Goal: Task Accomplishment & Management: Manage account settings

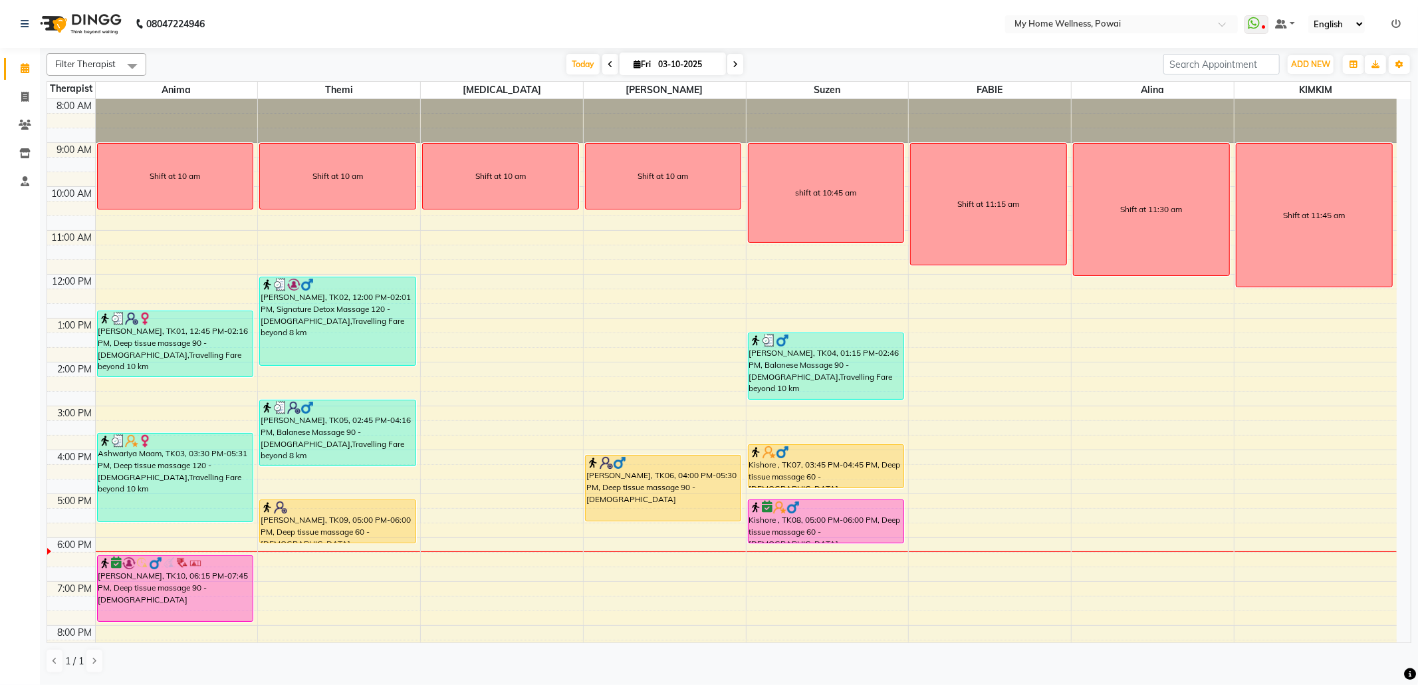
scroll to position [80, 0]
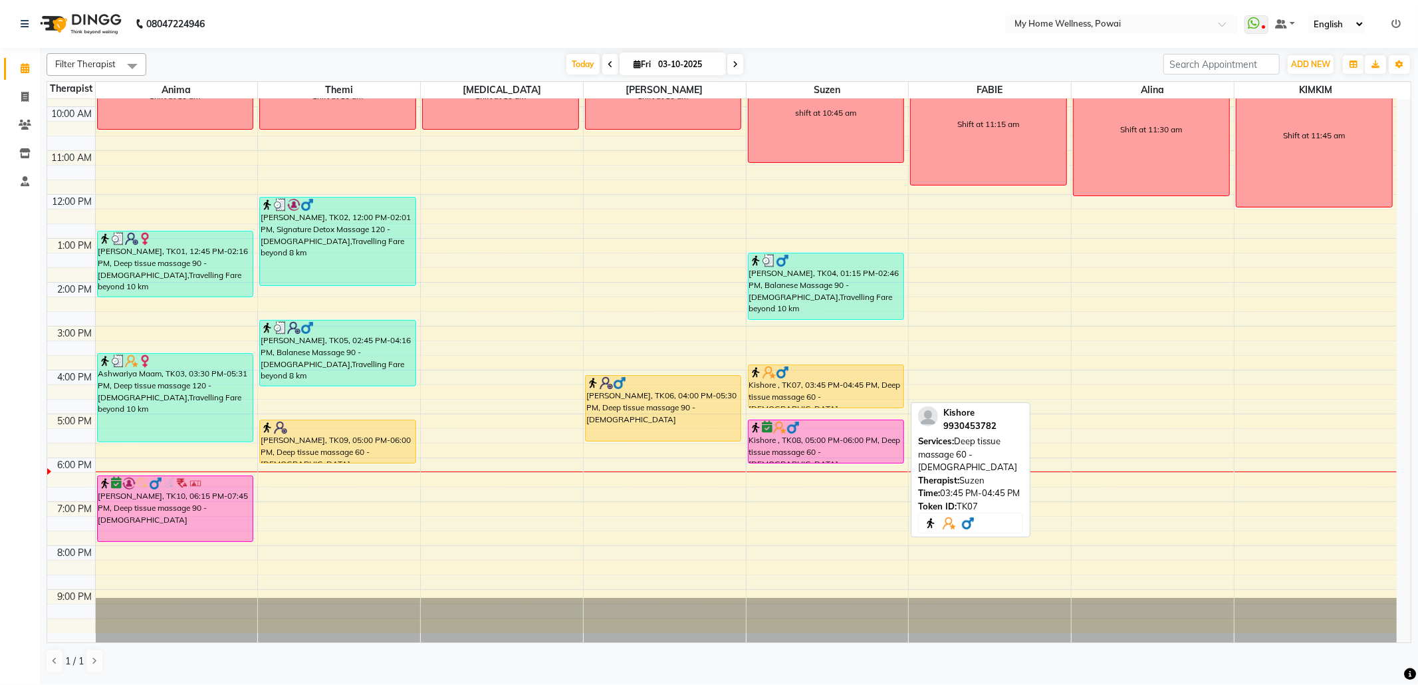
click at [852, 398] on div "Kishore , TK07, 03:45 PM-04:45 PM, Deep tissue massage 60 - [DEMOGRAPHIC_DATA]" at bounding box center [827, 386] width 156 height 43
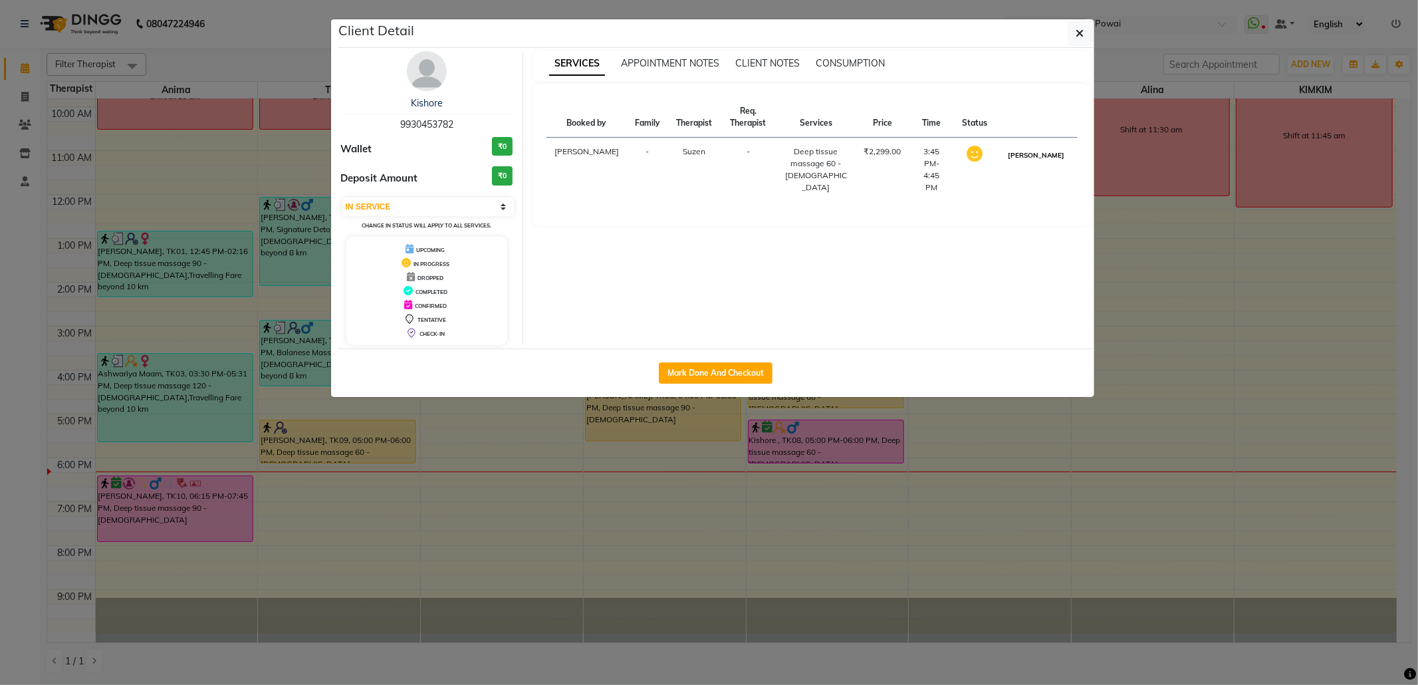
click at [1064, 161] on button "[PERSON_NAME]" at bounding box center [1036, 155] width 63 height 17
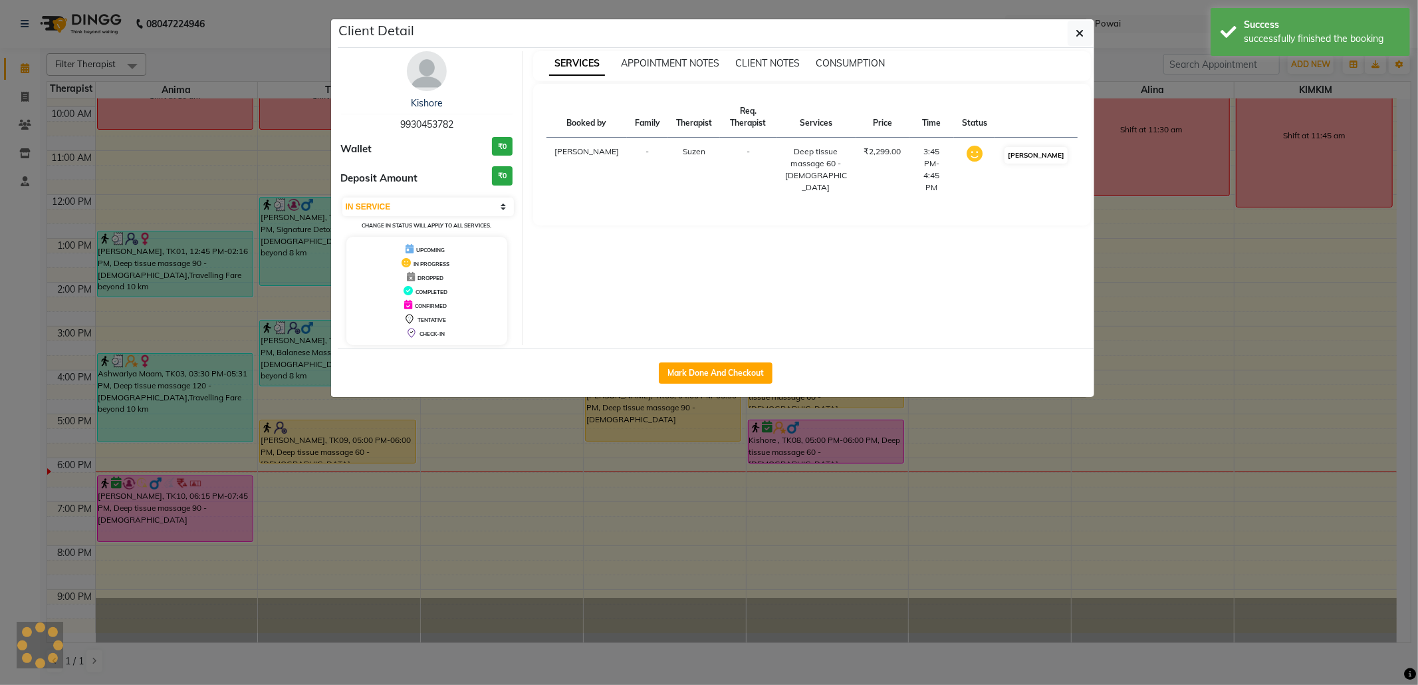
select select "3"
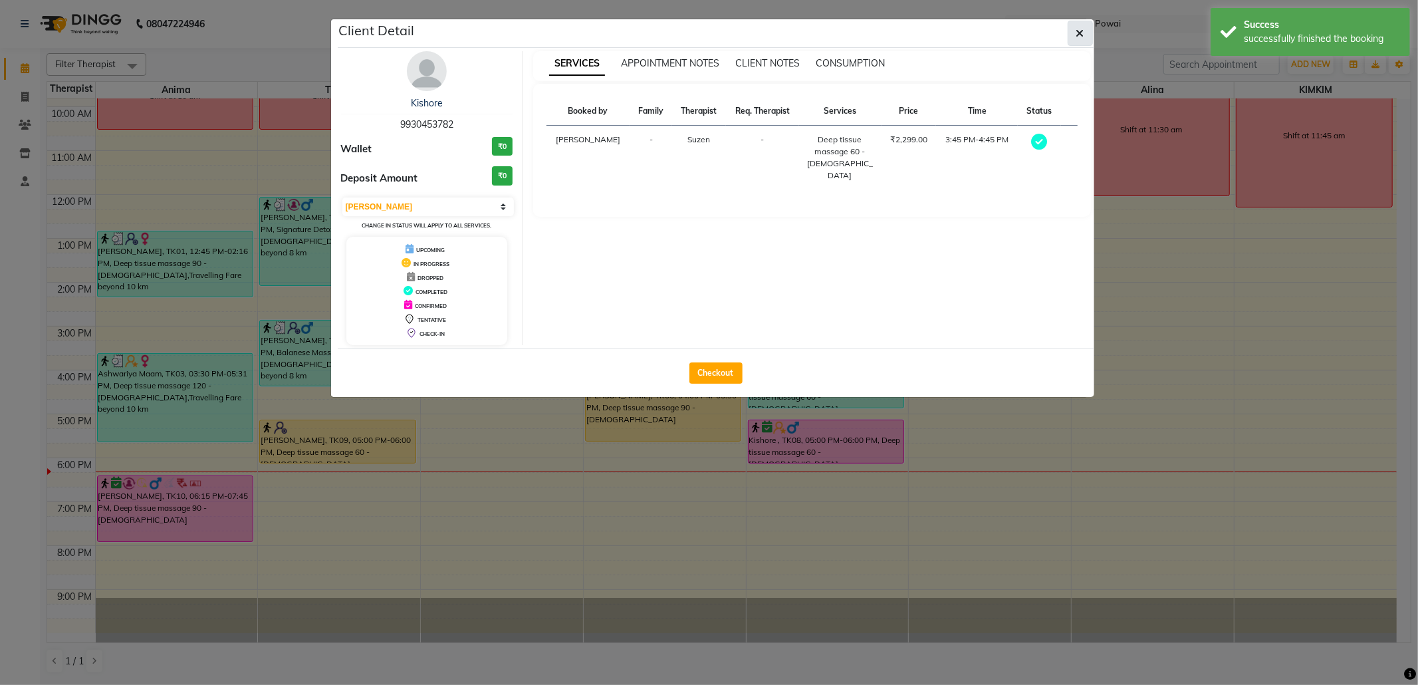
click at [1078, 31] on icon "button" at bounding box center [1080, 33] width 8 height 11
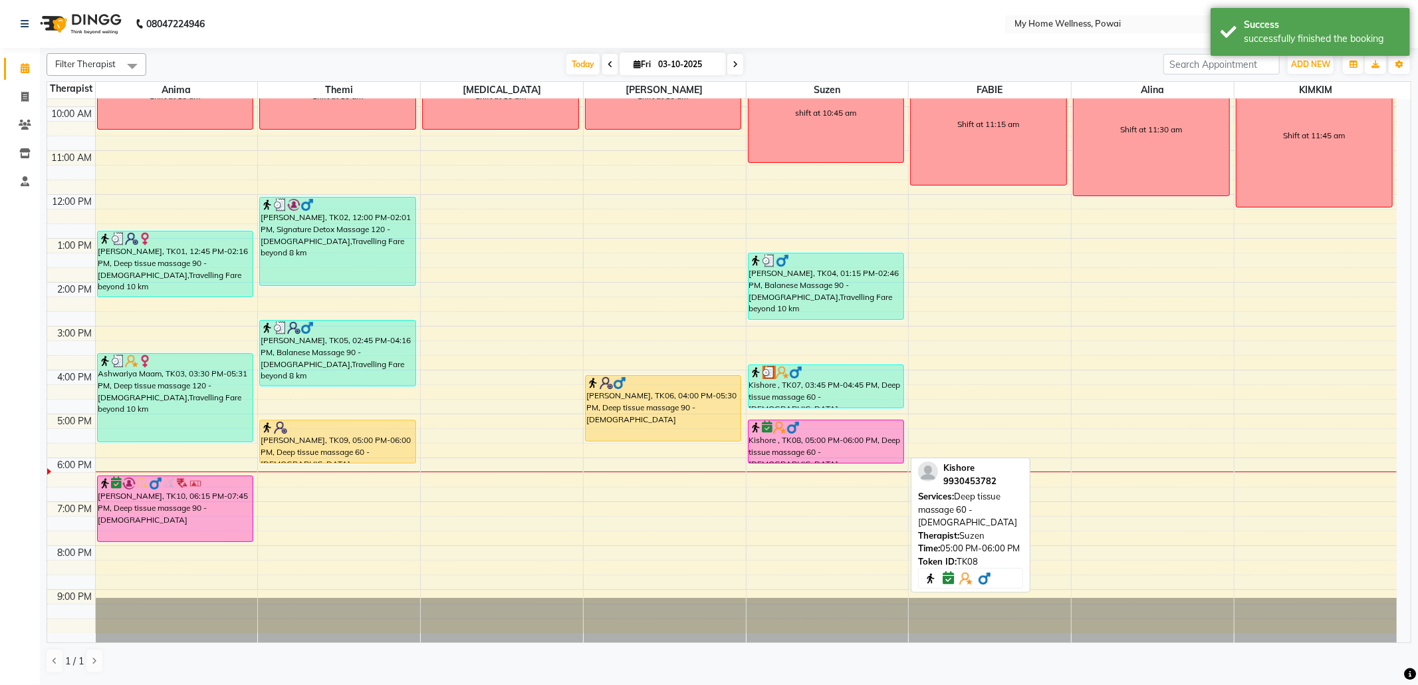
click at [798, 428] on img at bounding box center [793, 427] width 13 height 13
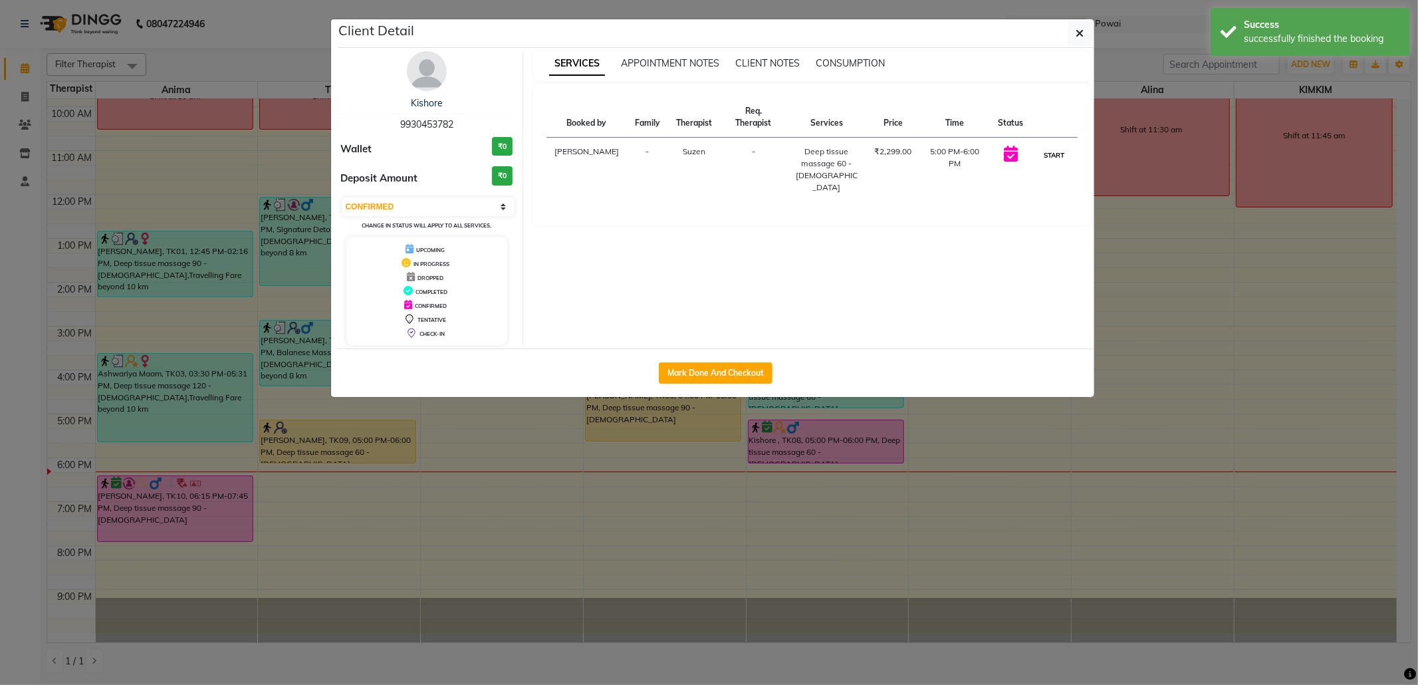
click at [1048, 153] on button "START" at bounding box center [1053, 155] width 27 height 17
select select "1"
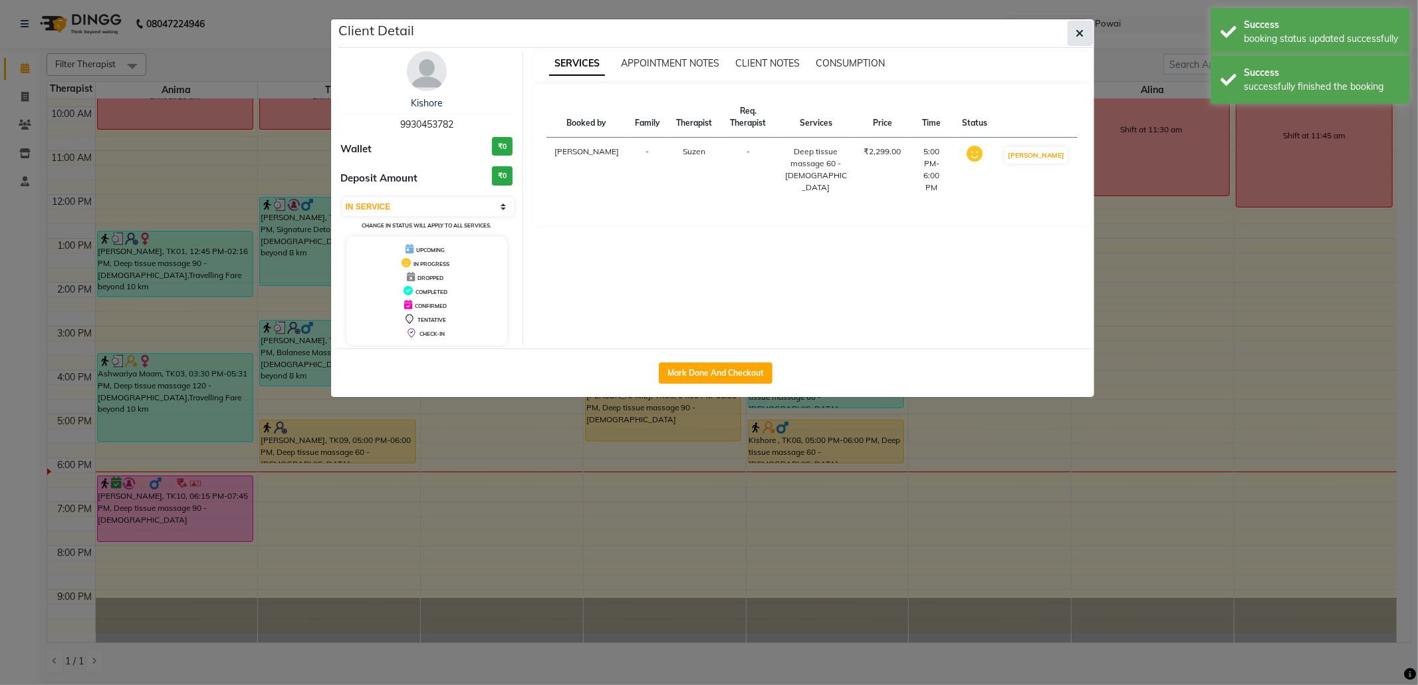
click at [1083, 33] on icon "button" at bounding box center [1080, 33] width 8 height 11
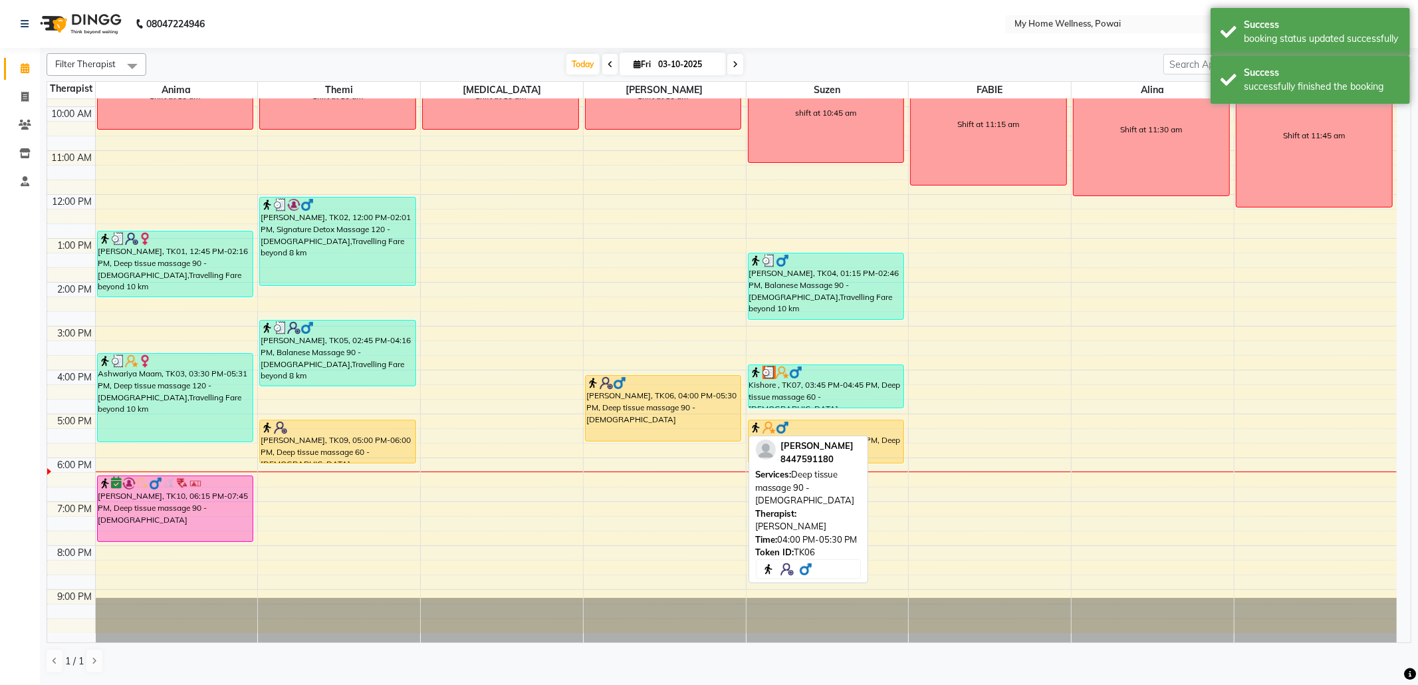
click at [685, 410] on div "[PERSON_NAME], TK06, 04:00 PM-05:30 PM, Deep tissue massage 90 - [DEMOGRAPHIC_D…" at bounding box center [664, 408] width 156 height 65
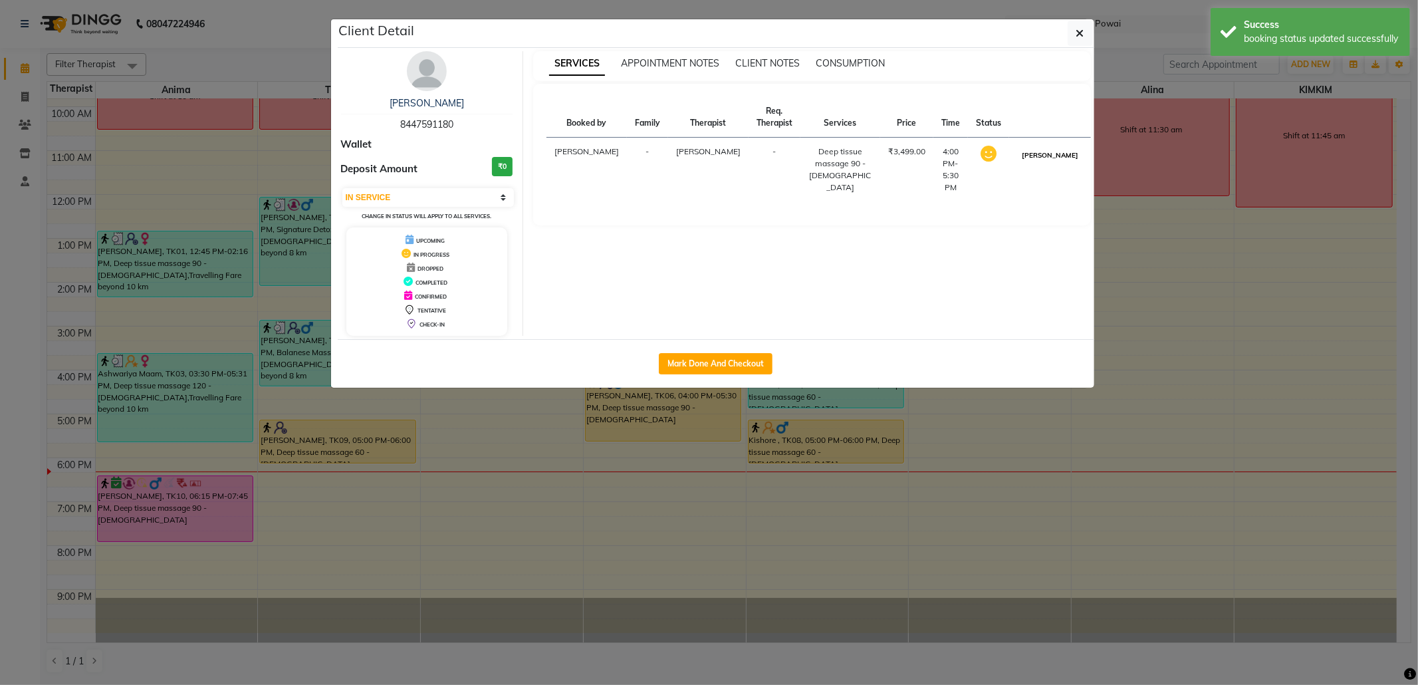
click at [1046, 161] on button "[PERSON_NAME]" at bounding box center [1050, 155] width 63 height 17
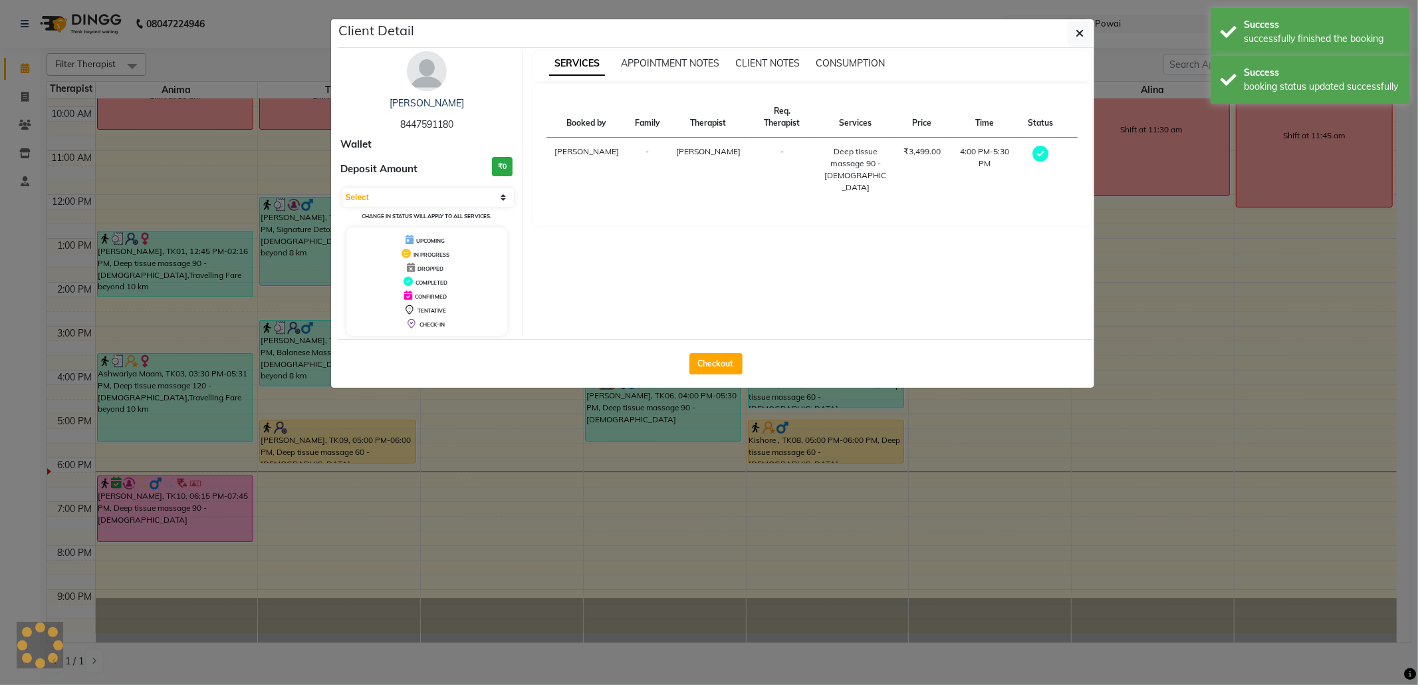
select select "3"
click at [1081, 41] on button "button" at bounding box center [1080, 33] width 25 height 25
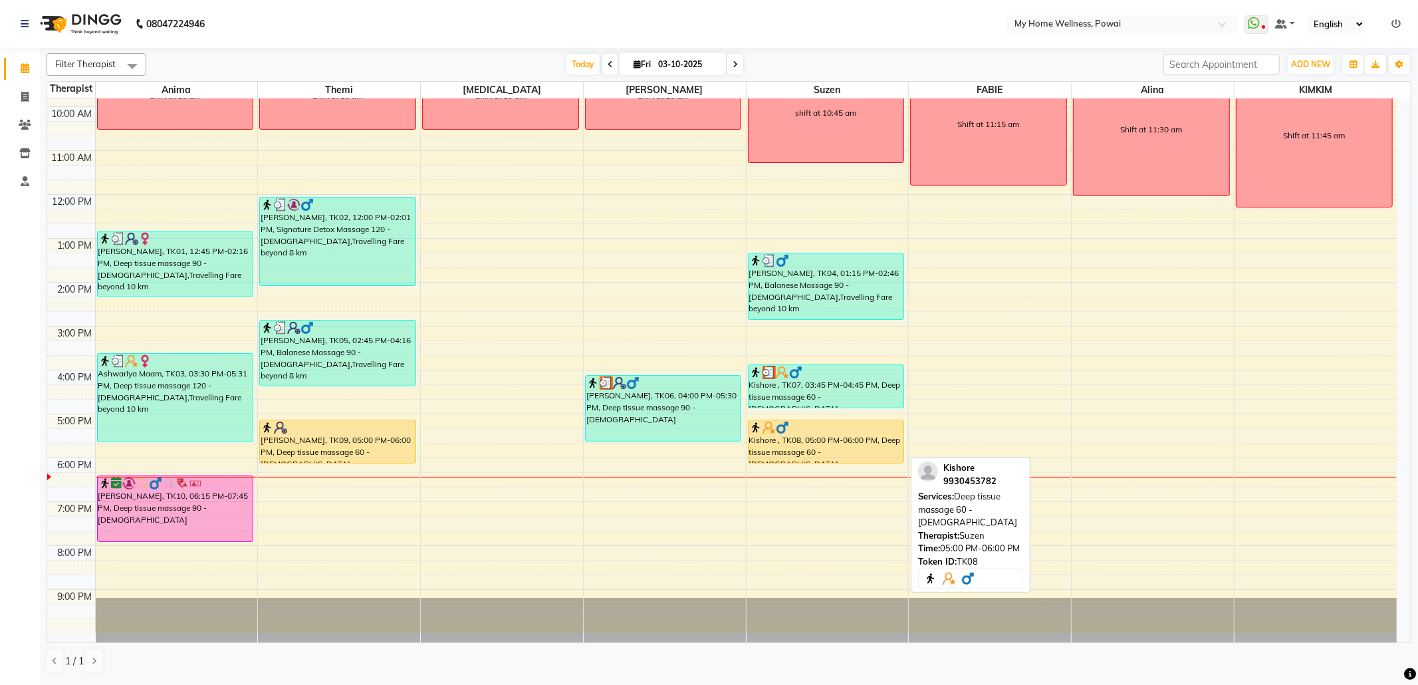
click at [844, 431] on div at bounding box center [826, 427] width 154 height 13
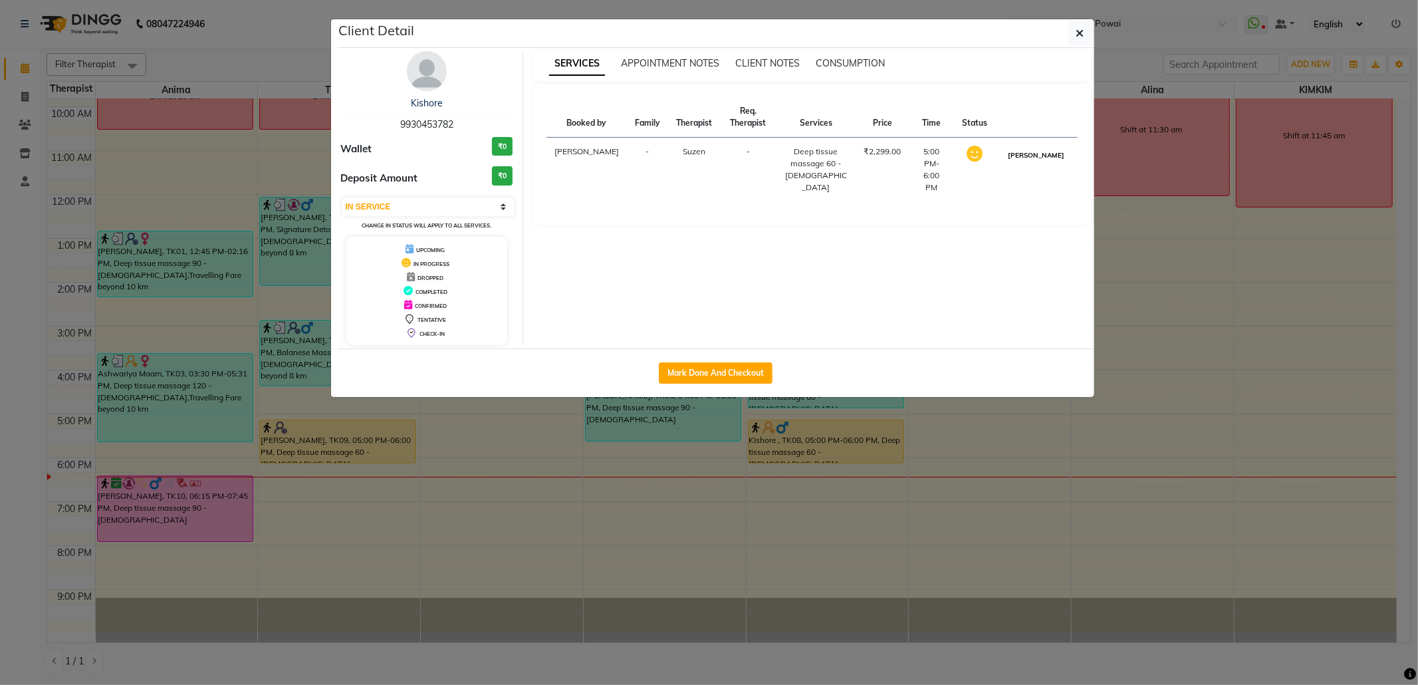
click at [1050, 153] on button "[PERSON_NAME]" at bounding box center [1036, 155] width 63 height 17
select select "3"
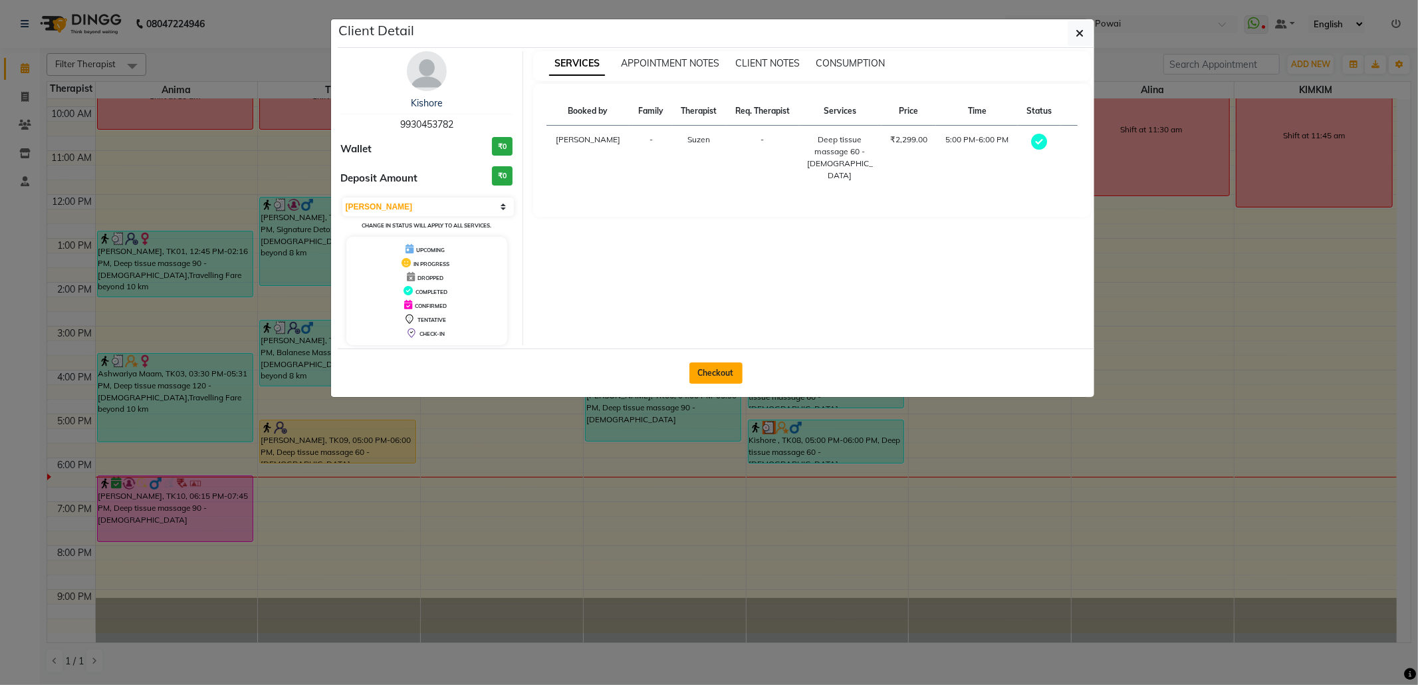
click at [700, 371] on button "Checkout" at bounding box center [715, 372] width 53 height 21
select select "682"
select select "service"
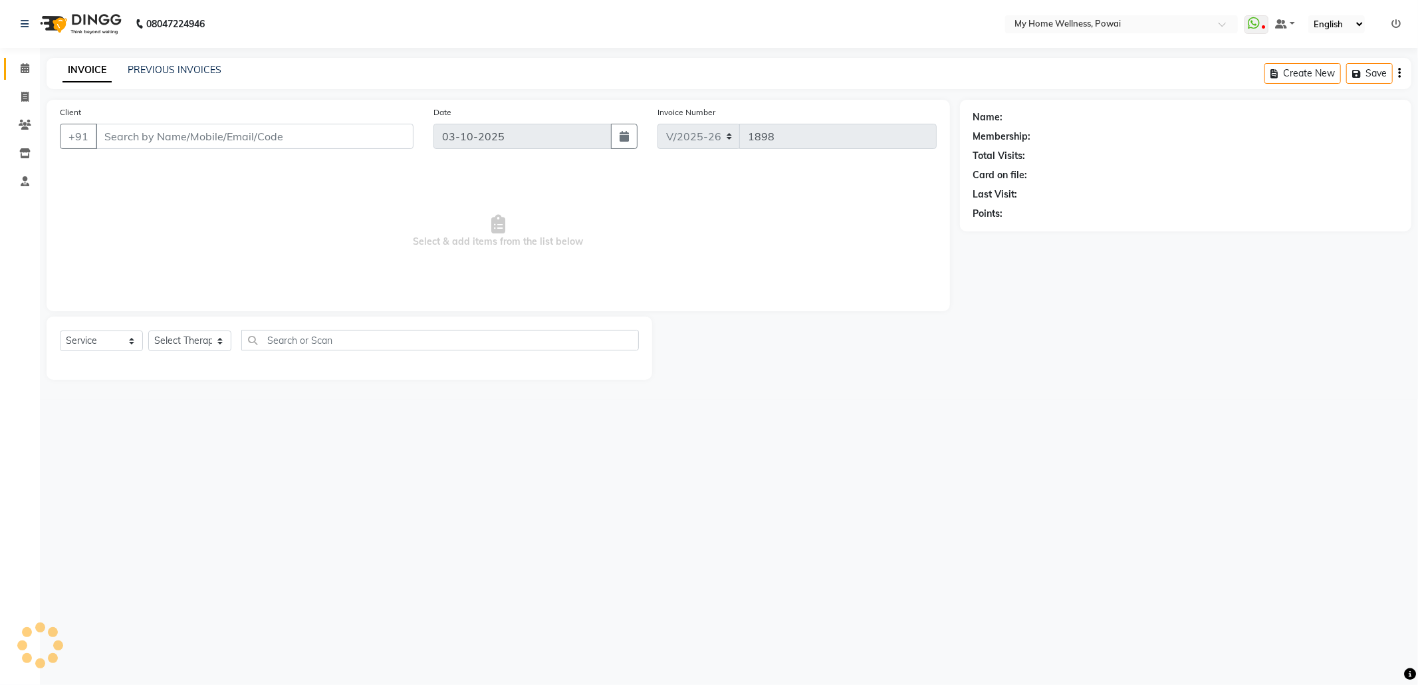
type input "99******82"
select select "29657"
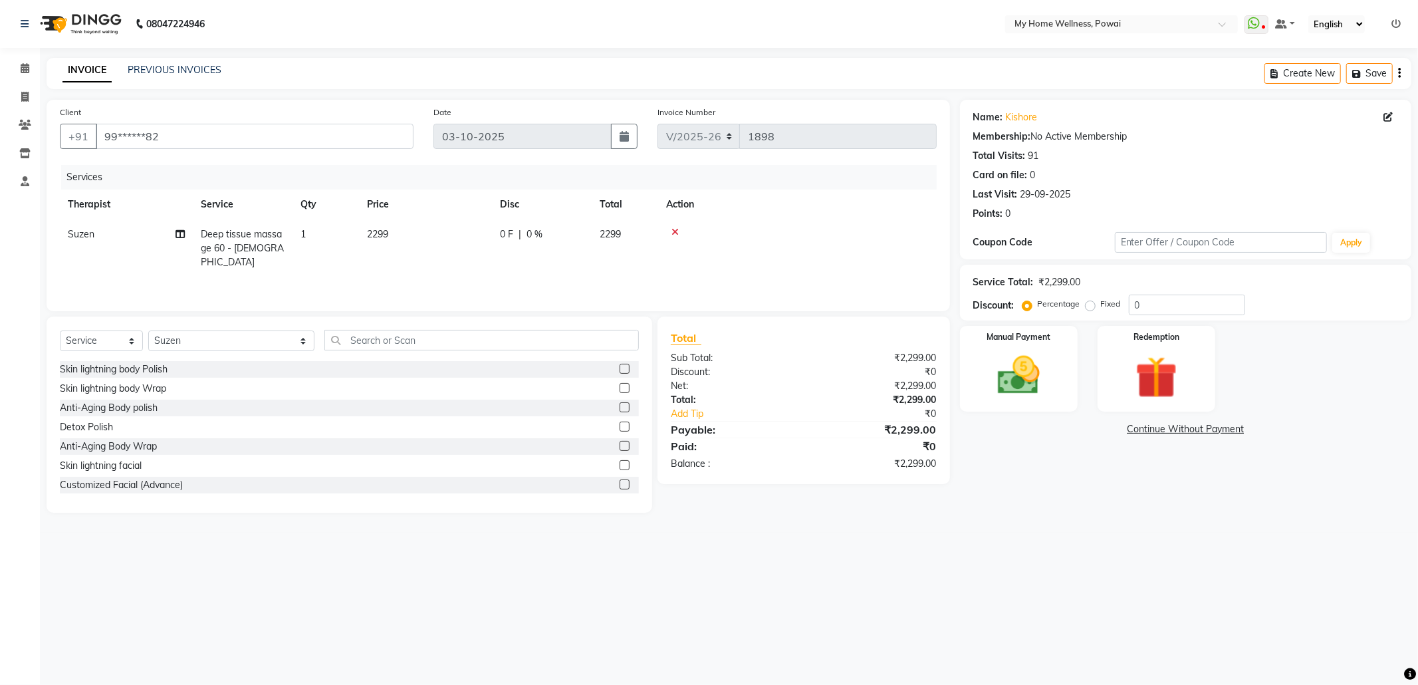
click at [309, 239] on td "1" at bounding box center [326, 248] width 66 height 58
select select "29657"
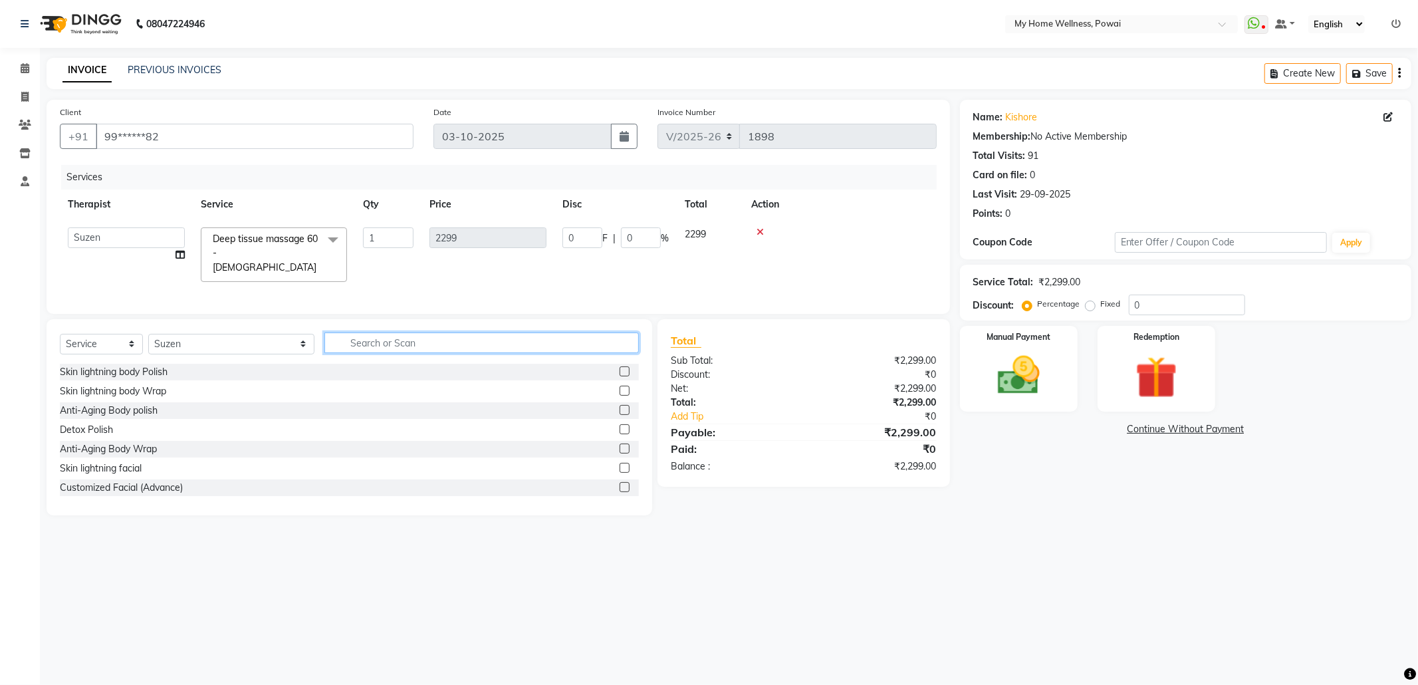
click at [328, 346] on input "text" at bounding box center [481, 342] width 314 height 21
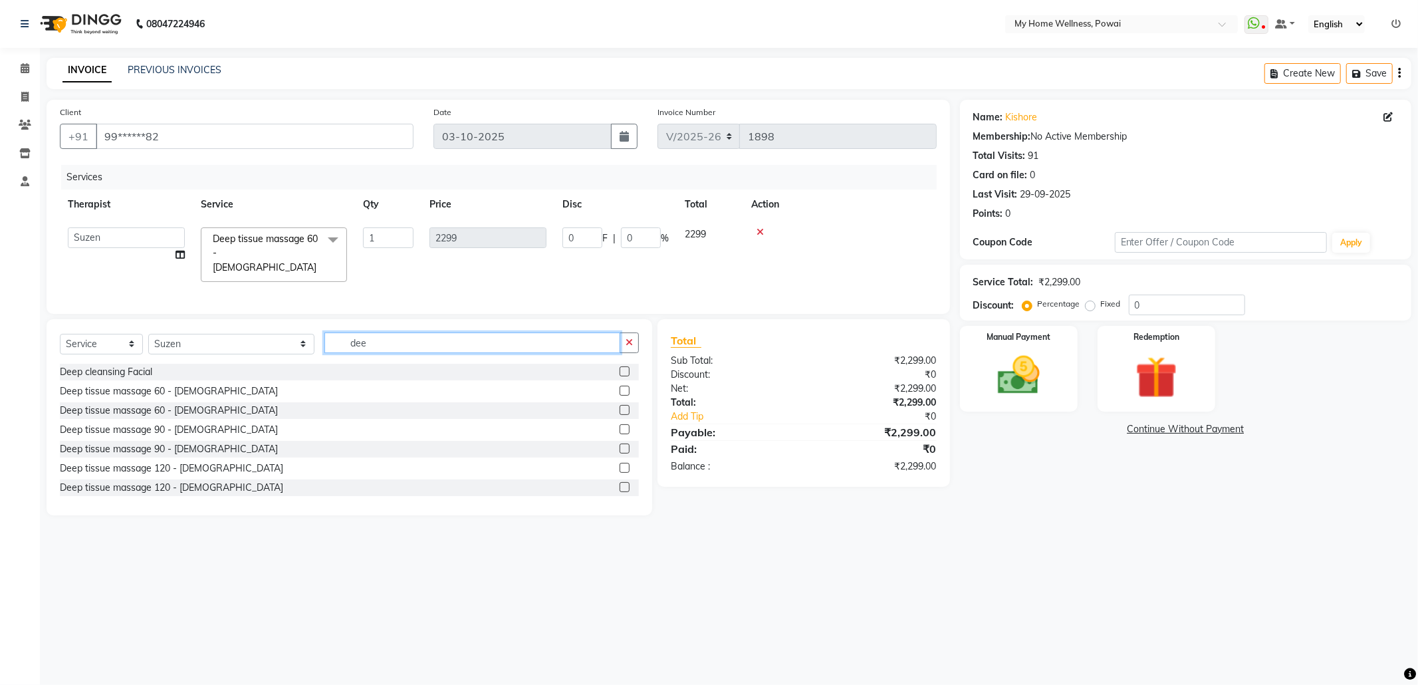
type input "dee"
click at [620, 394] on label at bounding box center [625, 391] width 10 height 10
click at [620, 394] on input "checkbox" at bounding box center [624, 391] width 9 height 9
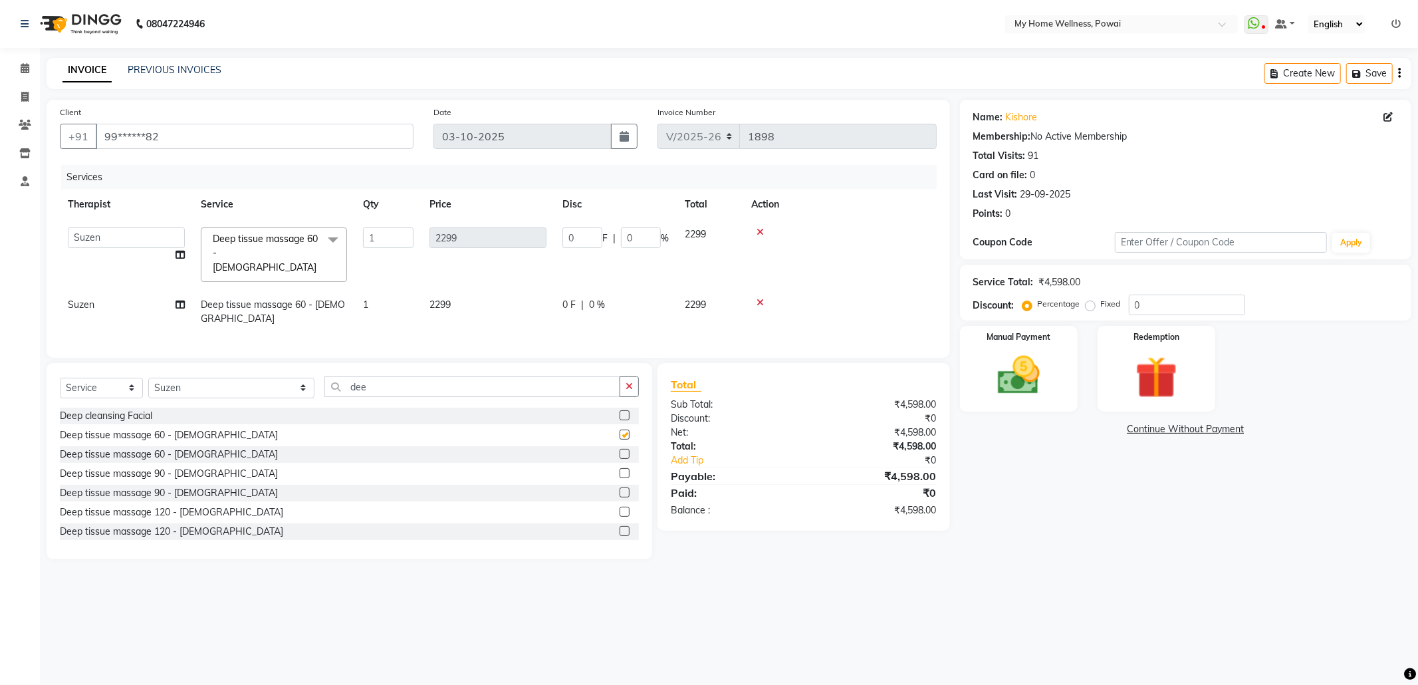
checkbox input "false"
drag, startPoint x: 314, startPoint y: 370, endPoint x: 199, endPoint y: 354, distance: 116.1
click at [199, 363] on div "Select Service Product Membership Package Voucher Prepaid Gift Card Select Ther…" at bounding box center [350, 461] width 606 height 196
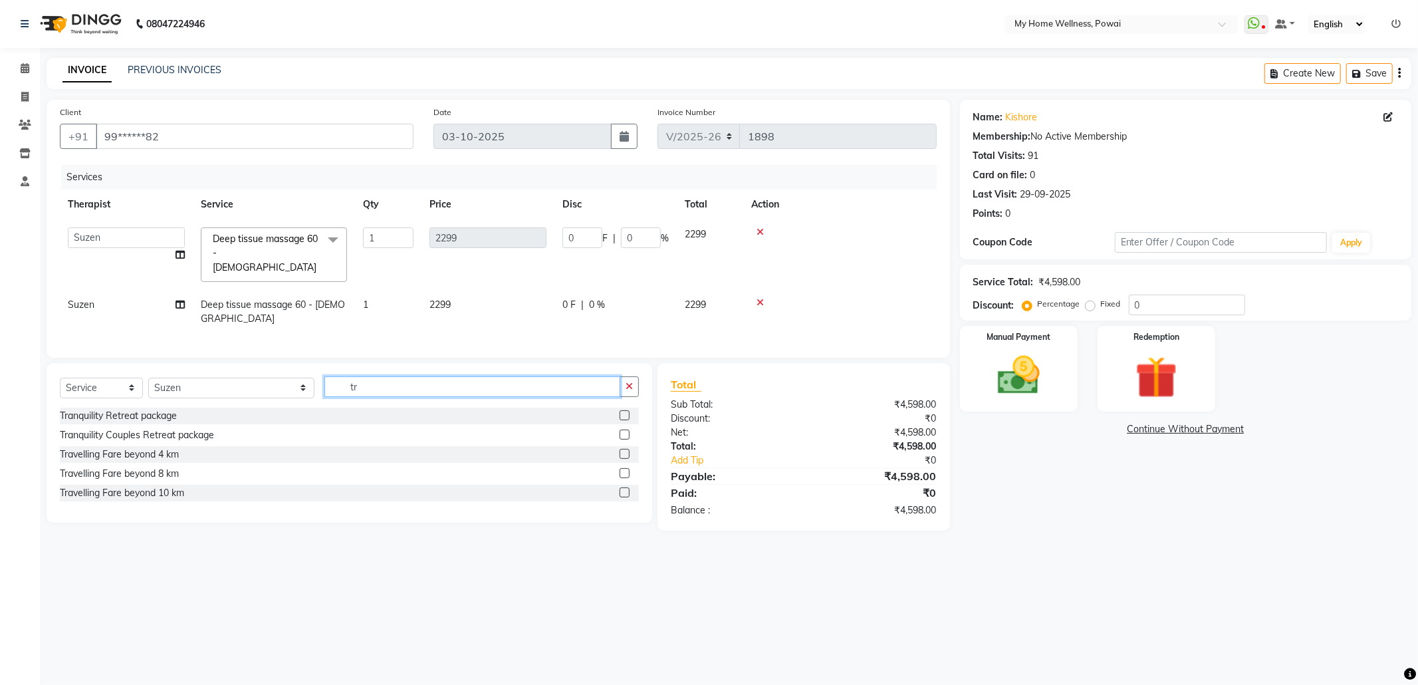
type input "tr"
click at [622, 429] on label at bounding box center [625, 434] width 10 height 10
click at [622, 431] on input "checkbox" at bounding box center [624, 435] width 9 height 9
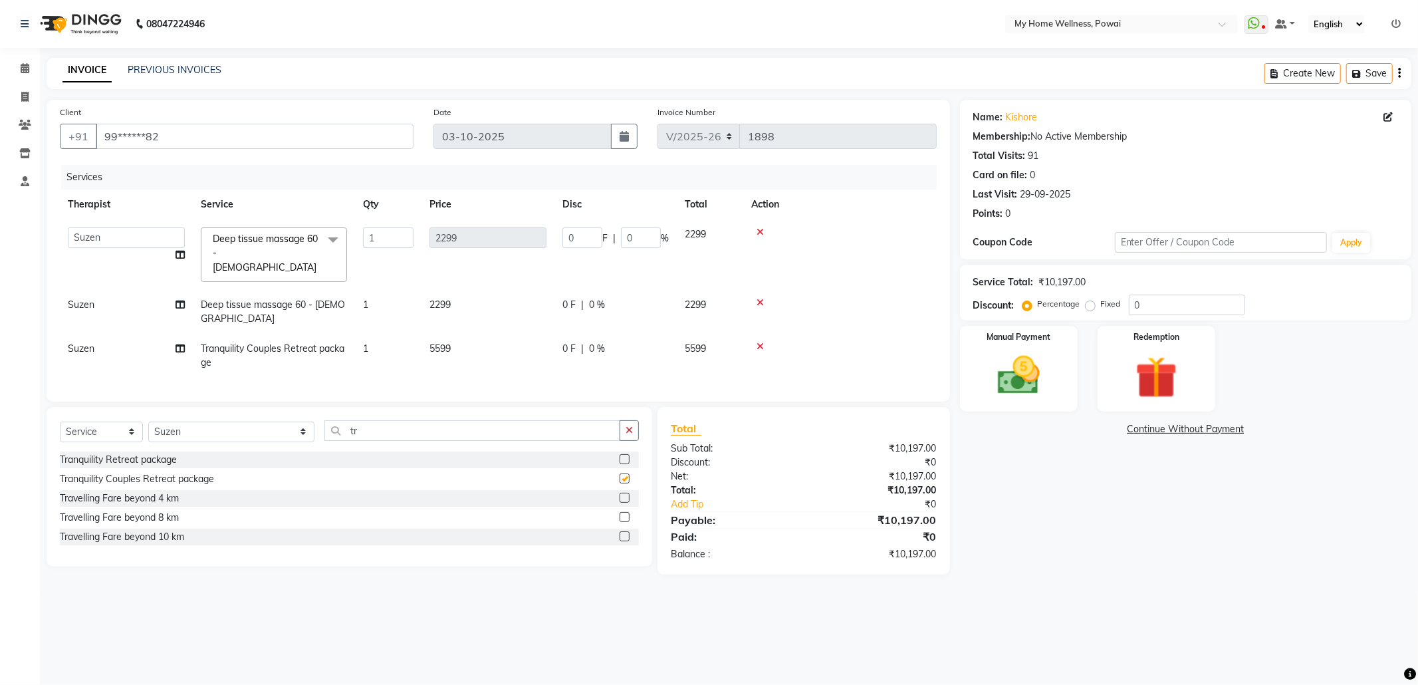
checkbox input "false"
click at [757, 342] on icon at bounding box center [760, 346] width 7 height 9
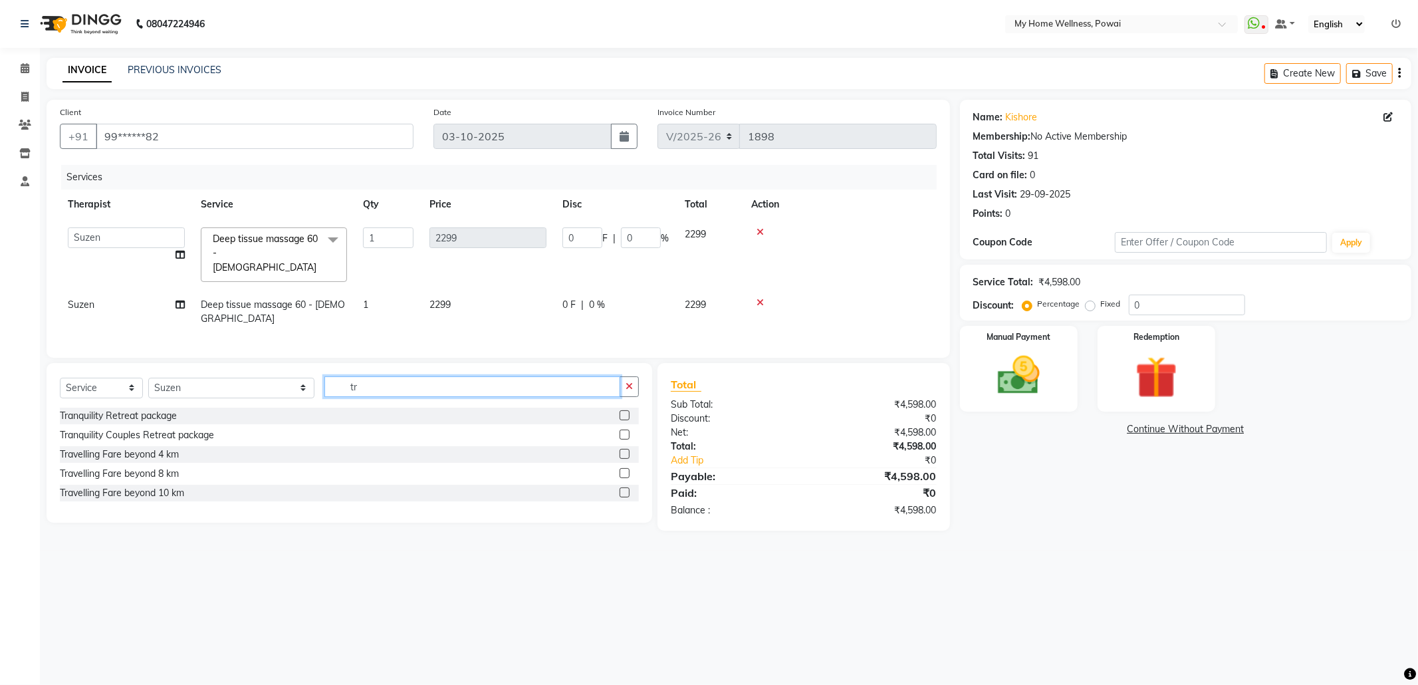
click at [368, 376] on input "tr" at bounding box center [472, 386] width 296 height 21
click at [626, 449] on label at bounding box center [625, 454] width 10 height 10
click at [626, 450] on input "checkbox" at bounding box center [624, 454] width 9 height 9
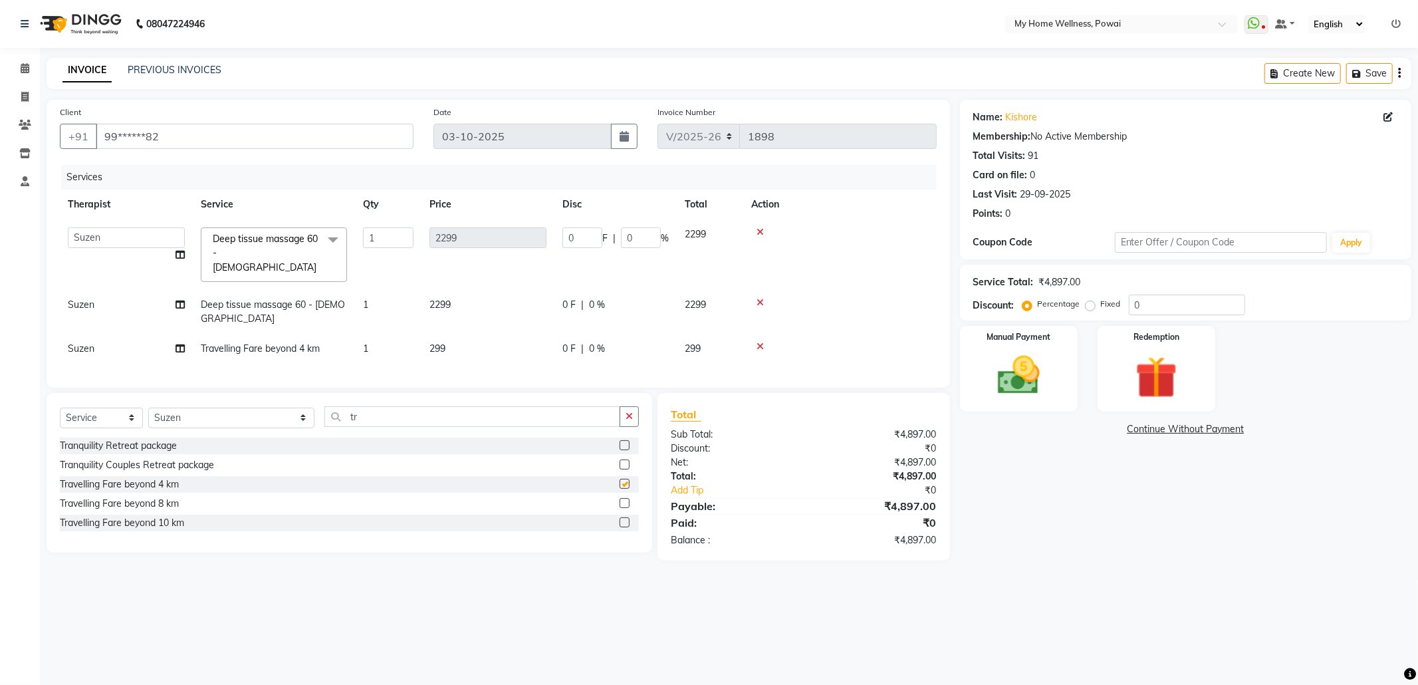
checkbox input "false"
click at [759, 342] on icon at bounding box center [760, 346] width 7 height 9
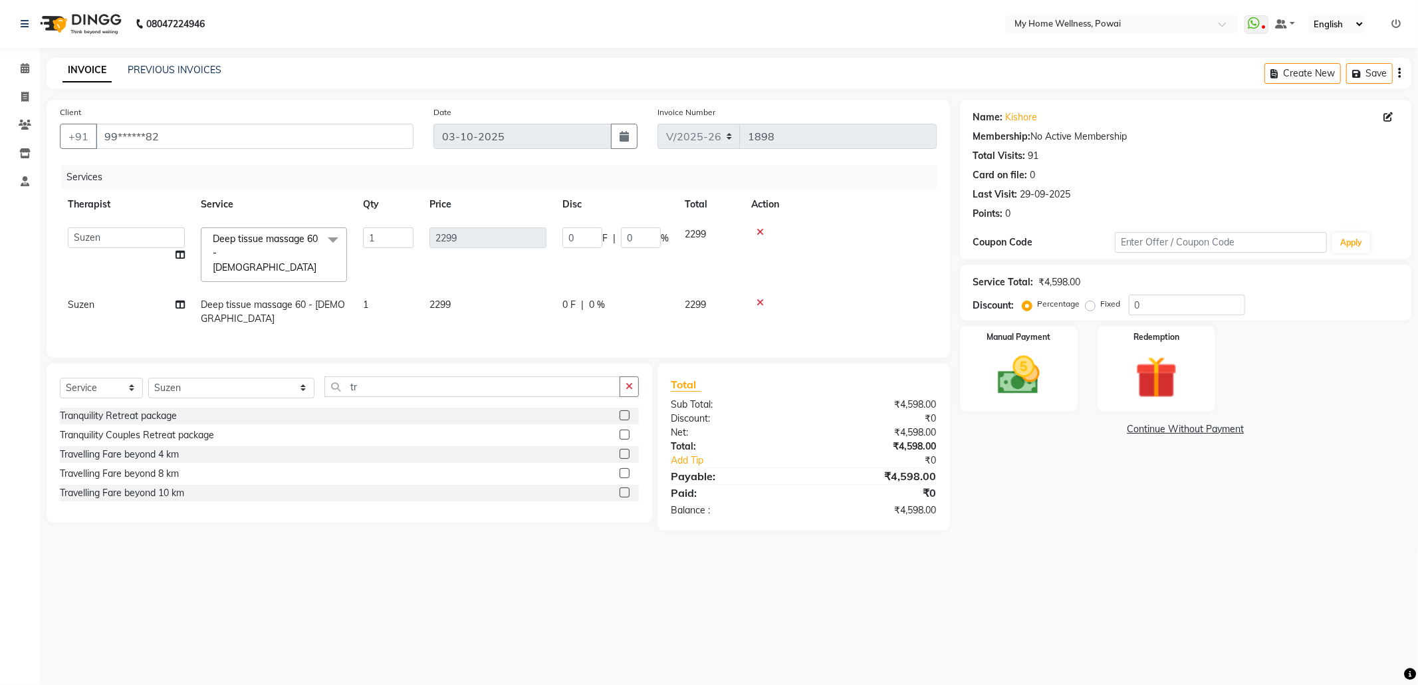
click at [624, 487] on label at bounding box center [625, 492] width 10 height 10
click at [624, 489] on input "checkbox" at bounding box center [624, 493] width 9 height 9
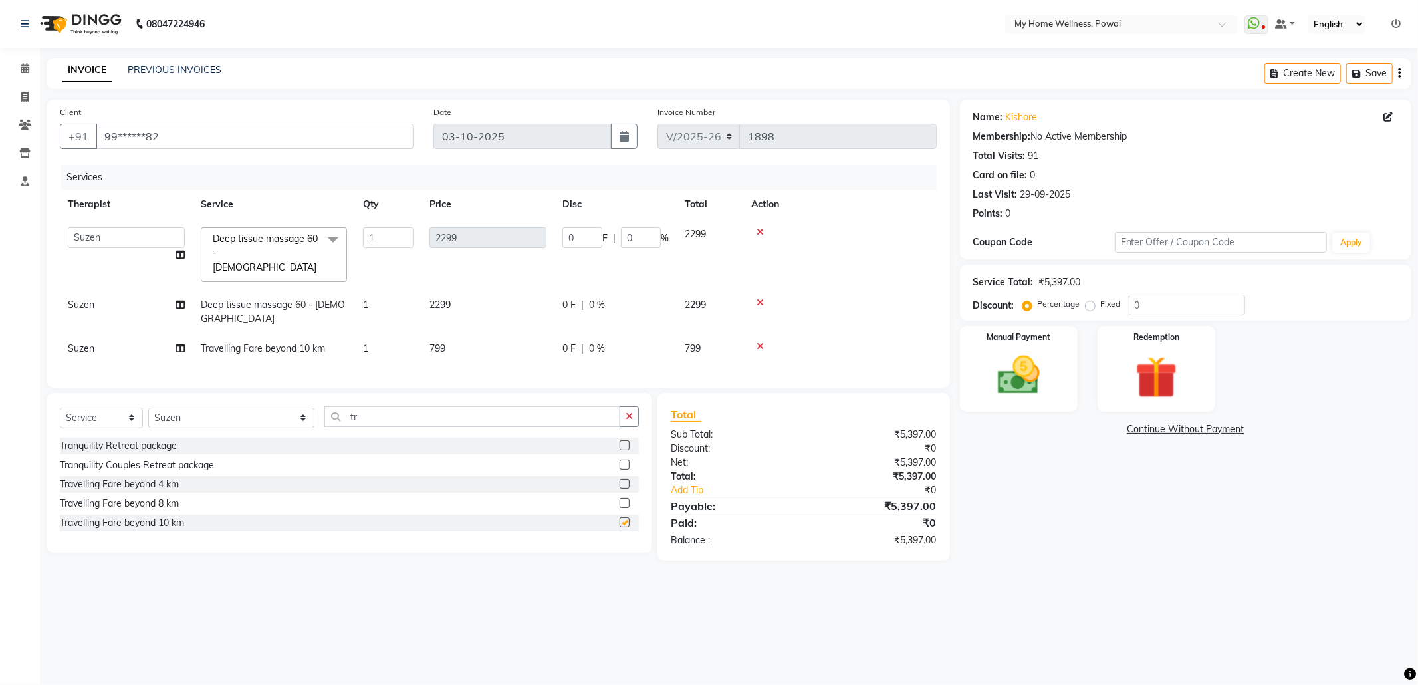
checkbox input "false"
click at [758, 342] on icon at bounding box center [760, 346] width 7 height 9
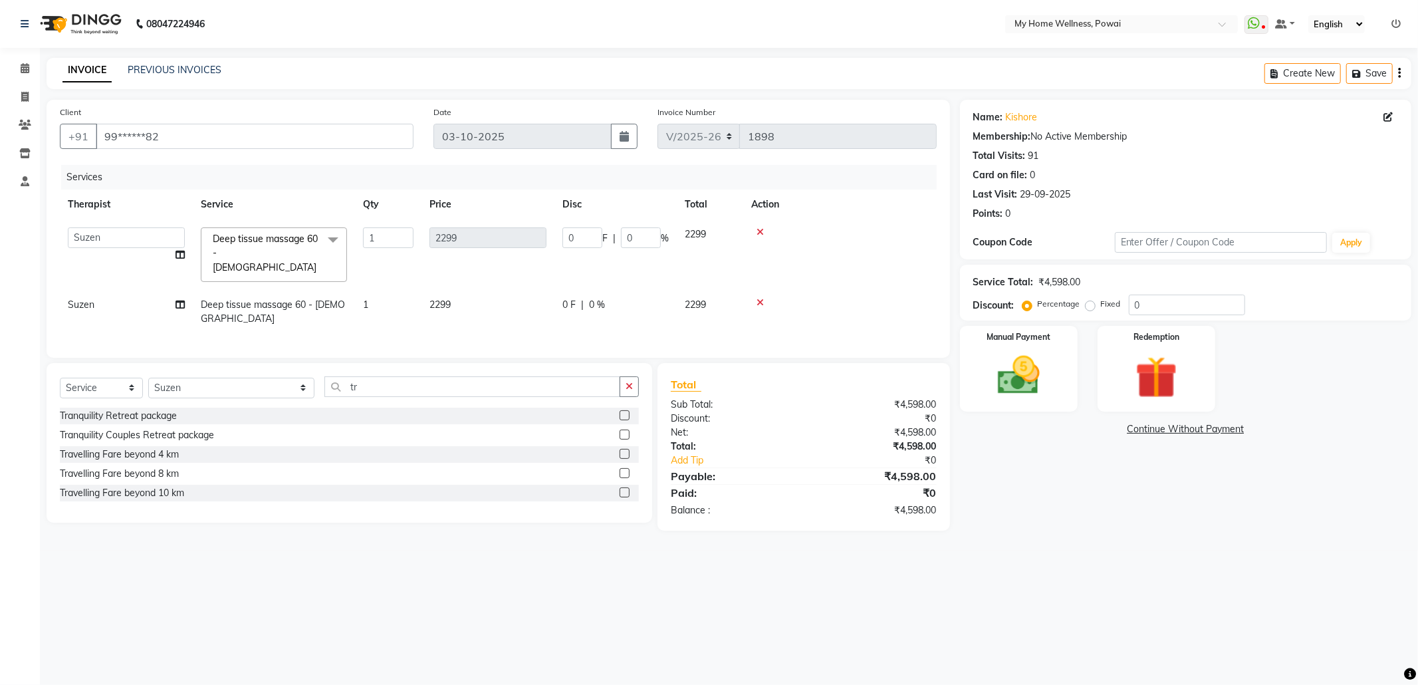
click at [622, 468] on label at bounding box center [625, 473] width 10 height 10
click at [622, 469] on input "checkbox" at bounding box center [624, 473] width 9 height 9
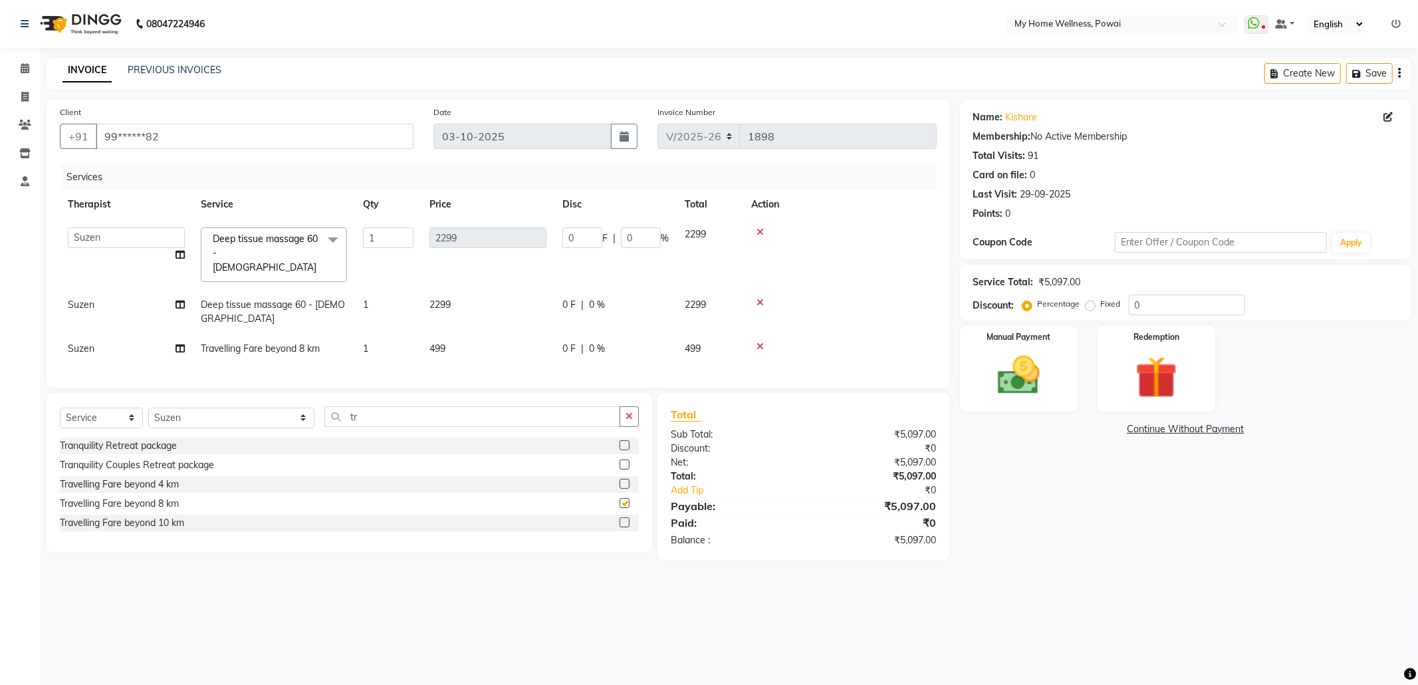
checkbox input "false"
click at [763, 342] on div at bounding box center [840, 346] width 178 height 9
click at [758, 342] on icon at bounding box center [760, 346] width 7 height 9
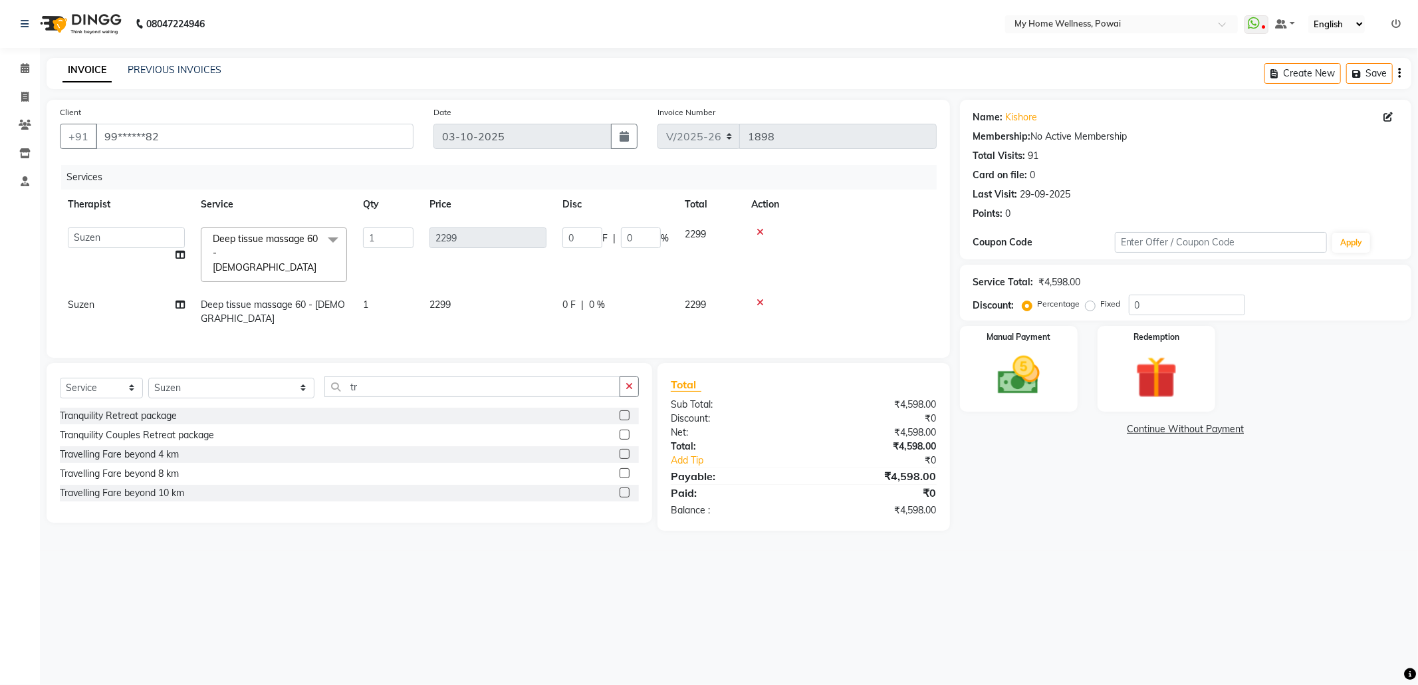
click at [625, 487] on label at bounding box center [625, 492] width 10 height 10
click at [625, 489] on input "checkbox" at bounding box center [624, 493] width 9 height 9
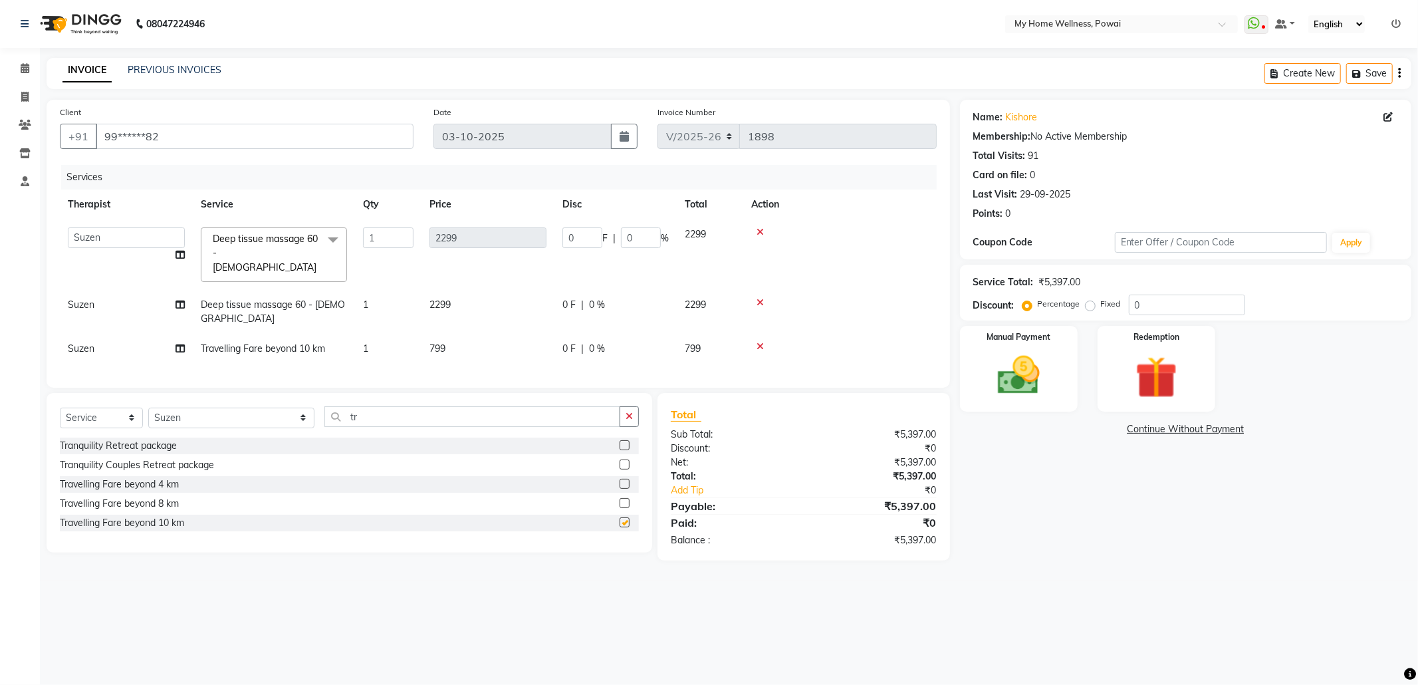
checkbox input "false"
drag, startPoint x: 1086, startPoint y: 302, endPoint x: 1153, endPoint y: 305, distance: 67.2
click at [1146, 305] on div "Percentage Fixed 0" at bounding box center [1135, 305] width 220 height 21
click at [1163, 301] on input "0" at bounding box center [1187, 305] width 116 height 21
type input "01"
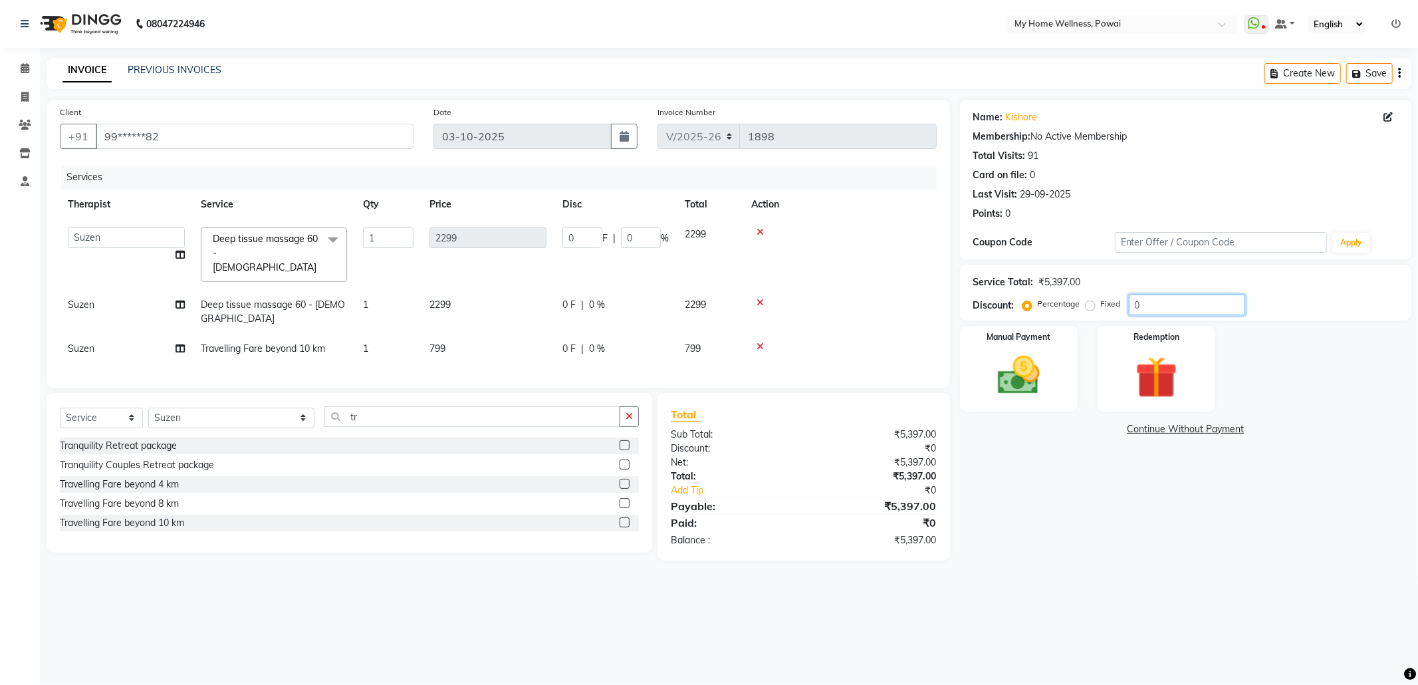
type input "22.99"
type input "1"
type input "019"
type input "436.81"
type input "19"
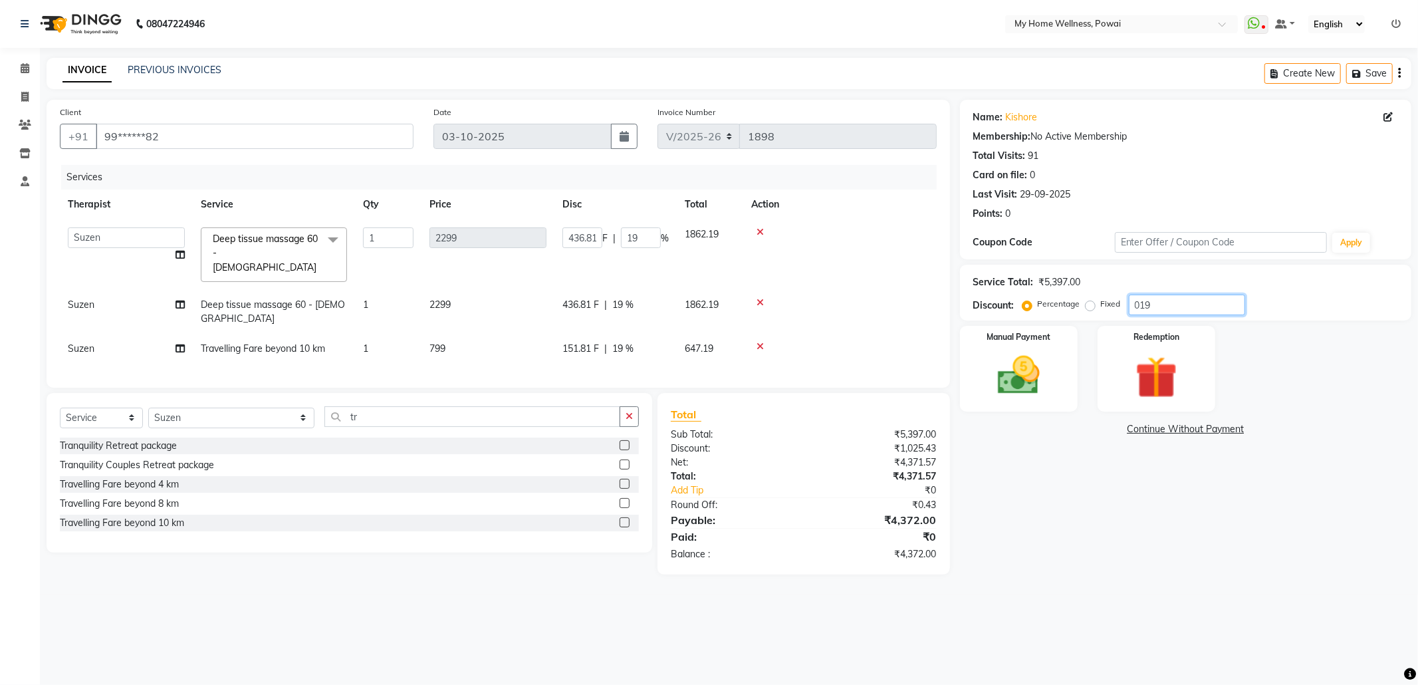
type input "100"
type input "2299"
type input "100"
type input "10"
type input "229.9"
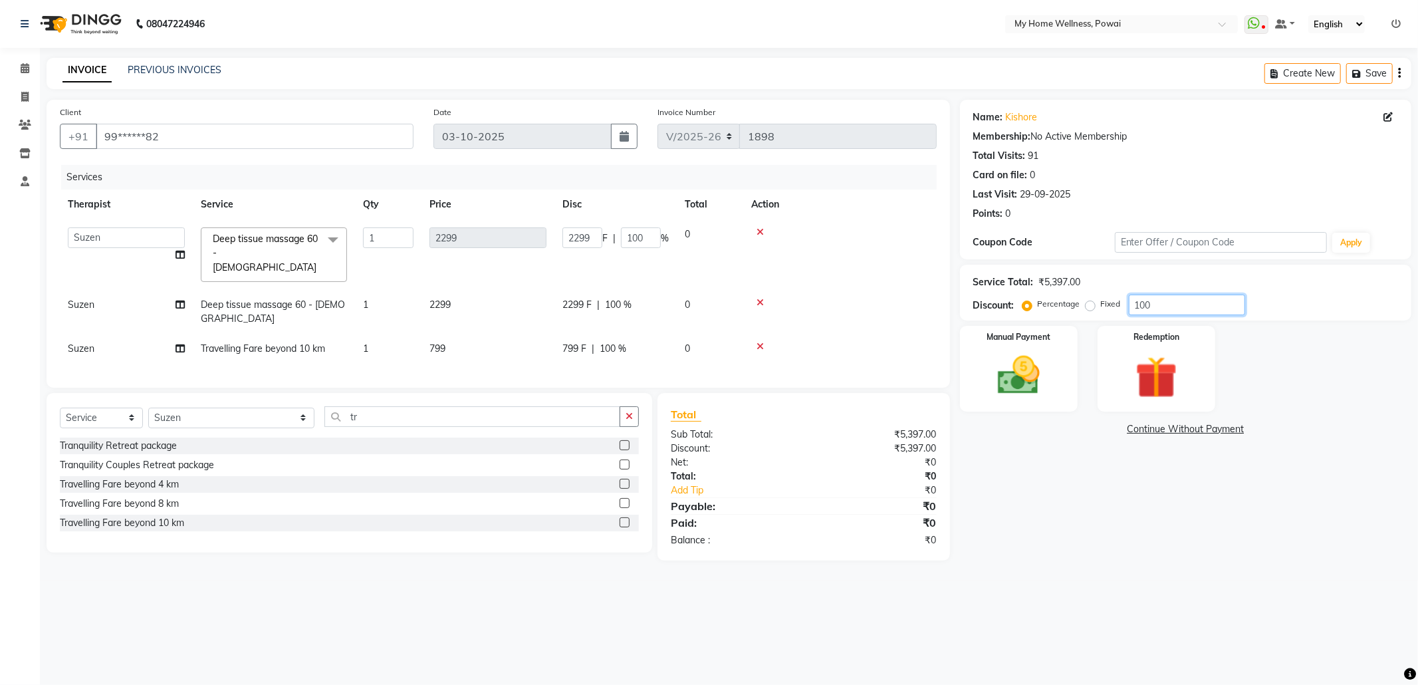
type input "10"
type input "1"
type input "22.99"
type input "1"
type input "0"
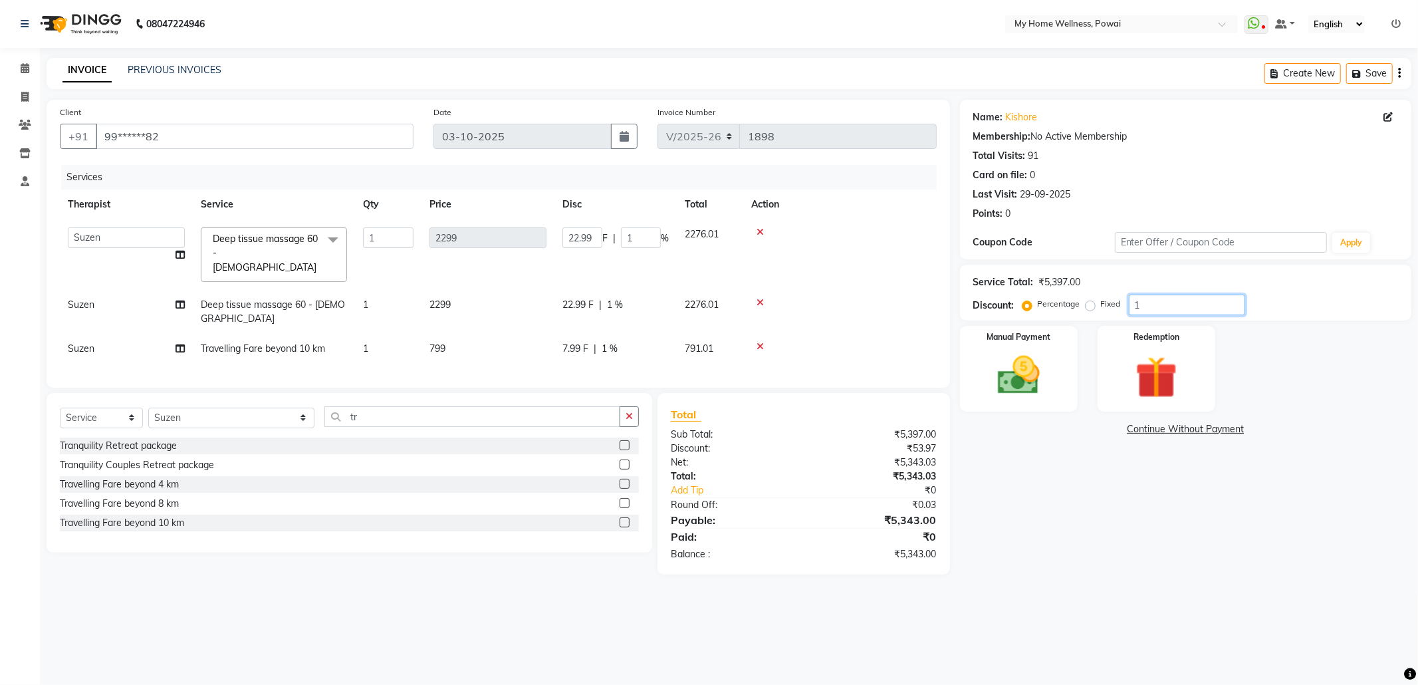
type input "0"
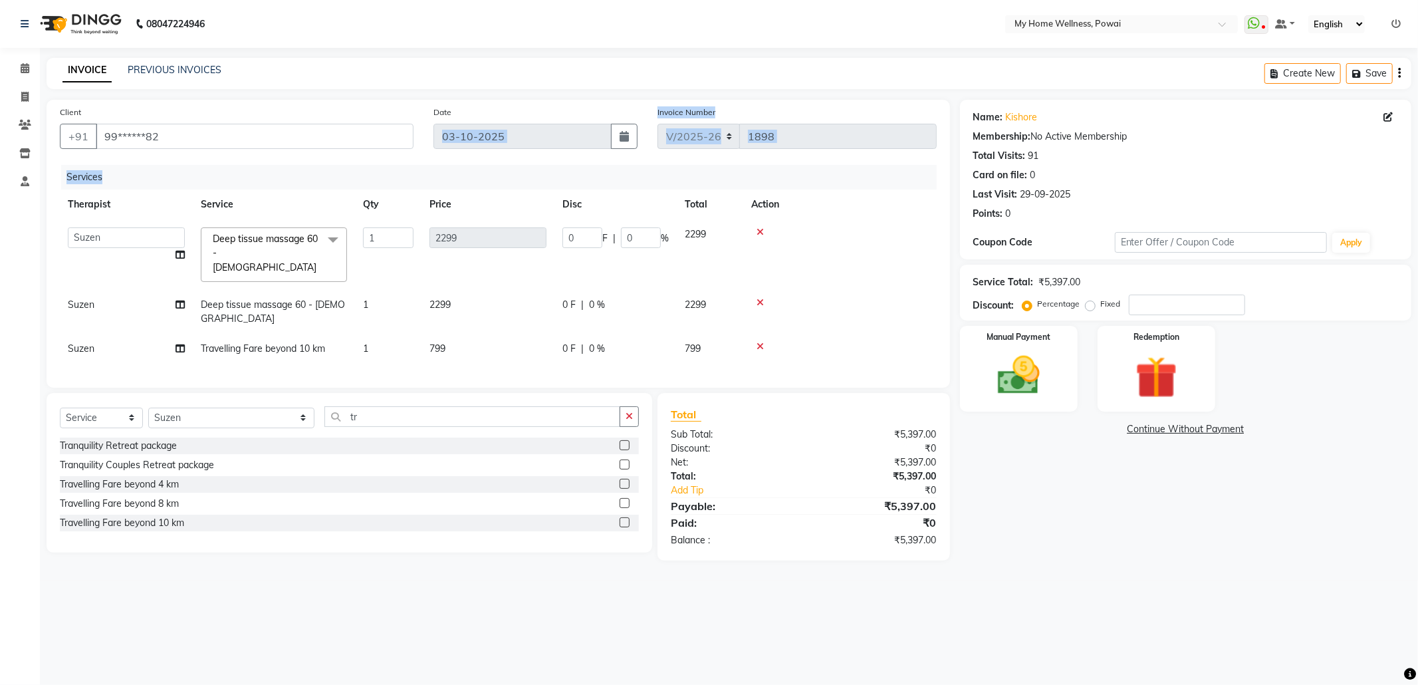
drag, startPoint x: 902, startPoint y: 277, endPoint x: 0, endPoint y: -77, distance: 968.7
click at [0, 0] on html "08047224946 Select Location × My Home Wellness, Powai WhatsApp Status ✕ Status:…" at bounding box center [709, 342] width 1418 height 685
click at [1101, 302] on label "Fixed" at bounding box center [1111, 304] width 20 height 12
click at [1090, 302] on input "Fixed" at bounding box center [1092, 303] width 9 height 9
radio input "true"
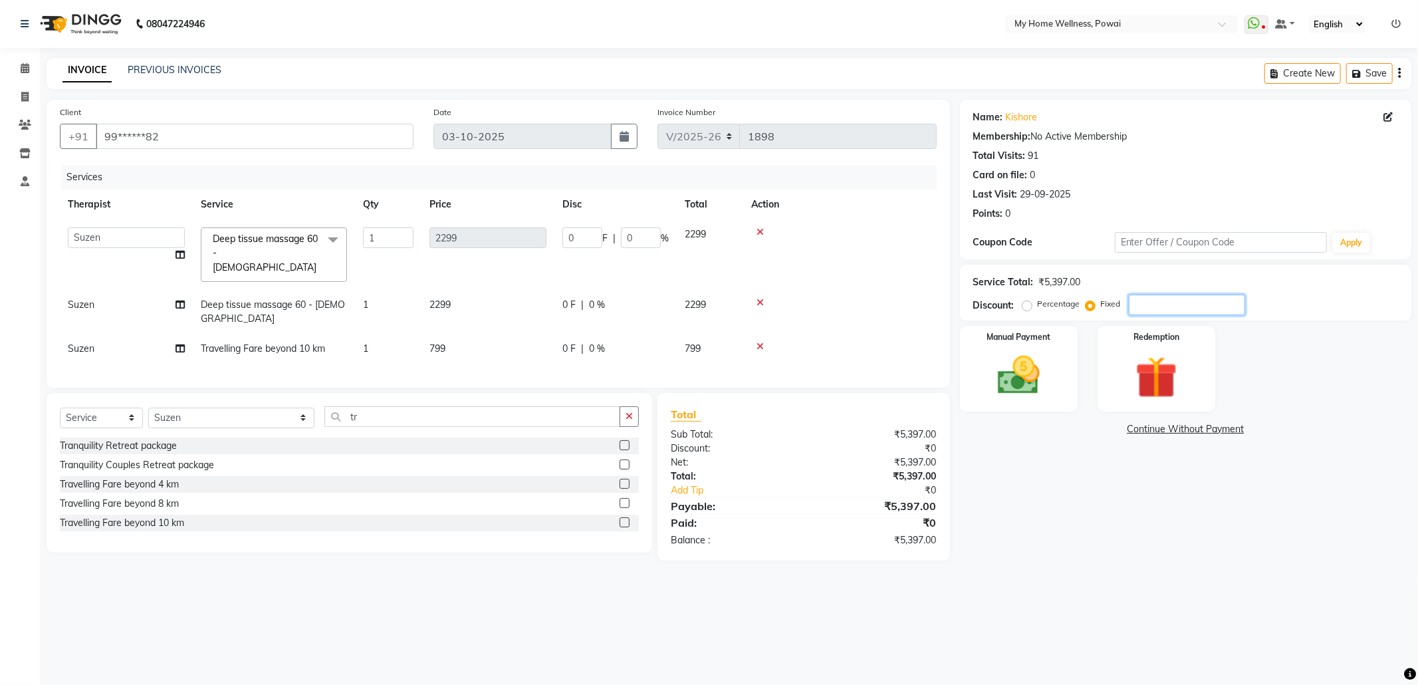
click at [1155, 302] on input "number" at bounding box center [1187, 305] width 116 height 21
type input "1"
type input "0.43"
type input "0.02"
type input "19"
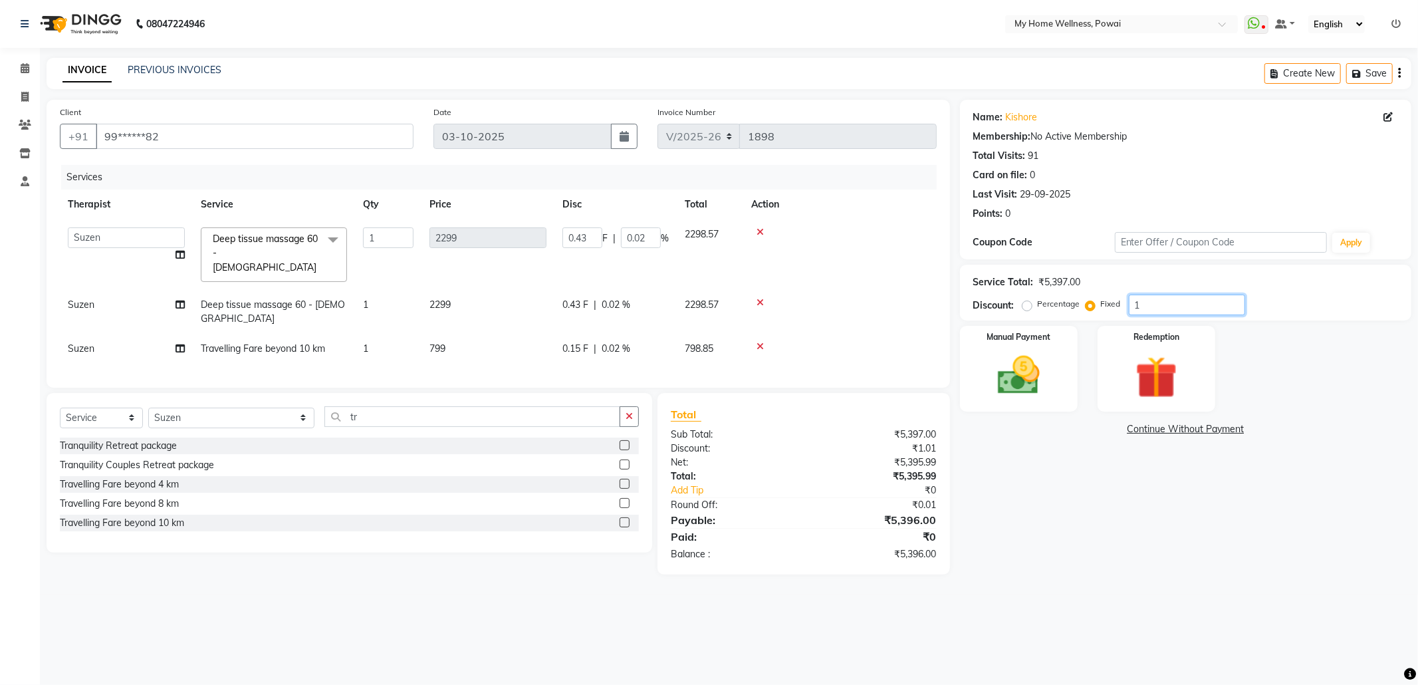
type input "8.09"
type input "0.35"
type input "197"
type input "83.92"
type input "3.65"
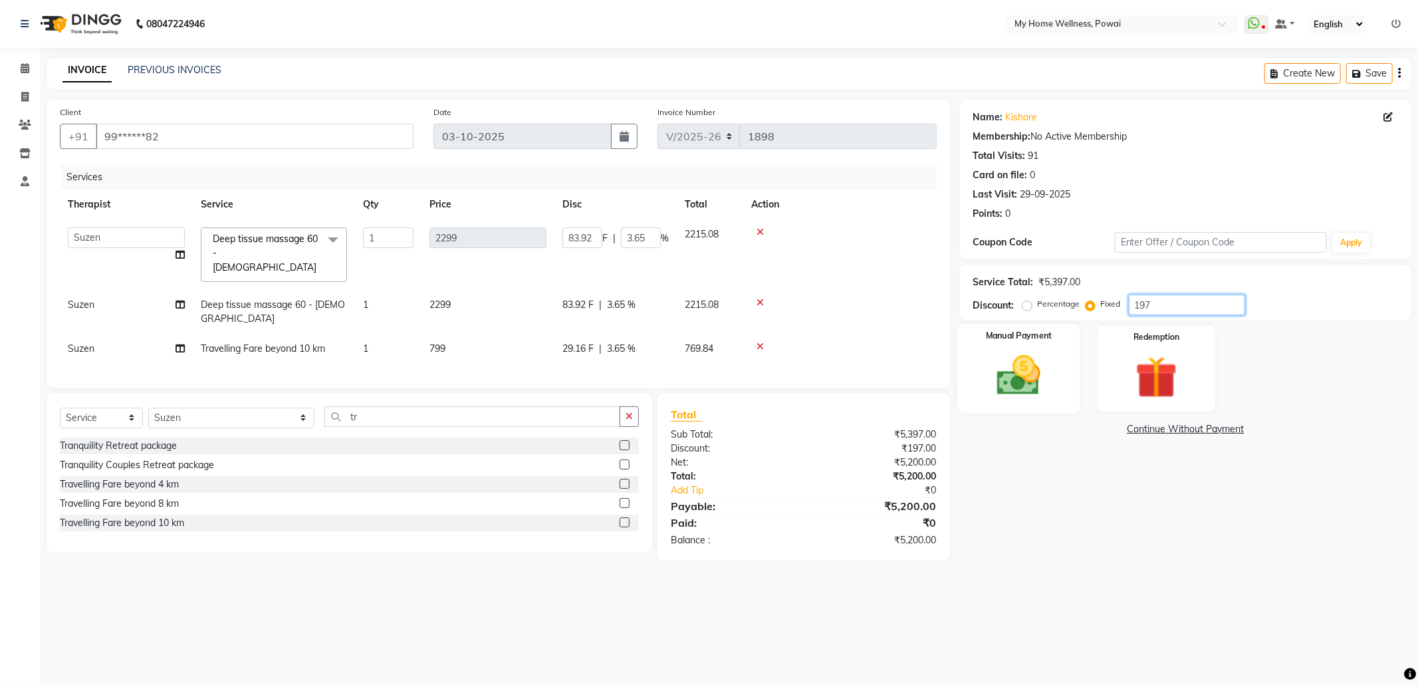
type input "197"
click at [1064, 374] on div "Manual Payment" at bounding box center [1018, 368] width 122 height 89
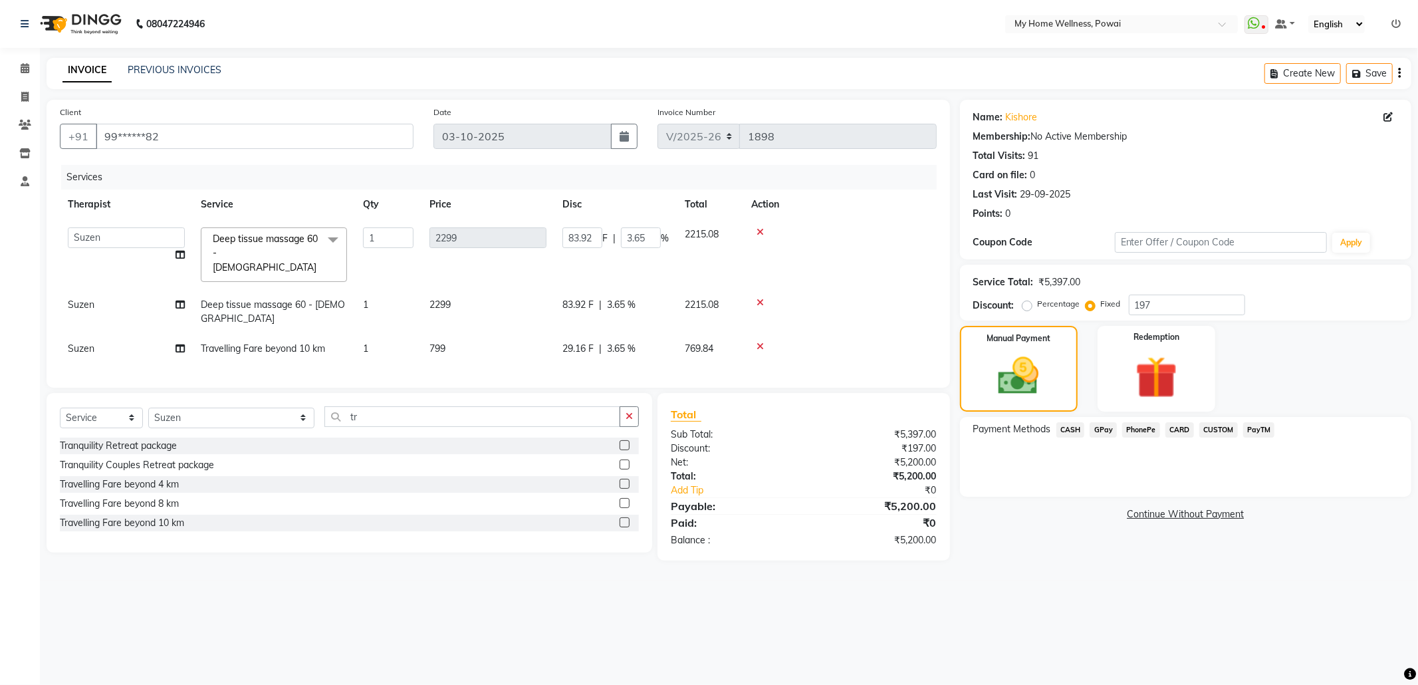
click at [1099, 432] on span "GPay" at bounding box center [1103, 429] width 27 height 15
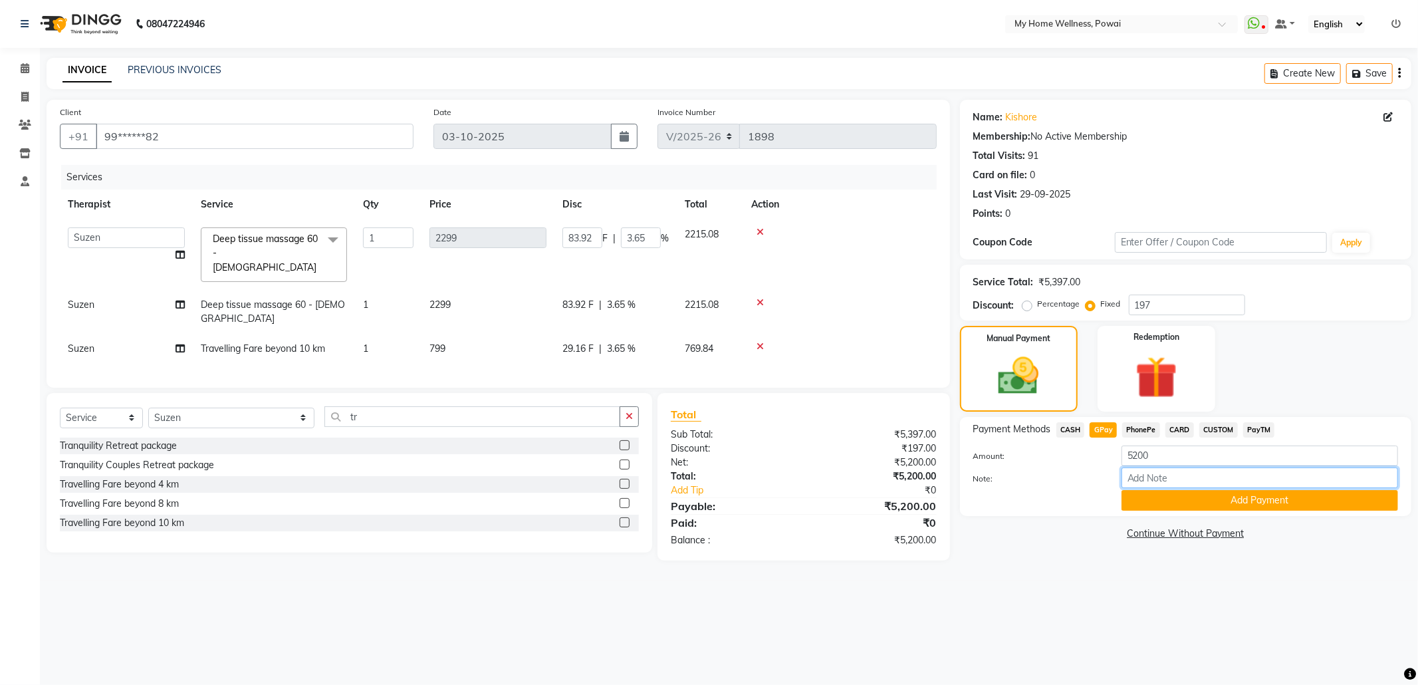
click at [1249, 471] on input "Note:" at bounding box center [1260, 477] width 277 height 21
type input "krishna mam account"
click at [1223, 508] on button "Add Payment" at bounding box center [1260, 500] width 277 height 21
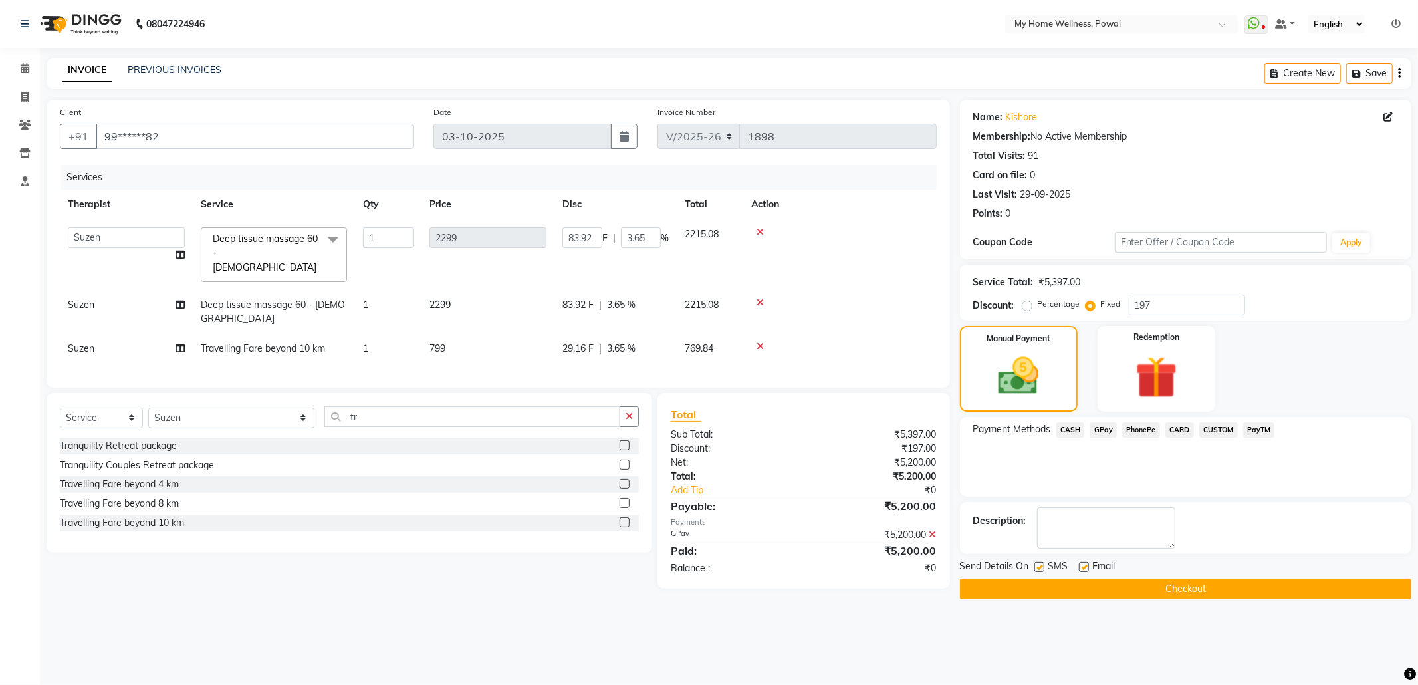
click at [1237, 596] on button "Checkout" at bounding box center [1185, 588] width 451 height 21
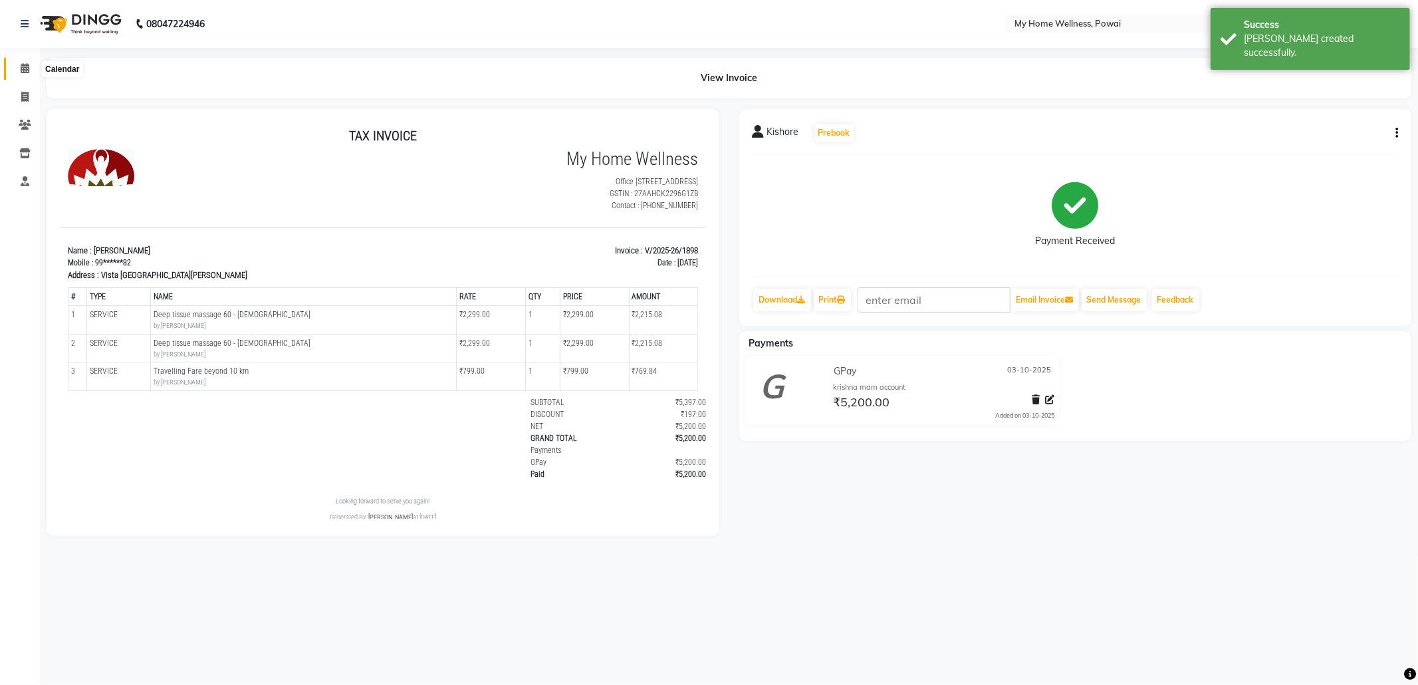
click at [33, 67] on span at bounding box center [24, 68] width 23 height 15
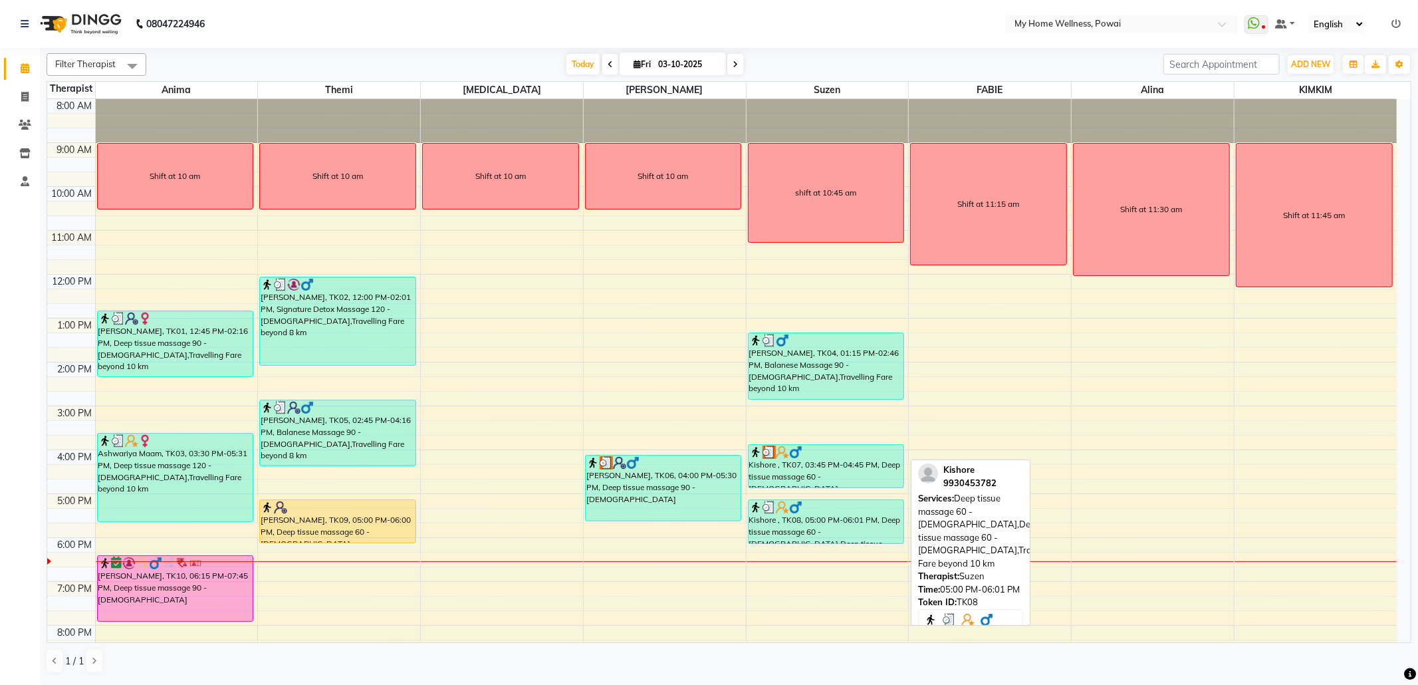
click at [860, 524] on div "Kishore , TK08, 05:00 PM-06:01 PM, Deep tissue massage 60 - [DEMOGRAPHIC_DATA],…" at bounding box center [827, 521] width 156 height 43
select select "3"
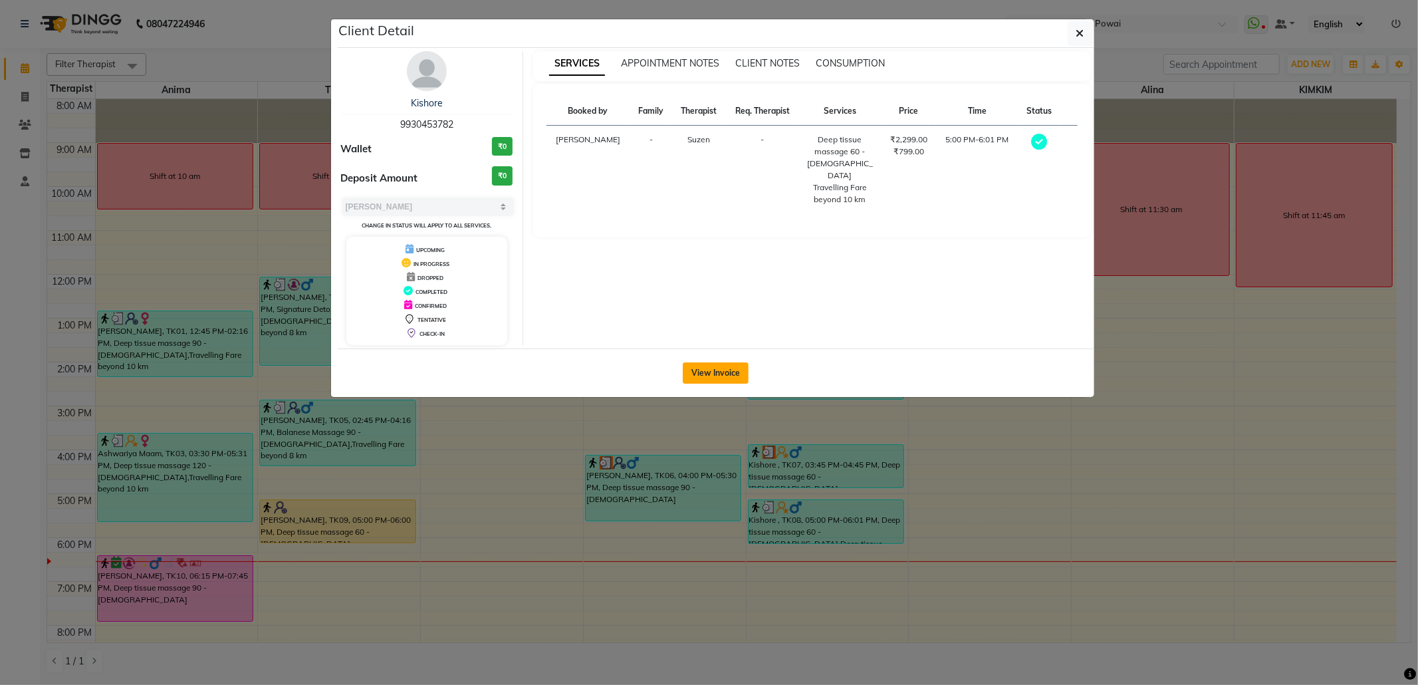
click at [711, 367] on button "View Invoice" at bounding box center [716, 372] width 66 height 21
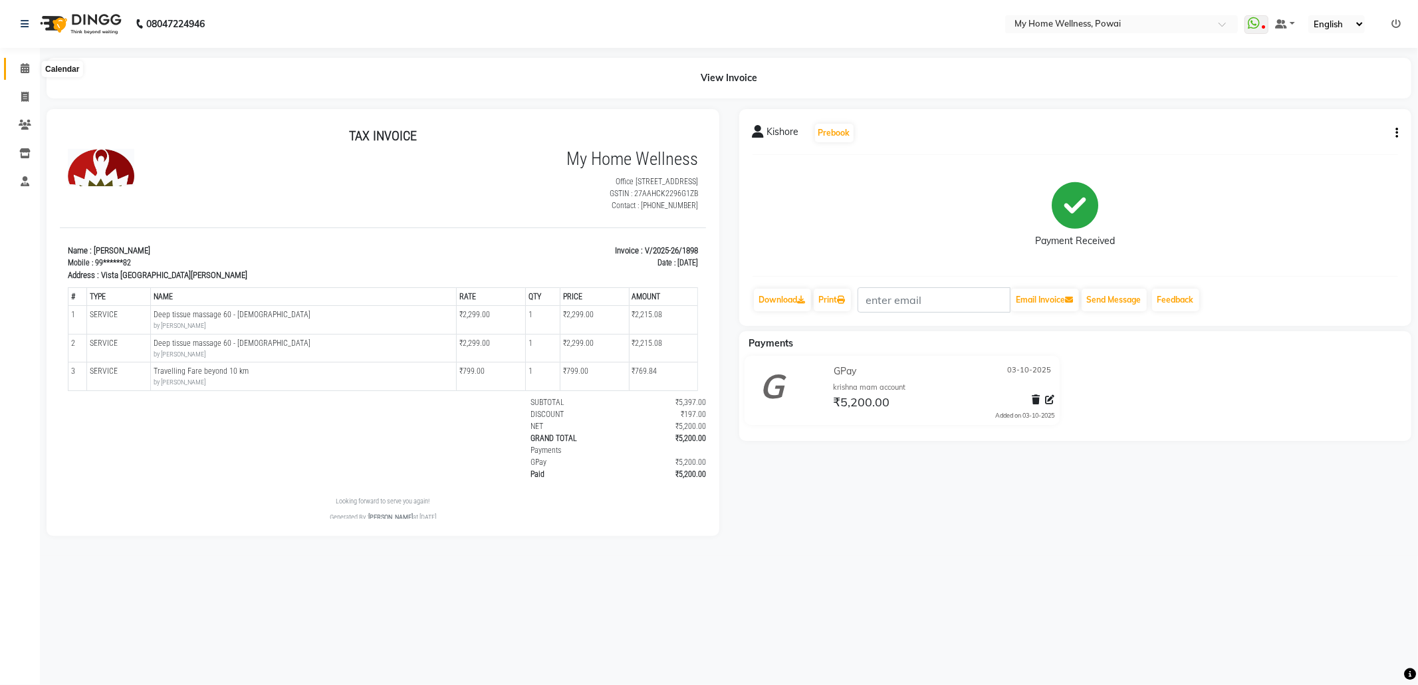
click at [28, 66] on icon at bounding box center [25, 68] width 9 height 10
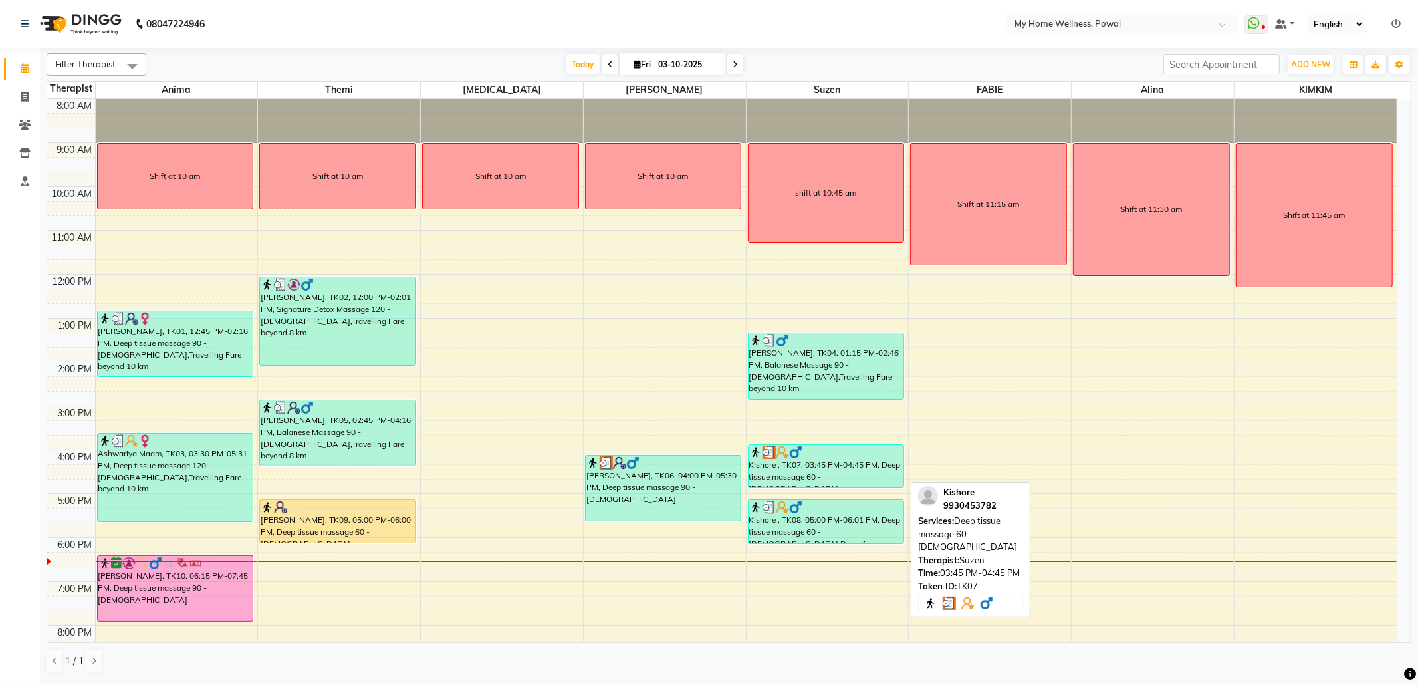
click at [826, 477] on div "Kishore , TK07, 03:45 PM-04:45 PM, Deep tissue massage 60 - [DEMOGRAPHIC_DATA]" at bounding box center [827, 466] width 156 height 43
select select "3"
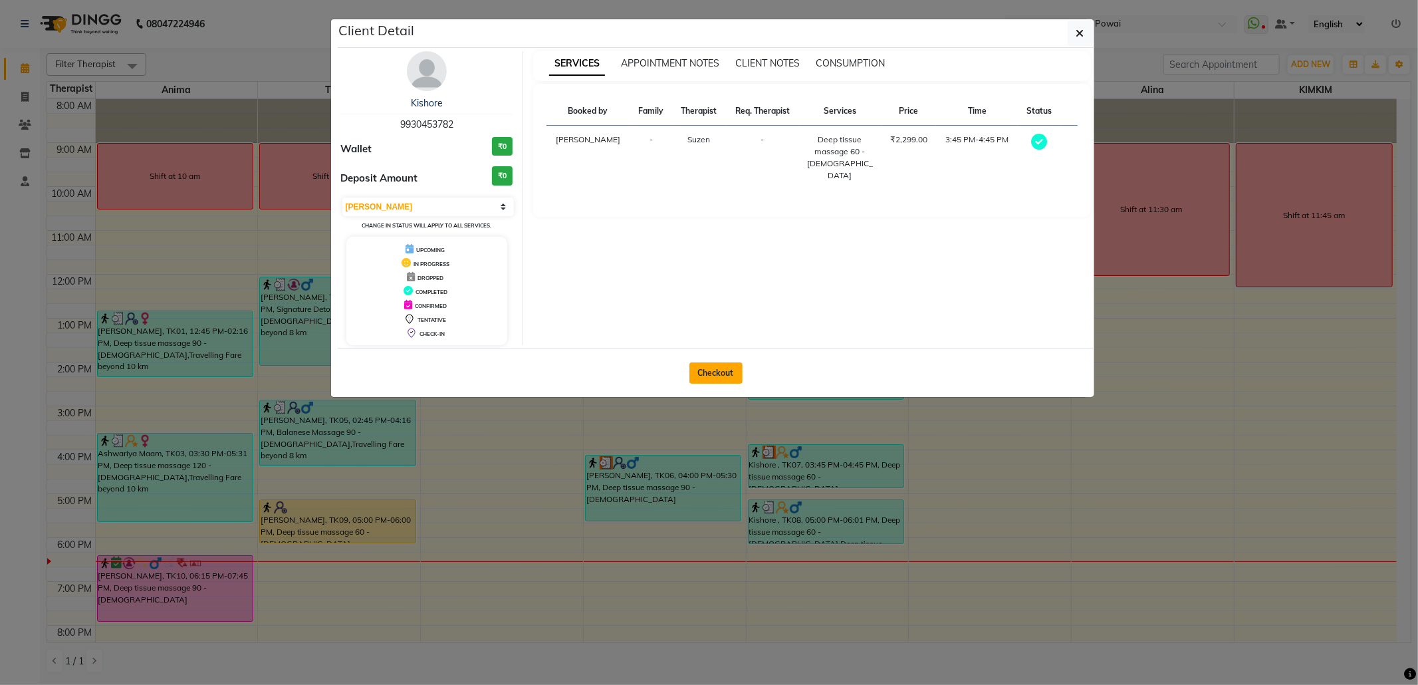
click at [718, 376] on button "Checkout" at bounding box center [715, 372] width 53 height 21
select select "service"
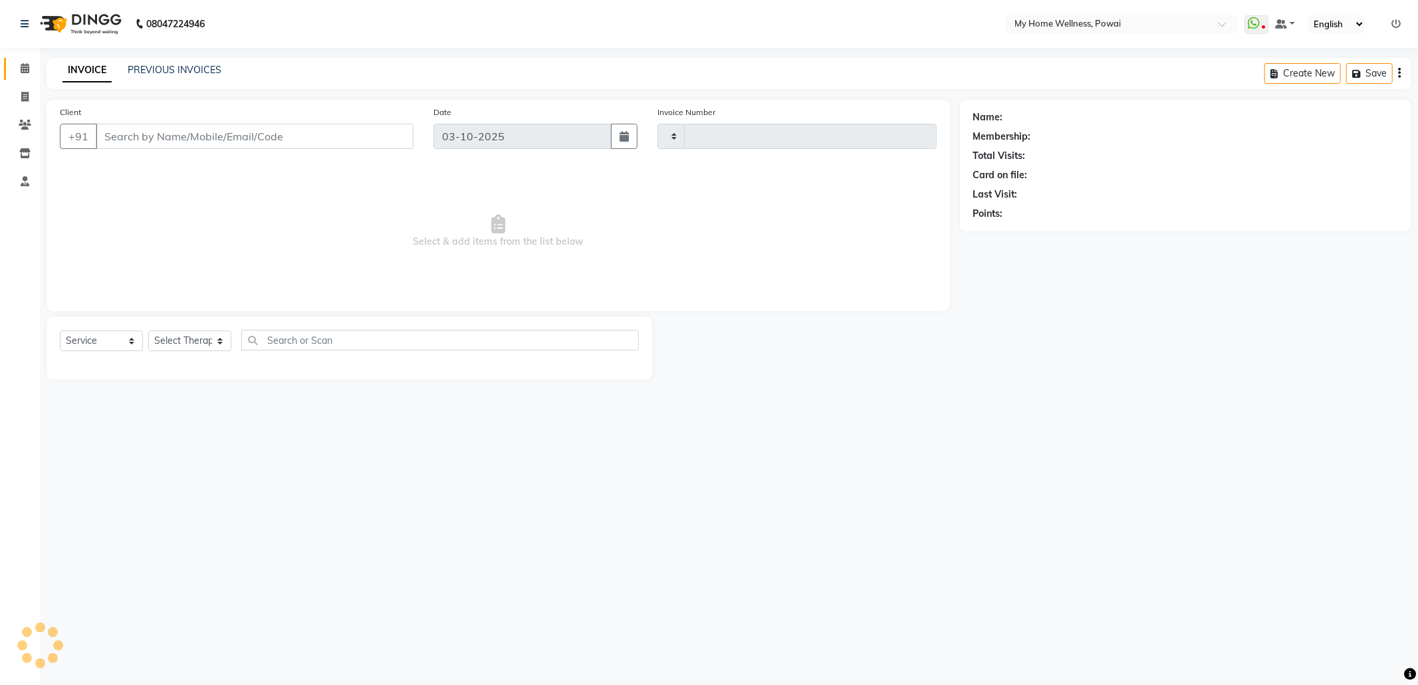
type input "1899"
select select "682"
type input "99******82"
select select "29657"
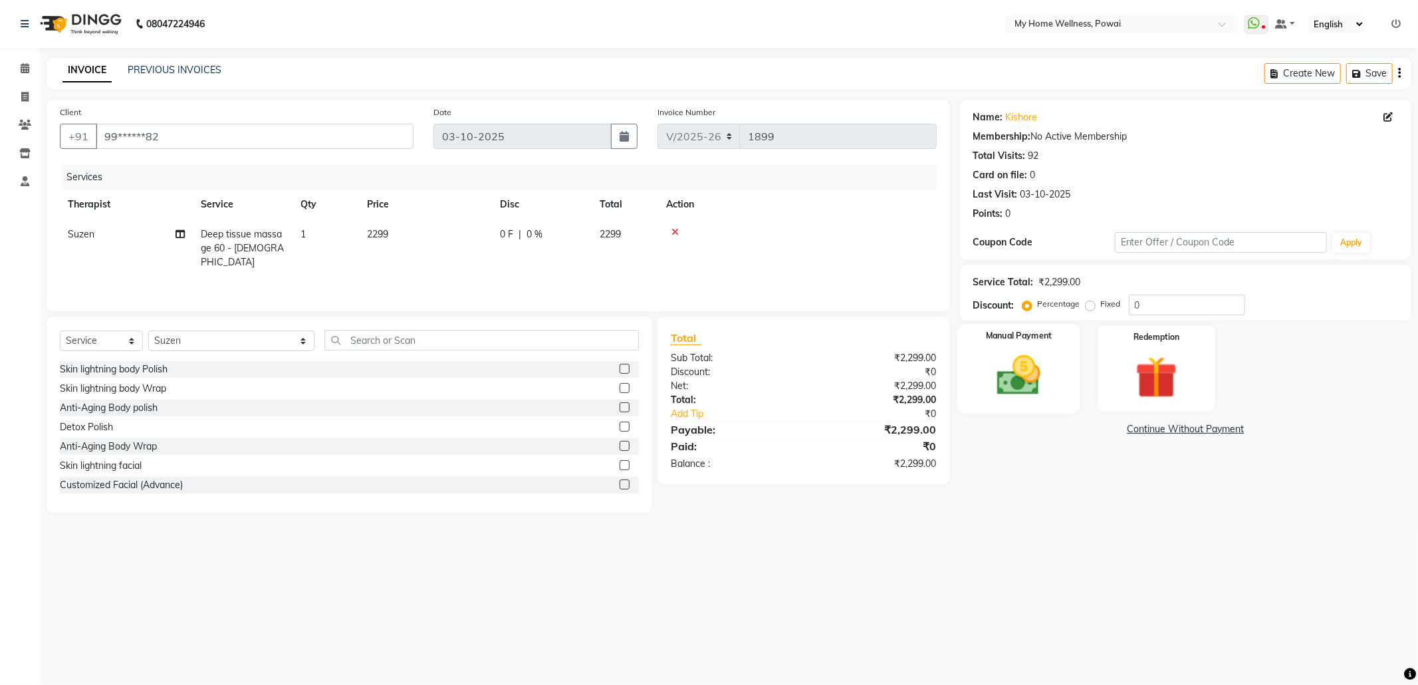
click at [1072, 392] on div "Manual Payment" at bounding box center [1018, 368] width 122 height 89
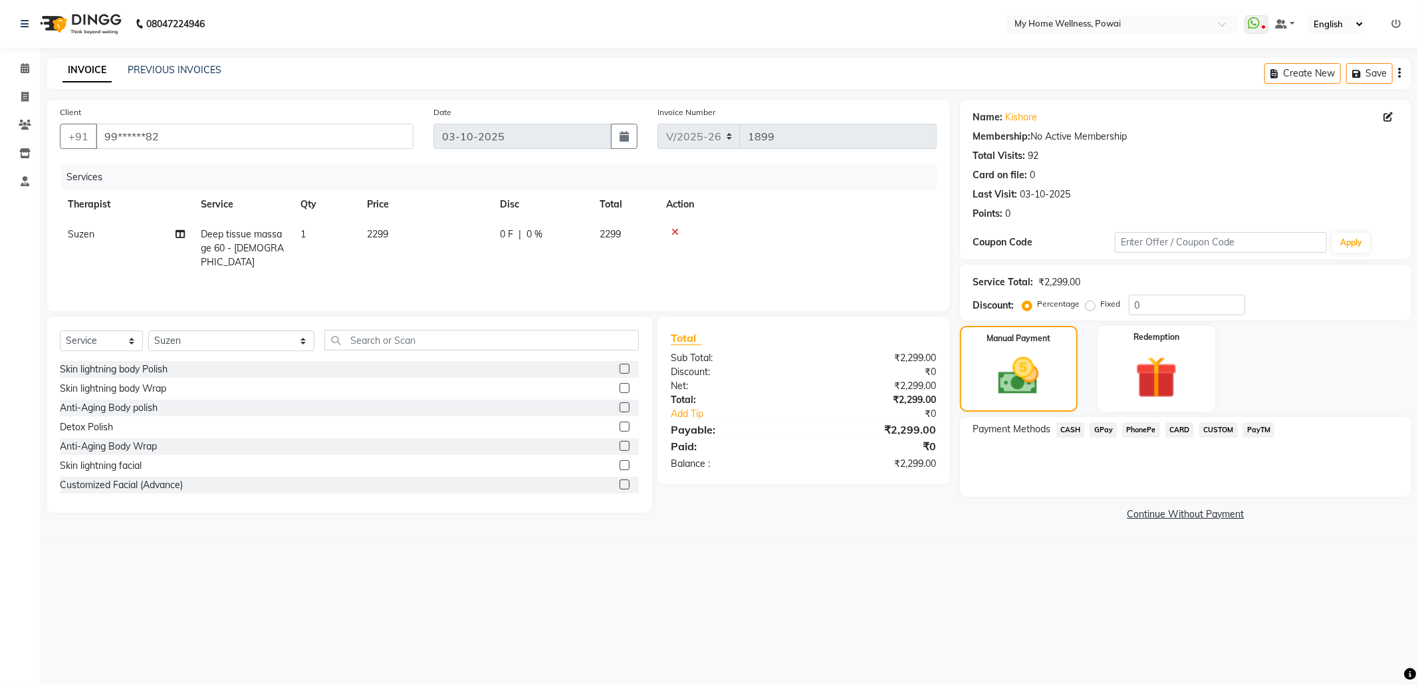
click at [1210, 432] on span "CUSTOM" at bounding box center [1218, 429] width 39 height 15
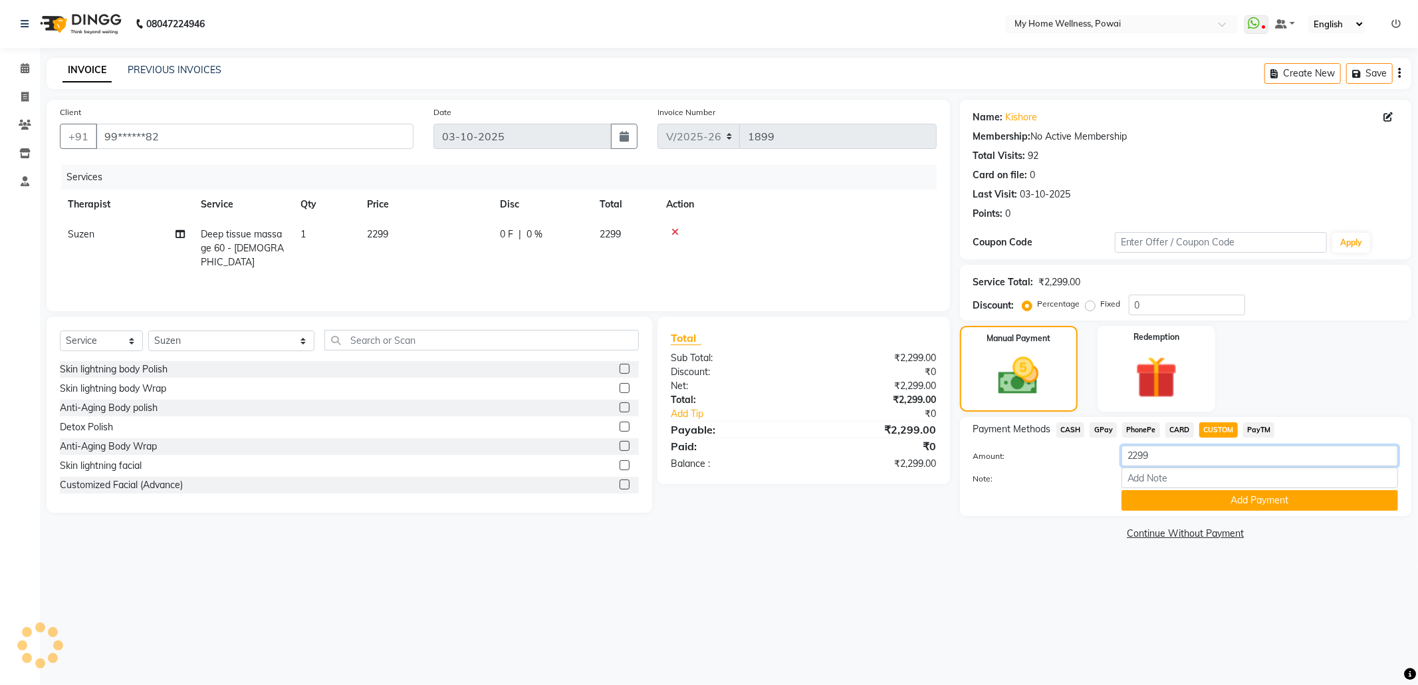
drag, startPoint x: 1165, startPoint y: 455, endPoint x: 1001, endPoint y: 431, distance: 166.0
click at [1001, 431] on div "Payment Methods CASH GPay PhonePe CARD CUSTOM PayTM Amount: 2299 Note: Add Paym…" at bounding box center [1185, 466] width 425 height 88
click at [21, 67] on icon at bounding box center [25, 68] width 9 height 10
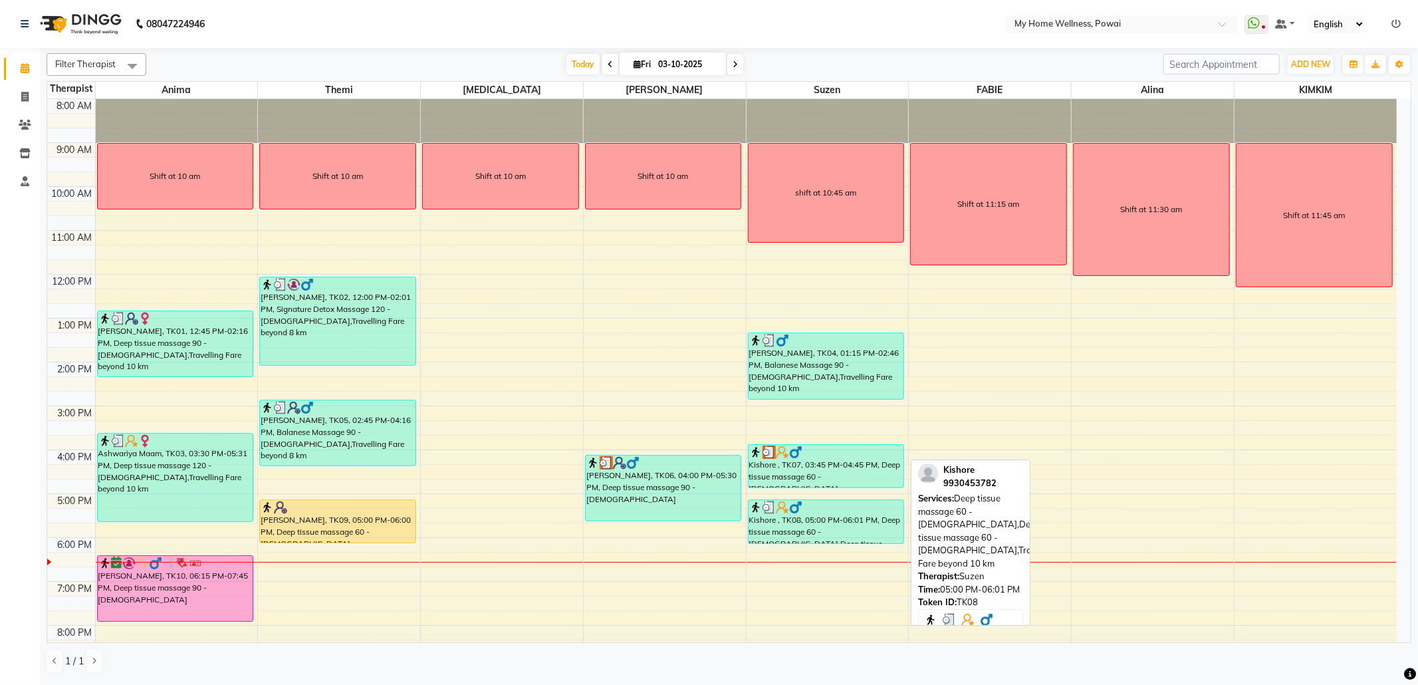
click at [809, 527] on div "Kishore , TK08, 05:00 PM-06:01 PM, Deep tissue massage 60 - [DEMOGRAPHIC_DATA],…" at bounding box center [827, 521] width 156 height 43
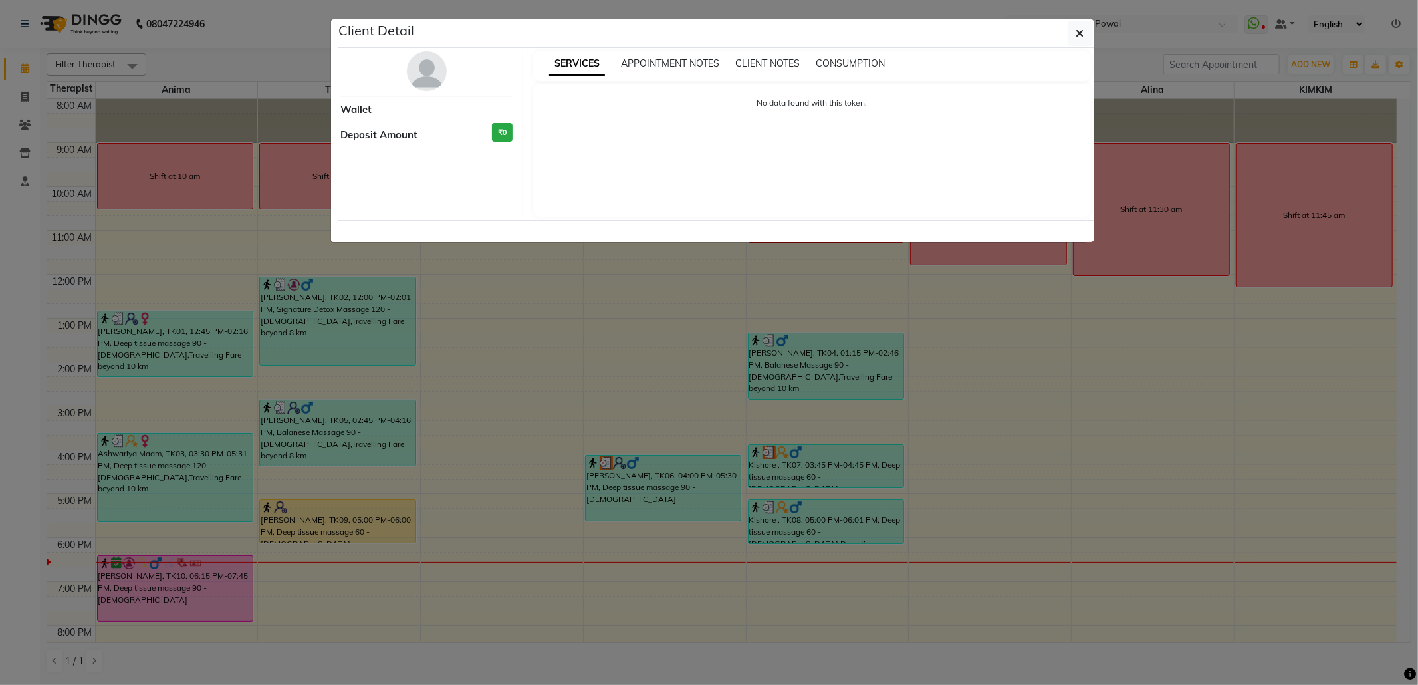
select select "3"
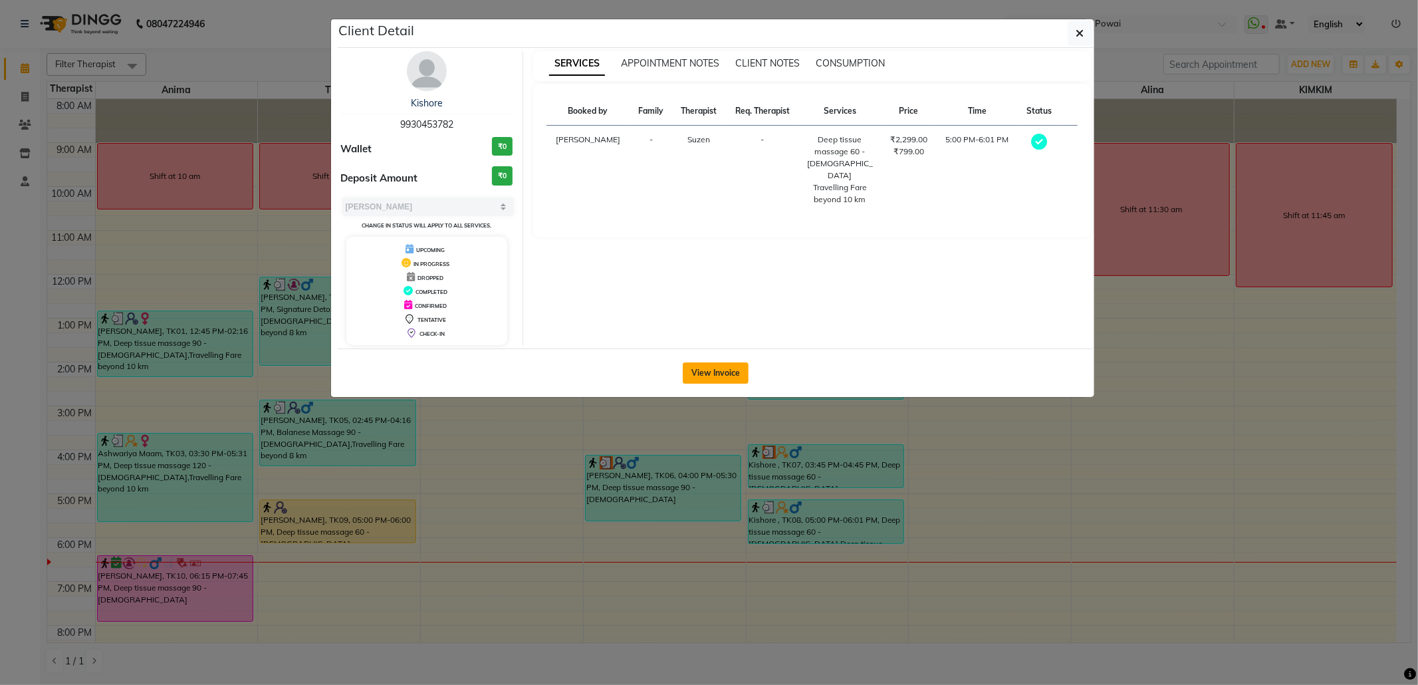
click at [730, 374] on button "View Invoice" at bounding box center [716, 372] width 66 height 21
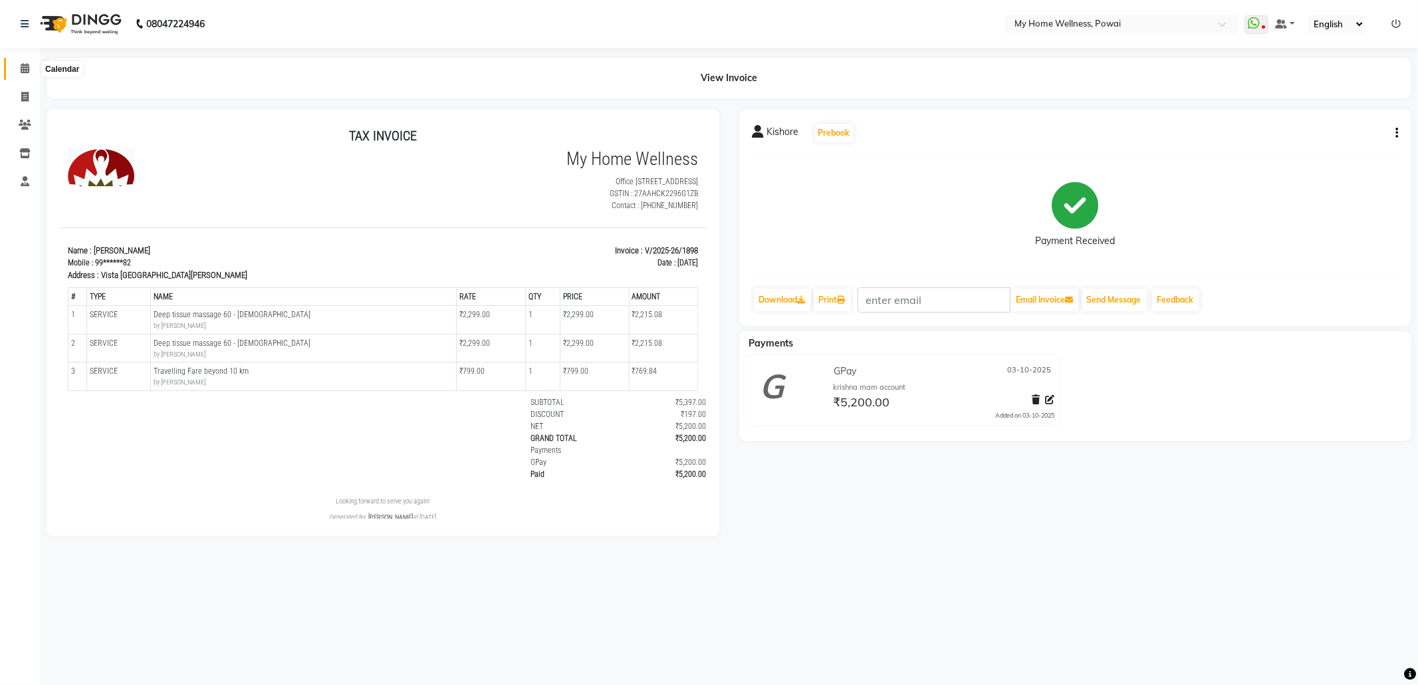
click at [22, 70] on icon at bounding box center [25, 68] width 9 height 10
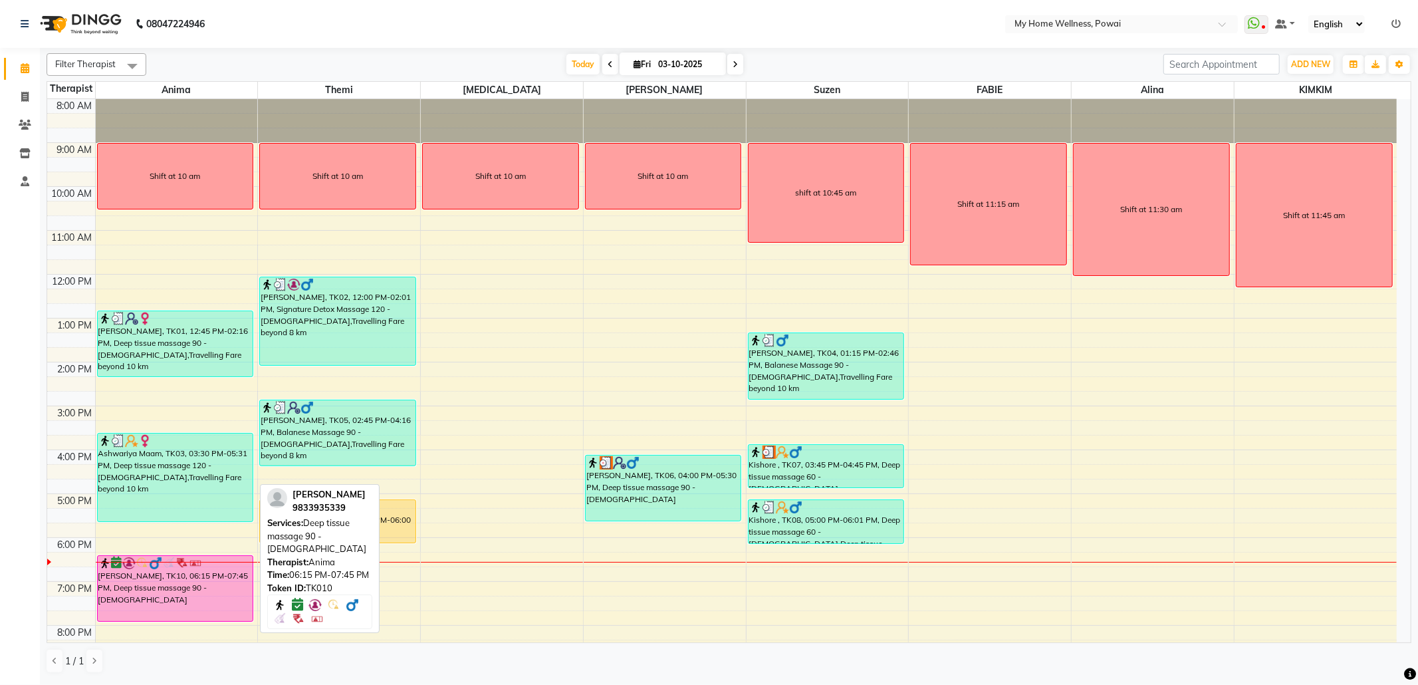
click at [154, 596] on div "[PERSON_NAME], TK10, 06:15 PM-07:45 PM, Deep tissue massage 90 - [DEMOGRAPHIC_D…" at bounding box center [176, 588] width 156 height 65
select select "6"
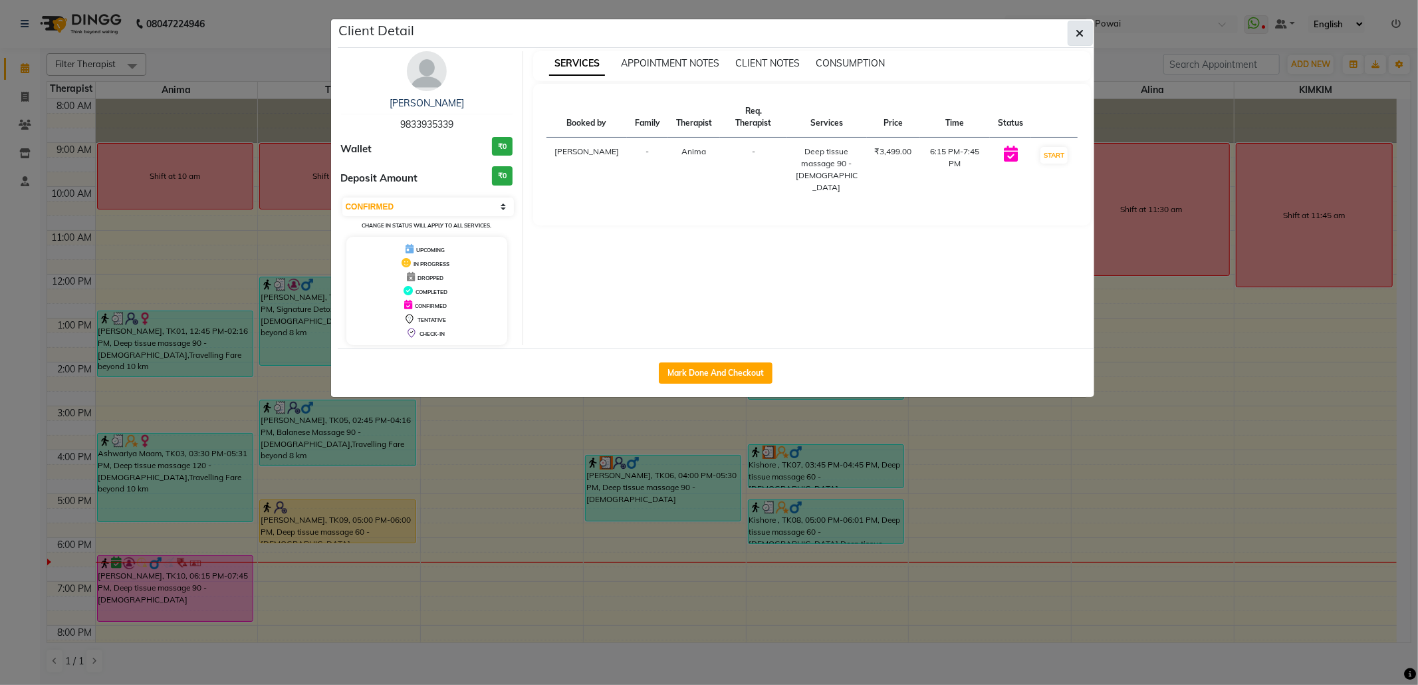
click at [1085, 31] on button "button" at bounding box center [1080, 33] width 25 height 25
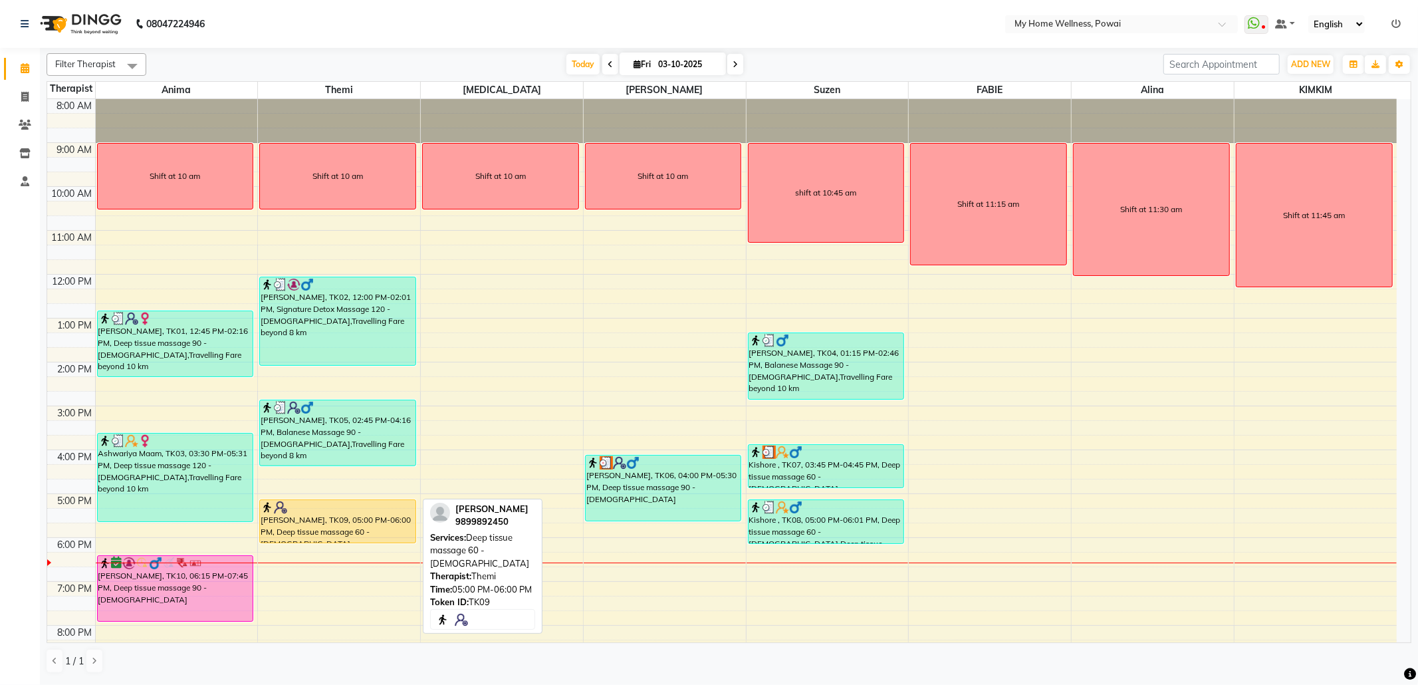
click at [334, 533] on div "Shift at 10 am [PERSON_NAME], TK02, 12:00 PM-02:01 PM, Signature Detox Massage …" at bounding box center [339, 406] width 162 height 614
click at [375, 509] on div at bounding box center [338, 507] width 154 height 13
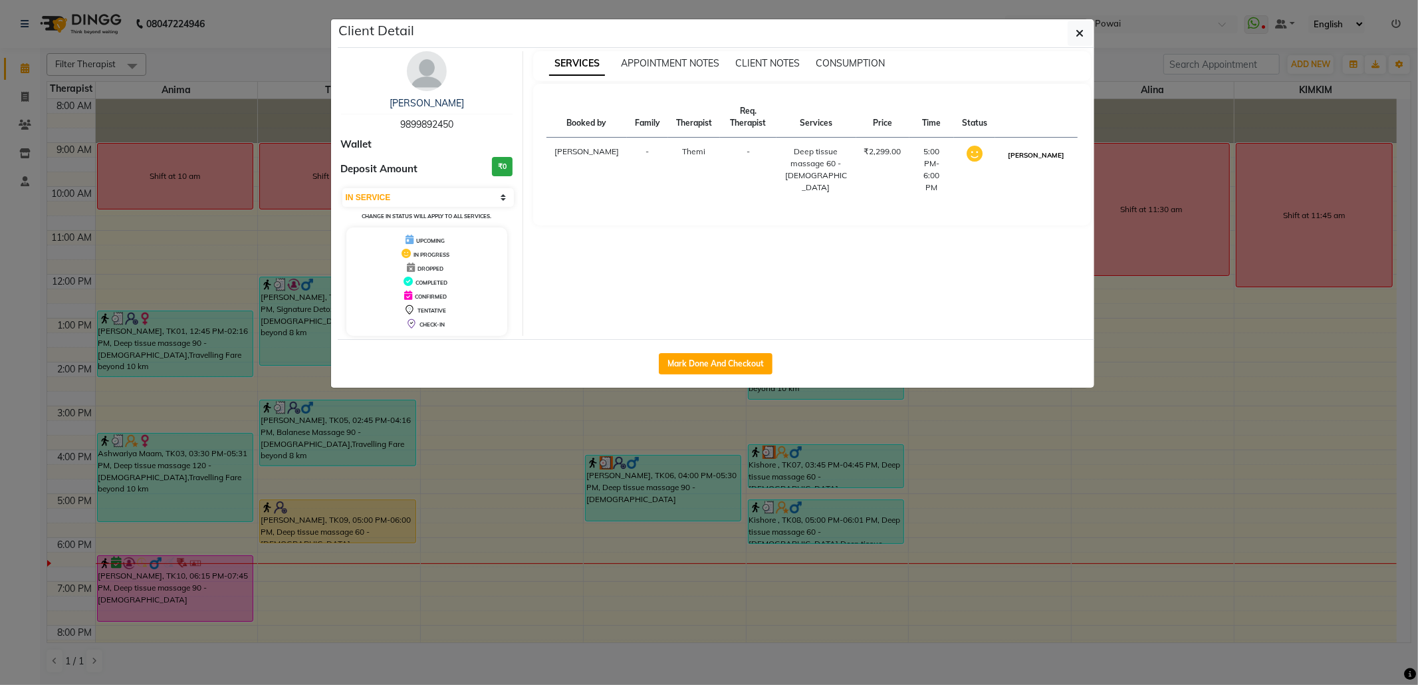
click at [1049, 162] on button "[PERSON_NAME]" at bounding box center [1036, 155] width 63 height 17
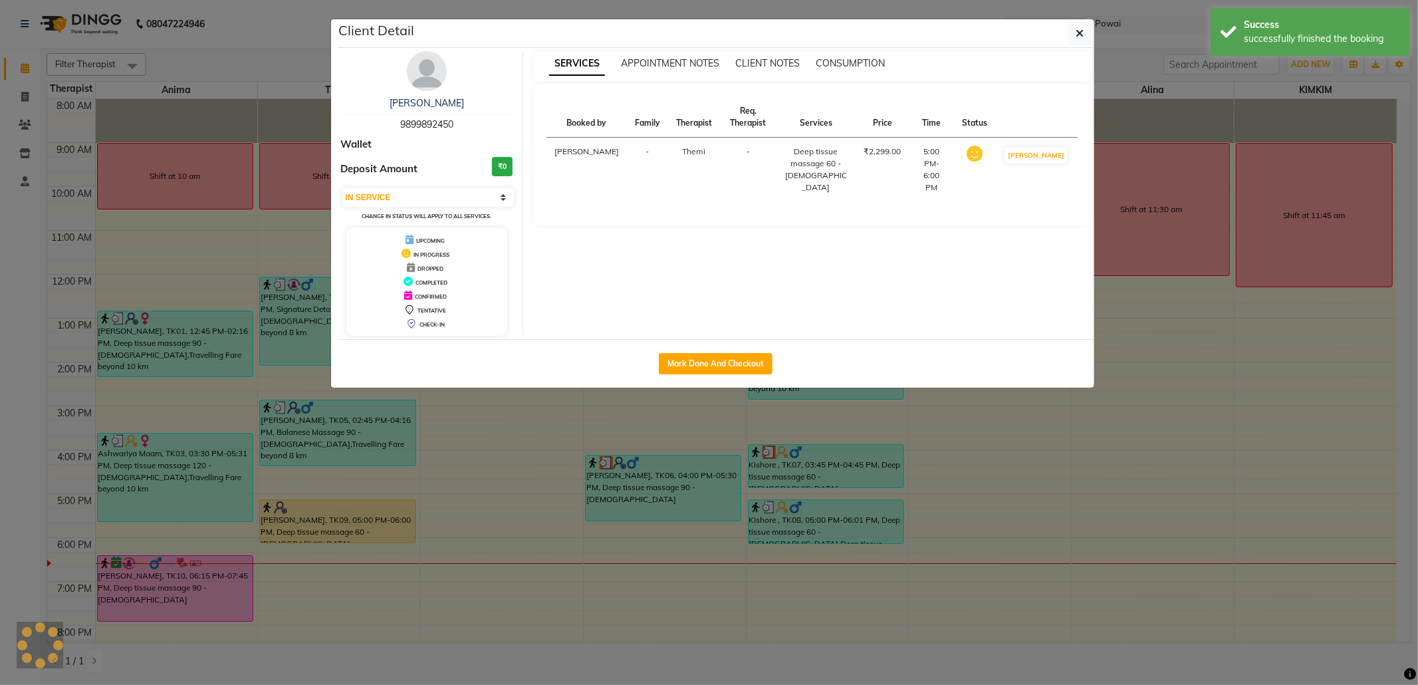
select select "3"
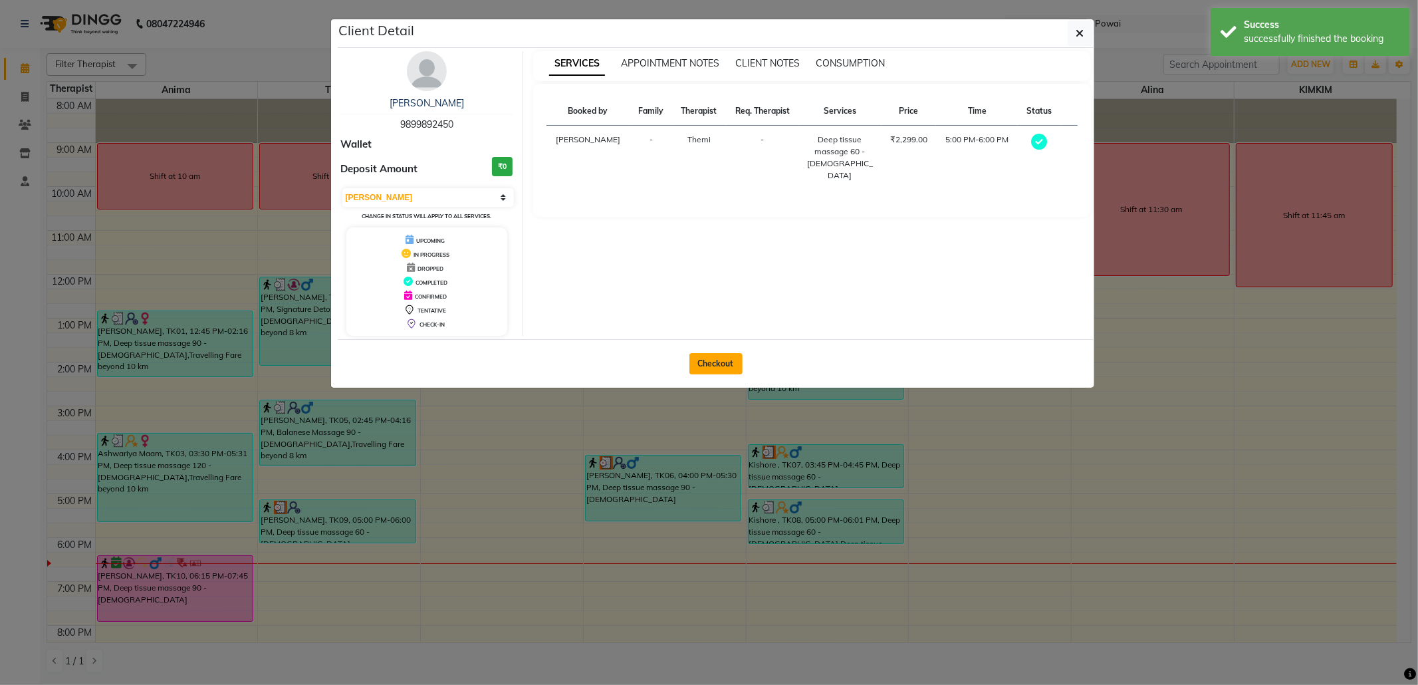
click at [706, 362] on button "Checkout" at bounding box center [715, 363] width 53 height 21
select select "682"
select select "service"
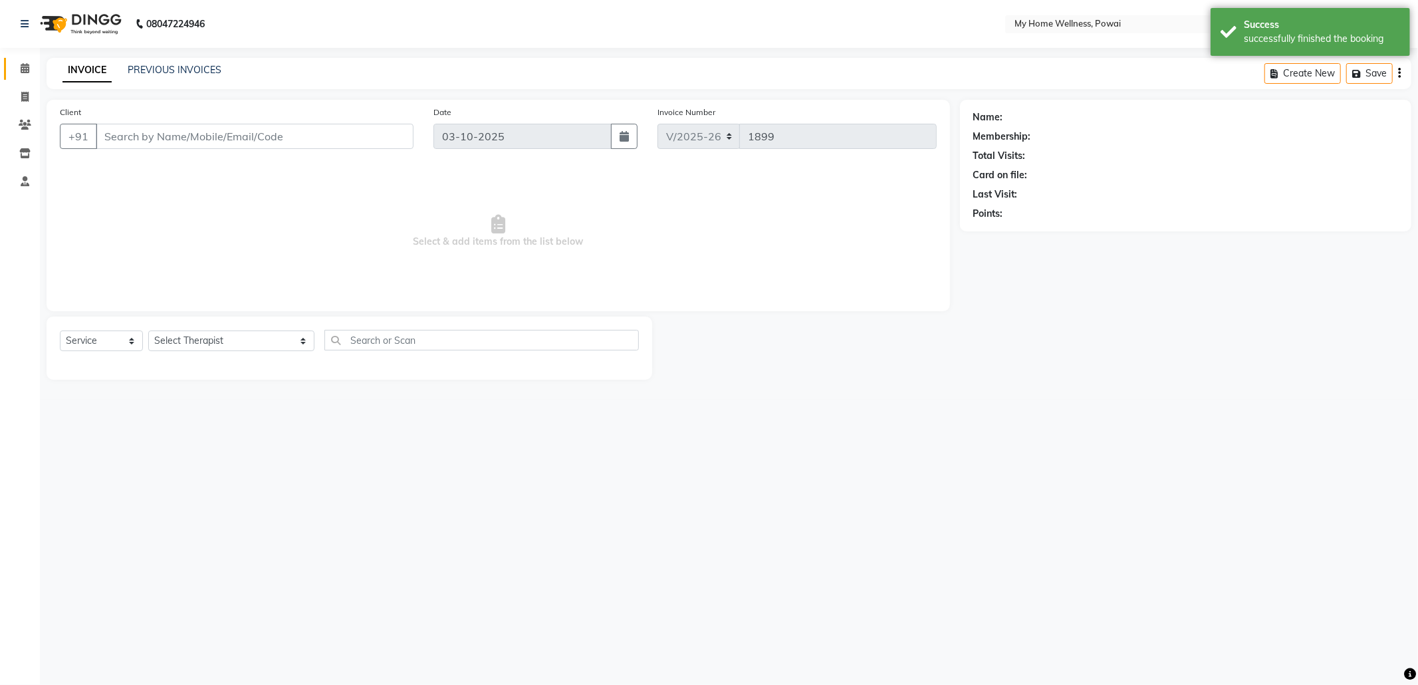
type input "98******50"
select select "65929"
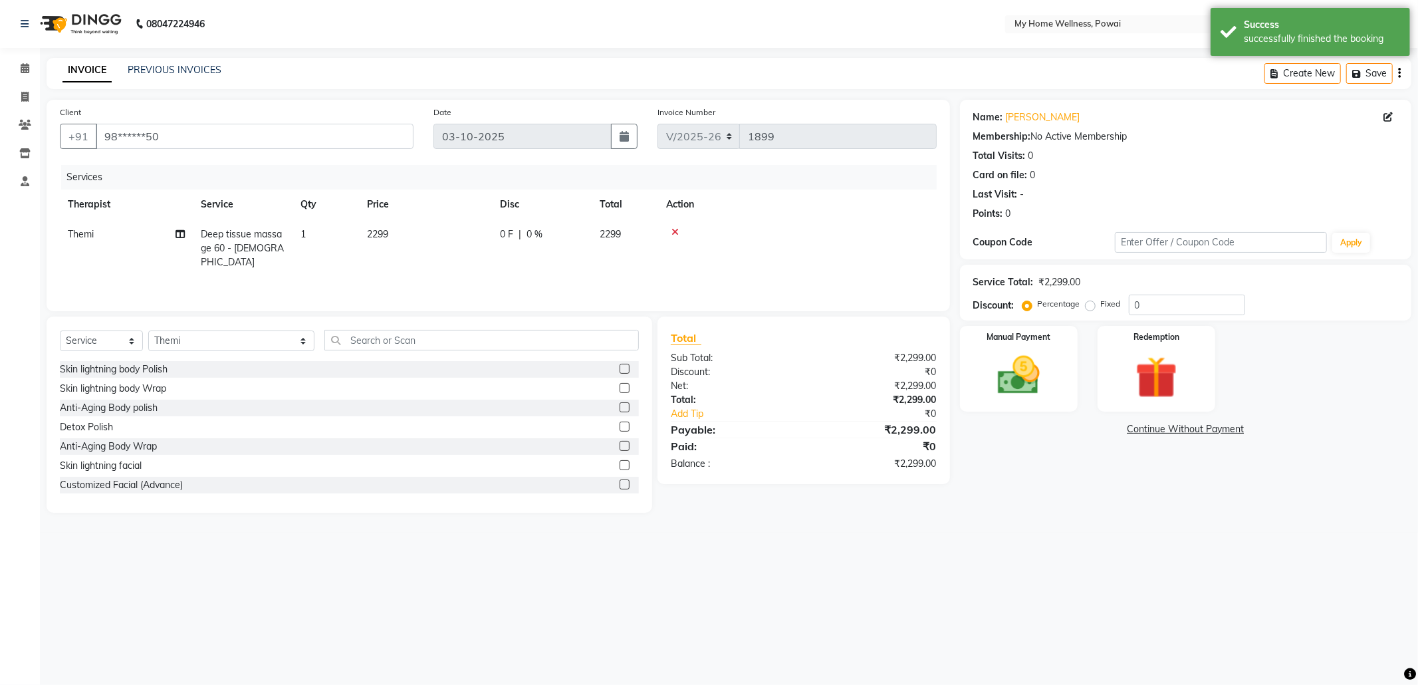
click at [305, 235] on span "1" at bounding box center [303, 234] width 5 height 12
select select "65929"
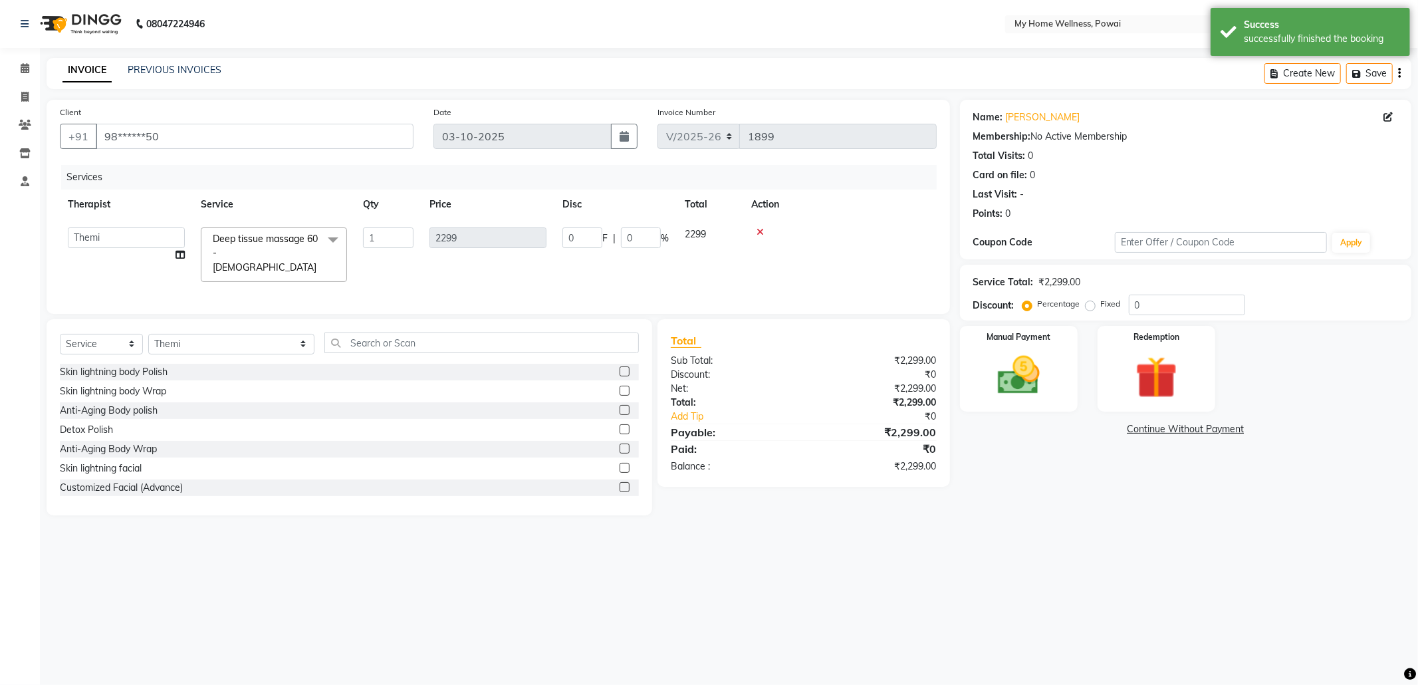
click at [330, 237] on span at bounding box center [333, 239] width 27 height 25
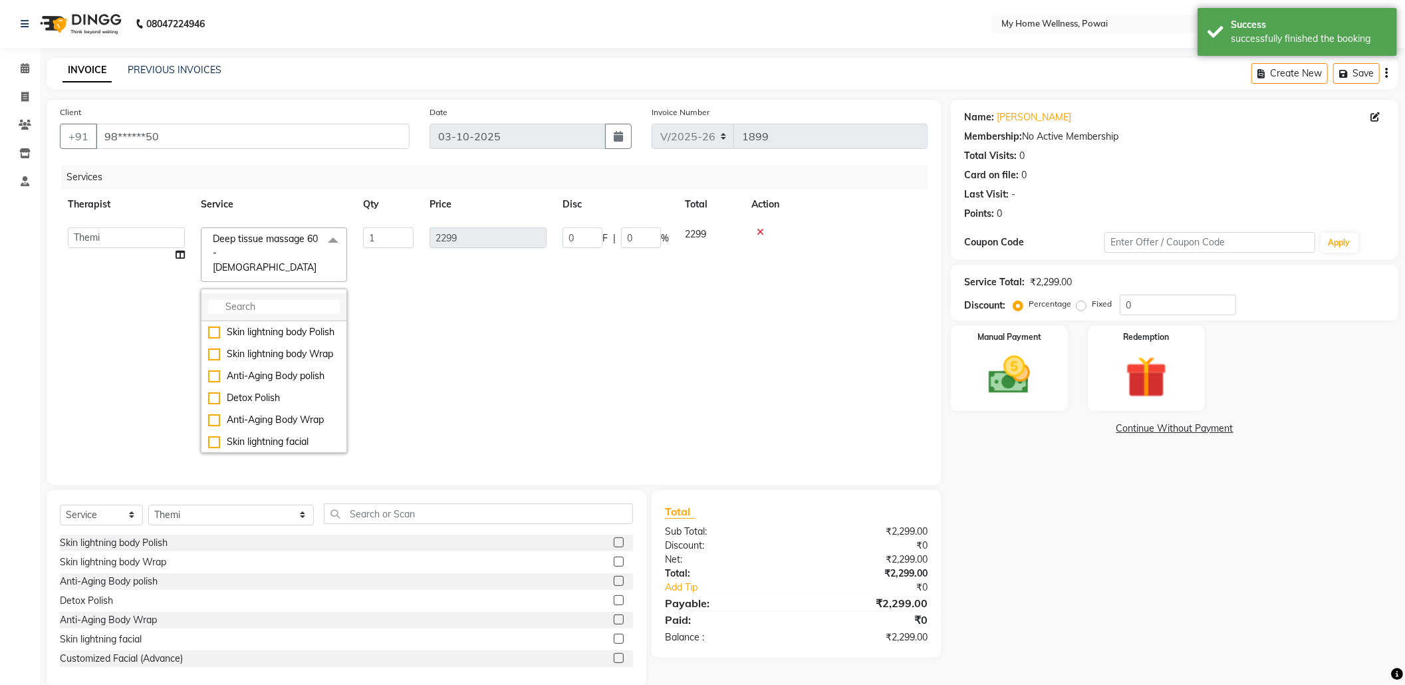
click at [291, 300] on input "multiselect-search" at bounding box center [274, 307] width 132 height 14
type input "foo"
click at [277, 361] on div "Foot Reflexology 60 - [DEMOGRAPHIC_DATA]" at bounding box center [274, 375] width 132 height 28
checkbox input "true"
type input "1999"
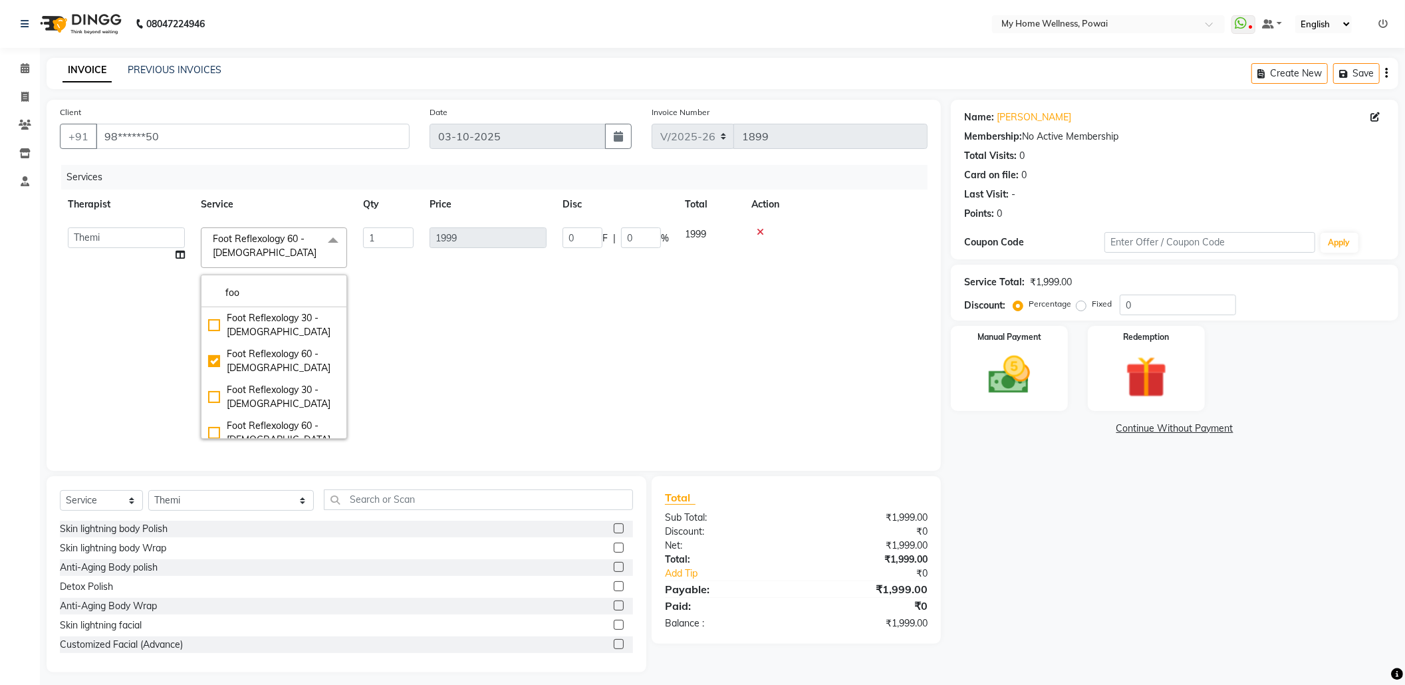
click at [456, 323] on td "1999" at bounding box center [488, 332] width 133 height 227
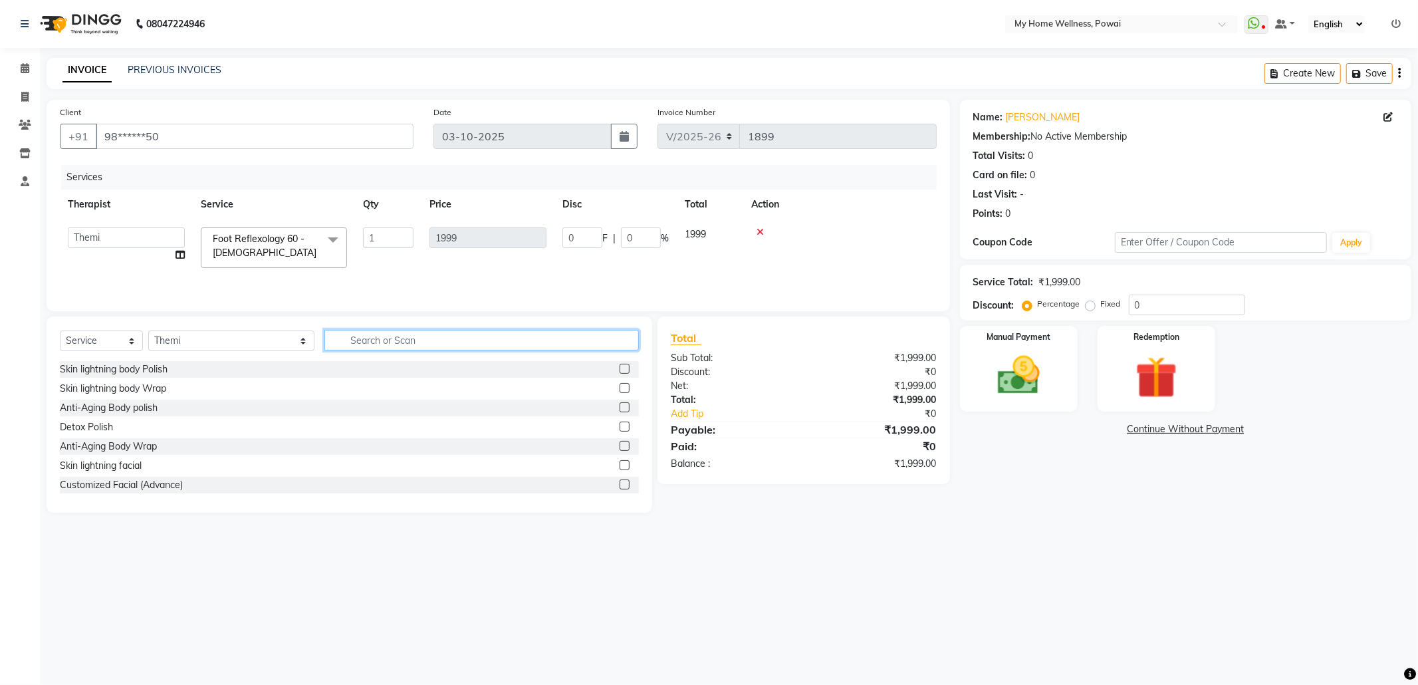
click at [336, 341] on input "text" at bounding box center [481, 340] width 314 height 21
type input "head"
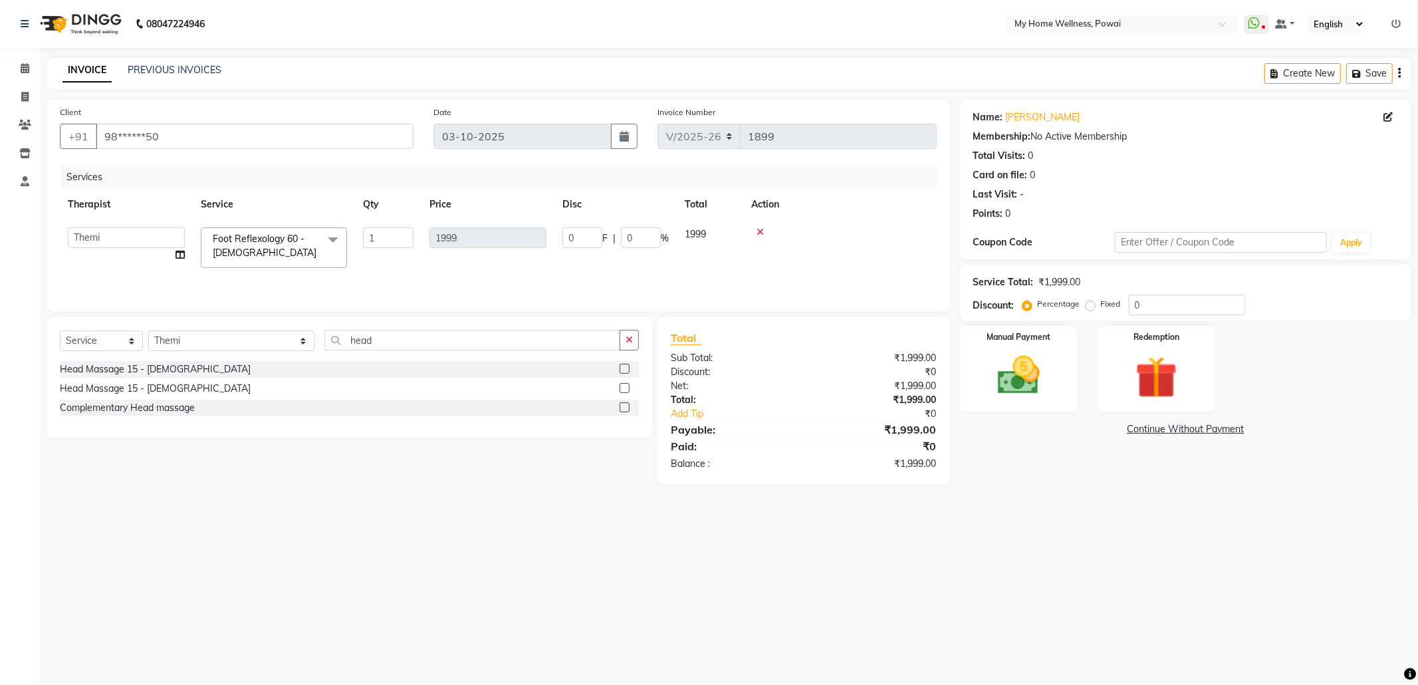
click at [625, 370] on label at bounding box center [625, 369] width 10 height 10
click at [625, 370] on input "checkbox" at bounding box center [624, 369] width 9 height 9
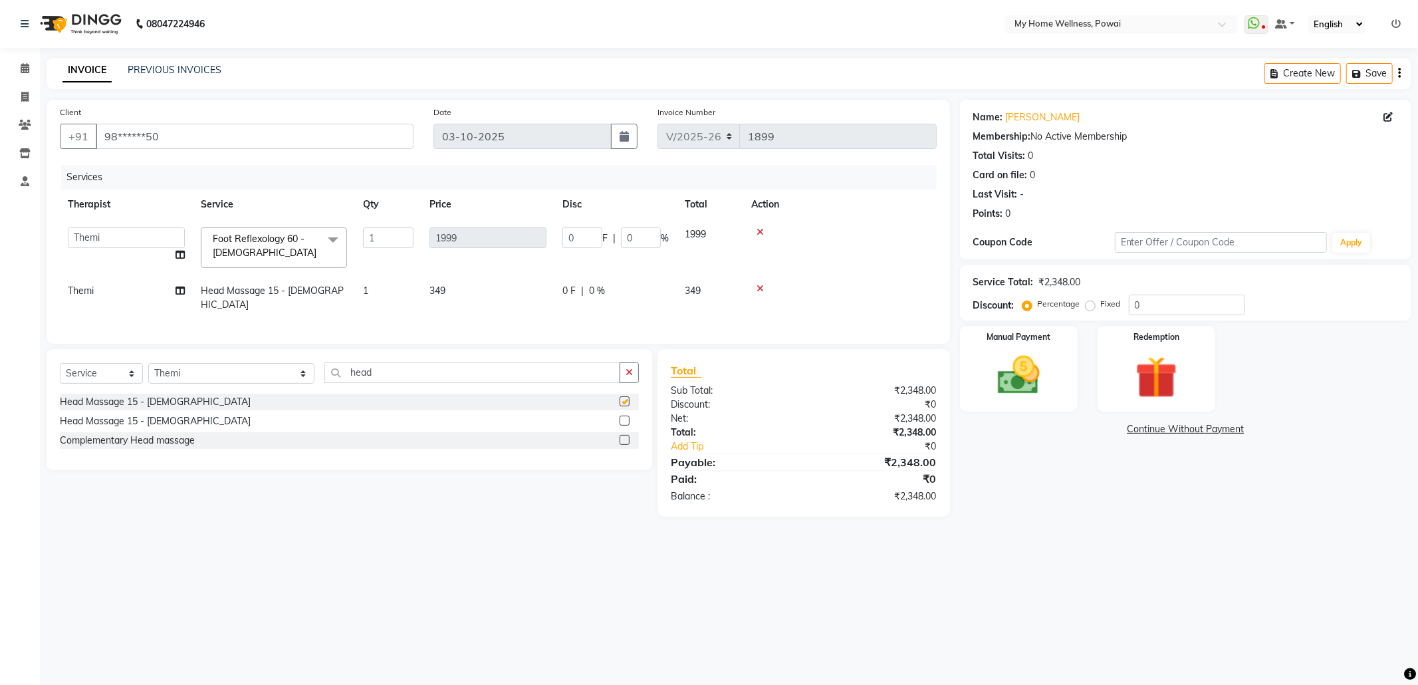
checkbox input "false"
drag, startPoint x: 350, startPoint y: 373, endPoint x: 210, endPoint y: 375, distance: 139.6
click at [210, 375] on div "Select Service Product Membership Package Voucher Prepaid Gift Card Select Ther…" at bounding box center [349, 377] width 579 height 31
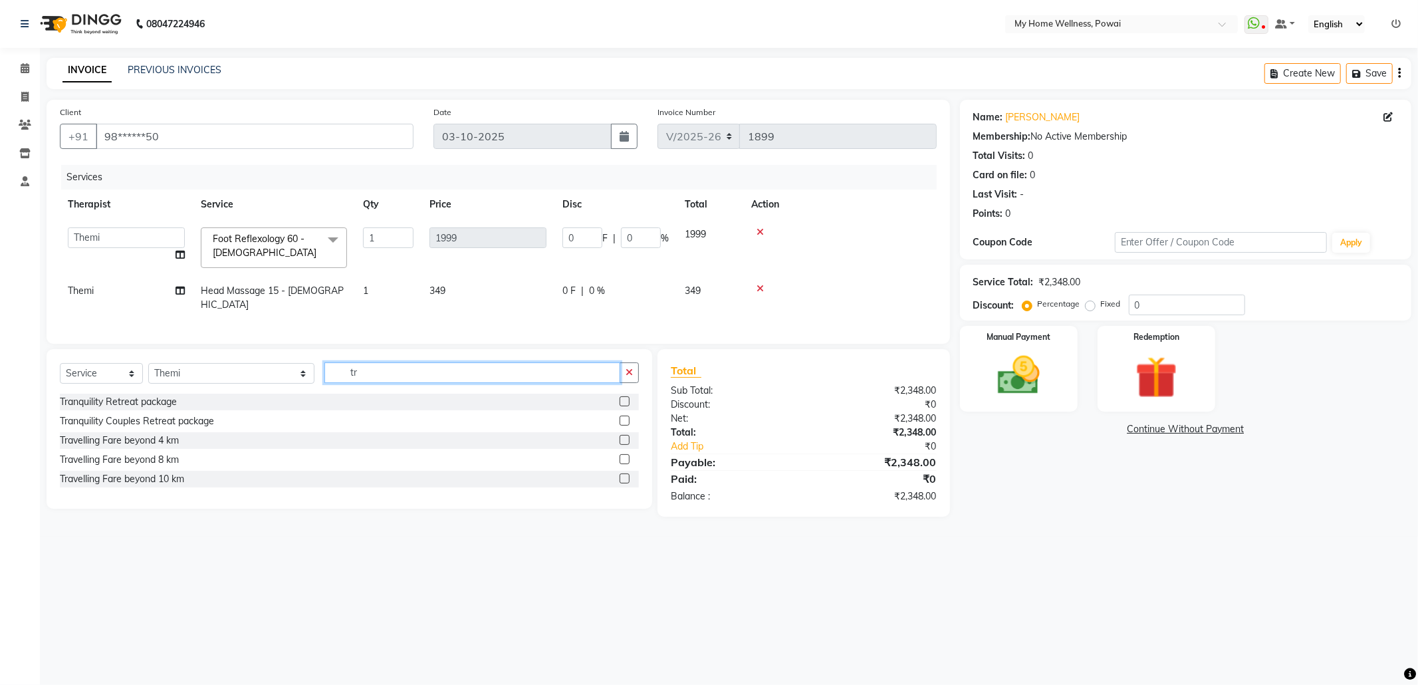
type input "tr"
click at [623, 475] on label at bounding box center [625, 478] width 10 height 10
click at [623, 475] on input "checkbox" at bounding box center [624, 479] width 9 height 9
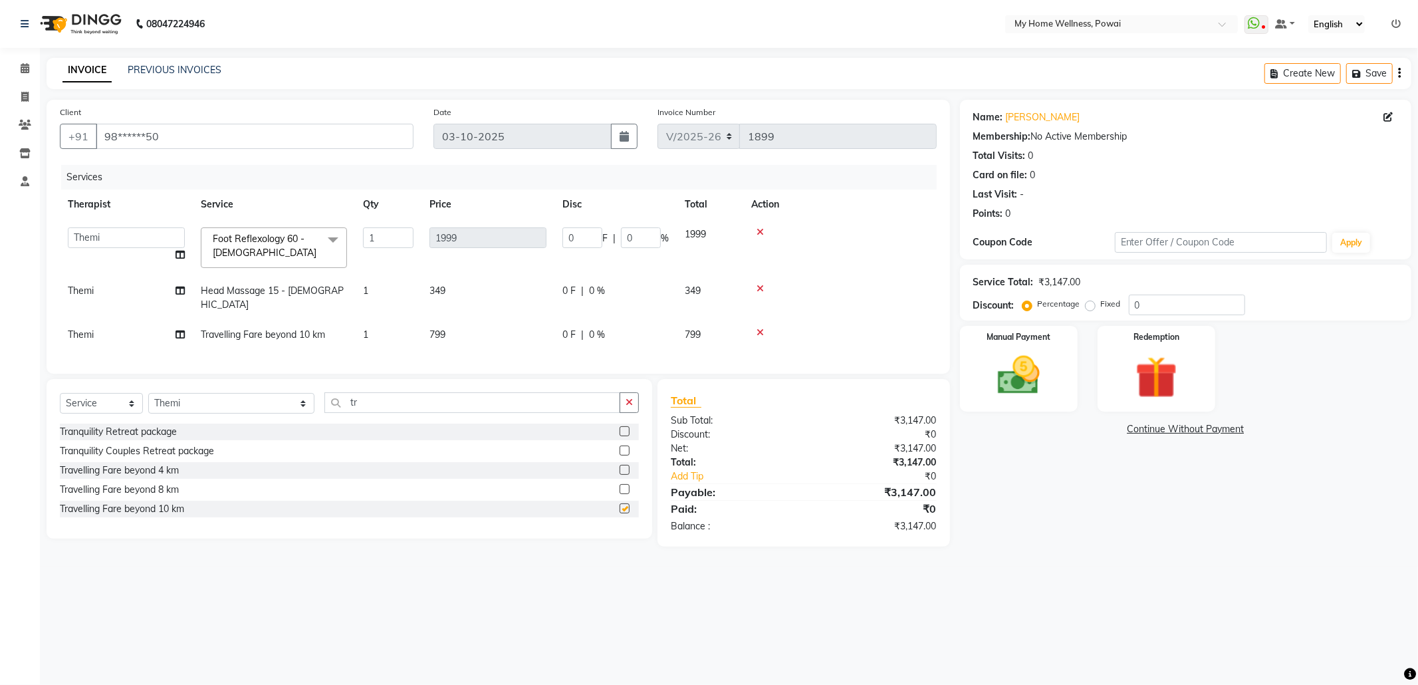
checkbox input "false"
click at [758, 320] on td at bounding box center [839, 335] width 193 height 30
click at [758, 328] on icon at bounding box center [760, 332] width 7 height 9
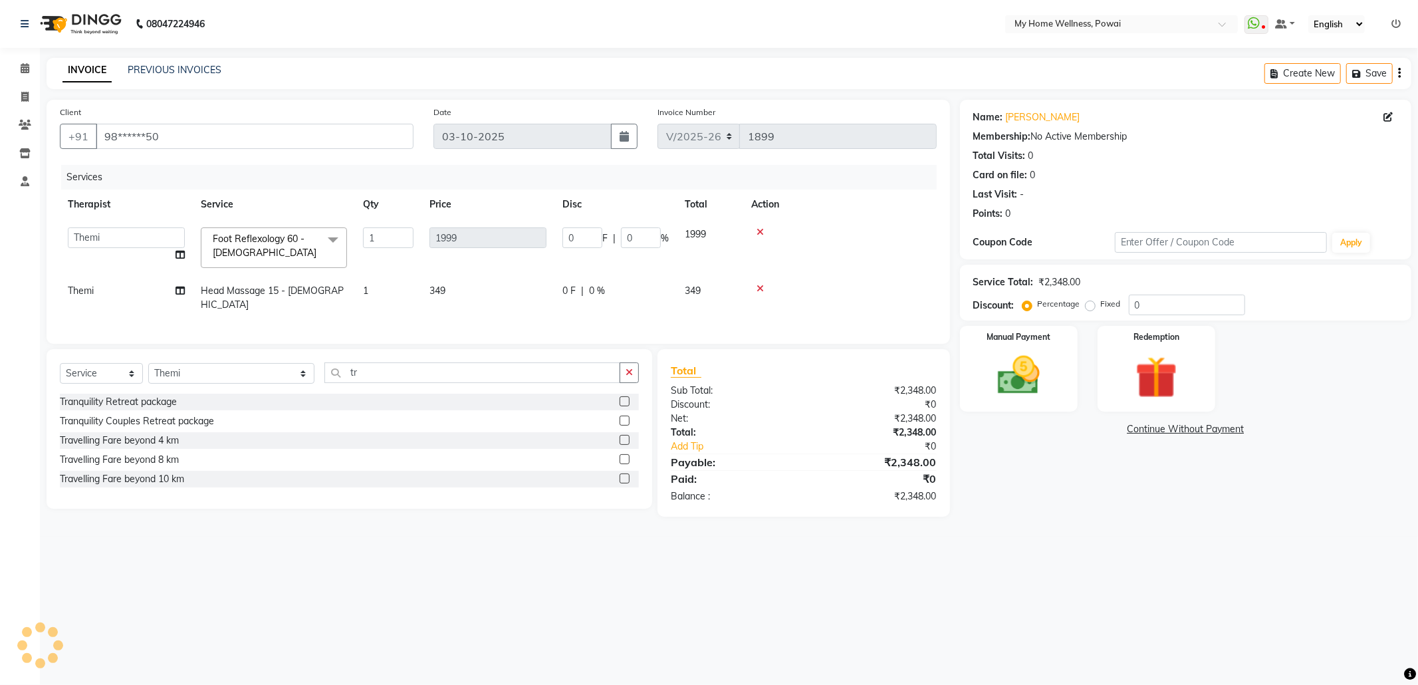
click at [623, 457] on label at bounding box center [625, 459] width 10 height 10
click at [623, 457] on input "checkbox" at bounding box center [624, 459] width 9 height 9
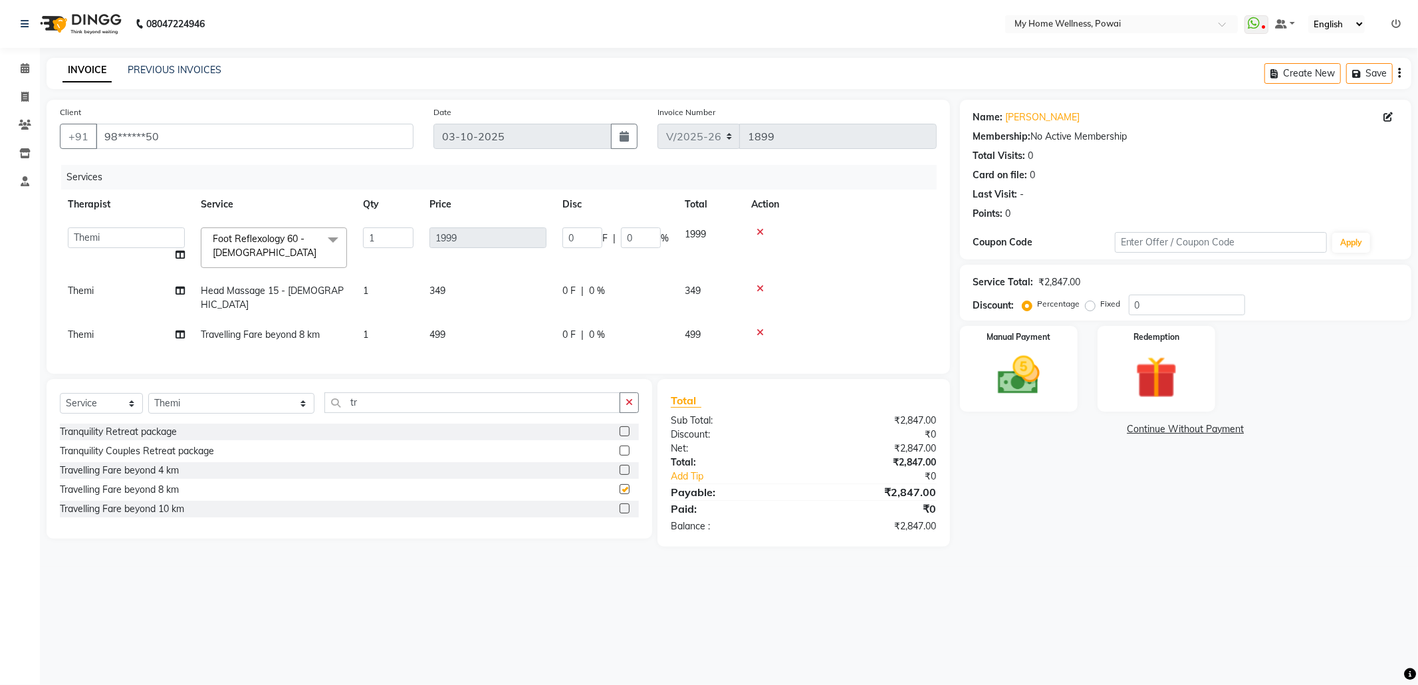
checkbox input "false"
drag, startPoint x: 759, startPoint y: 320, endPoint x: 700, endPoint y: 382, distance: 85.1
click at [759, 328] on icon at bounding box center [760, 332] width 7 height 9
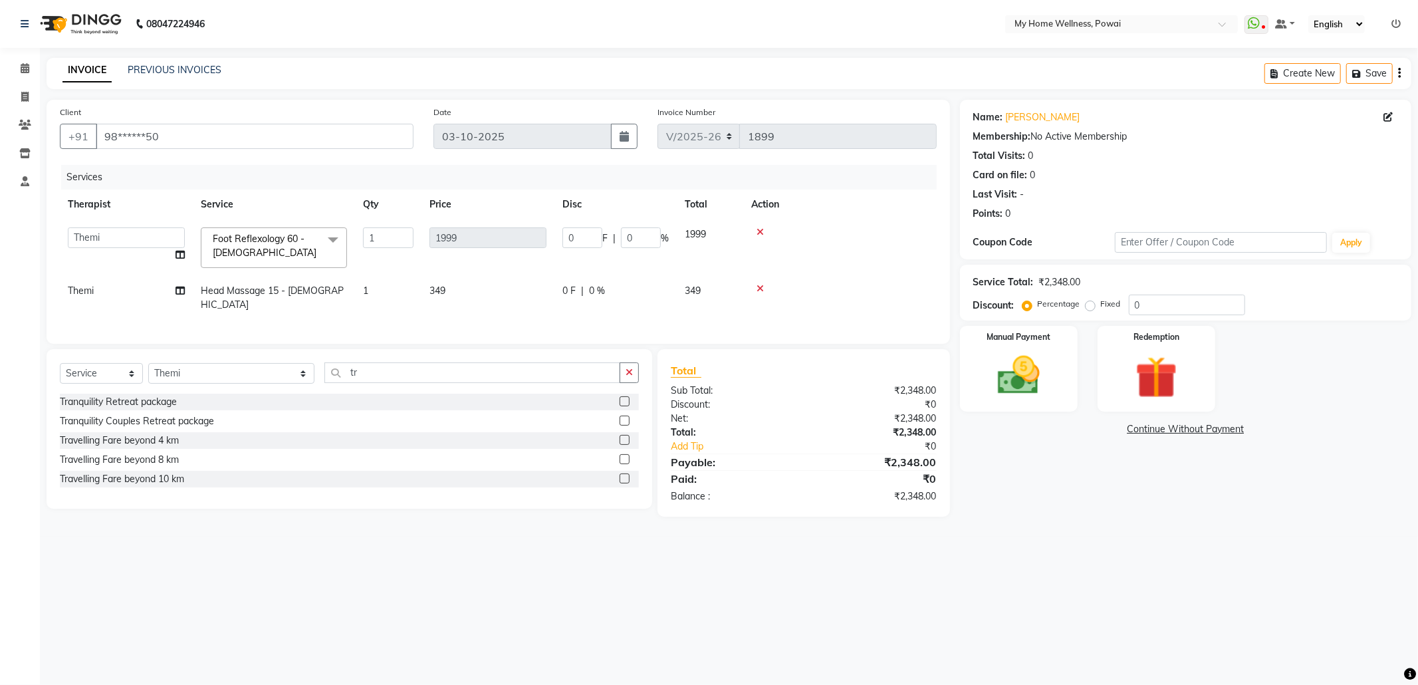
click at [626, 477] on label at bounding box center [625, 478] width 10 height 10
click at [626, 477] on input "checkbox" at bounding box center [624, 479] width 9 height 9
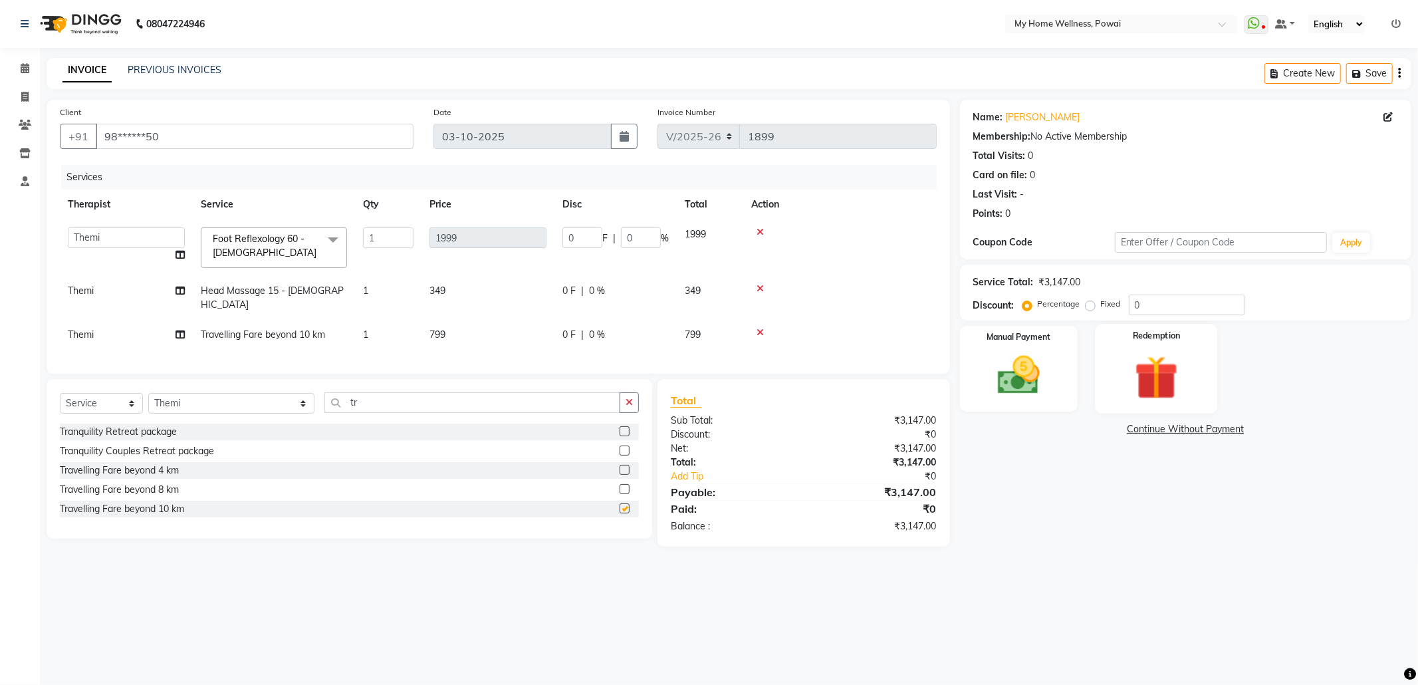
checkbox input "false"
drag, startPoint x: 1084, startPoint y: 308, endPoint x: 1136, endPoint y: 304, distance: 52.7
click at [1101, 308] on label "Fixed" at bounding box center [1111, 304] width 20 height 12
click at [1088, 308] on input "Fixed" at bounding box center [1092, 303] width 9 height 9
radio input "true"
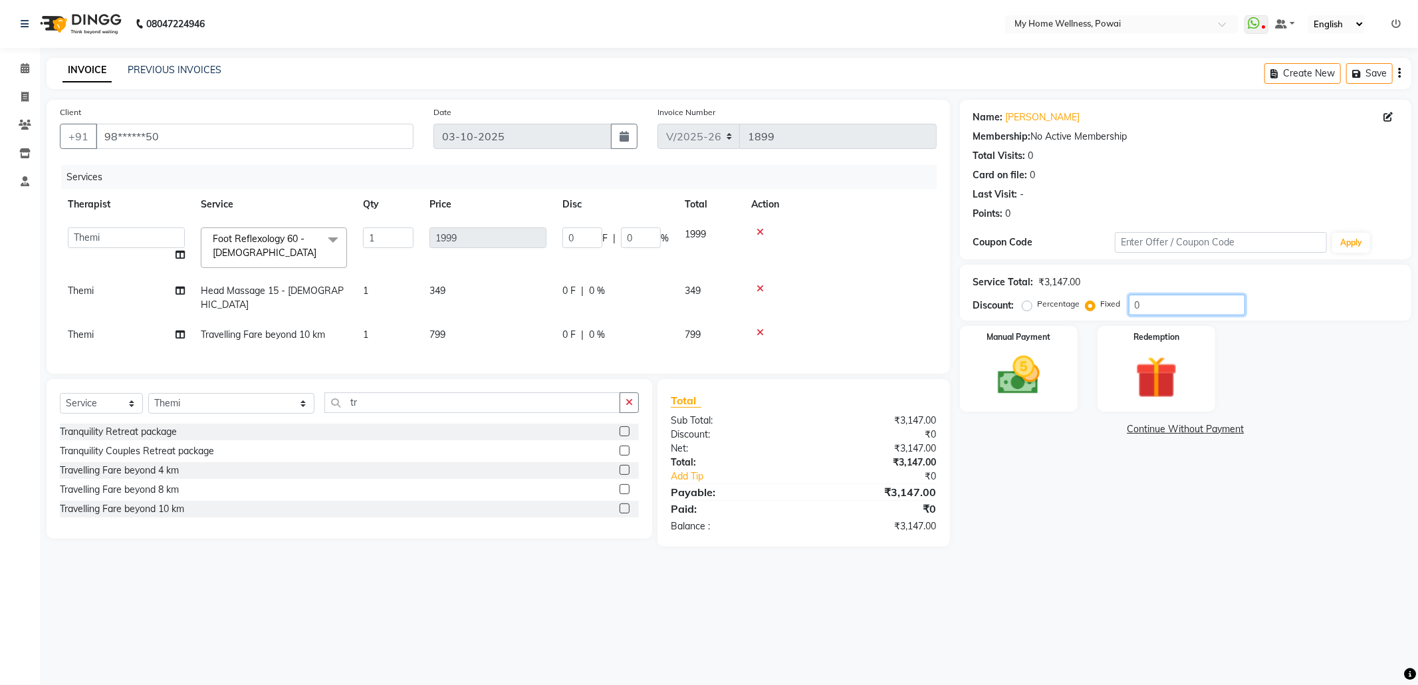
click at [1155, 304] on input "0" at bounding box center [1187, 305] width 116 height 21
type input "01"
type input "0.64"
type input "0.03"
type input "014"
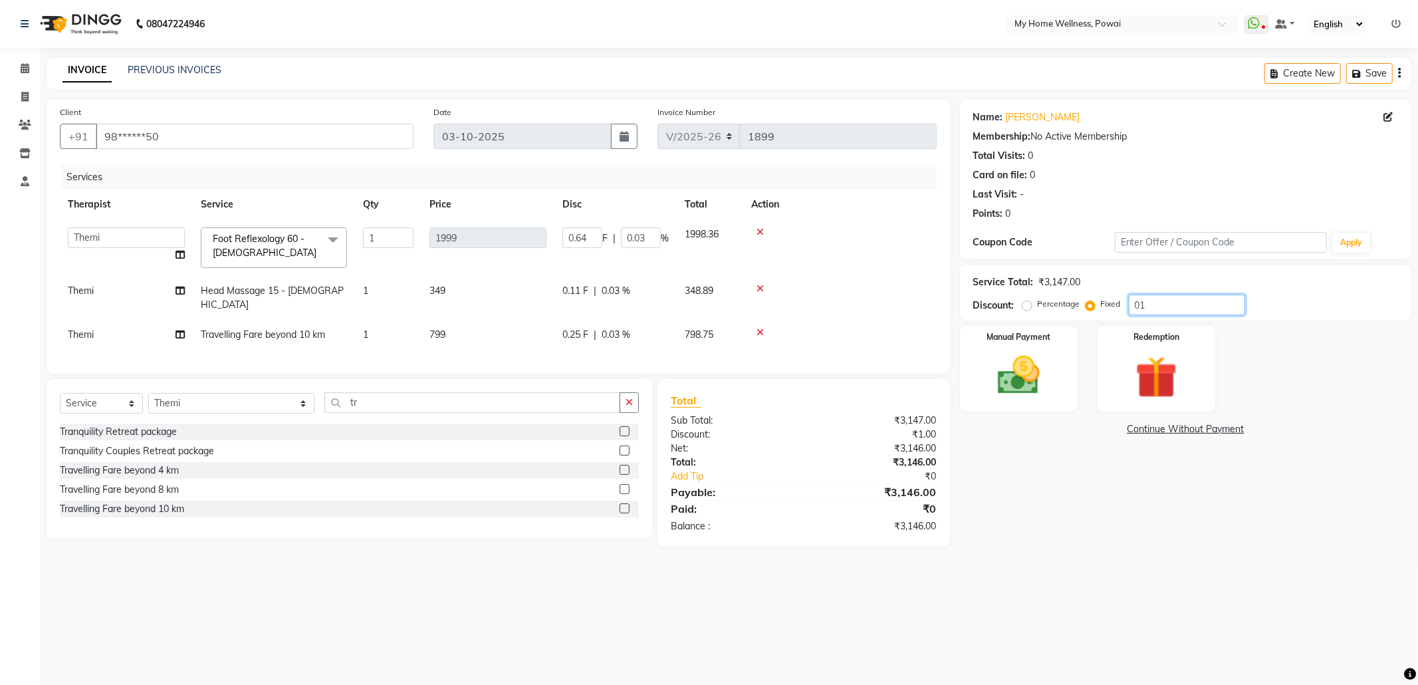
type input "8.89"
type input "0.44"
type input "0147"
type input "93.38"
type input "4.67"
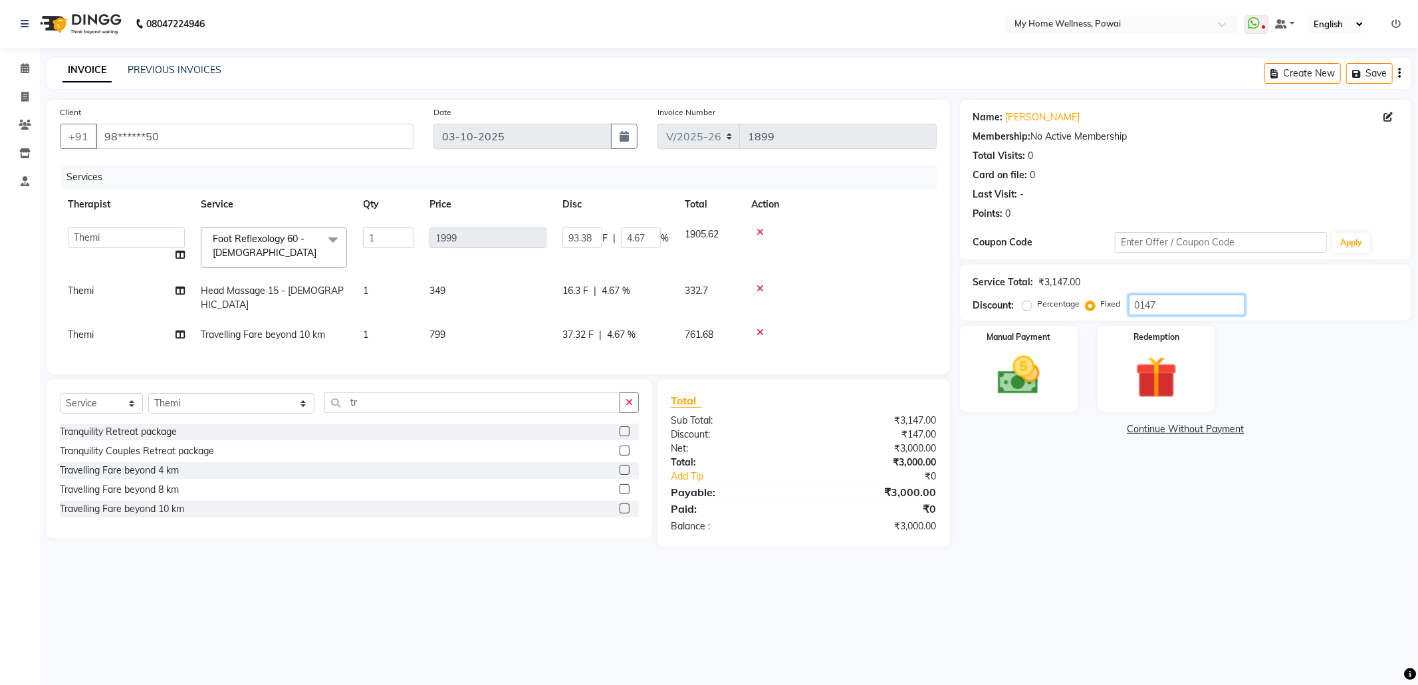
type input "0147"
click at [759, 328] on icon at bounding box center [760, 332] width 7 height 9
type input "125.15"
type input "6.26"
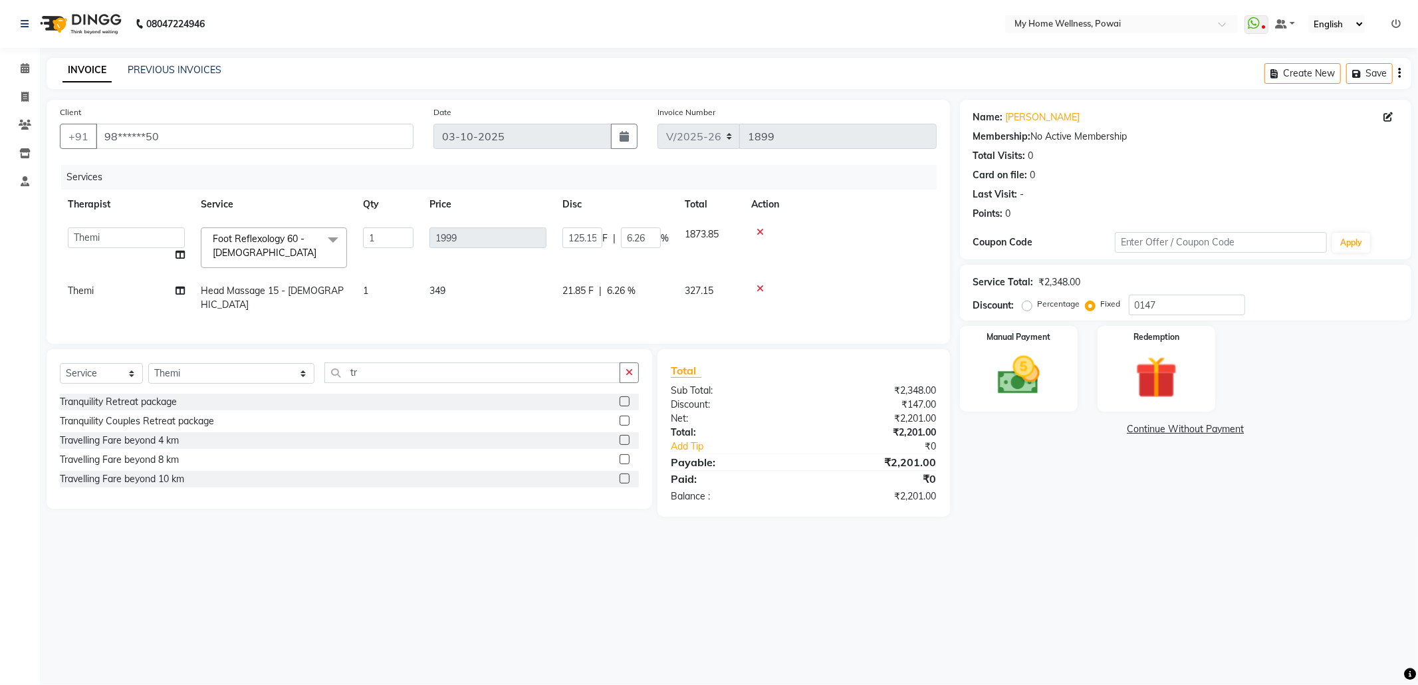
click at [761, 291] on icon at bounding box center [760, 288] width 7 height 9
type input "147"
type input "7.35"
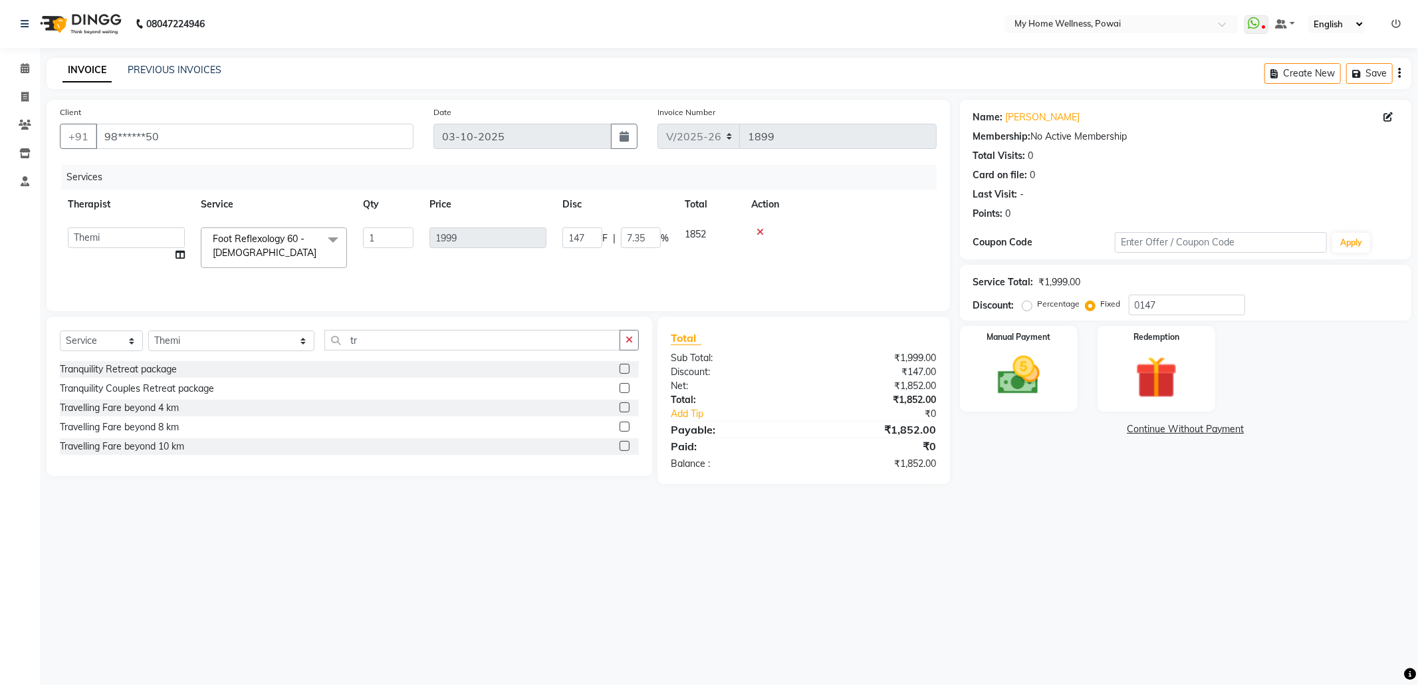
click at [332, 235] on span at bounding box center [333, 239] width 27 height 25
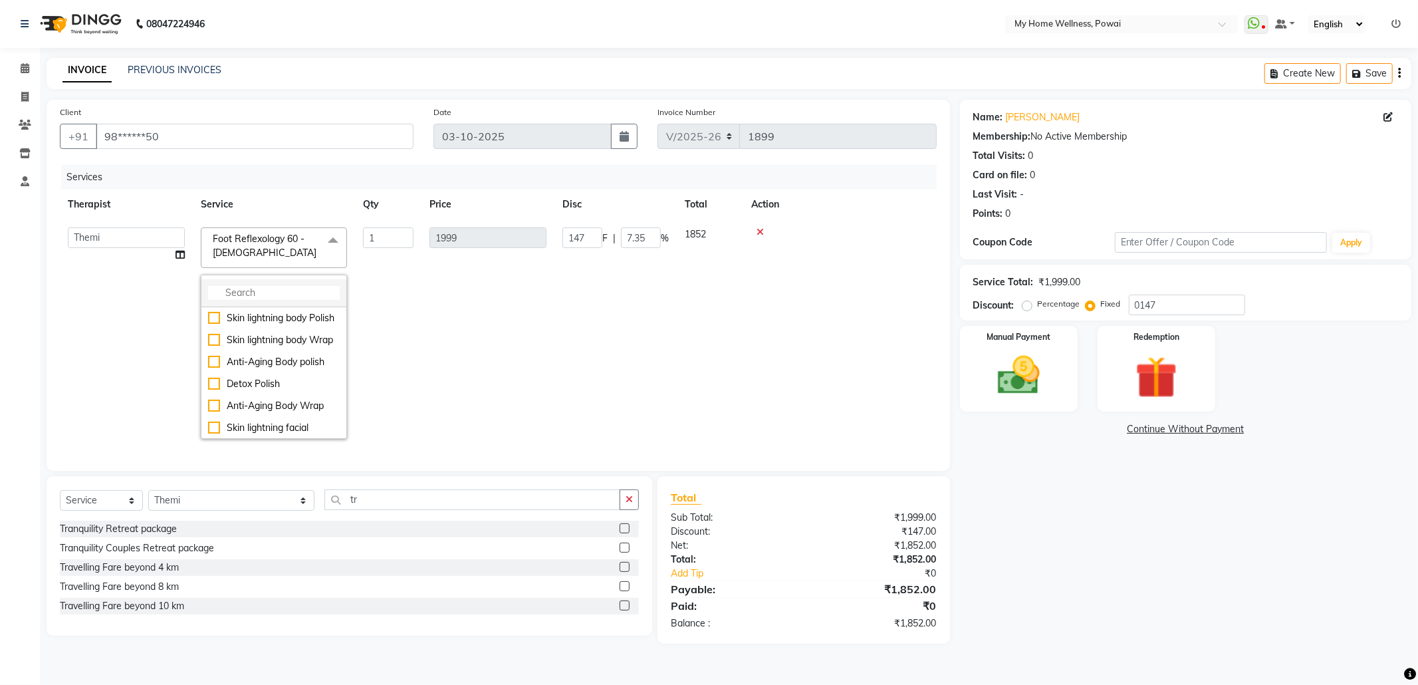
click at [311, 294] on input "multiselect-search" at bounding box center [274, 293] width 132 height 14
type input "foo"
click at [269, 328] on div "Foot Reflexology 30 - [DEMOGRAPHIC_DATA]" at bounding box center [274, 325] width 132 height 28
checkbox input "true"
checkbox input "false"
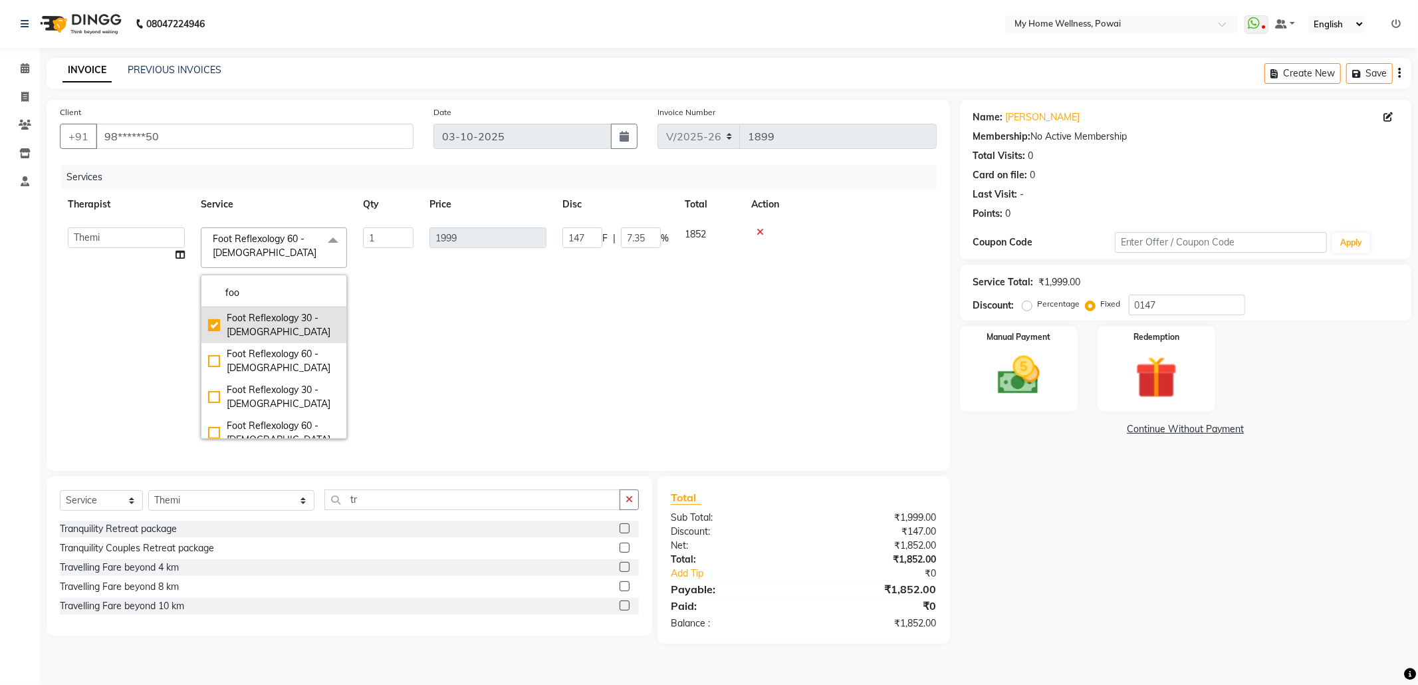
type input "999"
type input "14.71"
click at [480, 299] on td "999" at bounding box center [488, 332] width 133 height 227
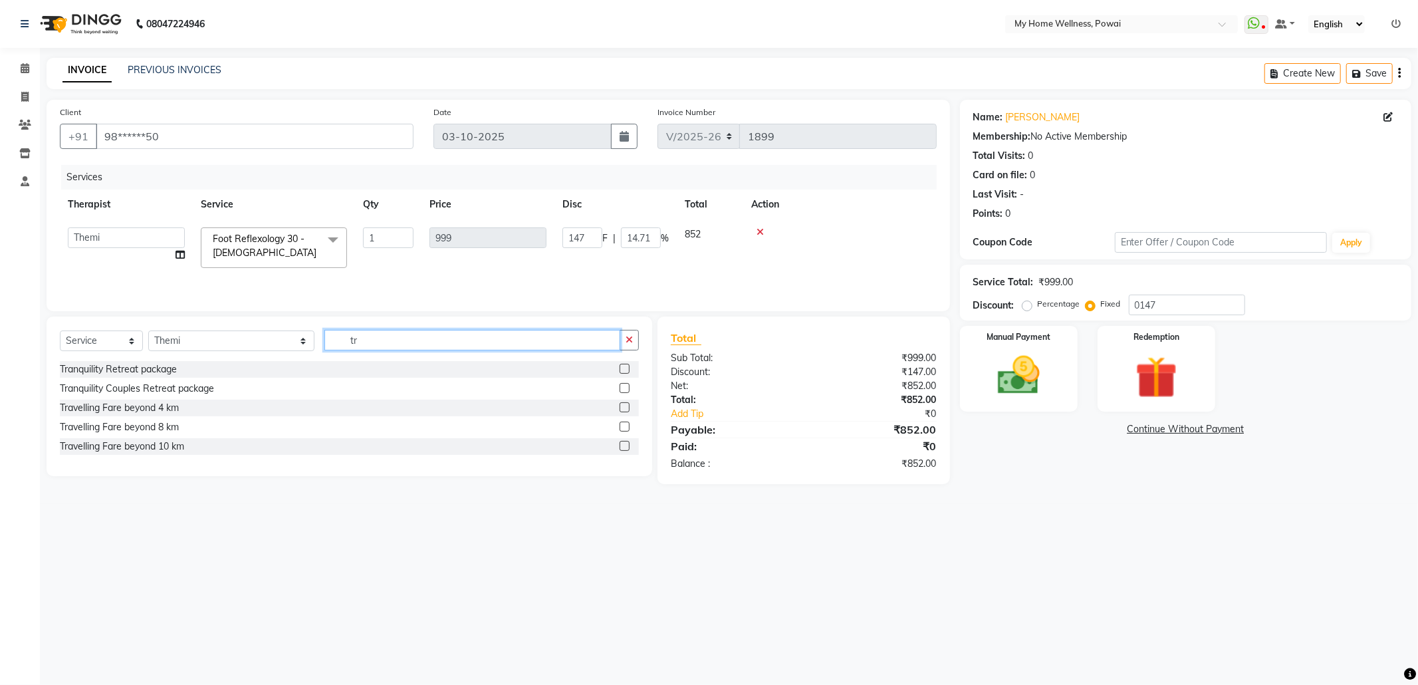
click at [381, 344] on input "tr" at bounding box center [472, 340] width 296 height 21
drag, startPoint x: 381, startPoint y: 344, endPoint x: 182, endPoint y: 348, distance: 199.5
click at [182, 348] on div "Select Service Product Membership Package Voucher Prepaid Gift Card Select Ther…" at bounding box center [349, 345] width 579 height 31
type input "head"
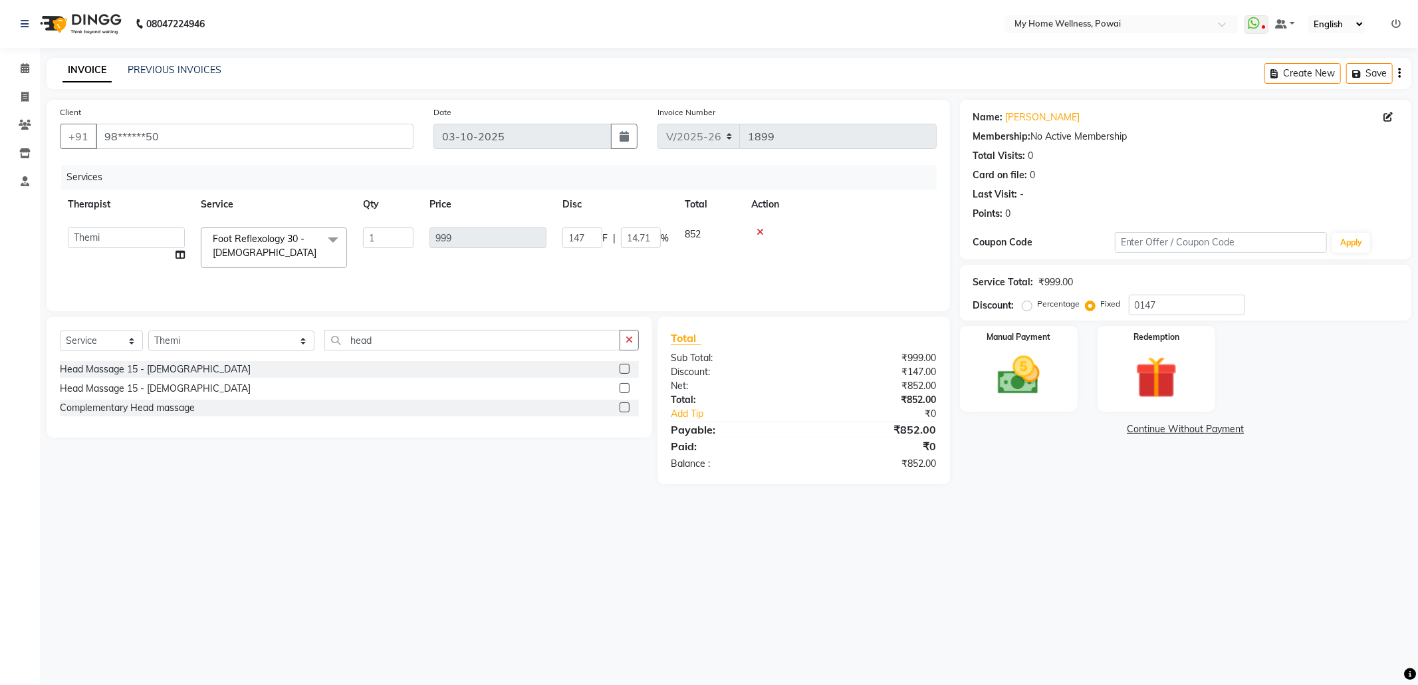
click at [625, 372] on label at bounding box center [625, 369] width 10 height 10
click at [625, 372] on input "checkbox" at bounding box center [624, 369] width 9 height 9
checkbox input "true"
type input "108.94"
type input "10.9"
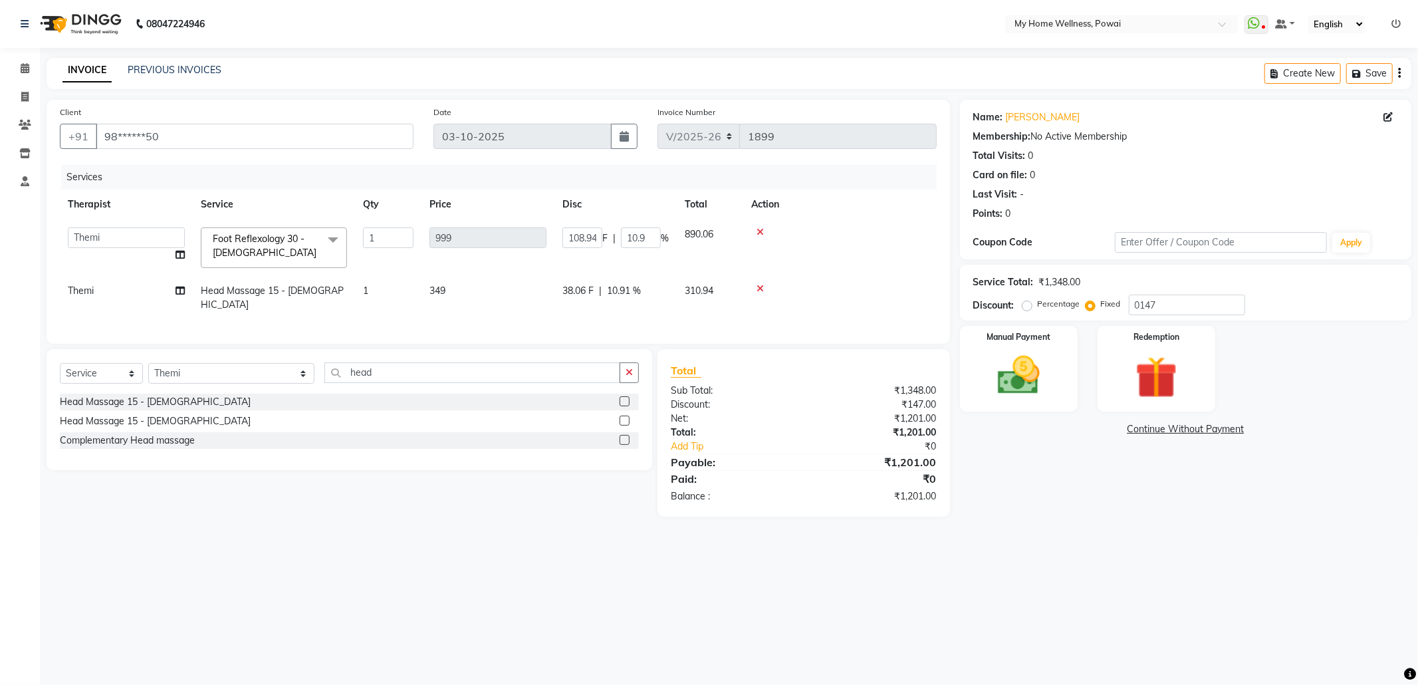
checkbox input "false"
click at [759, 288] on icon at bounding box center [760, 288] width 7 height 9
type input "147"
type input "14.71"
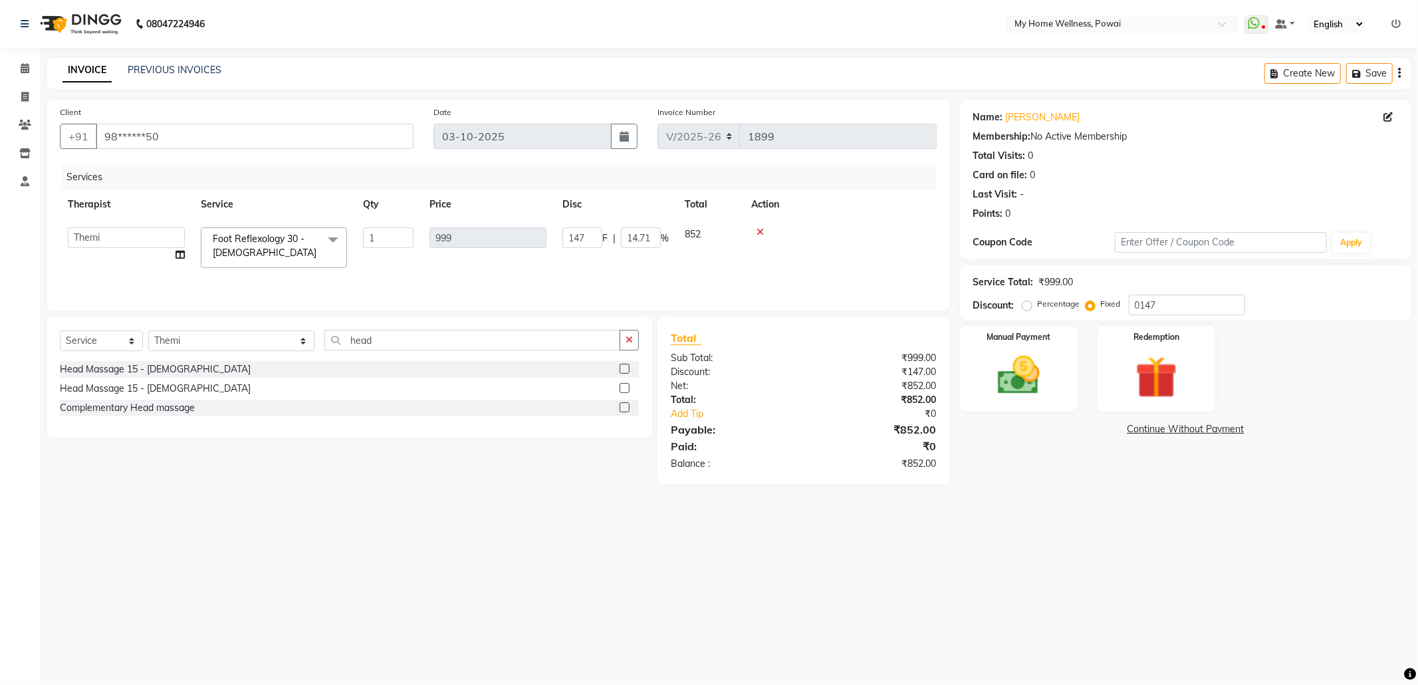
click at [333, 239] on span at bounding box center [333, 239] width 27 height 25
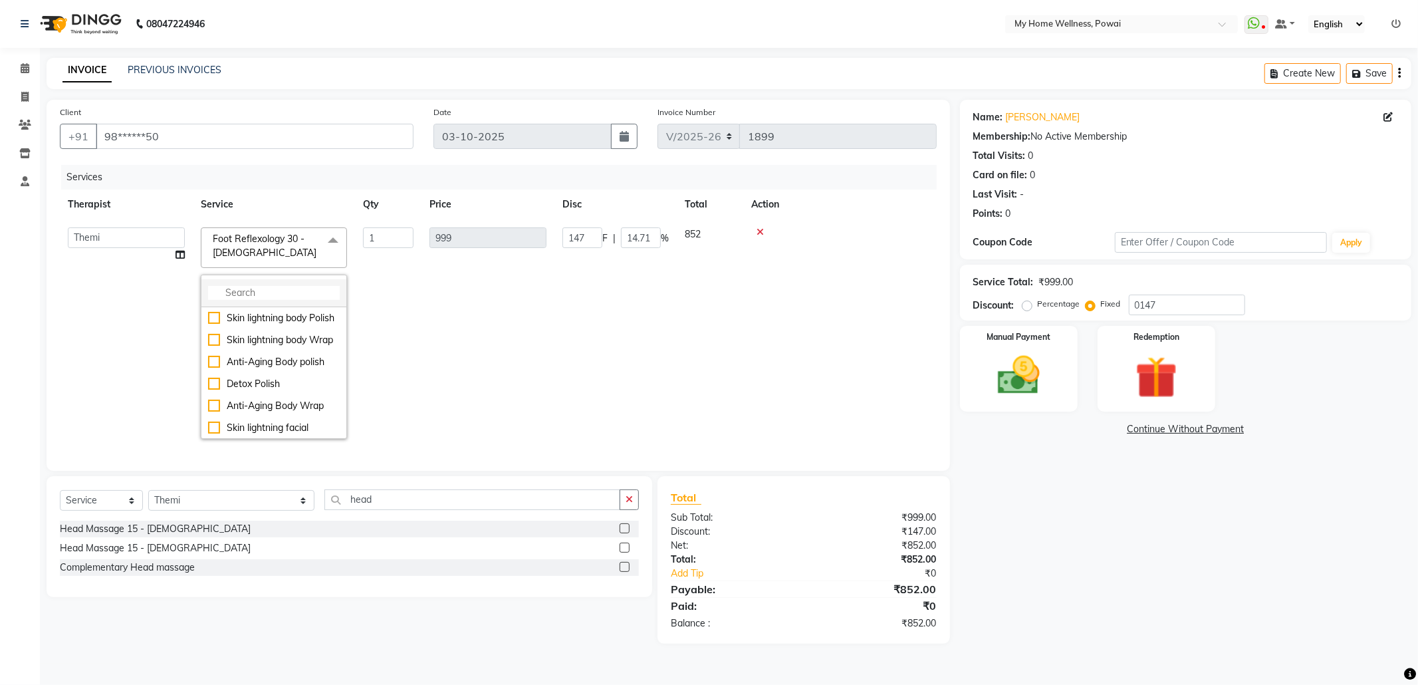
click at [301, 293] on input "multiselect-search" at bounding box center [274, 293] width 132 height 14
type input "foo"
click at [275, 370] on div "Foot Reflexology 60 - [DEMOGRAPHIC_DATA]" at bounding box center [274, 361] width 132 height 28
checkbox input "false"
checkbox input "true"
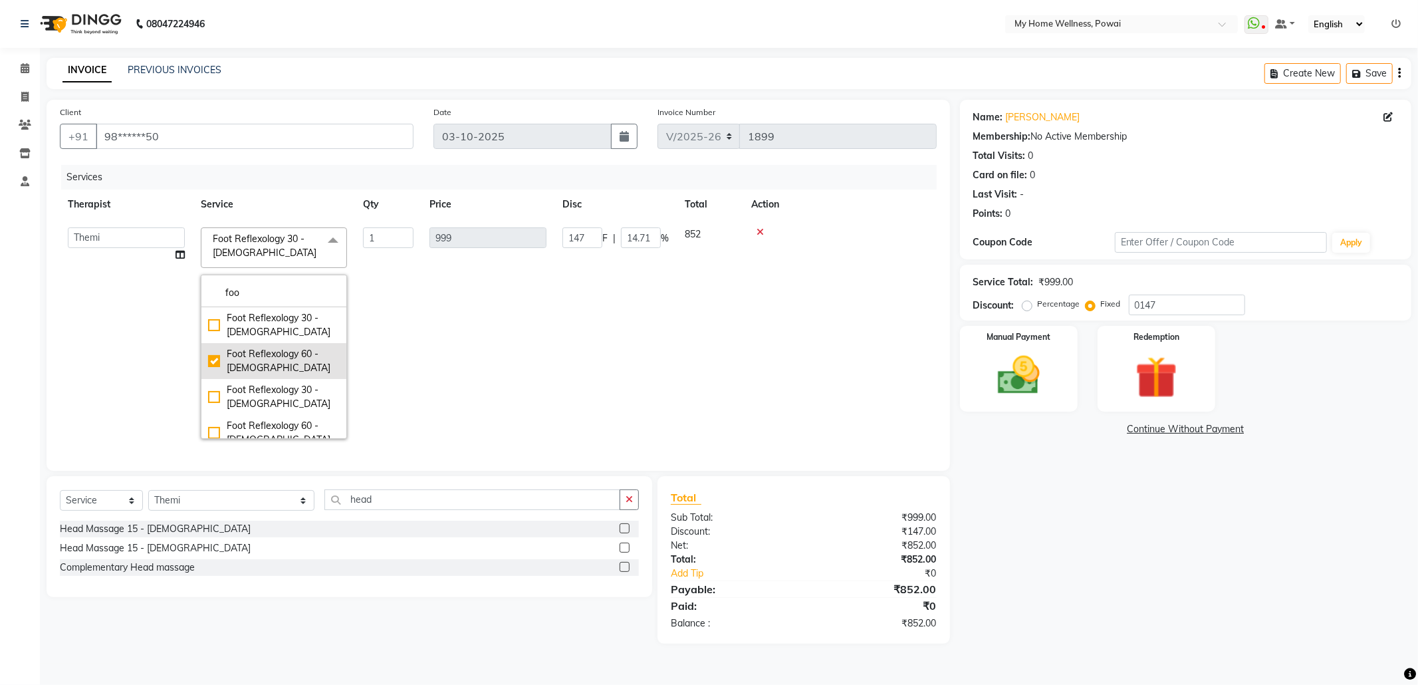
type input "1999"
type input "7.35"
click at [463, 334] on td "1999" at bounding box center [488, 332] width 133 height 227
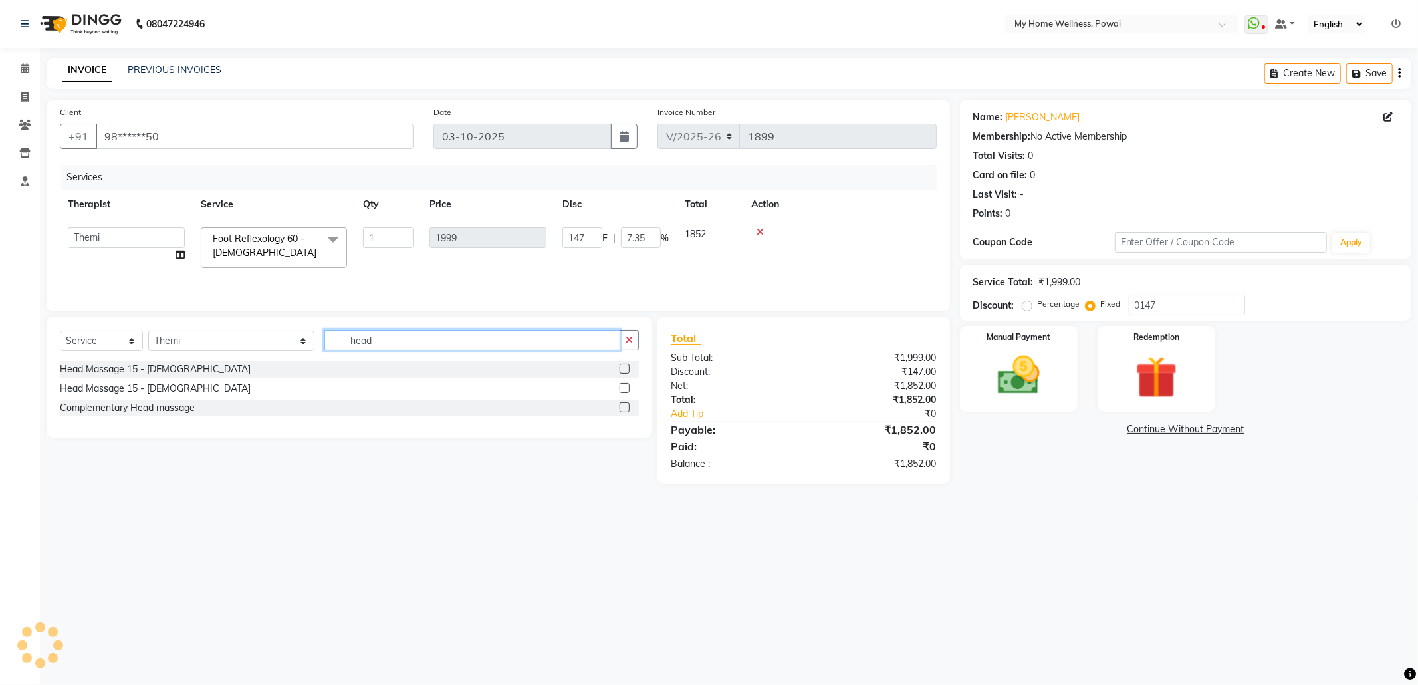
click at [331, 346] on input "head" at bounding box center [472, 340] width 296 height 21
click at [624, 371] on label at bounding box center [625, 369] width 10 height 10
click at [624, 371] on input "checkbox" at bounding box center [624, 369] width 9 height 9
checkbox input "true"
type input "125.15"
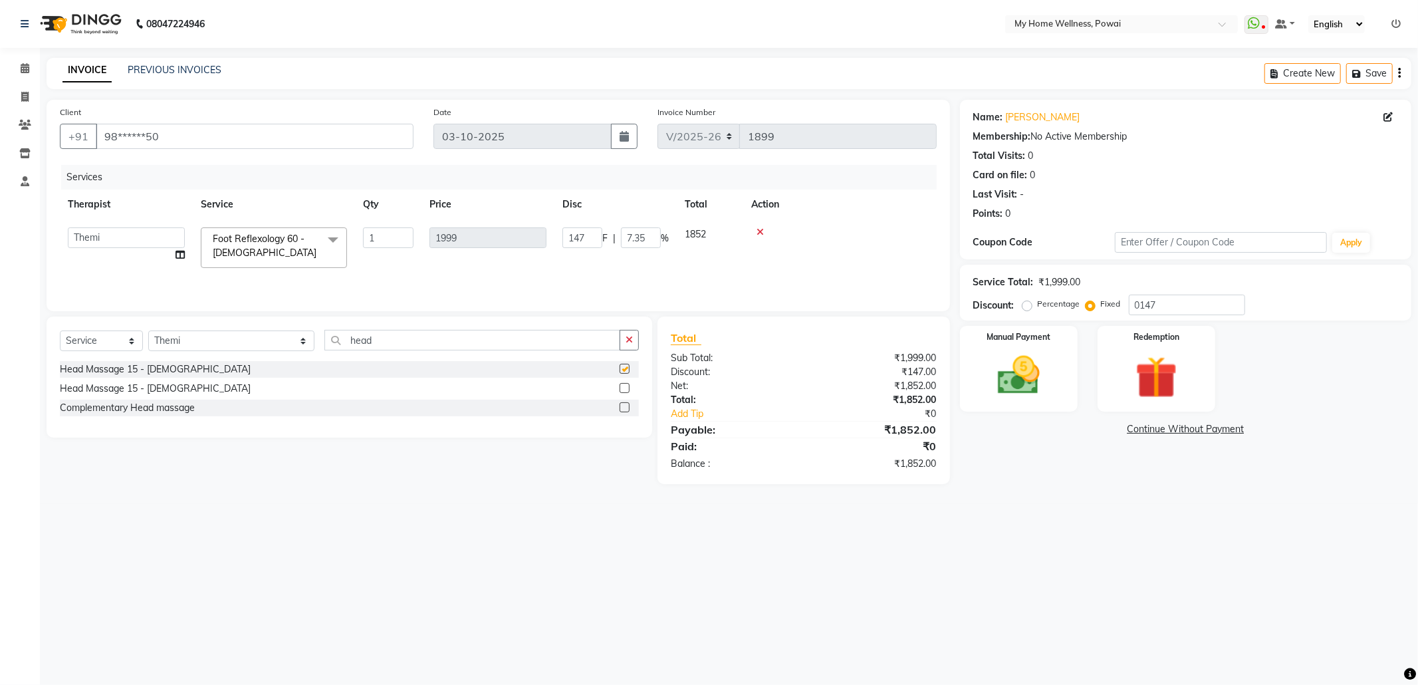
type input "6.26"
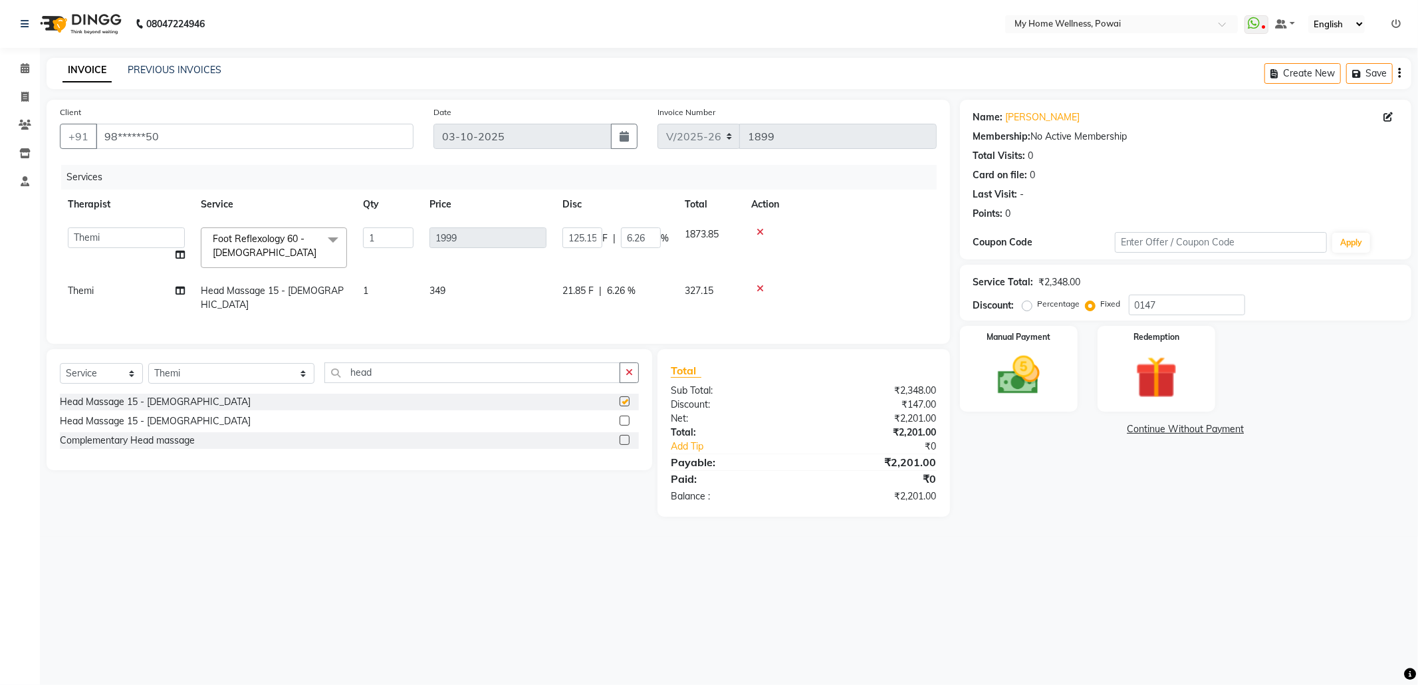
checkbox input "false"
drag, startPoint x: 416, startPoint y: 374, endPoint x: 108, endPoint y: 338, distance: 310.5
click at [108, 338] on div "Client +91 98******50 Date [DATE] Invoice Number V/2025 V/[PHONE_NUMBER] Servic…" at bounding box center [498, 308] width 923 height 417
click at [324, 367] on input "head" at bounding box center [472, 372] width 296 height 21
drag, startPoint x: 325, startPoint y: 370, endPoint x: 189, endPoint y: 370, distance: 135.6
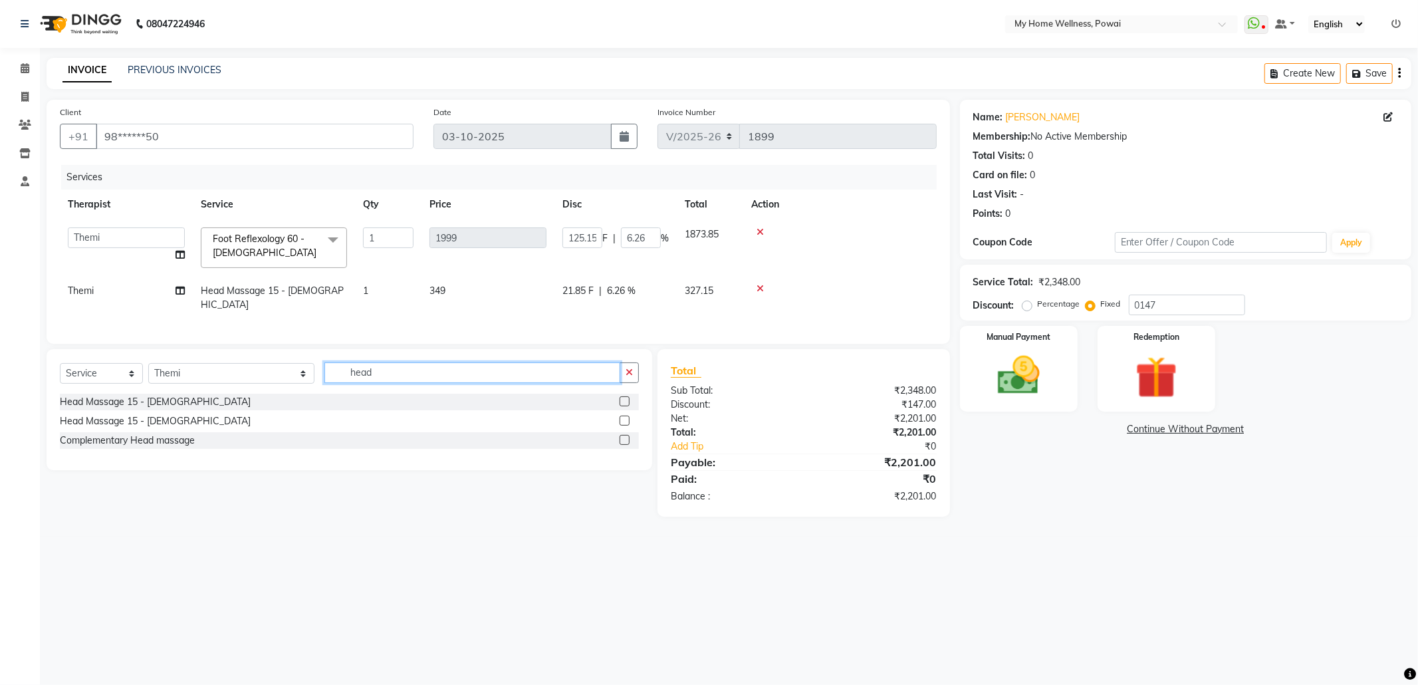
click at [189, 370] on div "Select Service Product Membership Package Voucher Prepaid Gift Card Select Ther…" at bounding box center [349, 377] width 579 height 31
type input "tr"
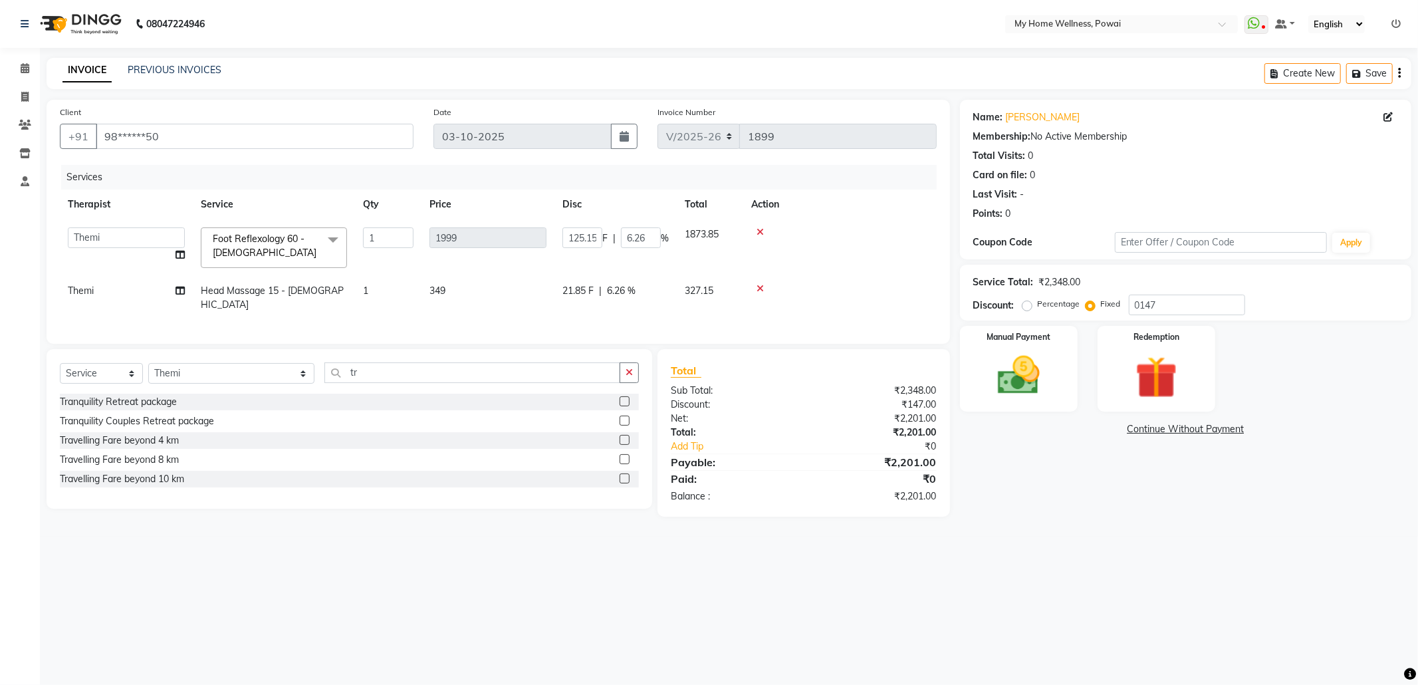
click at [623, 479] on label at bounding box center [625, 478] width 10 height 10
click at [623, 479] on input "checkbox" at bounding box center [624, 479] width 9 height 9
checkbox input "true"
type input "93.38"
type input "4.67"
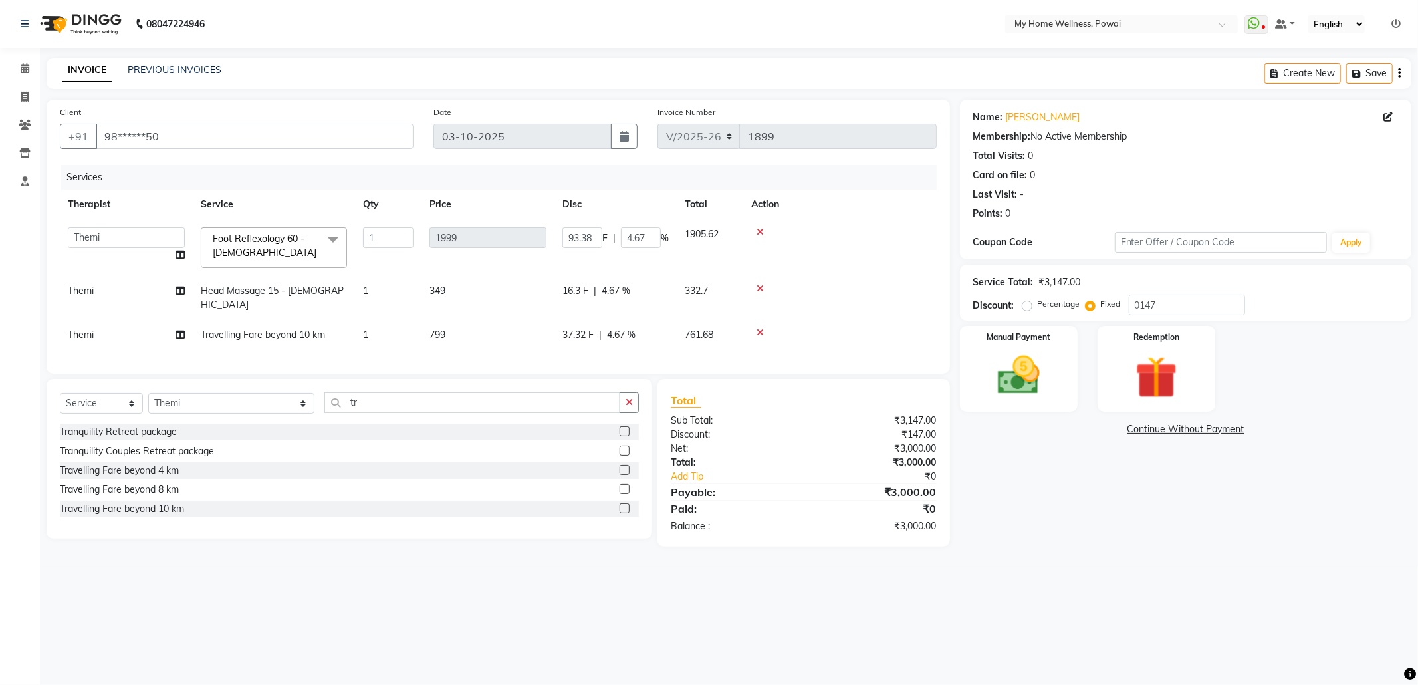
checkbox input "false"
click at [759, 283] on td at bounding box center [839, 298] width 193 height 44
click at [759, 289] on icon at bounding box center [760, 288] width 7 height 9
type input "105.02"
type input "5.25"
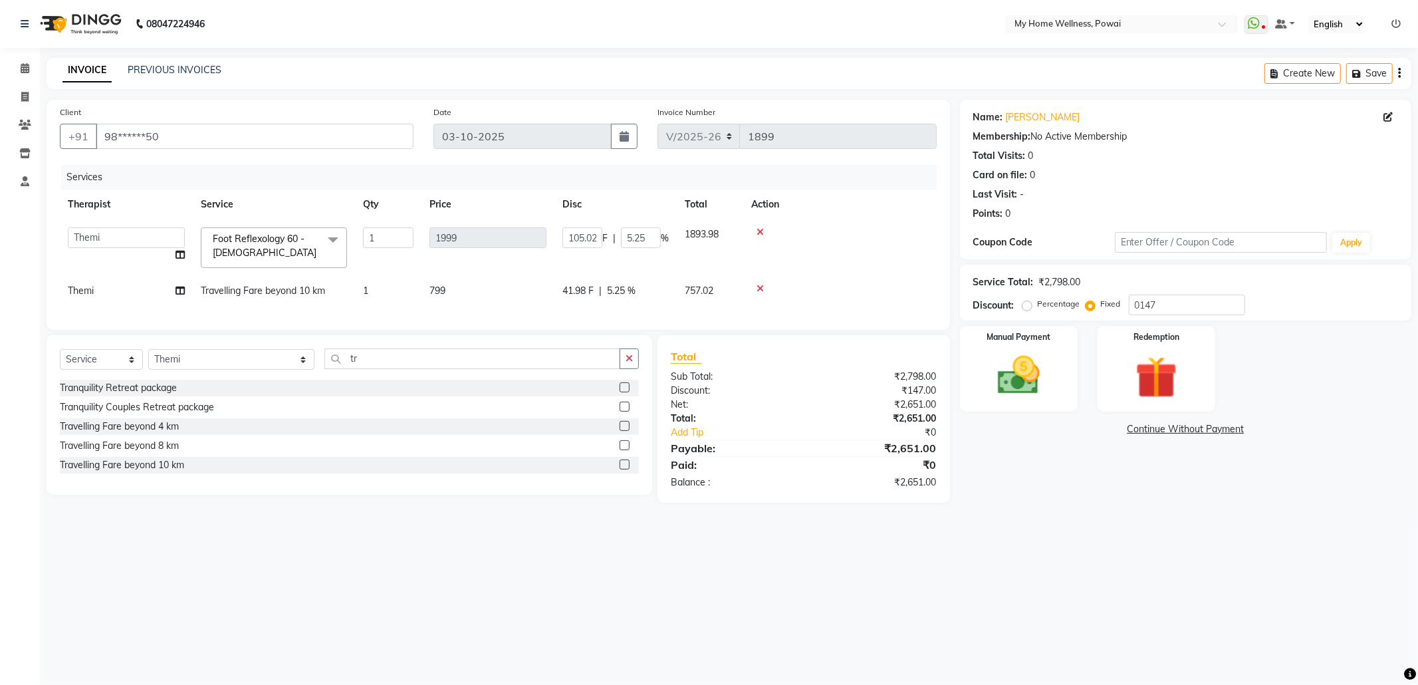
click at [620, 450] on label at bounding box center [625, 445] width 10 height 10
click at [620, 450] on input "checkbox" at bounding box center [624, 445] width 9 height 9
checkbox input "true"
type input "89.13"
type input "4.46"
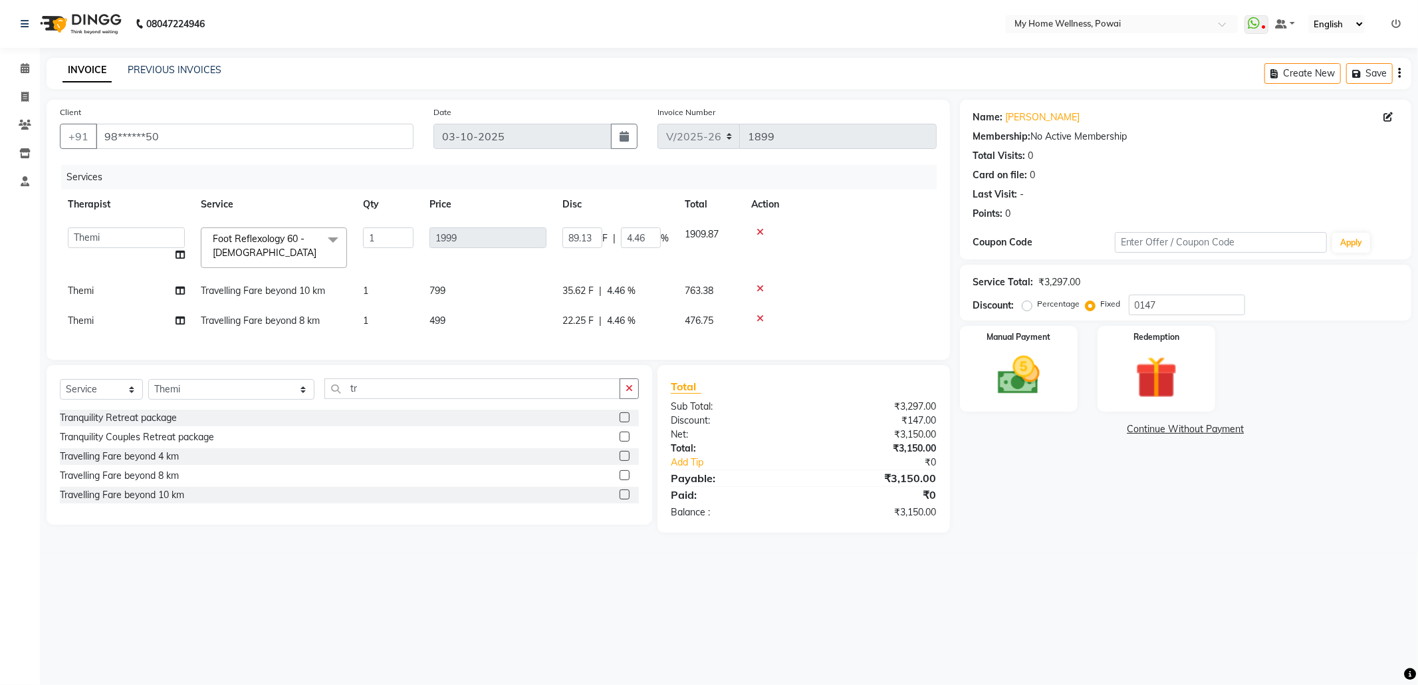
checkbox input "false"
click at [759, 316] on icon at bounding box center [760, 318] width 7 height 9
type input "105.02"
type input "5.25"
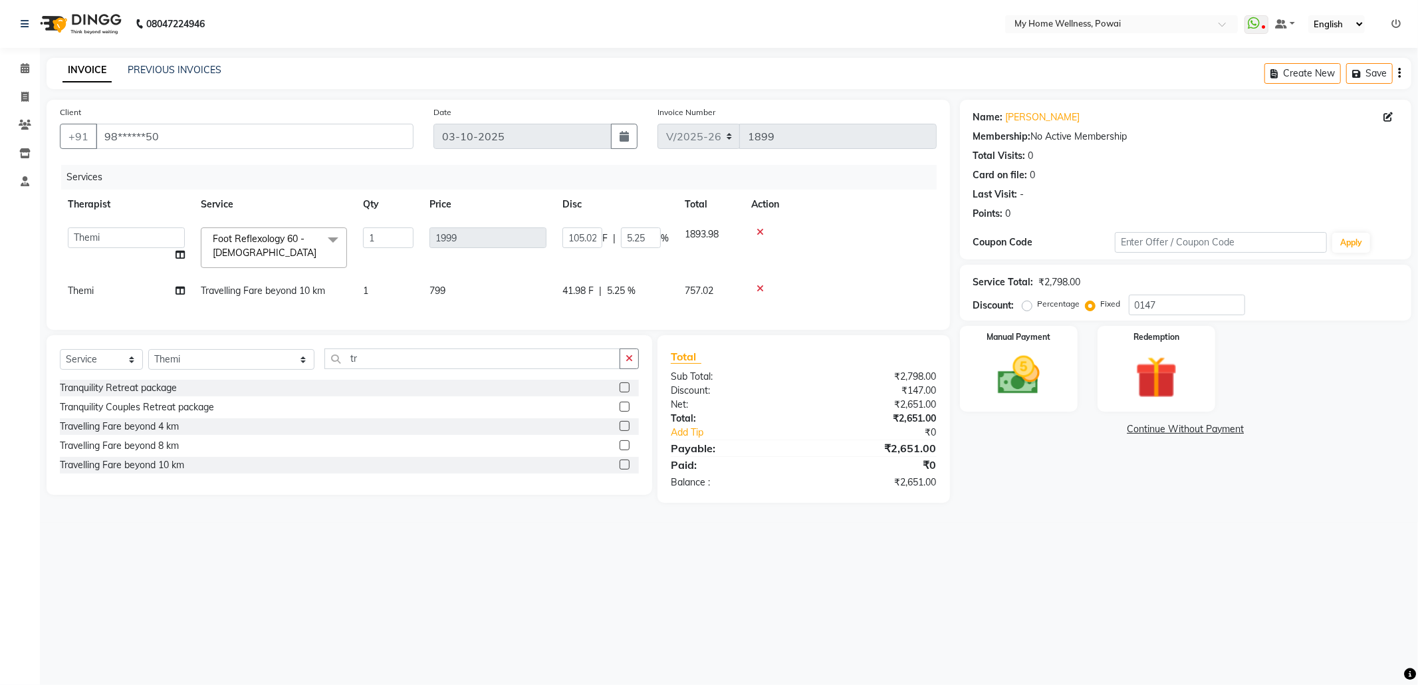
click at [626, 431] on label at bounding box center [625, 426] width 10 height 10
click at [626, 431] on input "checkbox" at bounding box center [624, 426] width 9 height 9
checkbox input "true"
type input "94.88"
type input "4.75"
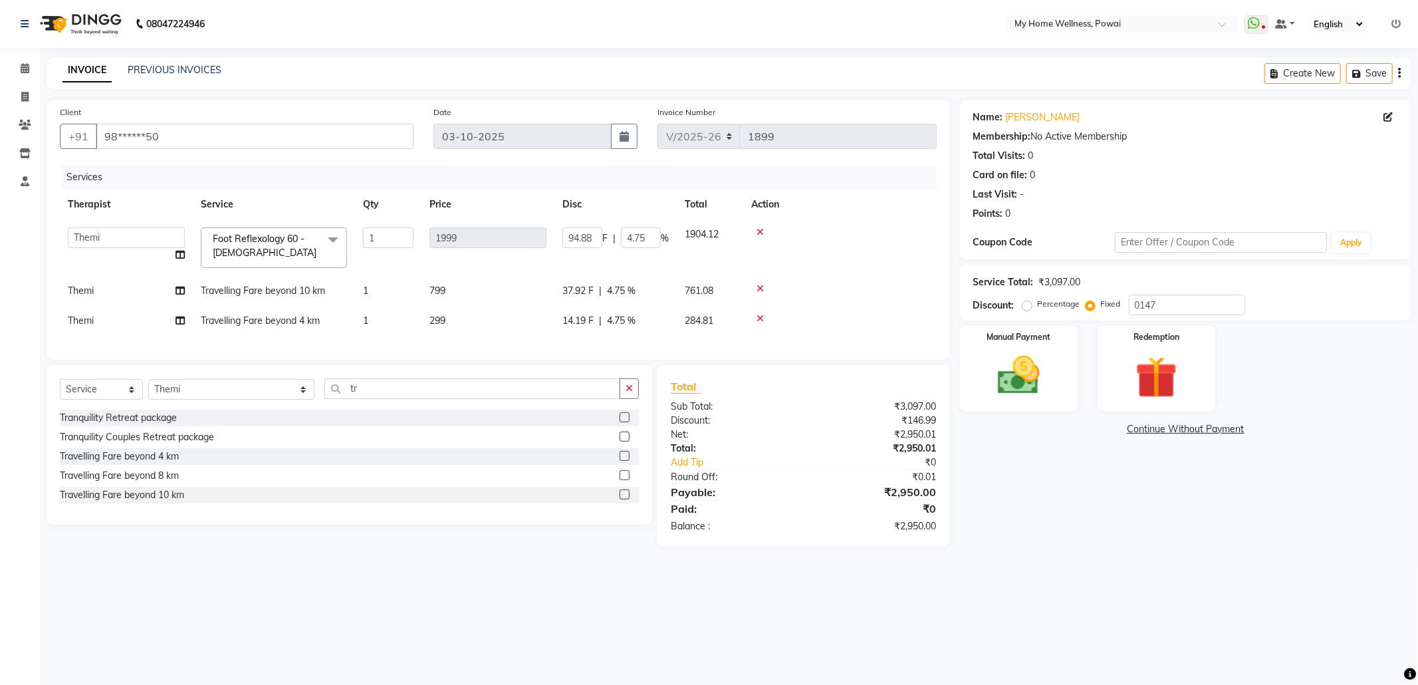
click at [622, 461] on label at bounding box center [625, 456] width 10 height 10
click at [622, 461] on input "checkbox" at bounding box center [624, 456] width 9 height 9
checkbox input "true"
type input "86.53"
type input "4.33"
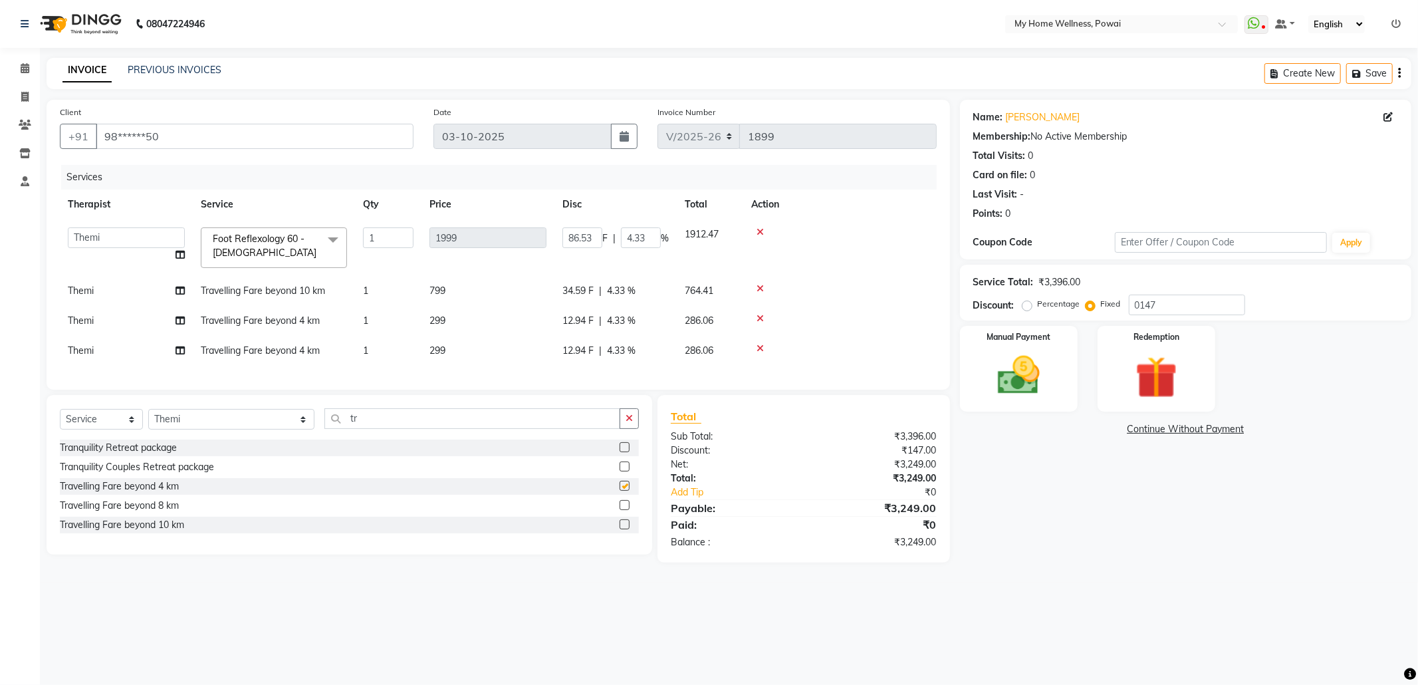
checkbox input "false"
click at [759, 347] on icon at bounding box center [760, 348] width 7 height 9
type input "94.88"
type input "4.75"
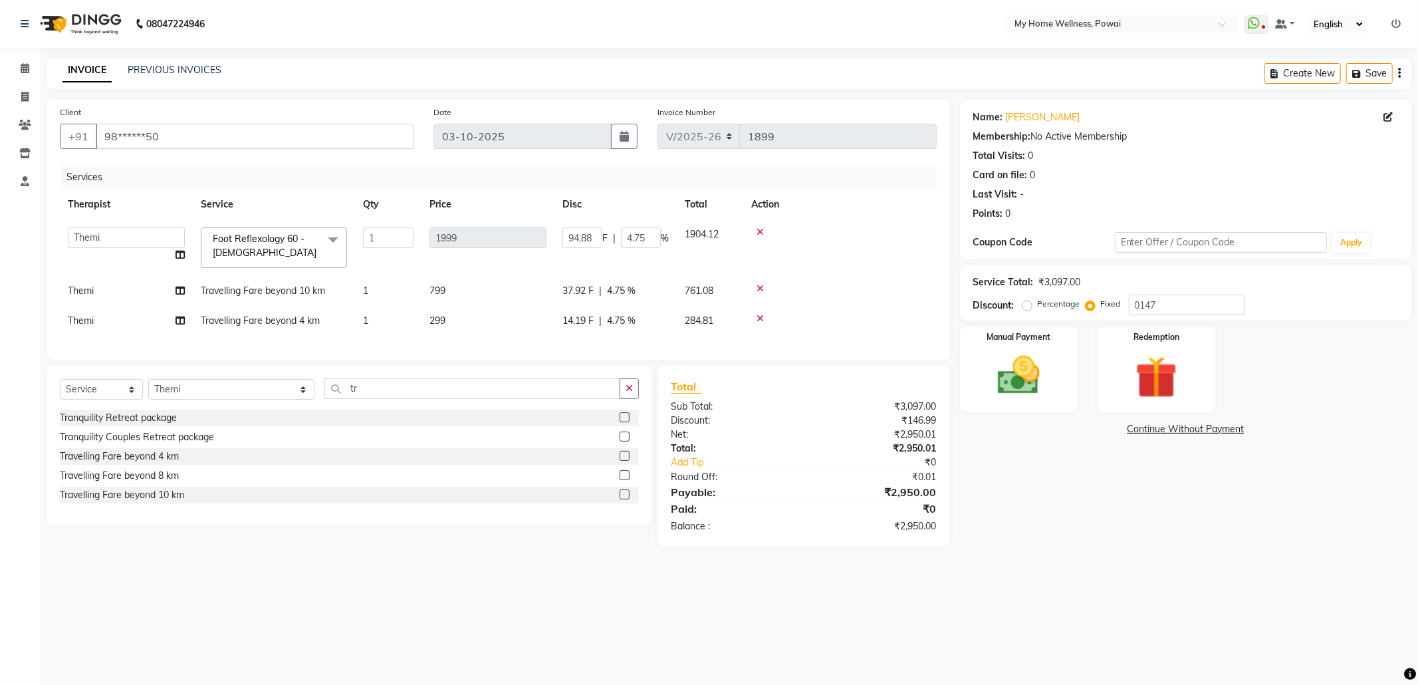
click at [758, 316] on icon at bounding box center [760, 318] width 7 height 9
type input "105.02"
type input "5.25"
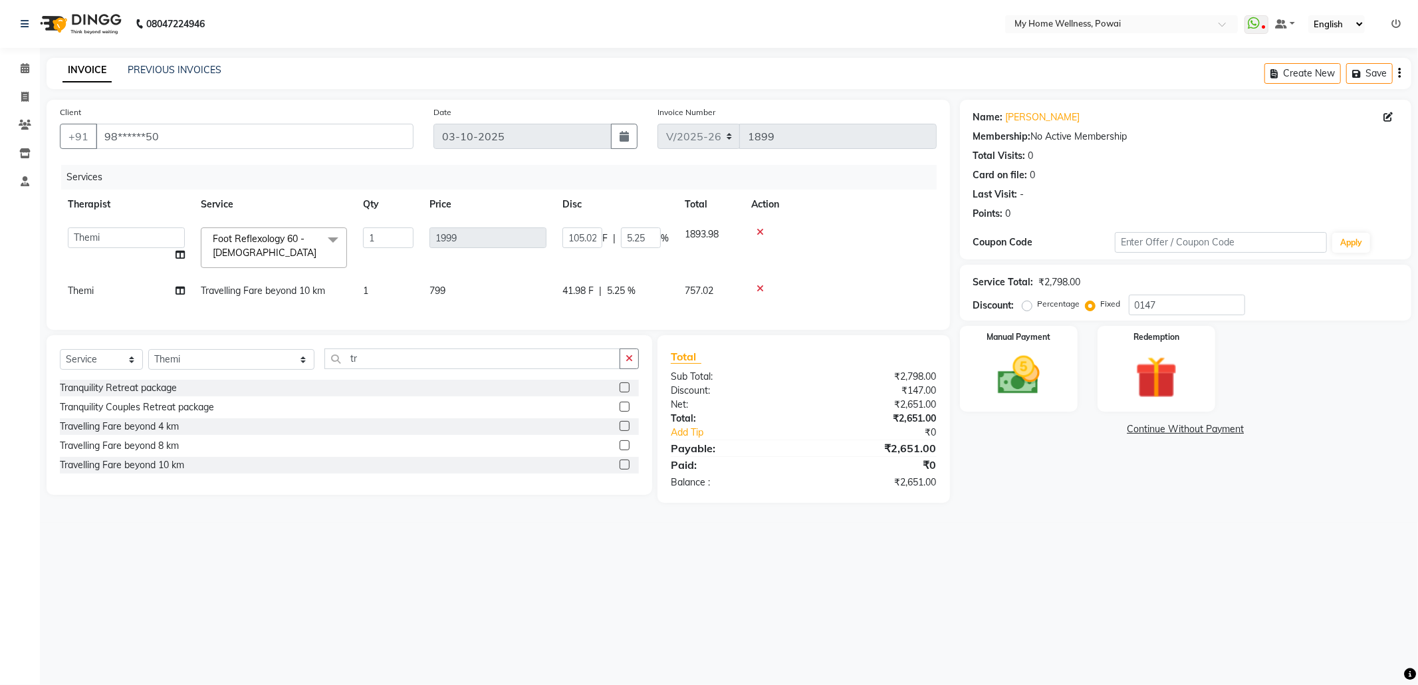
click at [622, 450] on label at bounding box center [625, 445] width 10 height 10
click at [622, 450] on input "checkbox" at bounding box center [624, 445] width 9 height 9
checkbox input "true"
type input "89.13"
type input "4.46"
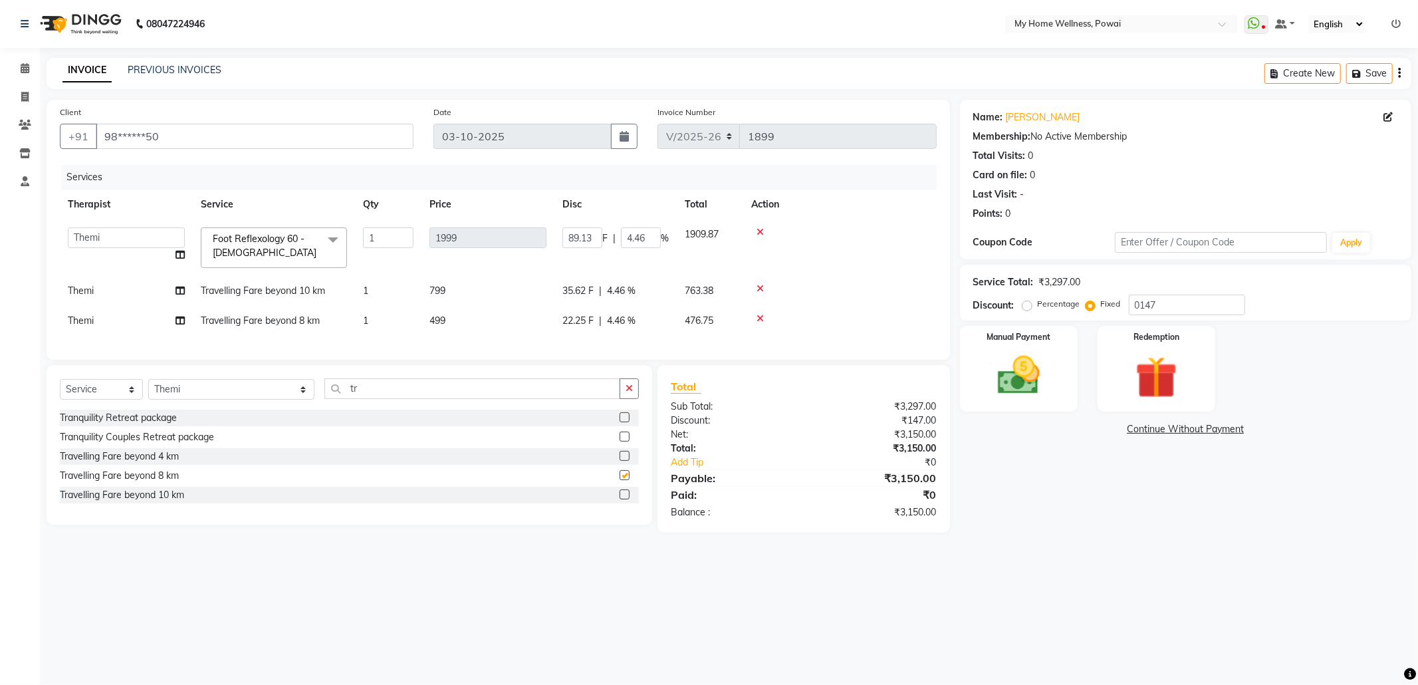
checkbox input "false"
drag, startPoint x: 1179, startPoint y: 305, endPoint x: 1085, endPoint y: 304, distance: 93.7
click at [1085, 304] on div "Percentage Fixed 0147" at bounding box center [1135, 305] width 220 height 21
type input "1"
type input "0.61"
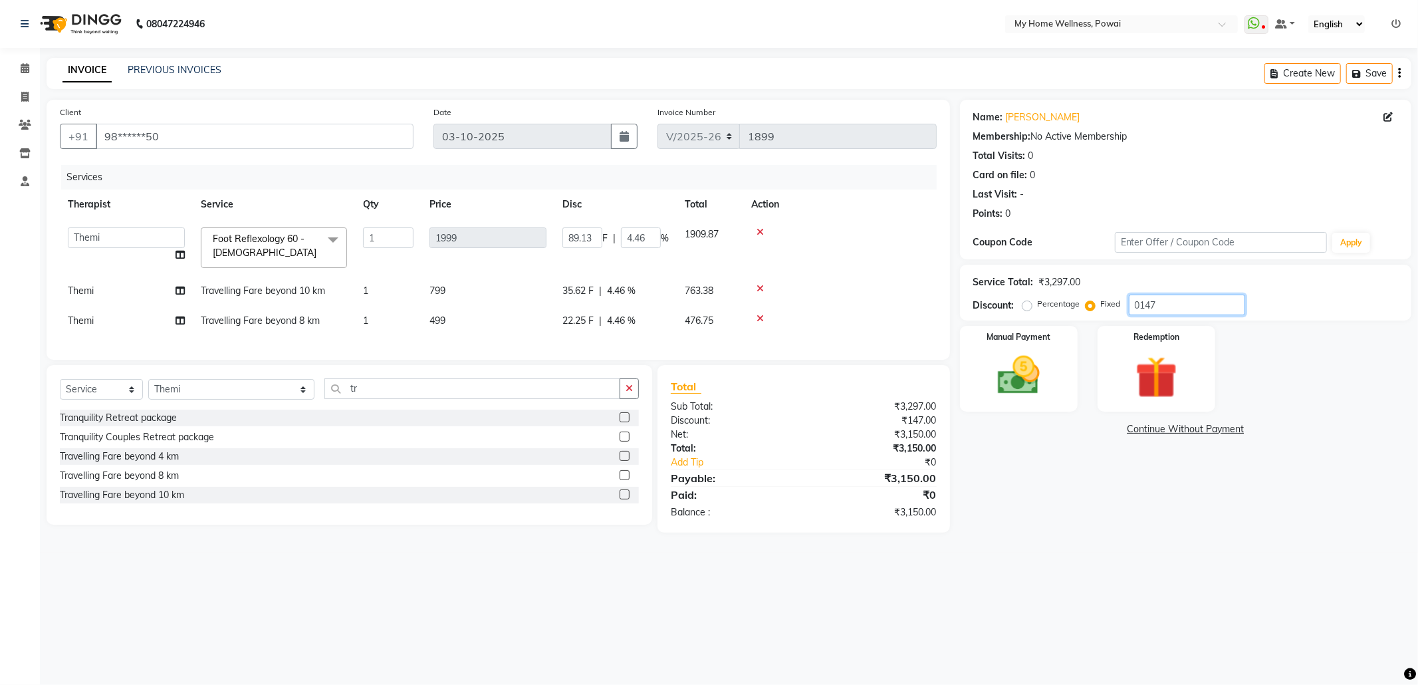
type input "0.03"
type input "15"
type input "9.09"
type input "0.45"
type input "150"
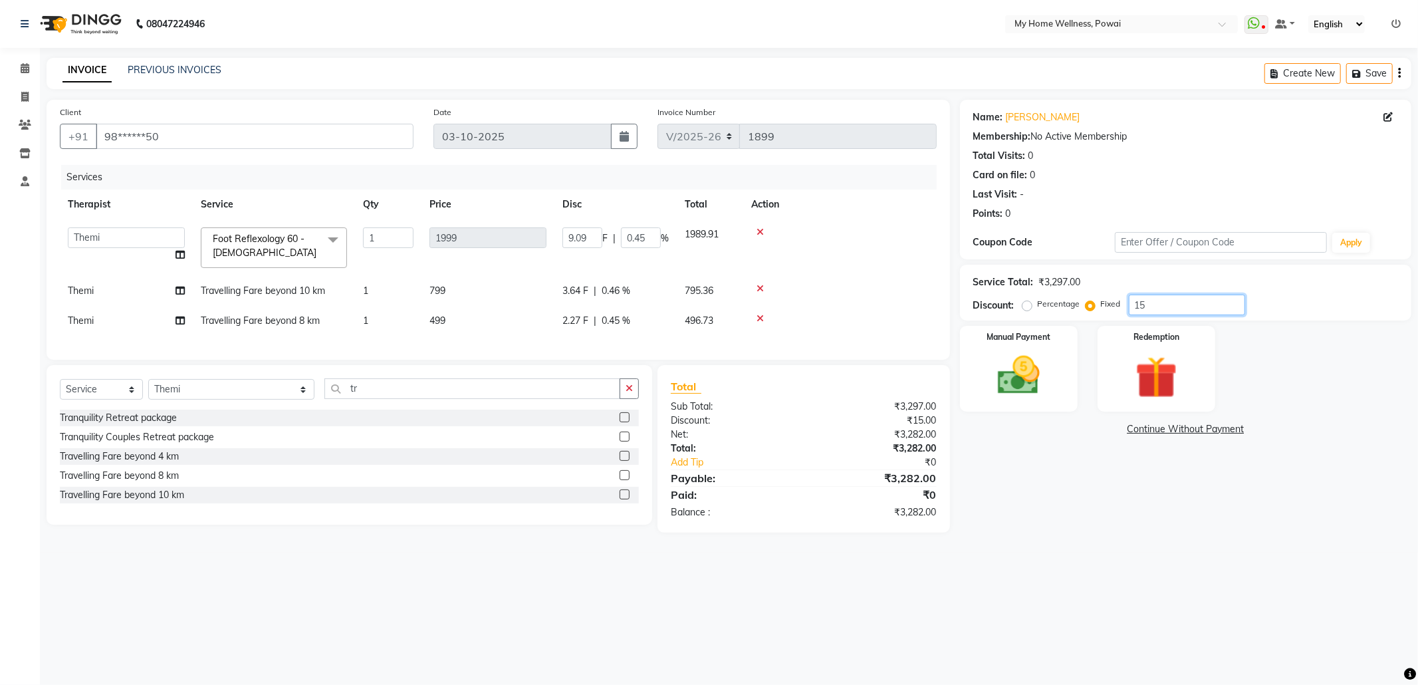
type input "90.95"
type input "4.55"
type input "15"
type input "9.09"
type input "0.45"
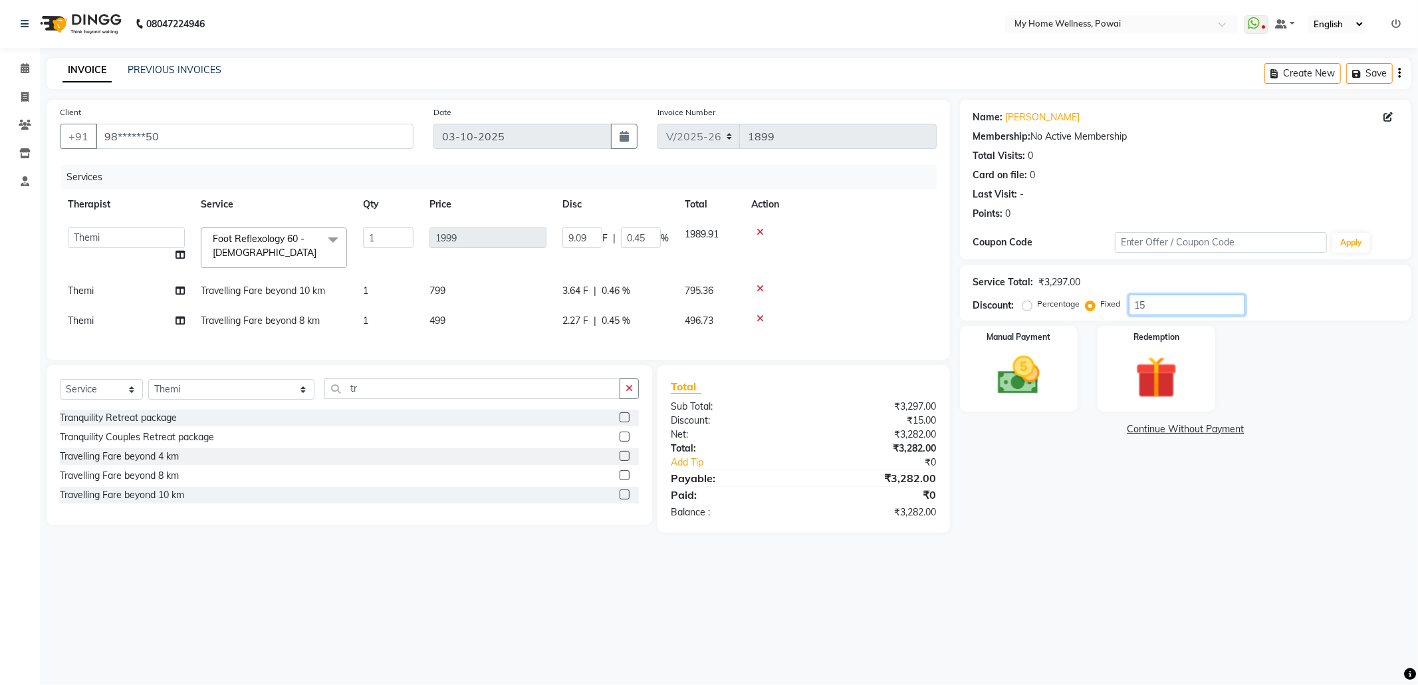
type input "1"
type input "0.61"
type input "0.03"
type input "14"
type input "8.49"
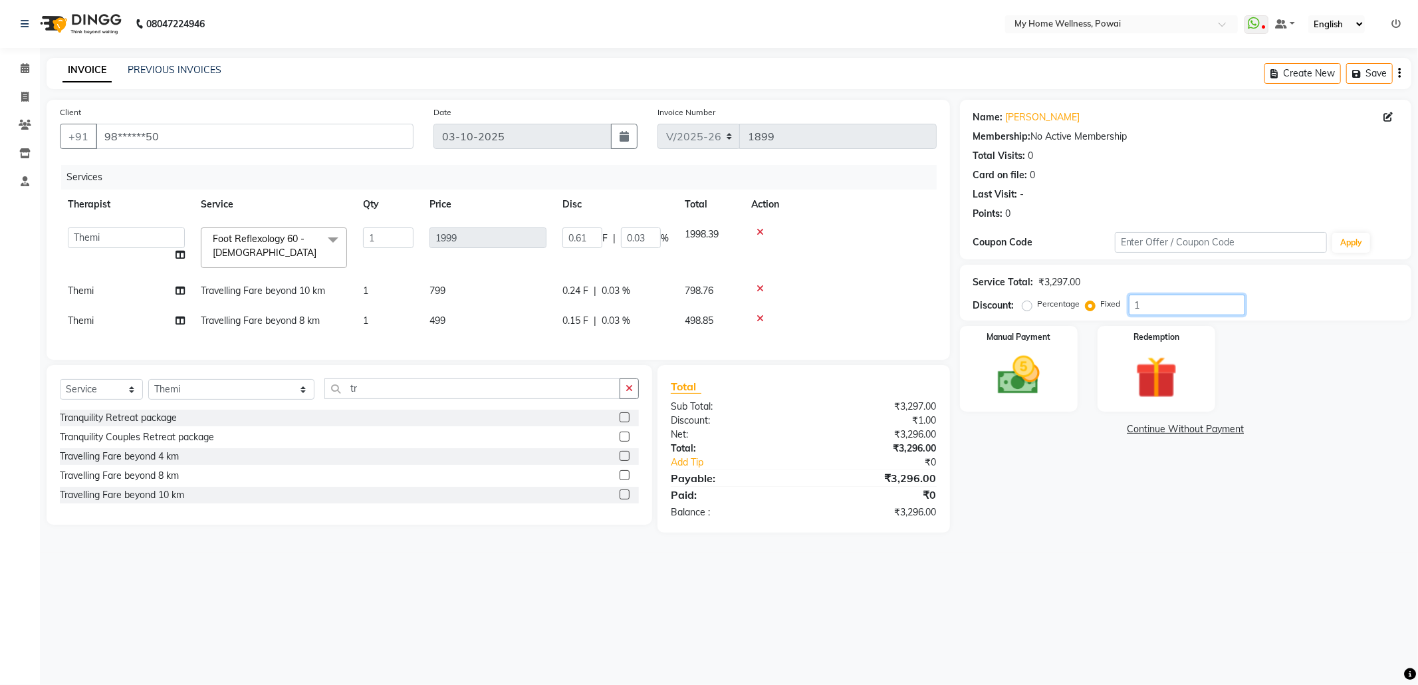
type input "0.42"
type input "147"
type input "89.13"
type input "4.46"
type input "14"
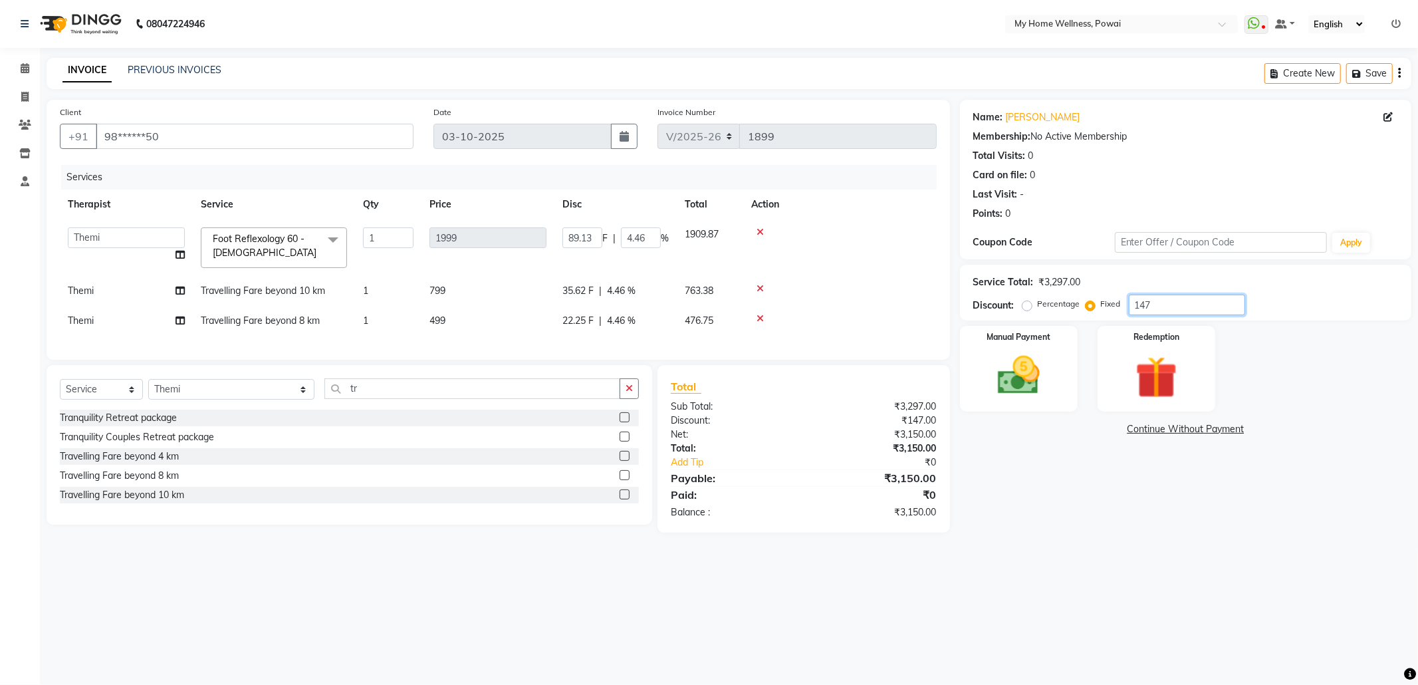
type input "8.49"
type input "0.42"
type input "1"
type input "0.61"
type input "0.03"
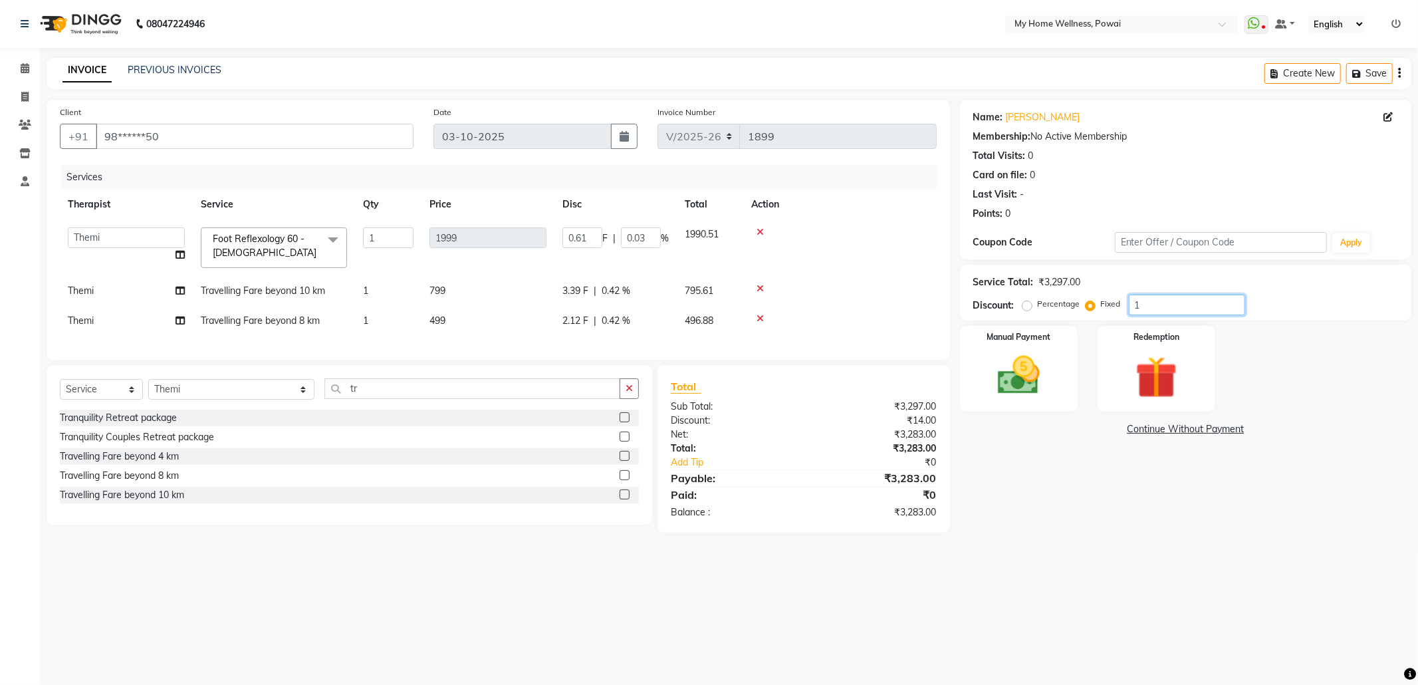
type input "0"
click at [324, 397] on input "tr" at bounding box center [472, 388] width 296 height 21
click at [1157, 295] on input "number" at bounding box center [1187, 305] width 116 height 21
type input "2"
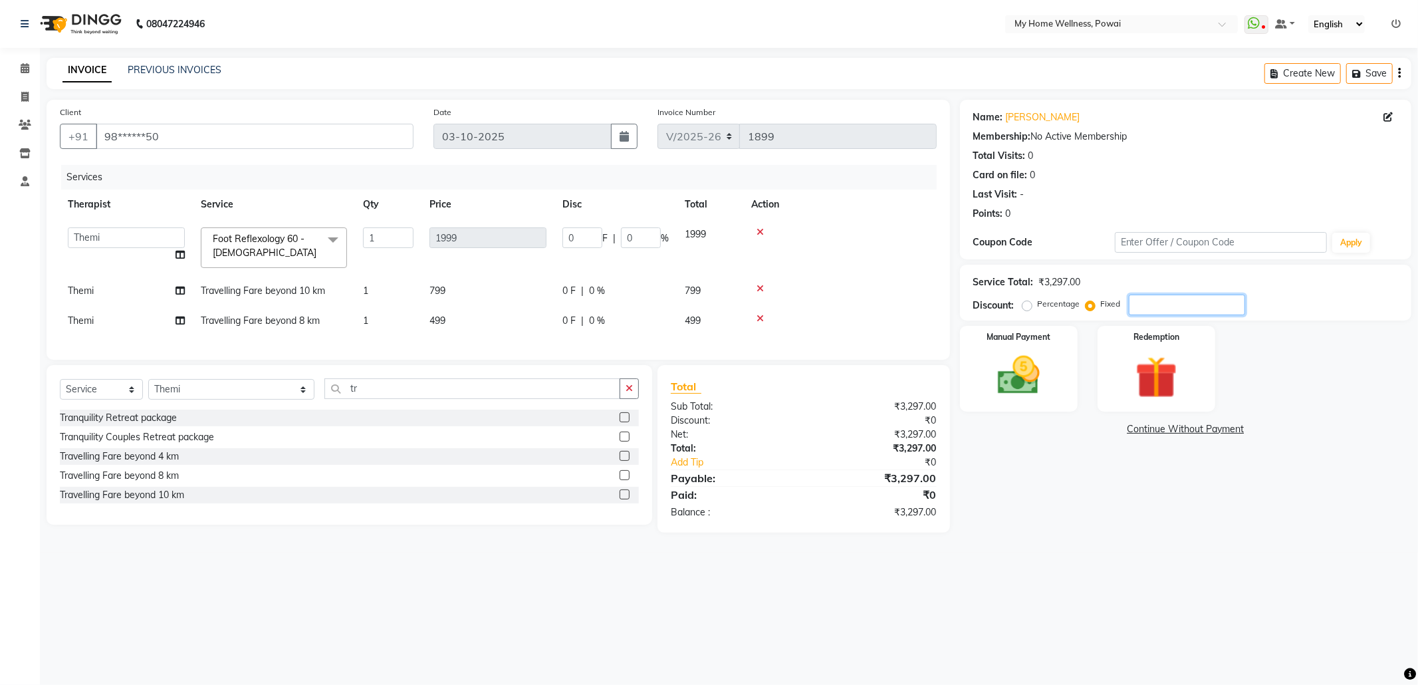
type input "1.21"
type input "0.06"
type input "29"
type input "17.58"
type input "0.88"
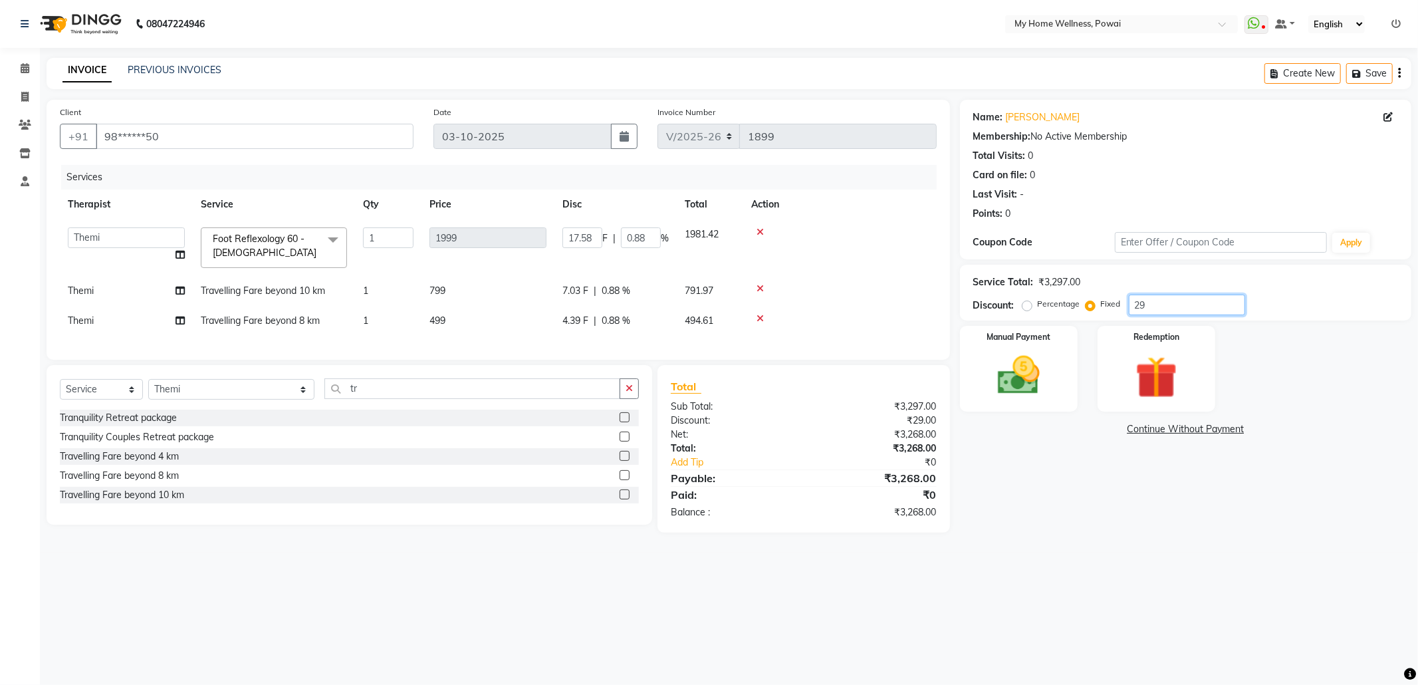
type input "297"
type input "180.07"
type input "9.01"
type input "297"
click at [1033, 381] on img at bounding box center [1018, 375] width 71 height 51
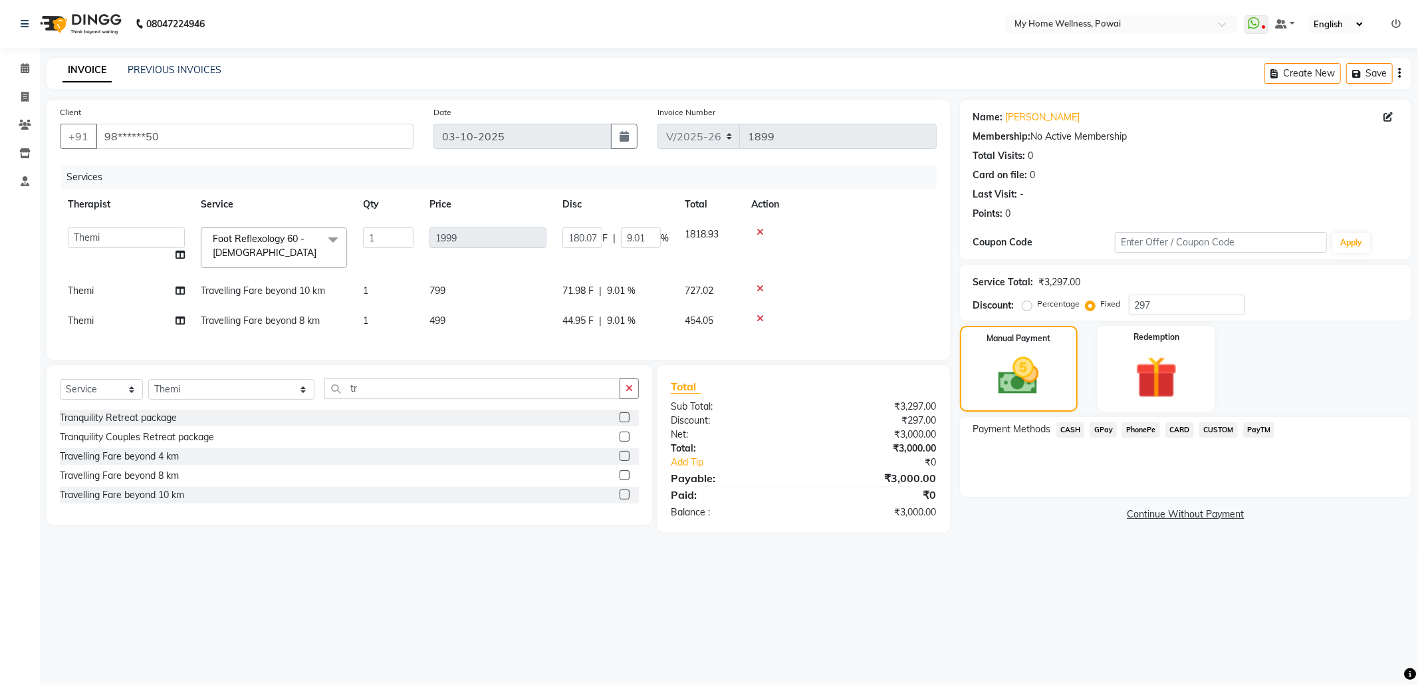
click at [1113, 429] on span "GPay" at bounding box center [1103, 429] width 27 height 15
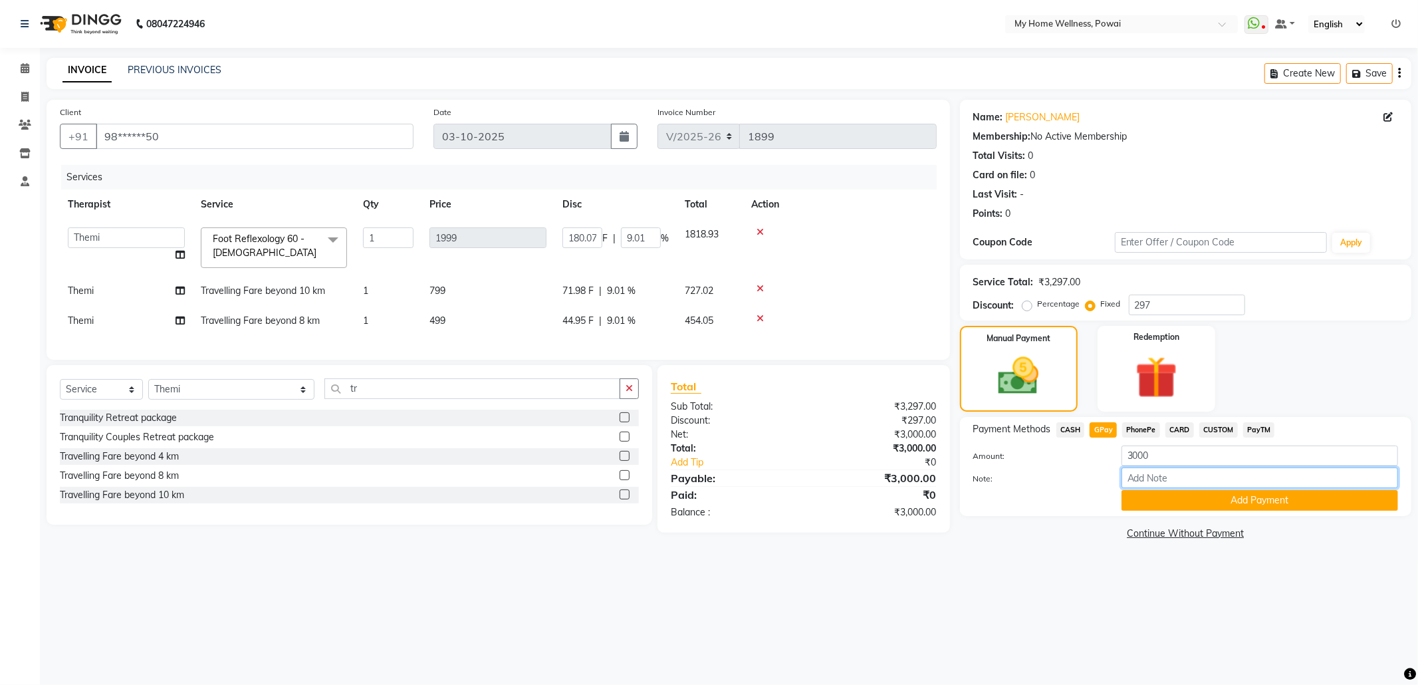
click at [1154, 477] on input "Note:" at bounding box center [1260, 477] width 277 height 21
drag, startPoint x: 1235, startPoint y: 471, endPoint x: 1065, endPoint y: 476, distance: 169.6
click at [1065, 476] on div "Note: [PERSON_NAME] sir account" at bounding box center [1185, 478] width 445 height 23
type input "Company account"
click at [1243, 503] on button "Add Payment" at bounding box center [1260, 500] width 277 height 21
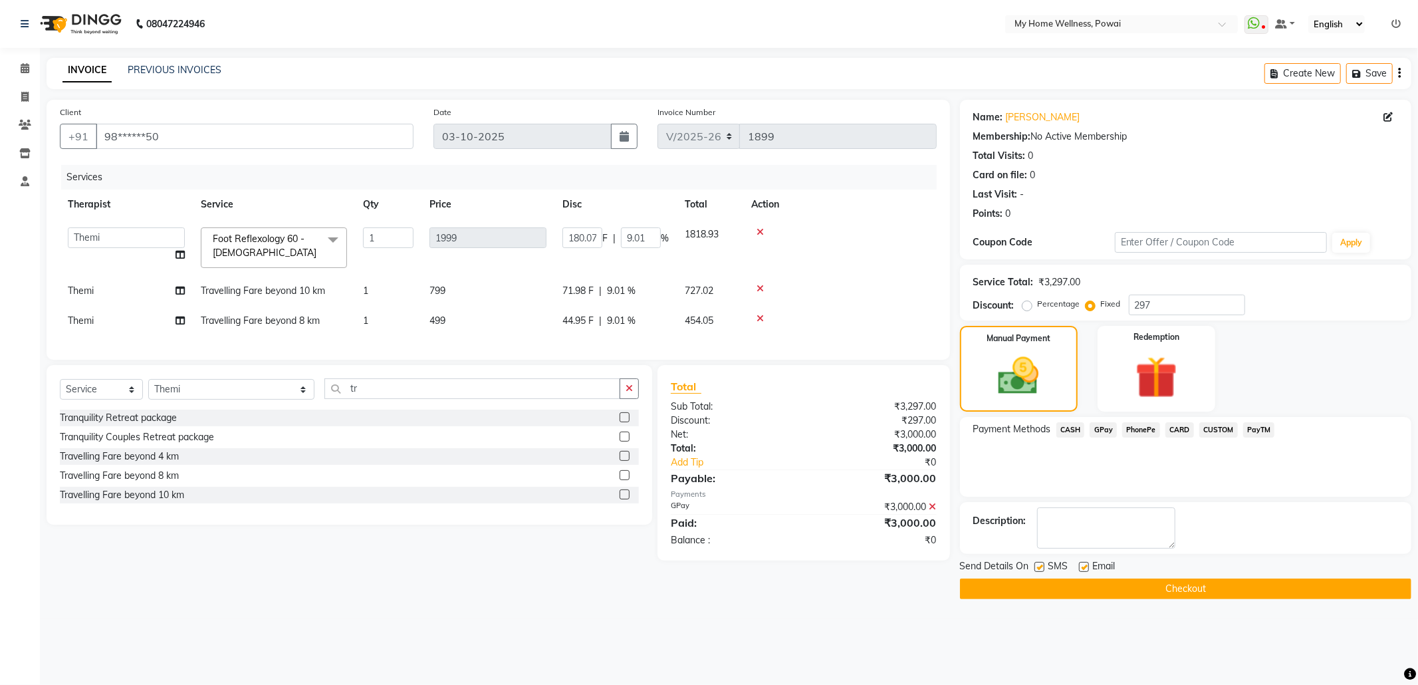
click at [1210, 588] on button "Checkout" at bounding box center [1185, 588] width 451 height 21
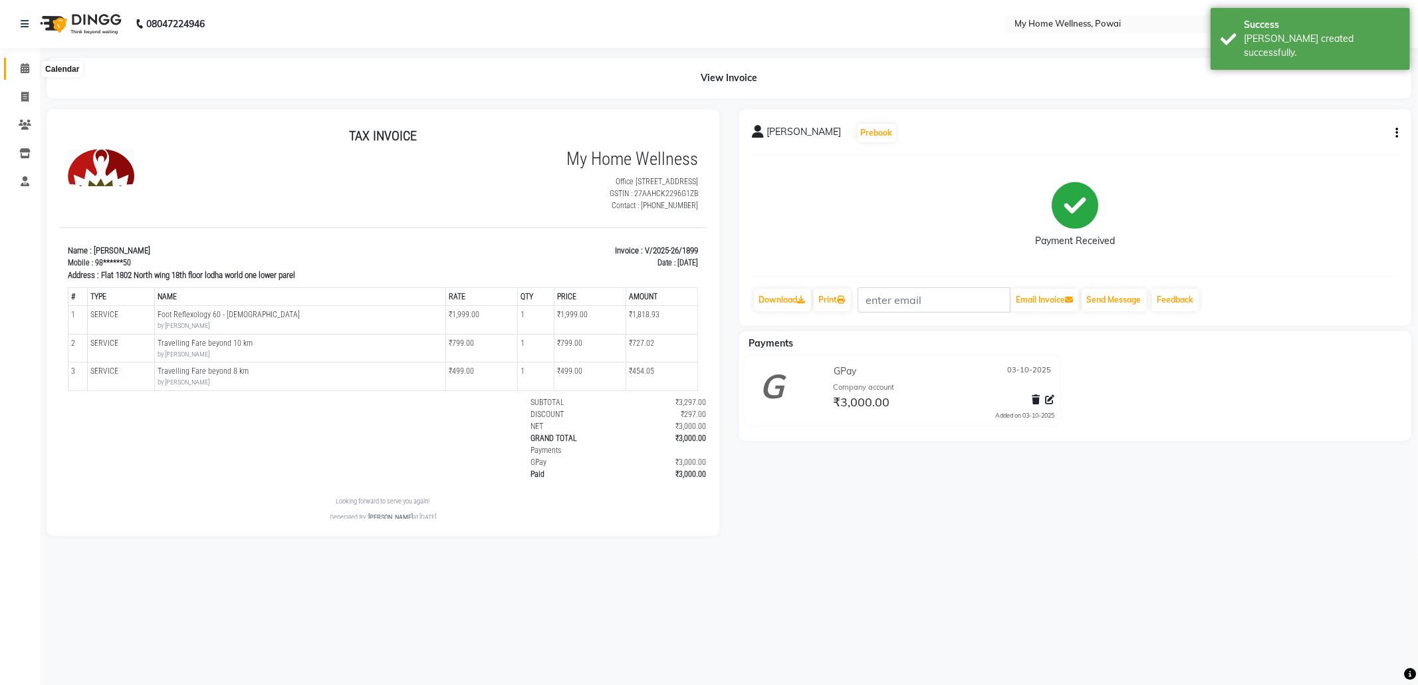
click at [25, 69] on icon at bounding box center [25, 68] width 9 height 10
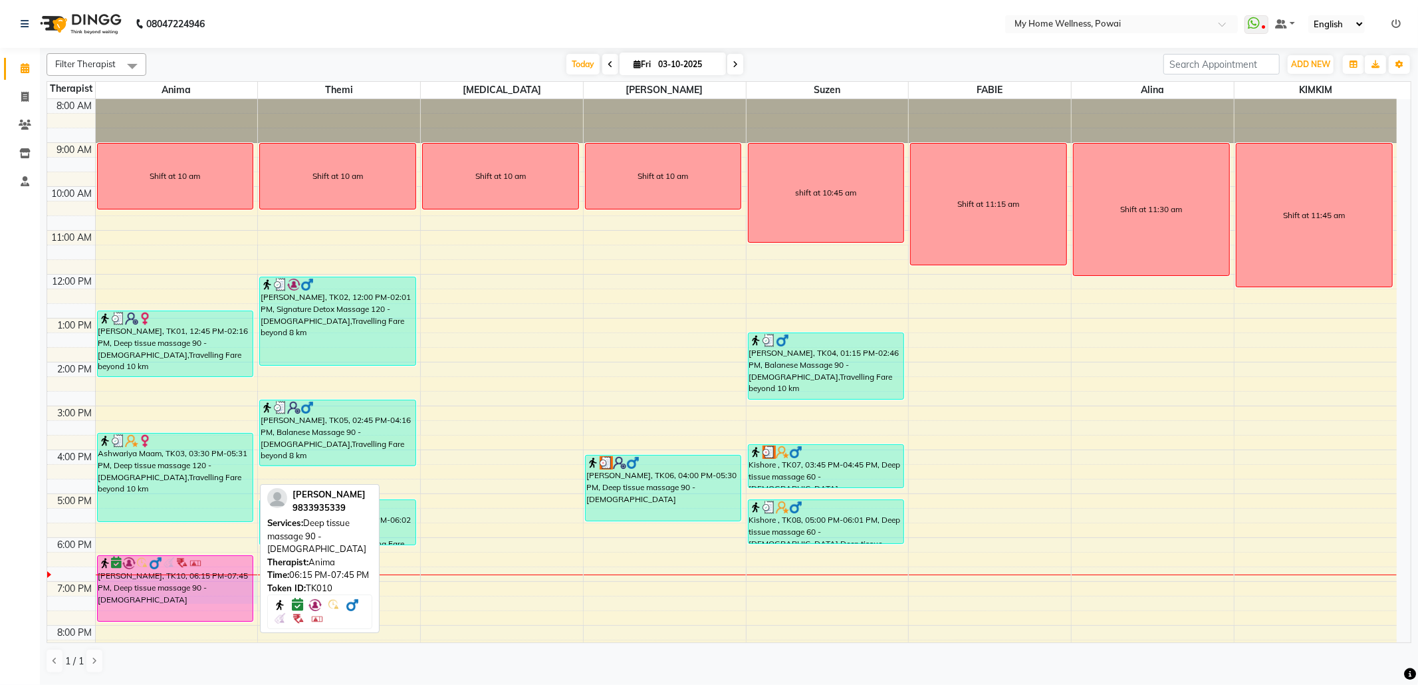
drag, startPoint x: 185, startPoint y: 575, endPoint x: 184, endPoint y: 602, distance: 26.6
click at [184, 602] on div "Shift at 10 am [PERSON_NAME], TK01, 12:45 PM-02:16 PM, Deep tissue massage 90 -…" at bounding box center [177, 406] width 162 height 614
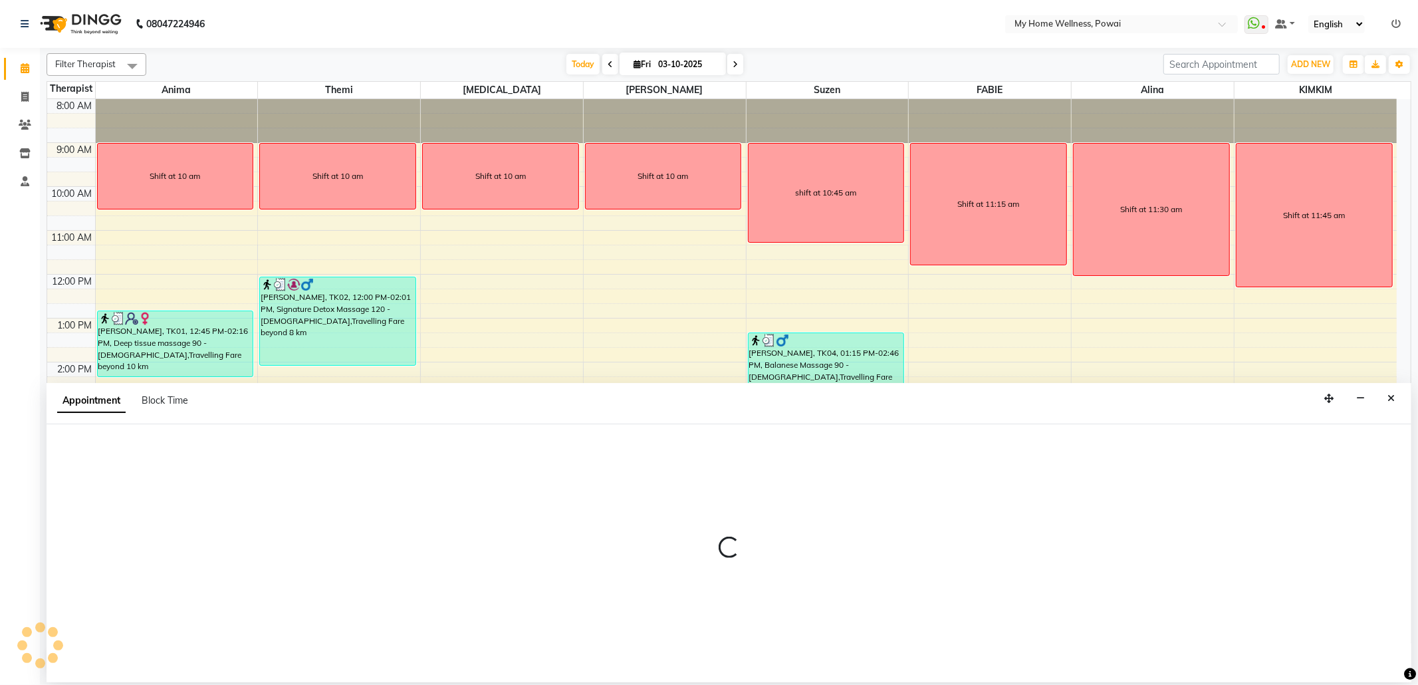
select select "89436"
select select "tentative"
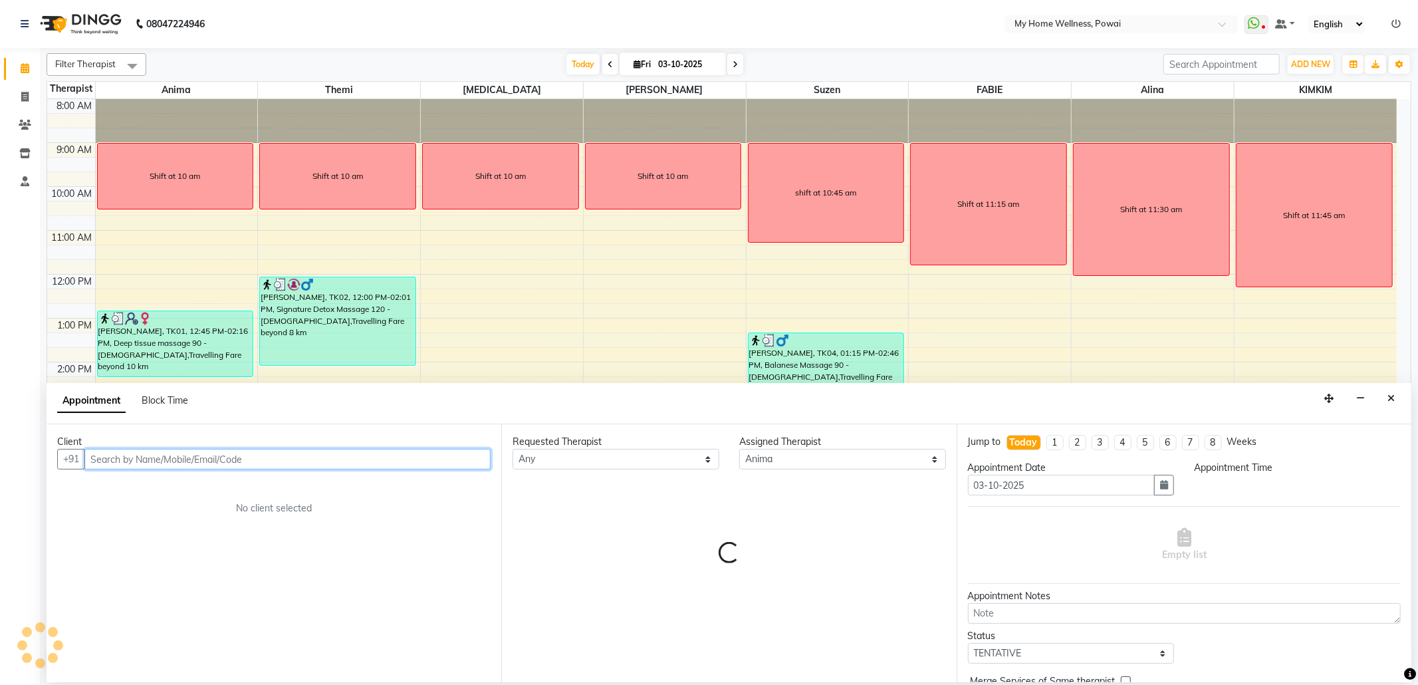
select select "1125"
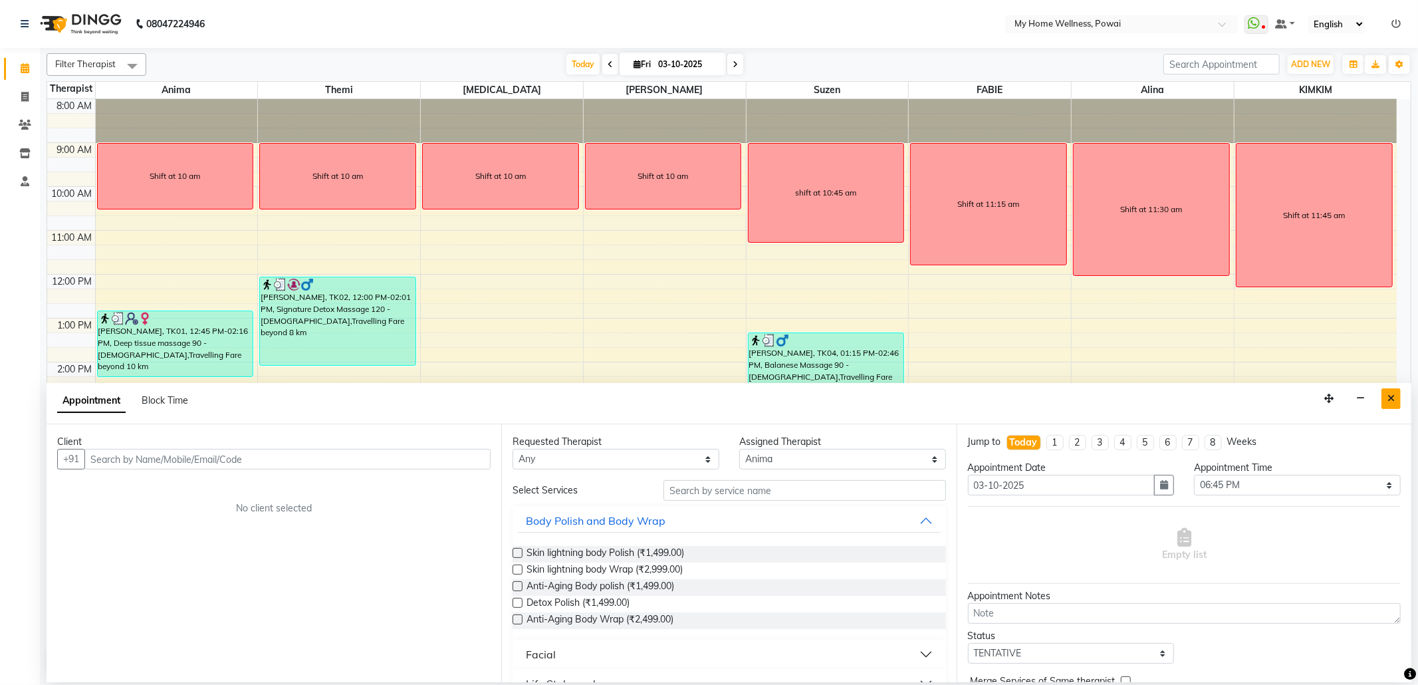
click at [1396, 403] on button "Close" at bounding box center [1391, 398] width 19 height 21
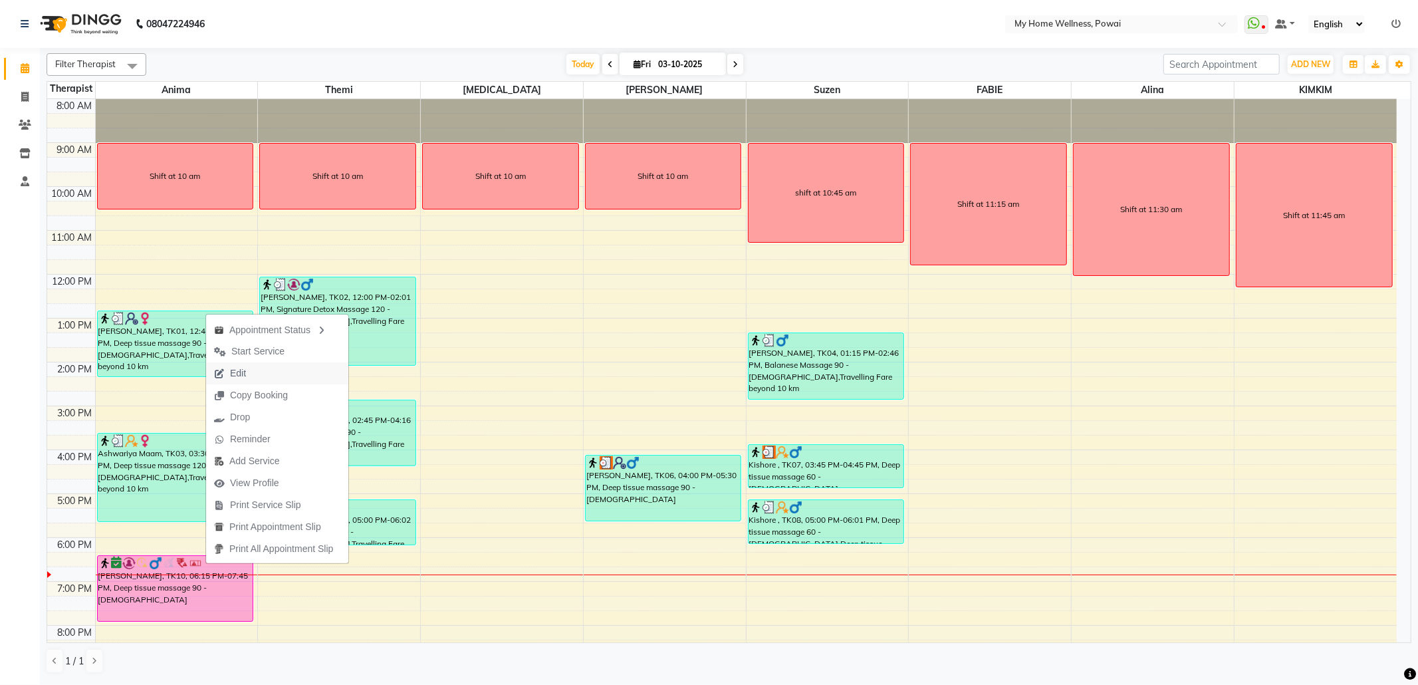
click at [253, 372] on span "Edit" at bounding box center [230, 373] width 48 height 22
select select "tentative"
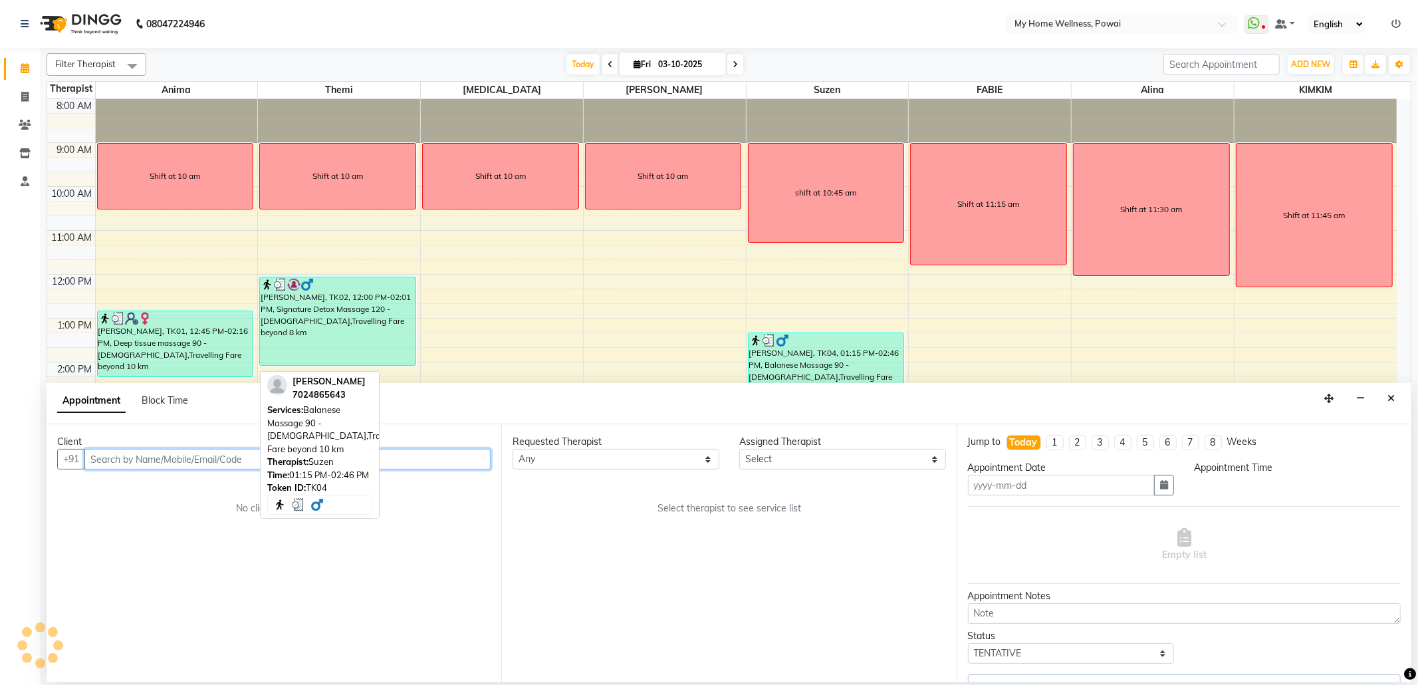
type input "03-10-2025"
select select "confirm booking"
select select "1095"
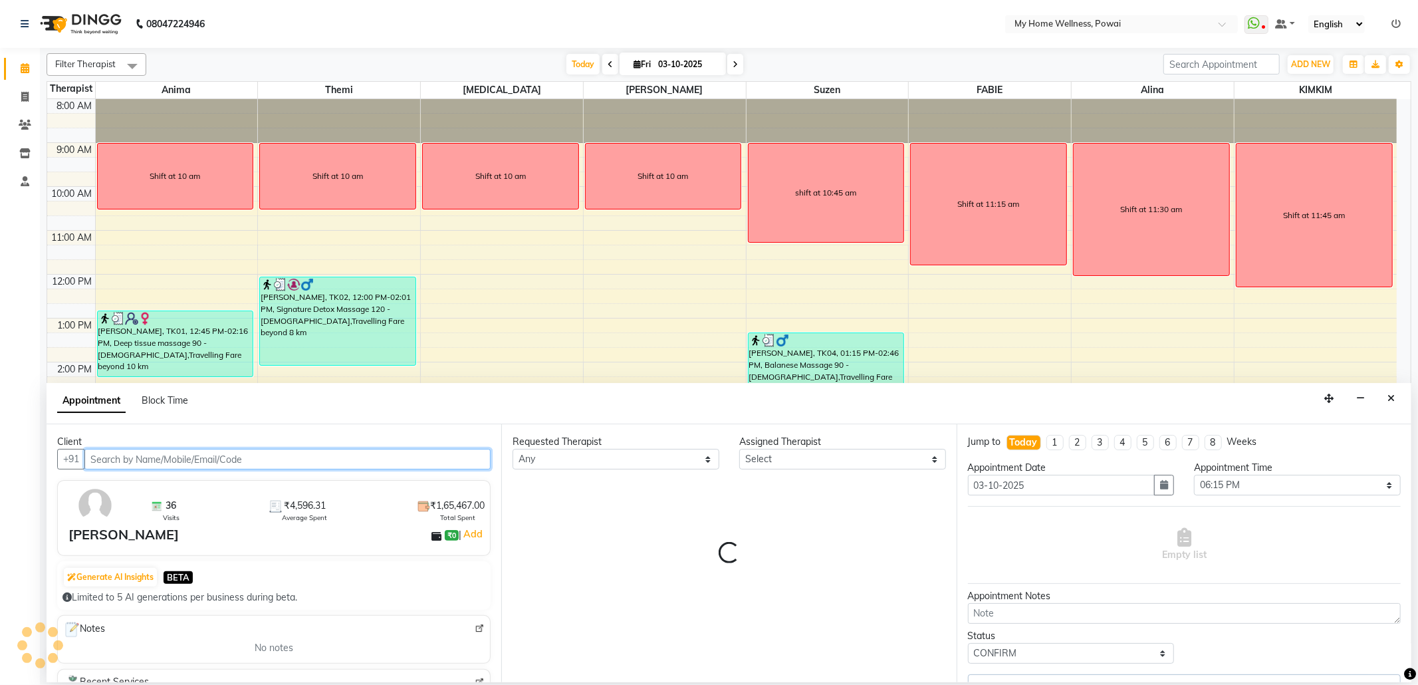
select select "89436"
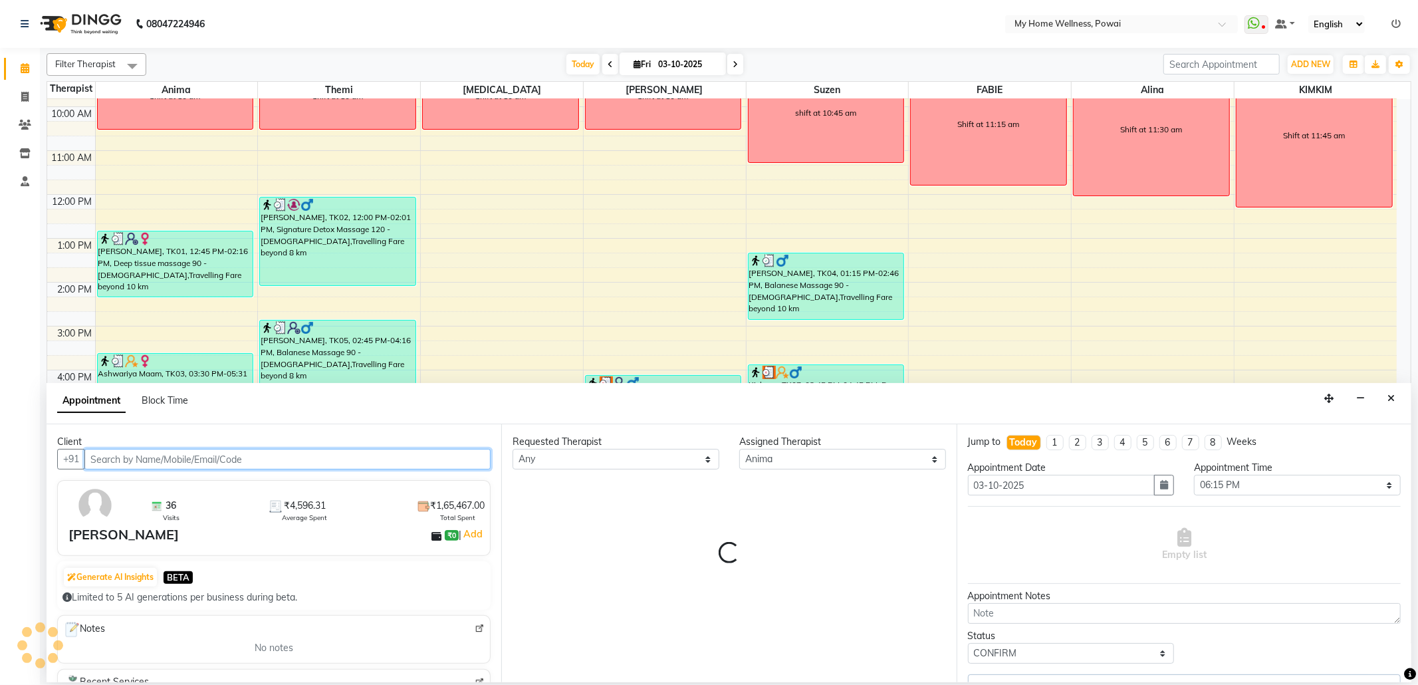
select select "756"
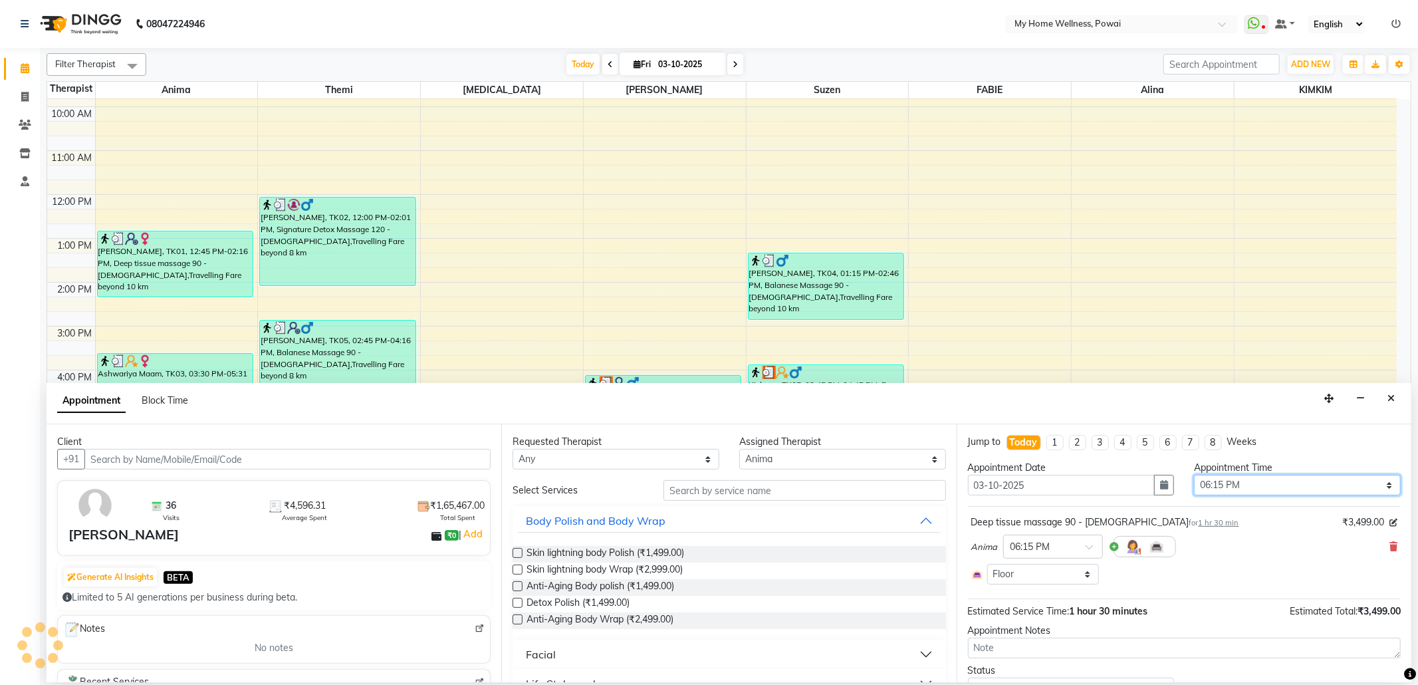
click at [1205, 490] on select "Select 09:00 AM 09:15 AM 09:30 AM 09:45 AM 10:00 AM 10:15 AM 10:30 AM 10:45 AM …" at bounding box center [1297, 485] width 207 height 21
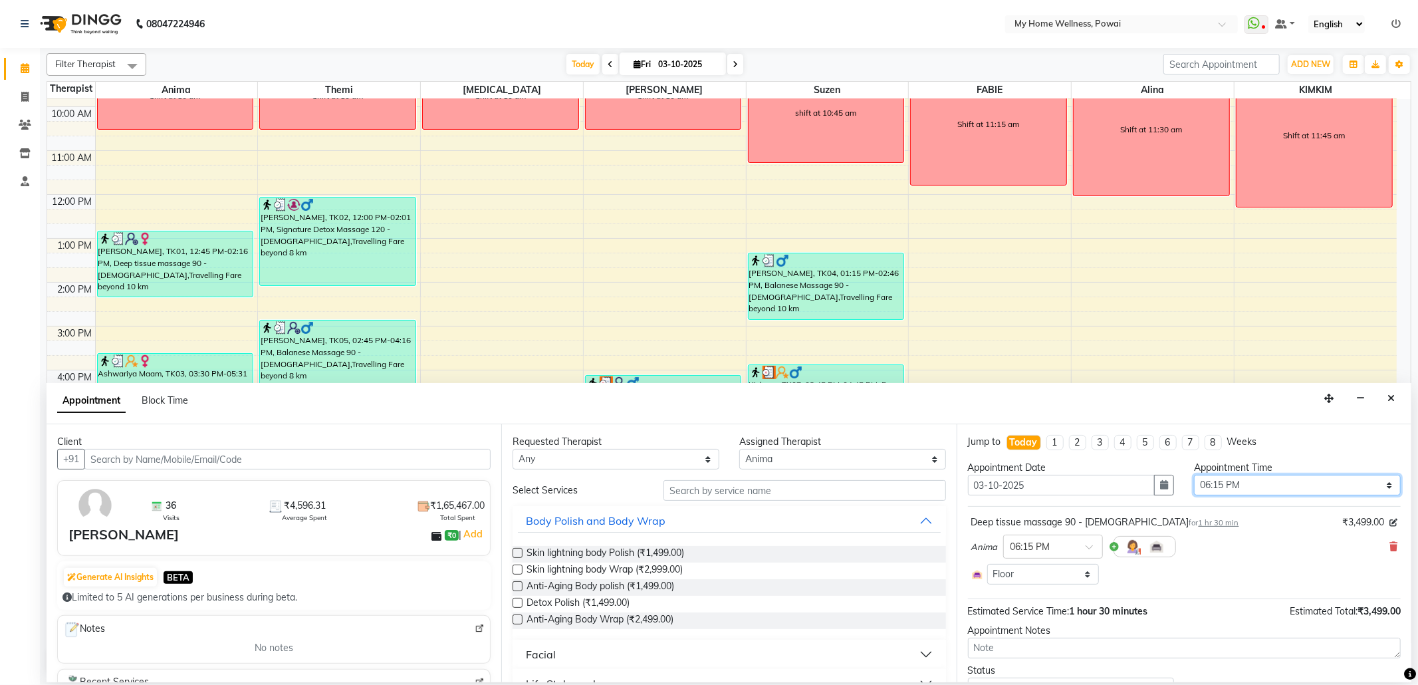
select select "1110"
click at [1194, 476] on select "Select 09:00 AM 09:15 AM 09:30 AM 09:45 AM 10:00 AM 10:15 AM 10:30 AM 10:45 AM …" at bounding box center [1297, 485] width 207 height 21
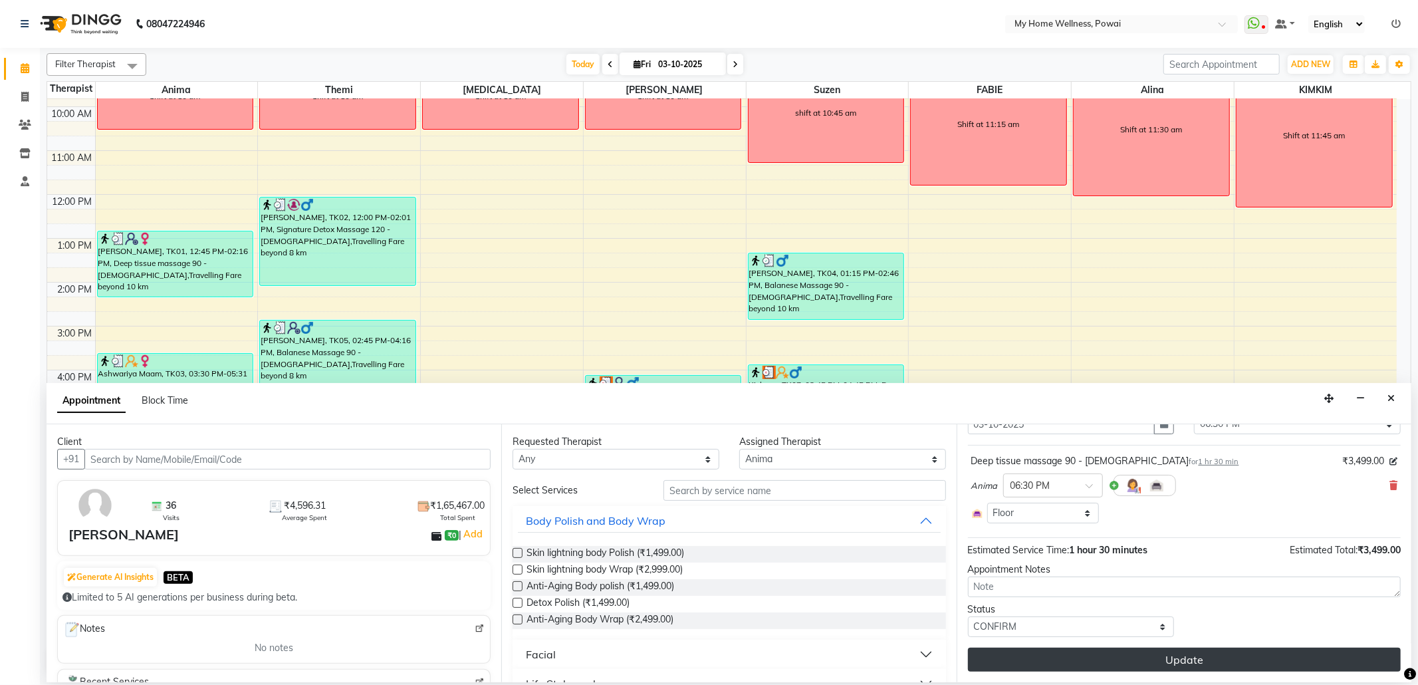
click at [1064, 652] on button "Update" at bounding box center [1184, 660] width 433 height 24
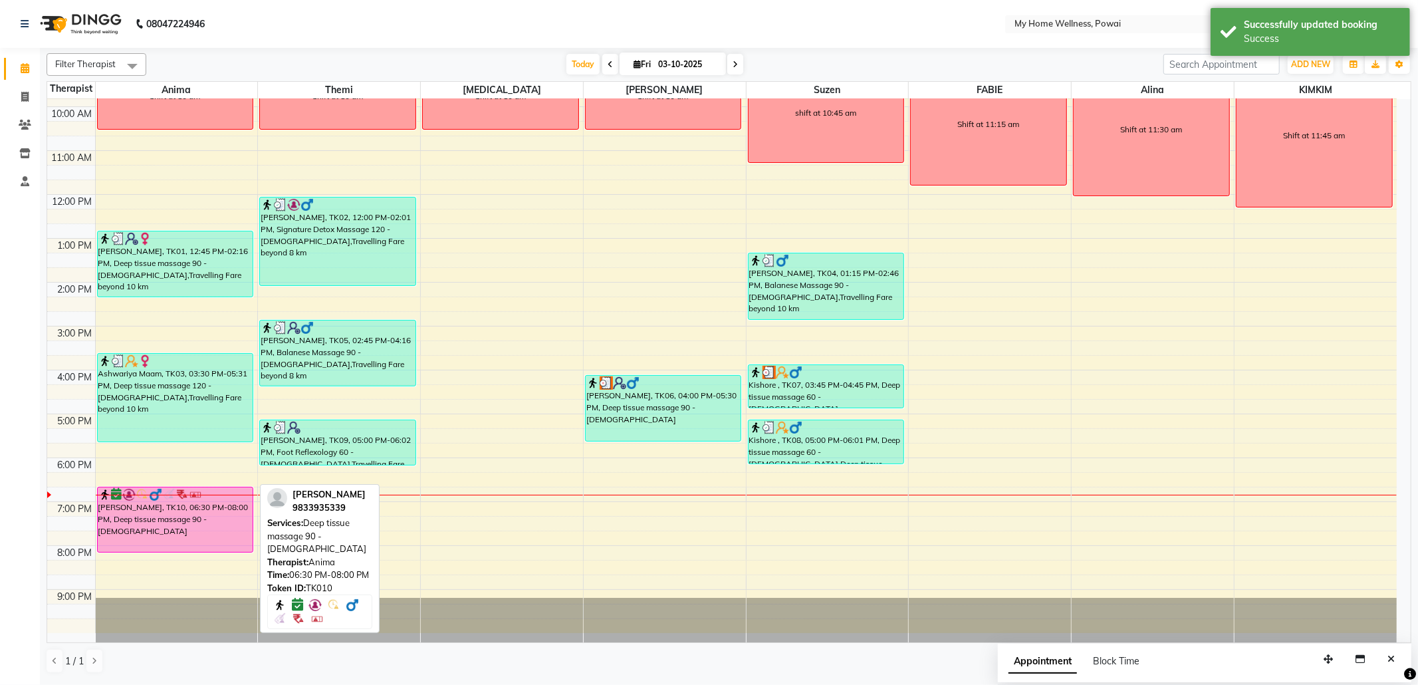
click at [226, 532] on div "[PERSON_NAME], TK10, 06:30 PM-08:00 PM, Deep tissue massage 90 - [DEMOGRAPHIC_D…" at bounding box center [176, 519] width 156 height 64
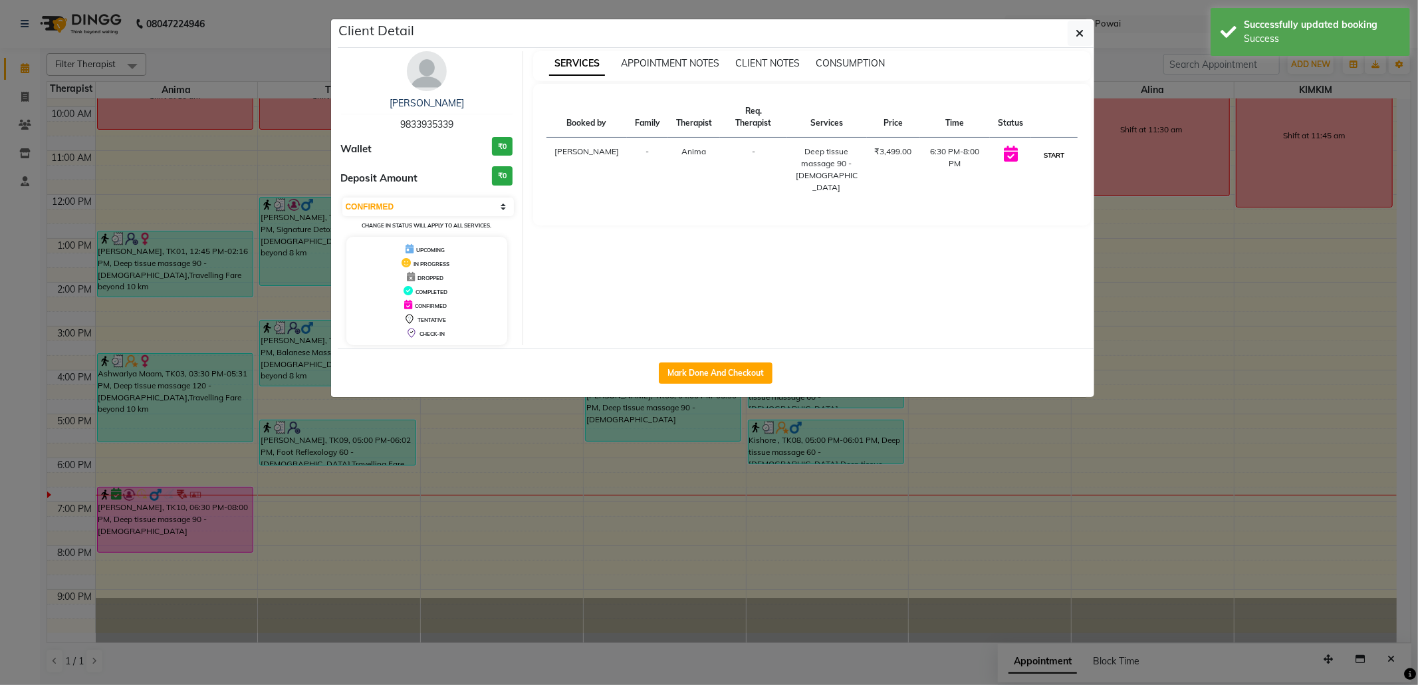
click at [1065, 154] on button "START" at bounding box center [1053, 155] width 27 height 17
select select "1"
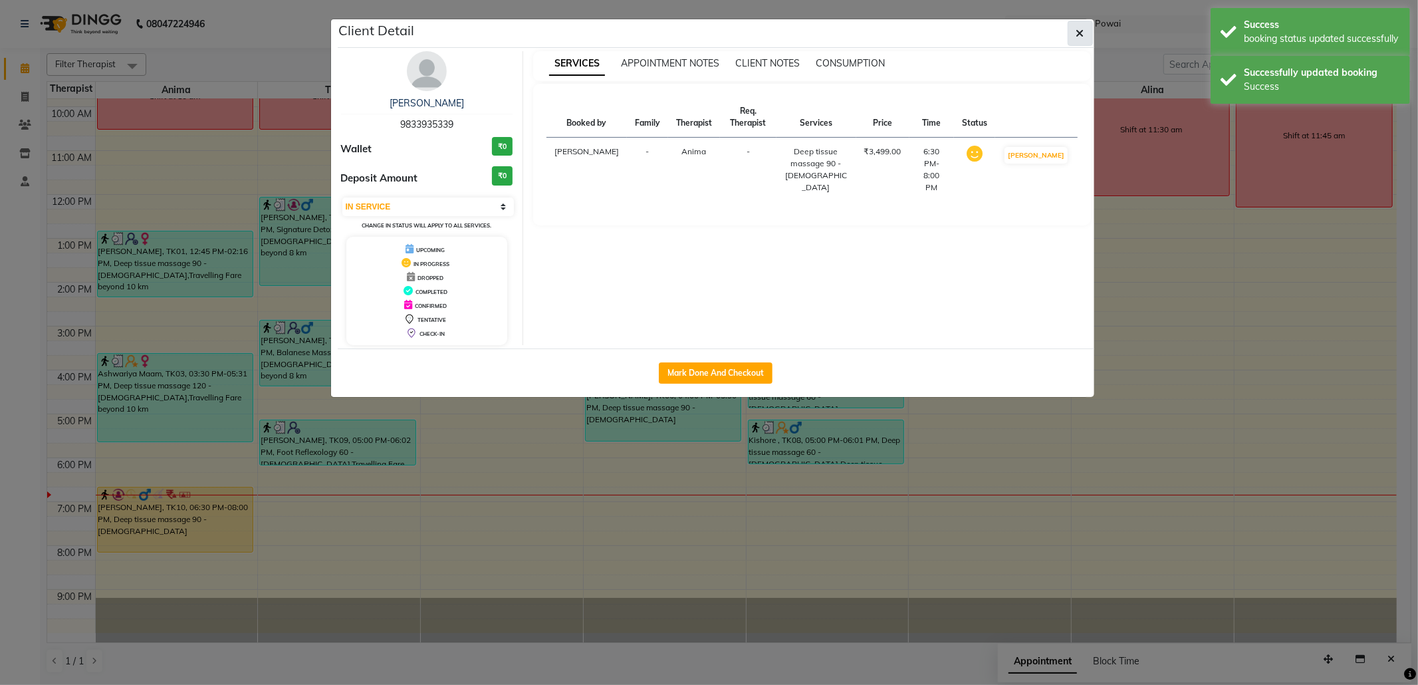
click at [1073, 25] on button "button" at bounding box center [1080, 33] width 25 height 25
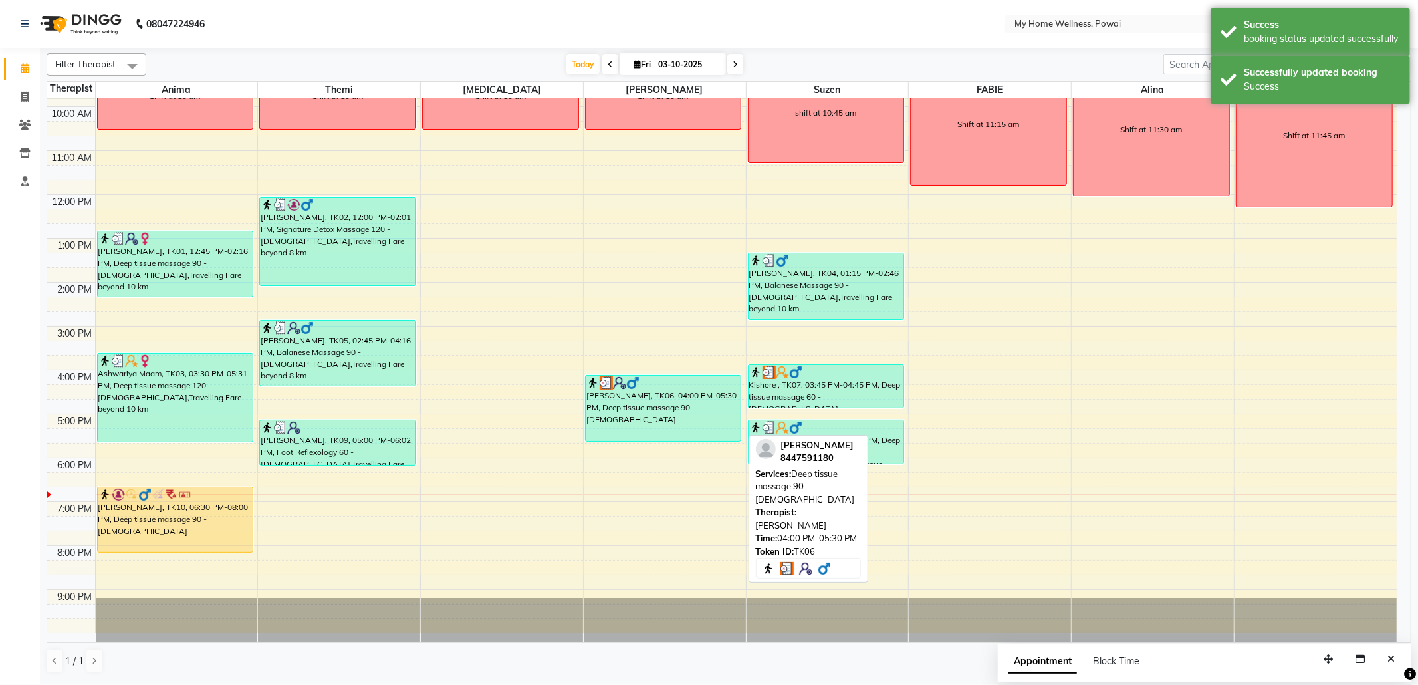
click at [639, 421] on div "[PERSON_NAME], TK06, 04:00 PM-05:30 PM, Deep tissue massage 90 - [DEMOGRAPHIC_D…" at bounding box center [664, 408] width 156 height 65
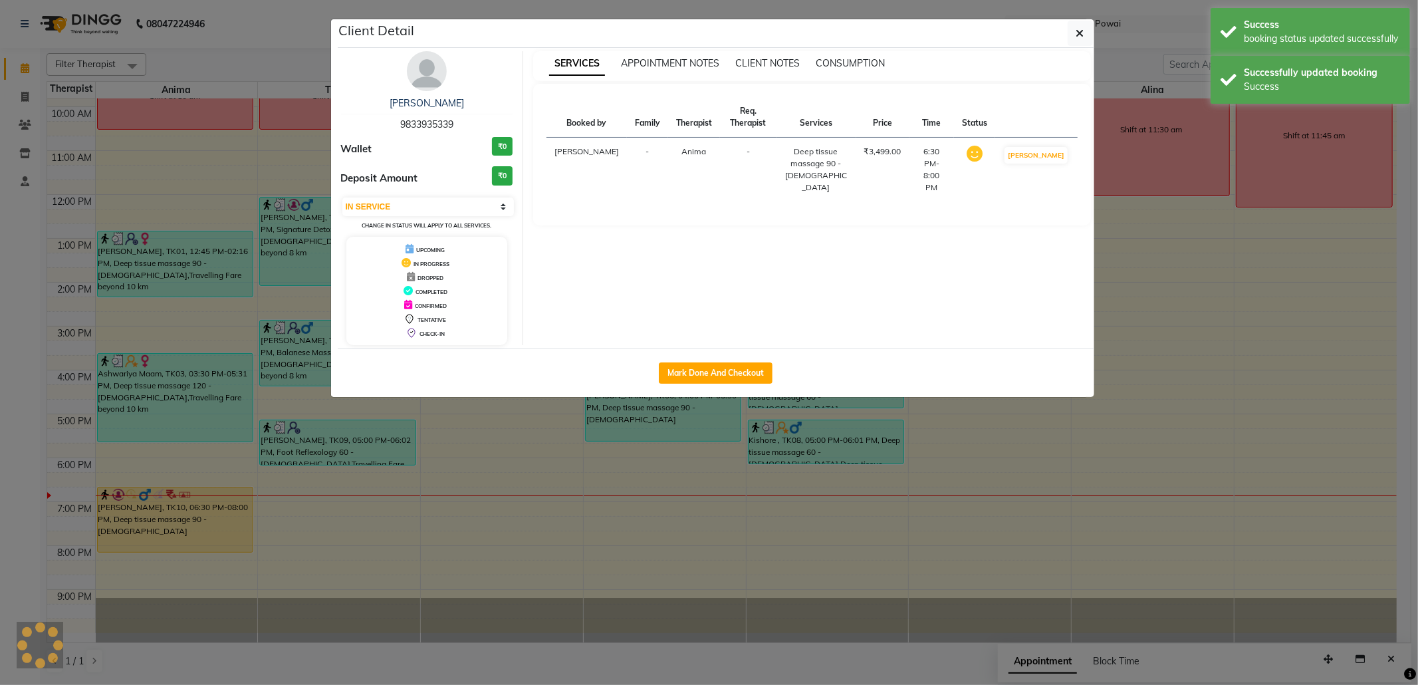
select select "3"
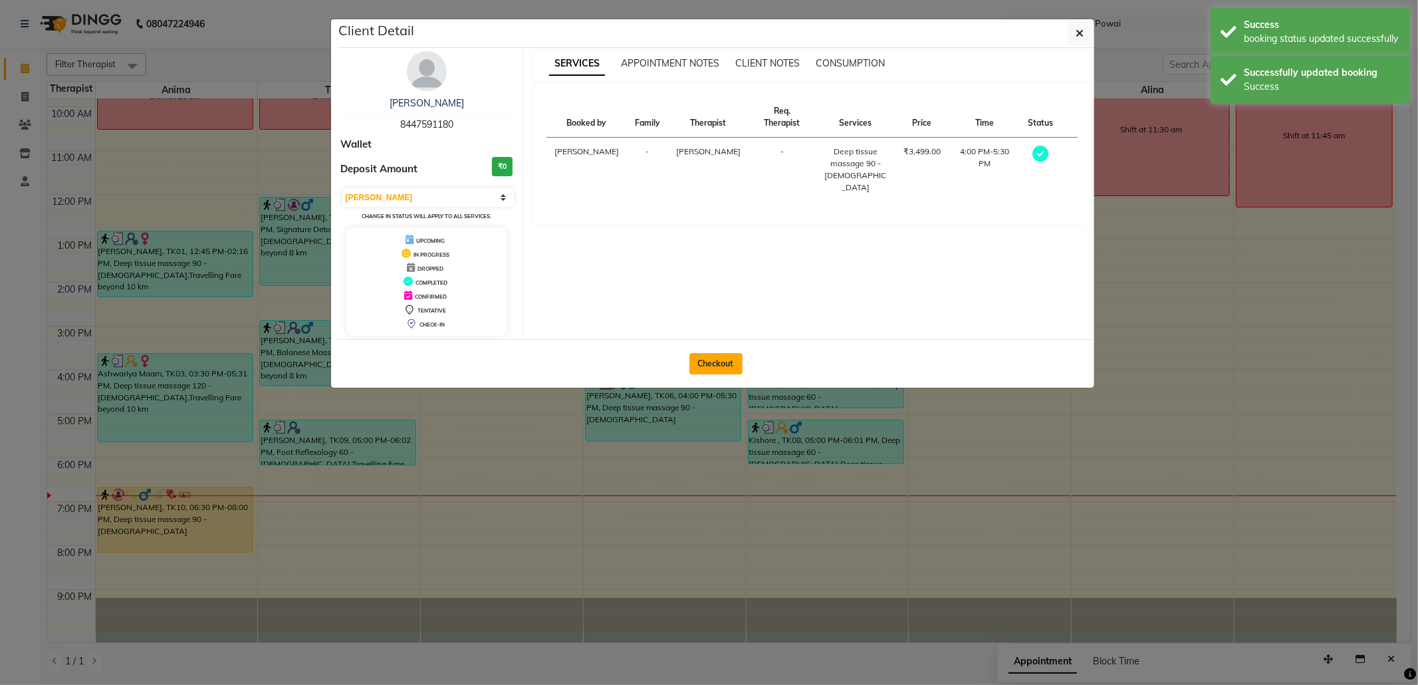
click at [713, 370] on button "Checkout" at bounding box center [715, 363] width 53 height 21
select select "service"
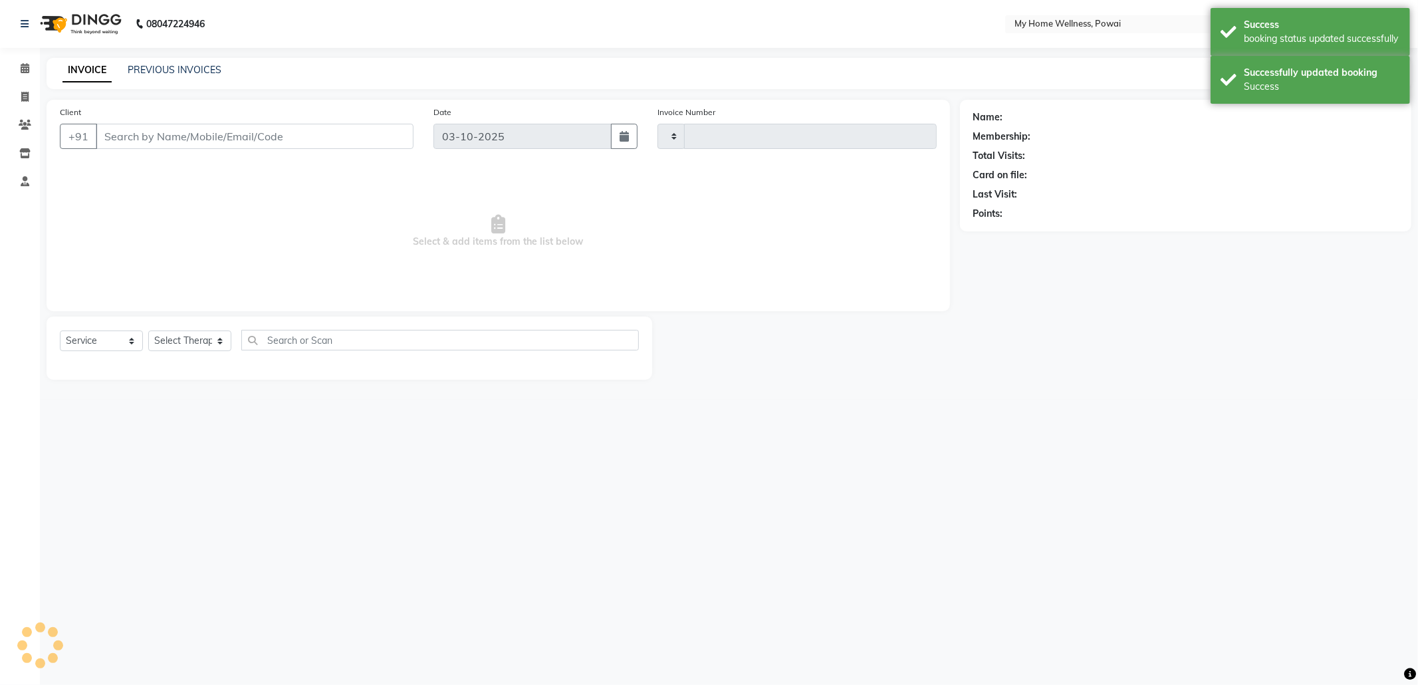
type input "1900"
select select "682"
type input "84******80"
select select "85690"
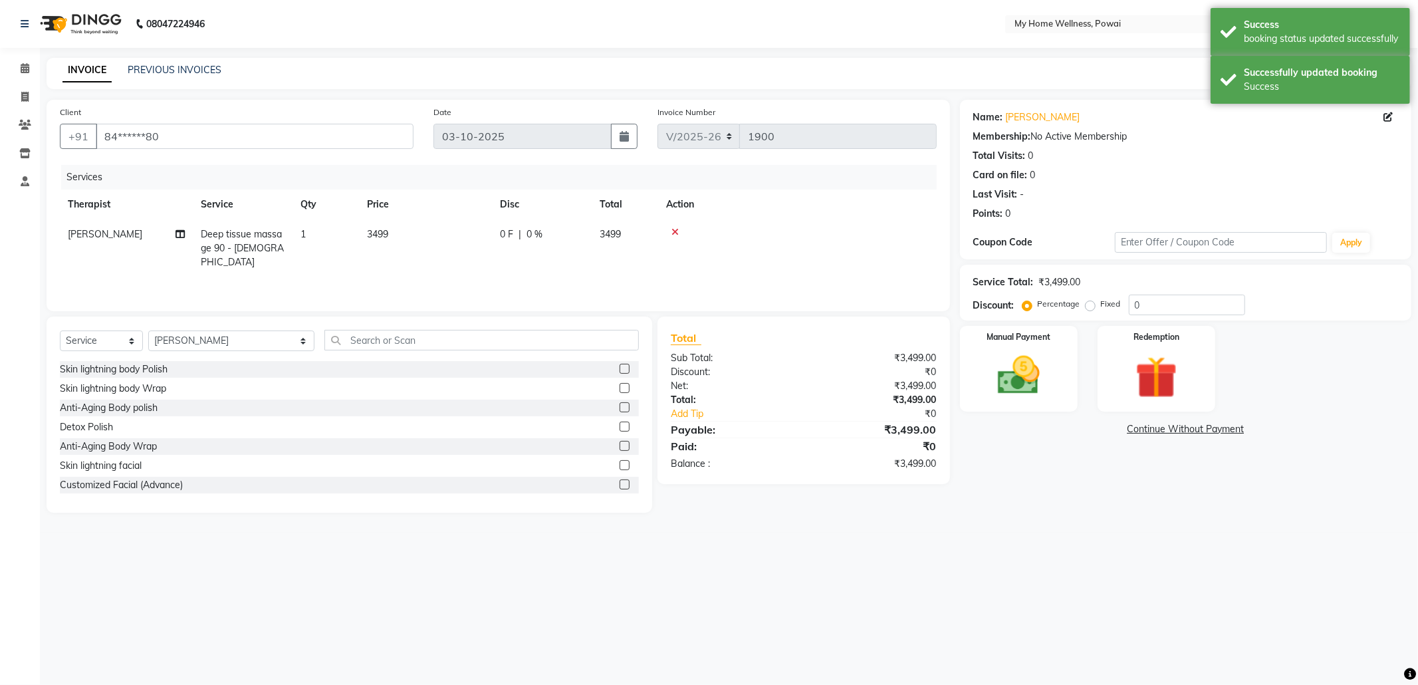
click at [285, 235] on td "Deep tissue massage 90 - [DEMOGRAPHIC_DATA]" at bounding box center [243, 248] width 100 height 58
select select "85690"
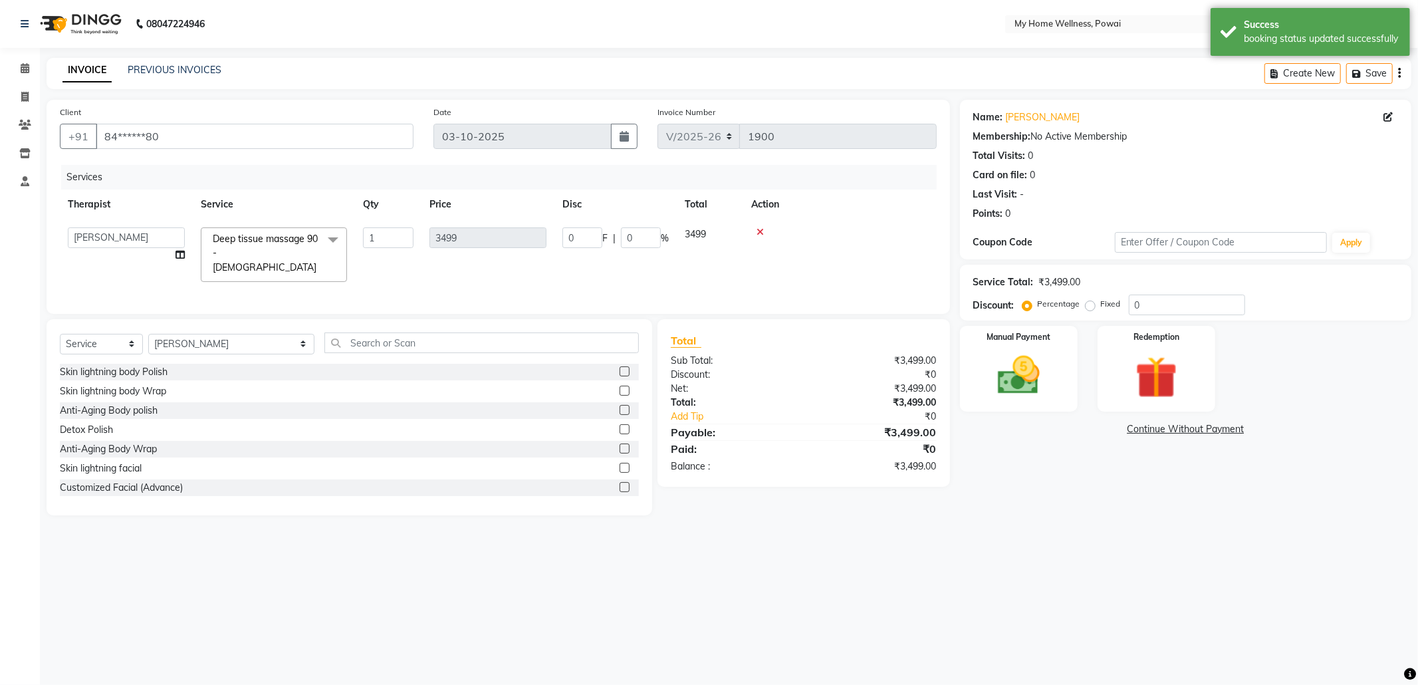
click at [333, 232] on span at bounding box center [333, 239] width 27 height 25
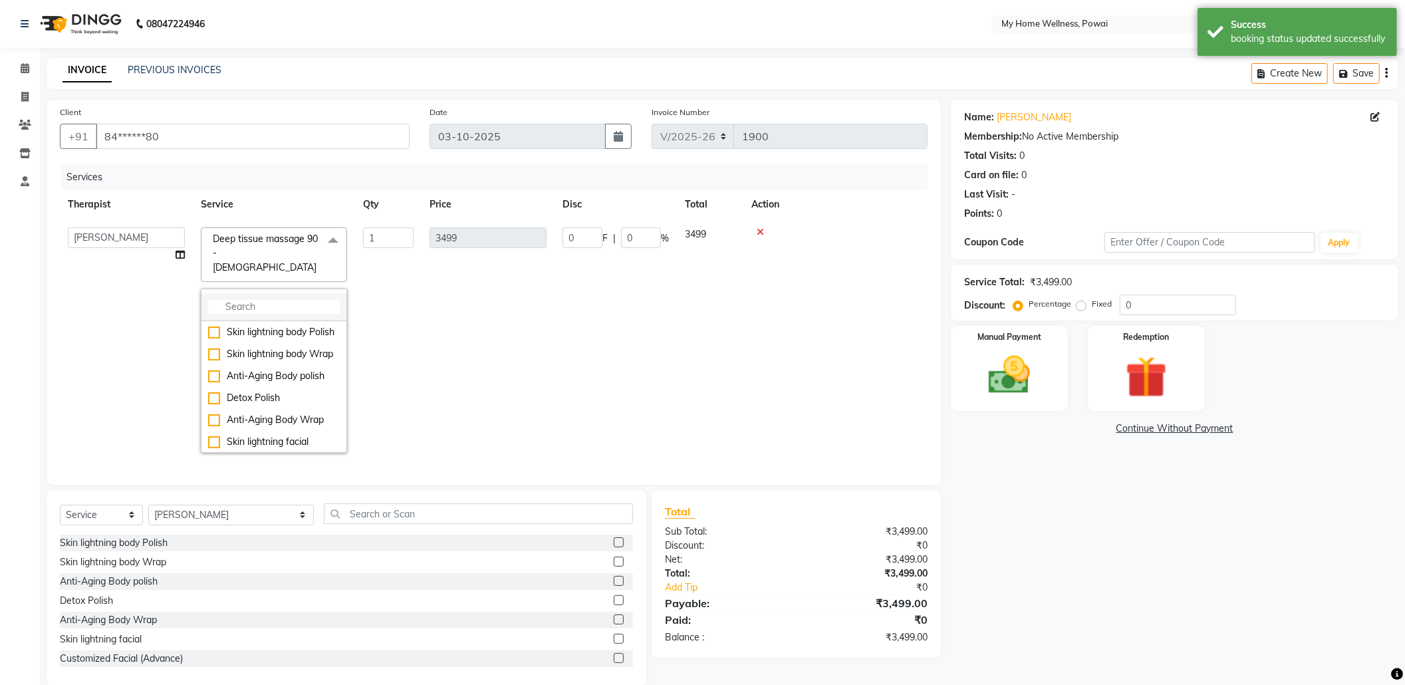
click at [319, 300] on input "multiselect-search" at bounding box center [274, 307] width 132 height 14
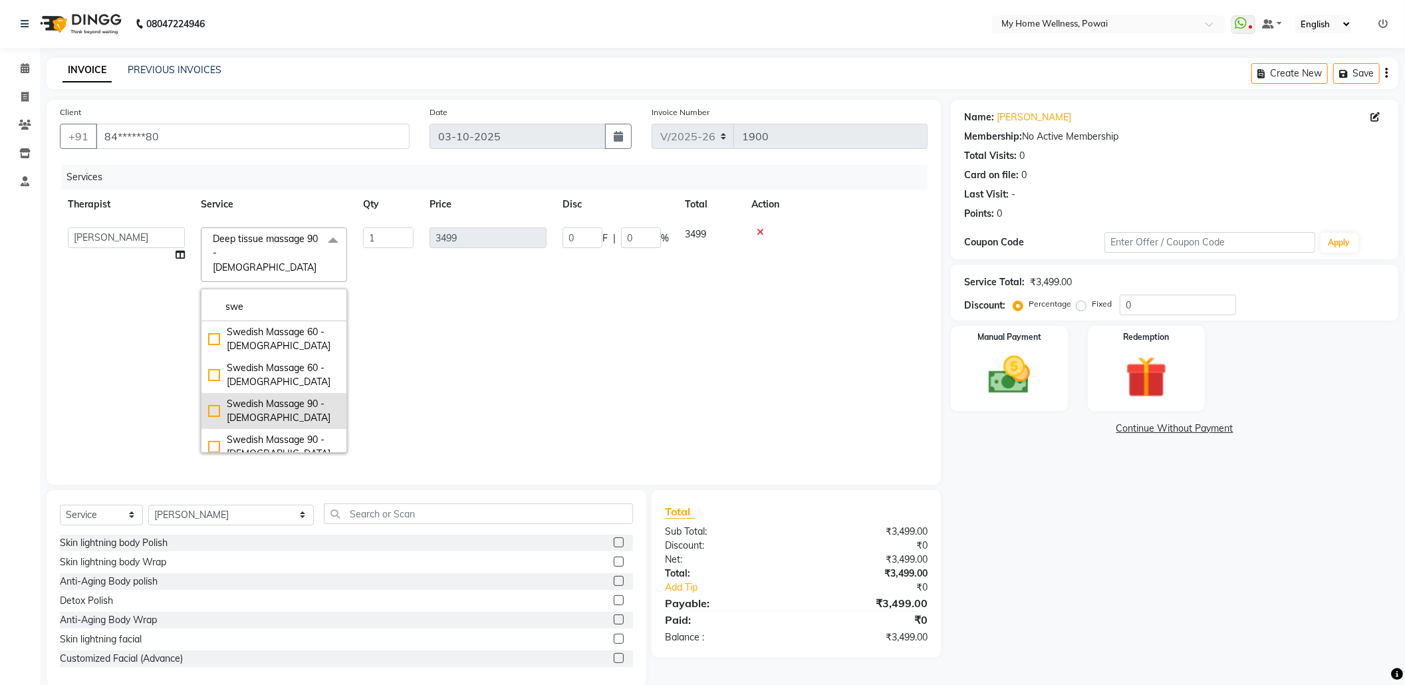
type input "swe"
drag, startPoint x: 291, startPoint y: 384, endPoint x: 441, endPoint y: 354, distance: 153.2
click at [291, 397] on div "Swedish Massage 90 - [DEMOGRAPHIC_DATA]" at bounding box center [274, 411] width 132 height 28
checkbox input "true"
type input "2999"
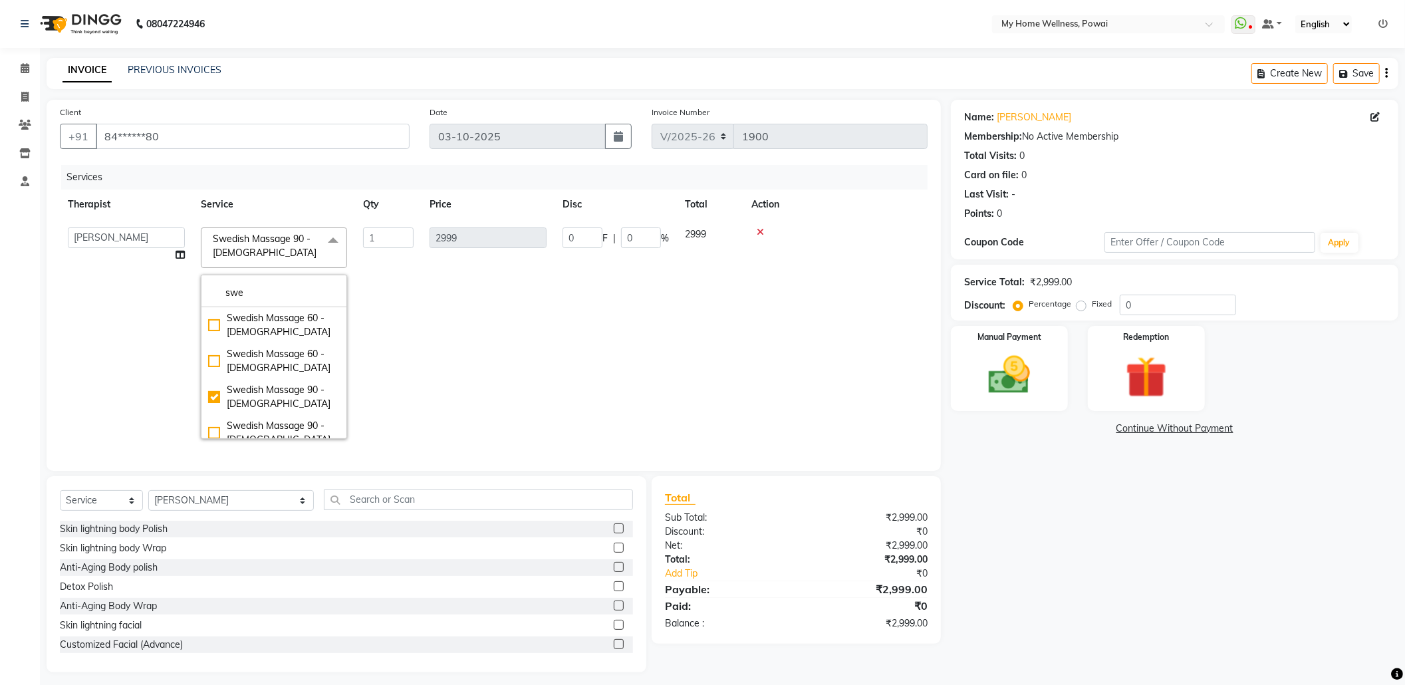
click at [453, 352] on td "2999" at bounding box center [488, 332] width 133 height 227
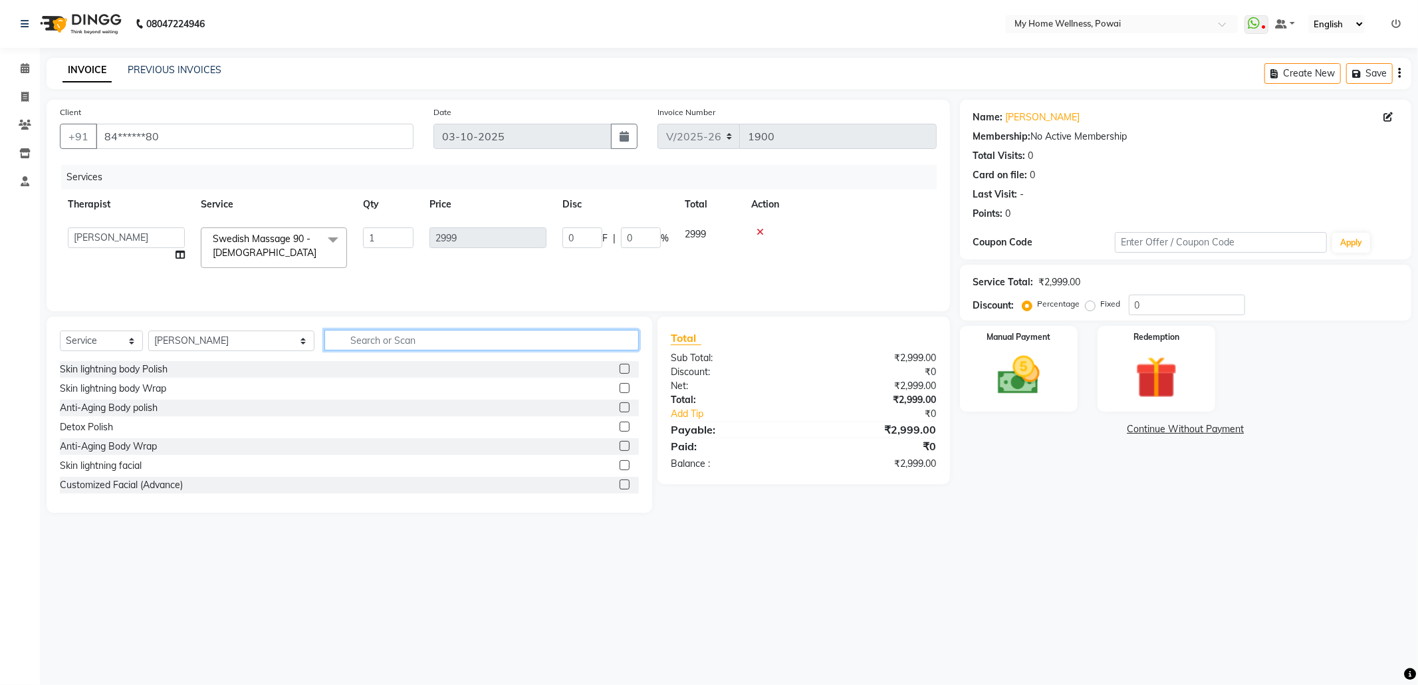
click at [392, 347] on input "text" at bounding box center [481, 340] width 314 height 21
type input "tr"
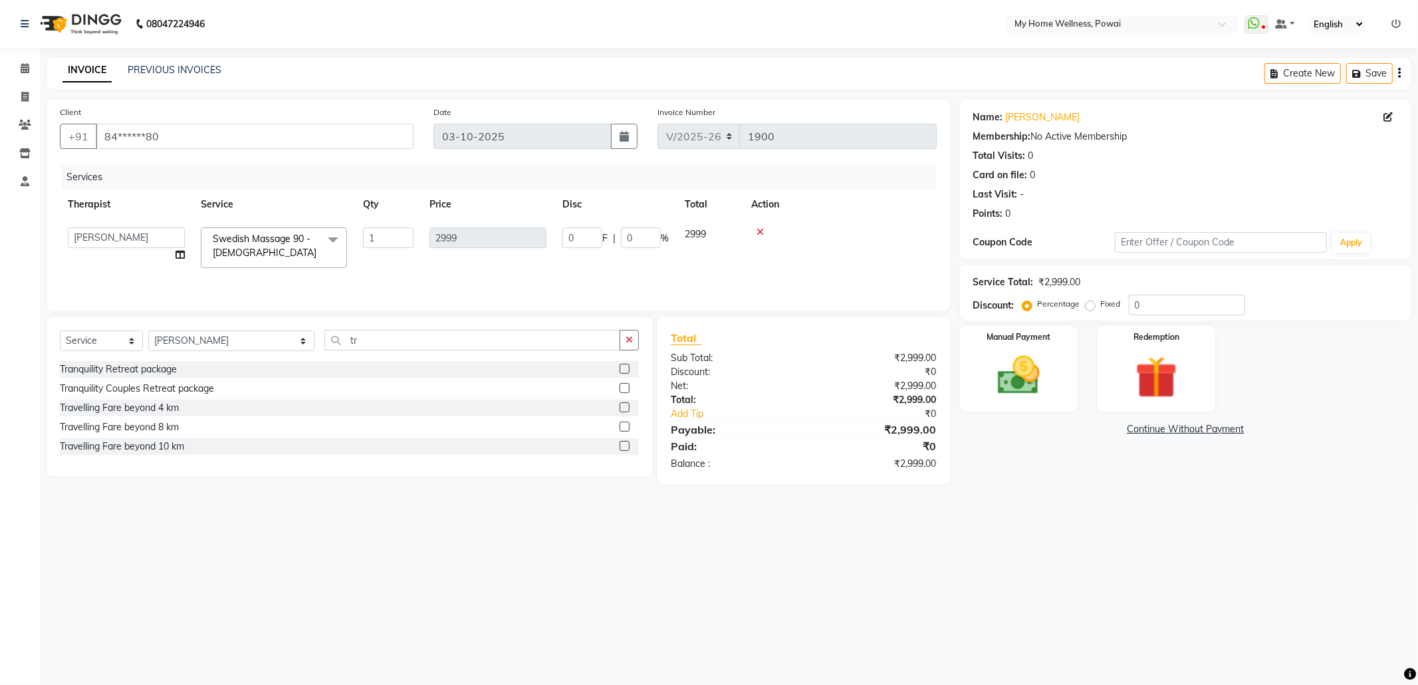
click at [622, 449] on label at bounding box center [625, 446] width 10 height 10
click at [622, 449] on input "checkbox" at bounding box center [624, 446] width 9 height 9
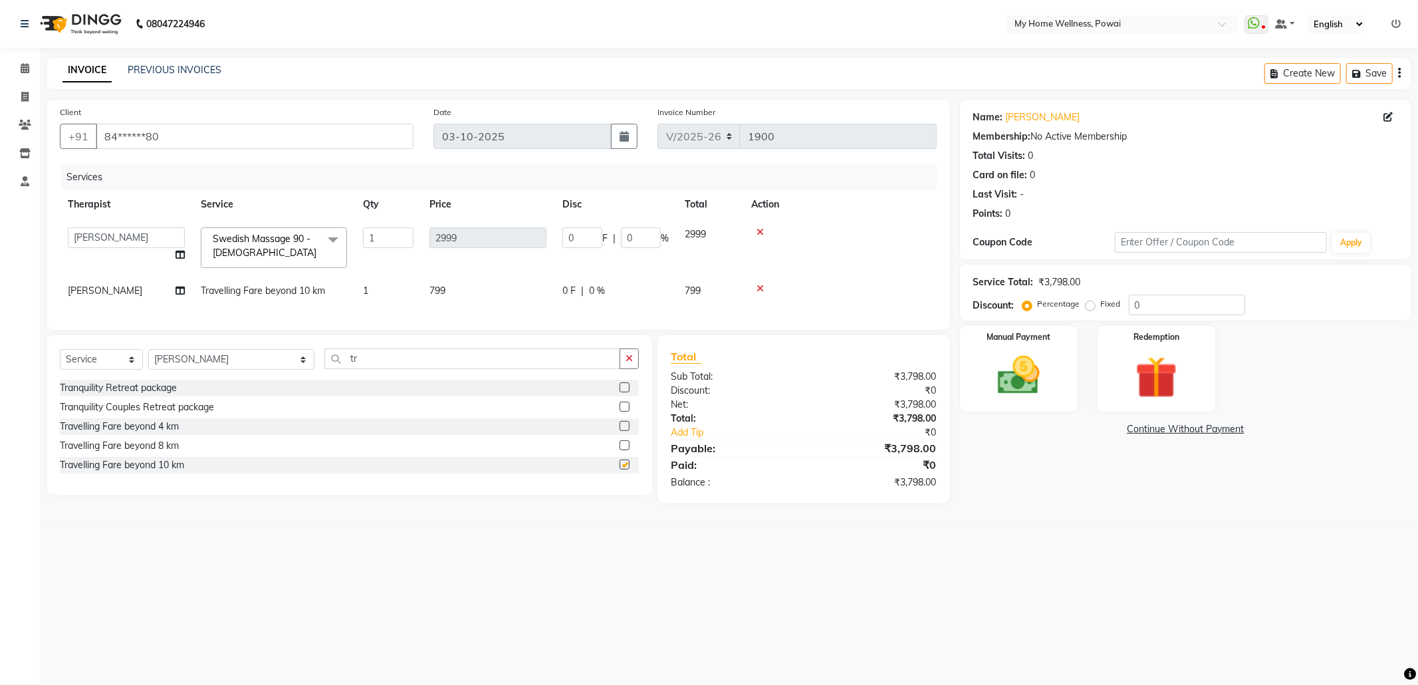
checkbox input "false"
click at [628, 431] on label at bounding box center [625, 426] width 10 height 10
click at [628, 431] on input "checkbox" at bounding box center [624, 426] width 9 height 9
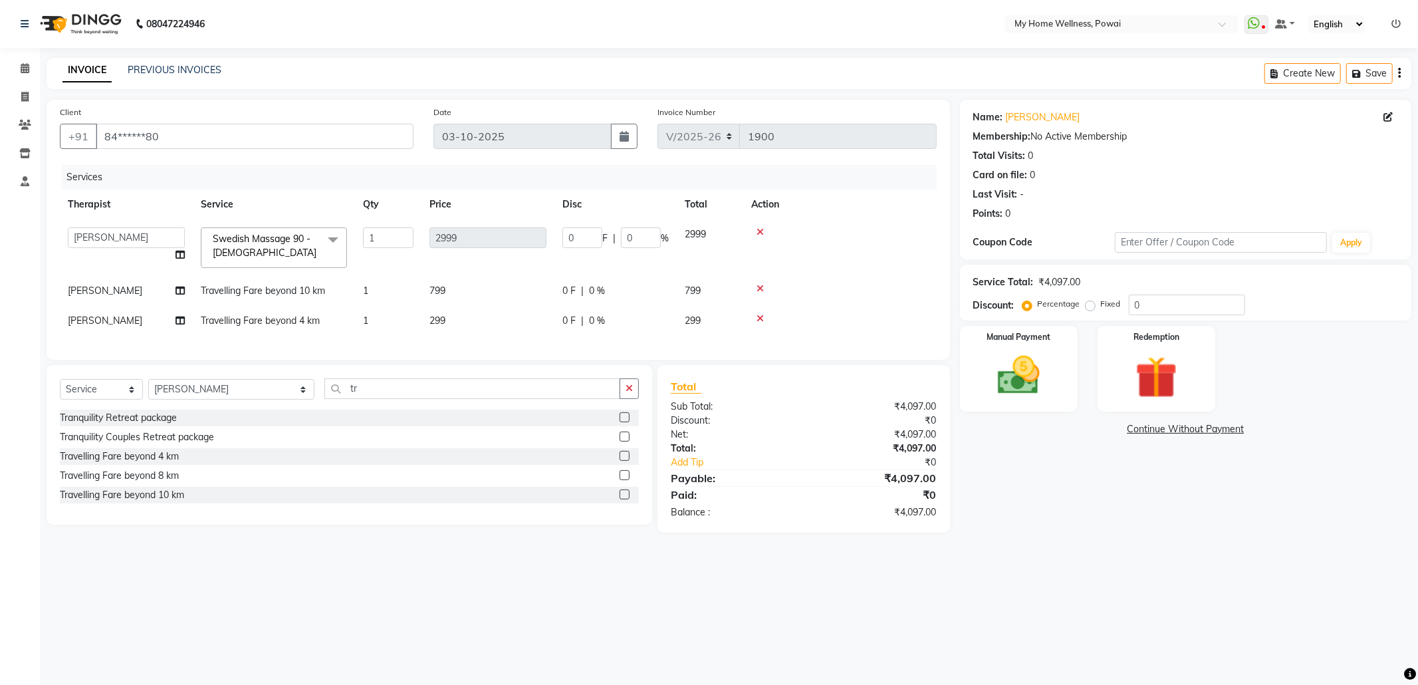
drag, startPoint x: 1088, startPoint y: 309, endPoint x: 1142, endPoint y: 303, distance: 53.5
click at [1101, 307] on label "Fixed" at bounding box center [1111, 304] width 20 height 12
click at [1089, 307] on input "Fixed" at bounding box center [1092, 303] width 9 height 9
click at [1161, 306] on input "0" at bounding box center [1187, 305] width 116 height 21
click at [1056, 376] on div "Manual Payment" at bounding box center [1018, 368] width 122 height 89
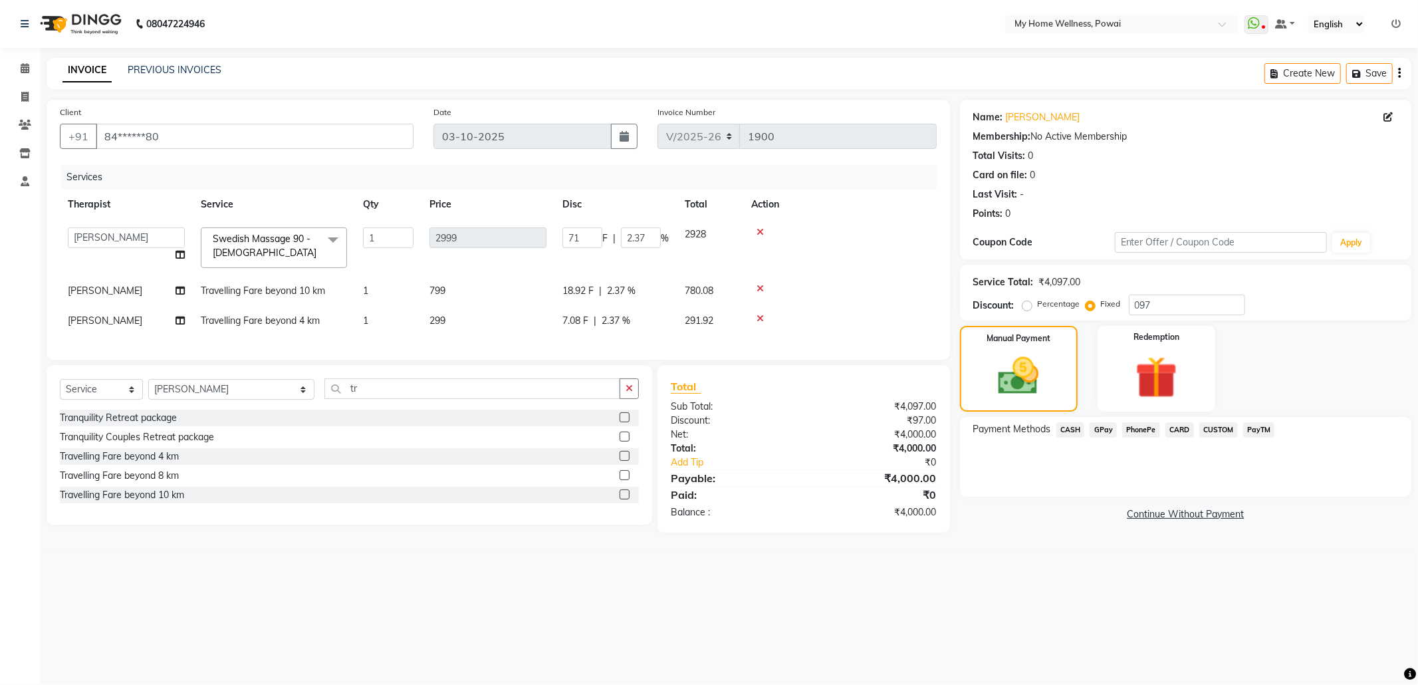
click at [1107, 426] on span "GPay" at bounding box center [1103, 429] width 27 height 15
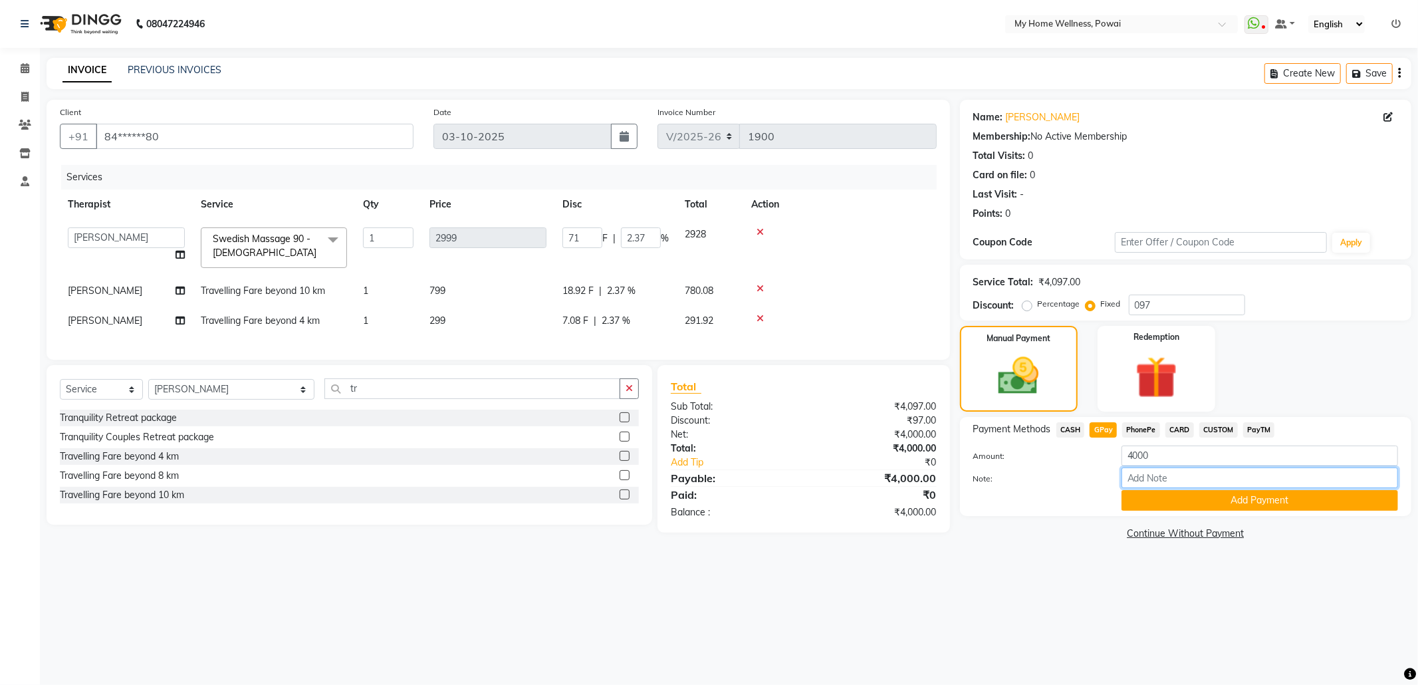
click at [1231, 479] on input "Note:" at bounding box center [1260, 477] width 277 height 21
click at [1234, 503] on button "Add Payment" at bounding box center [1260, 500] width 277 height 21
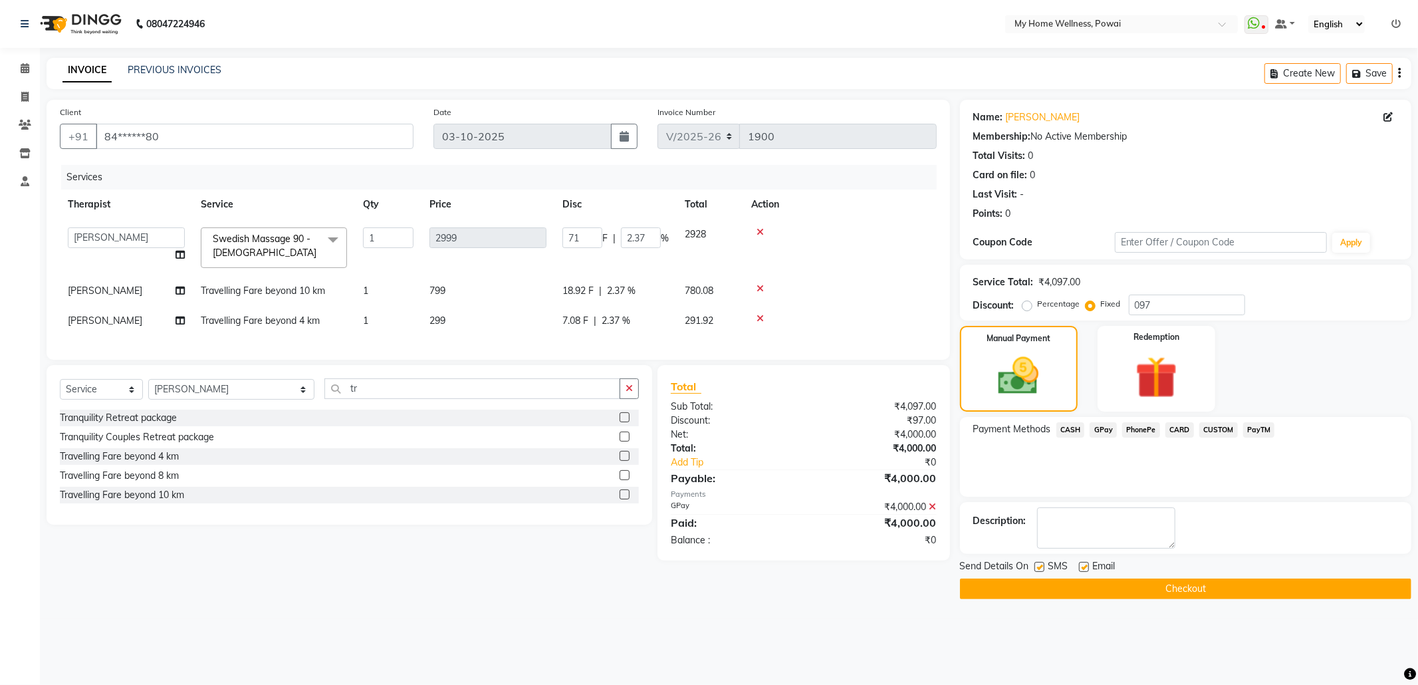
click at [1219, 581] on button "Checkout" at bounding box center [1185, 588] width 451 height 21
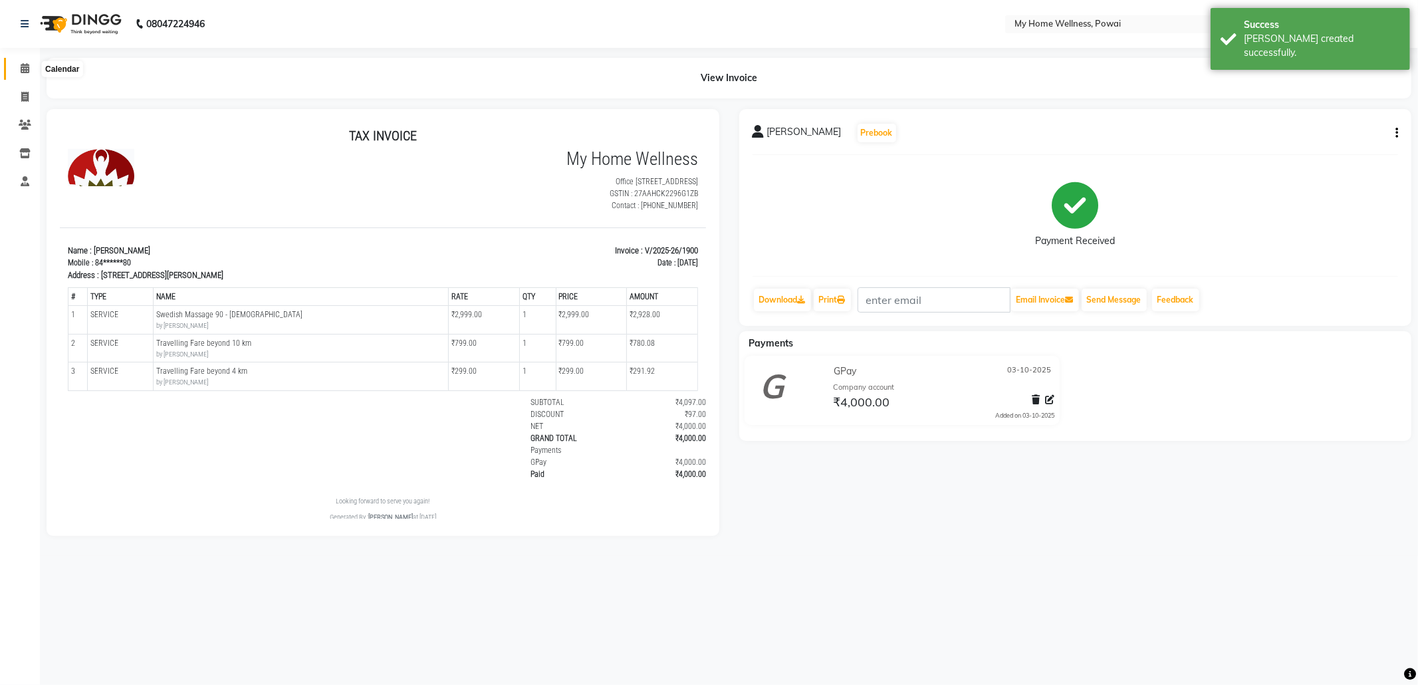
click at [25, 72] on icon at bounding box center [25, 68] width 9 height 10
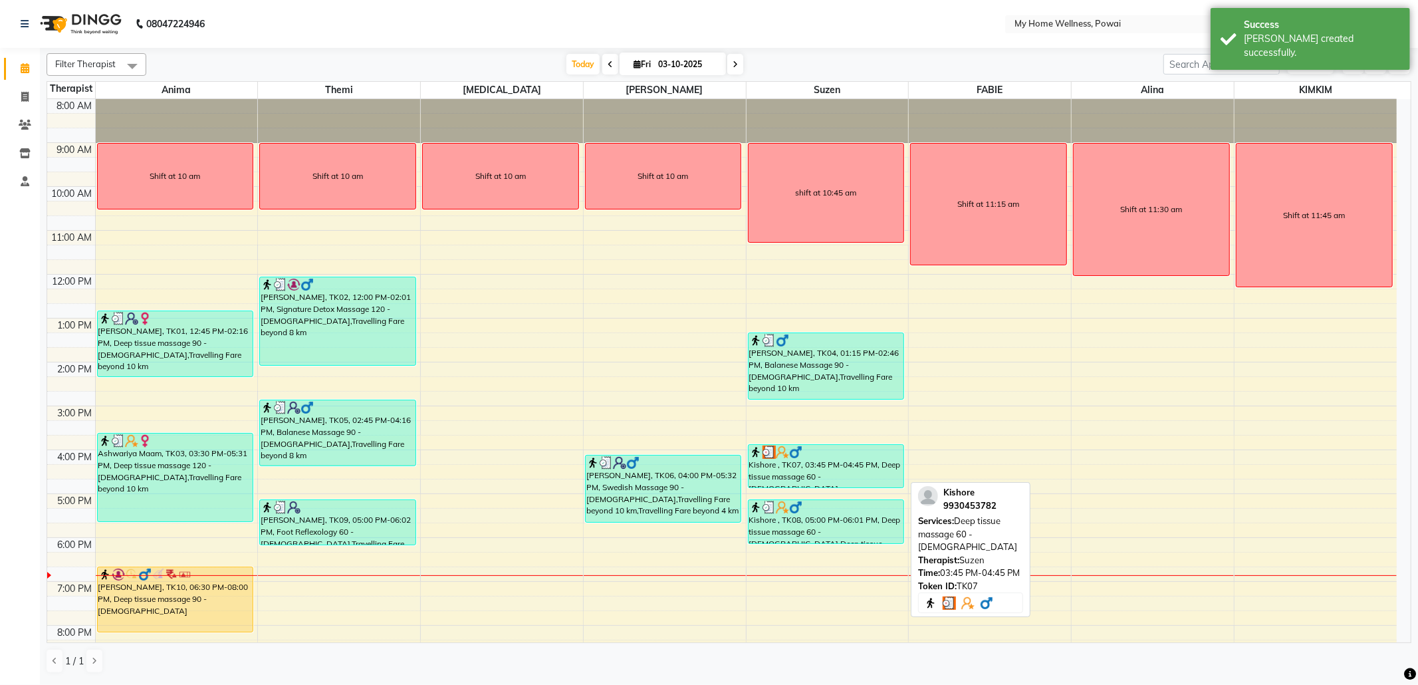
scroll to position [80, 0]
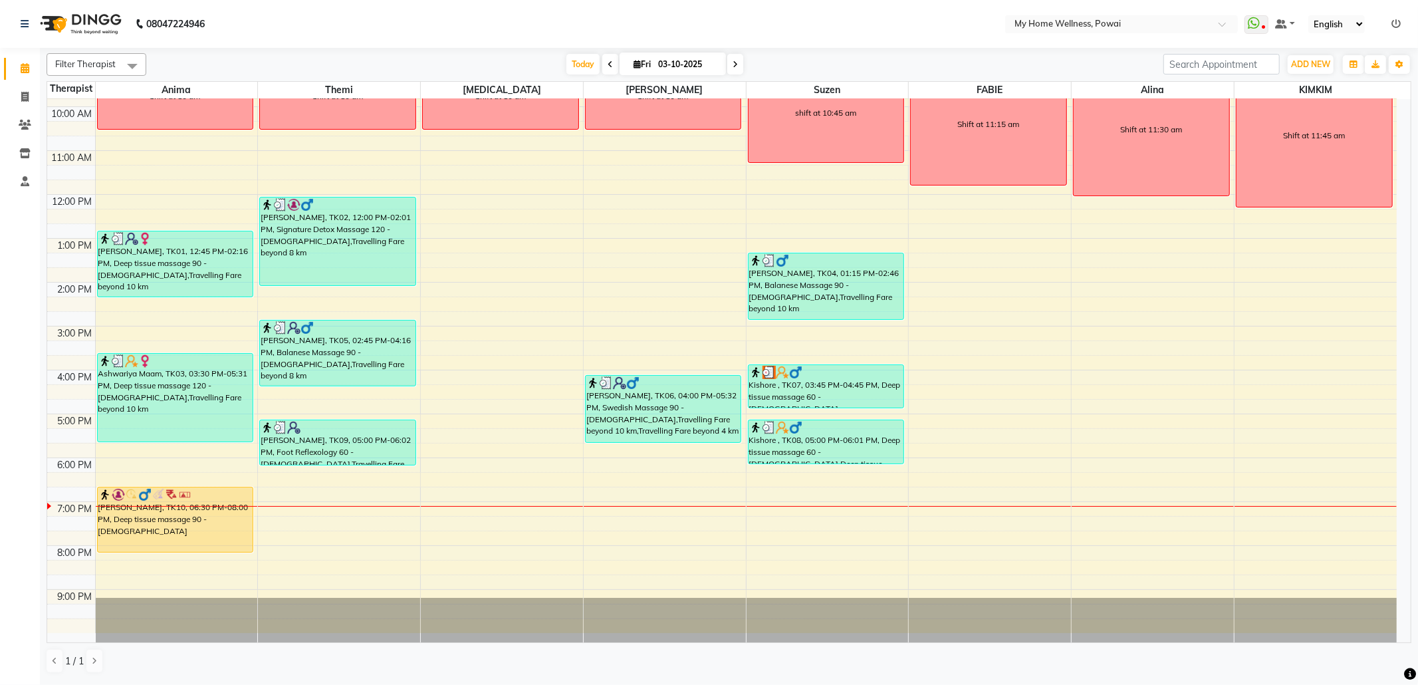
click at [596, 66] on div "[DATE] [DATE]" at bounding box center [655, 65] width 180 height 20
click at [608, 66] on icon at bounding box center [610, 65] width 5 height 8
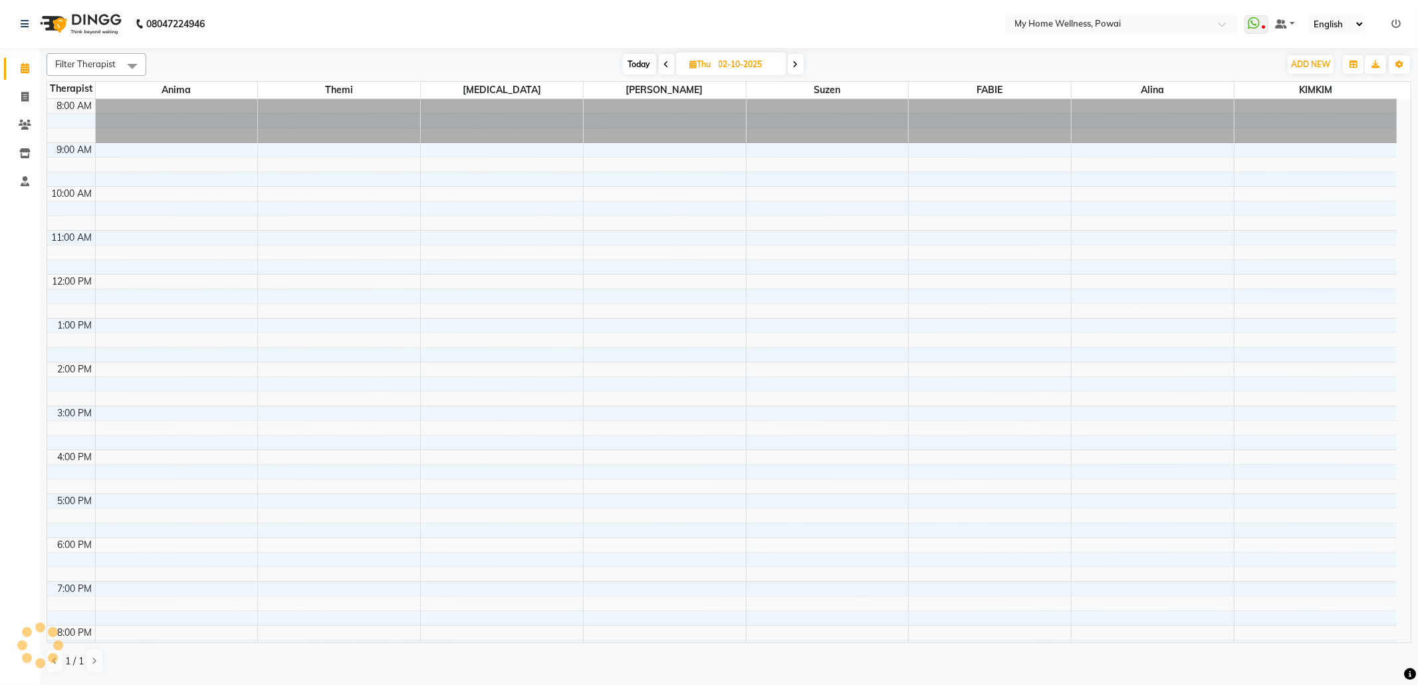
scroll to position [80, 0]
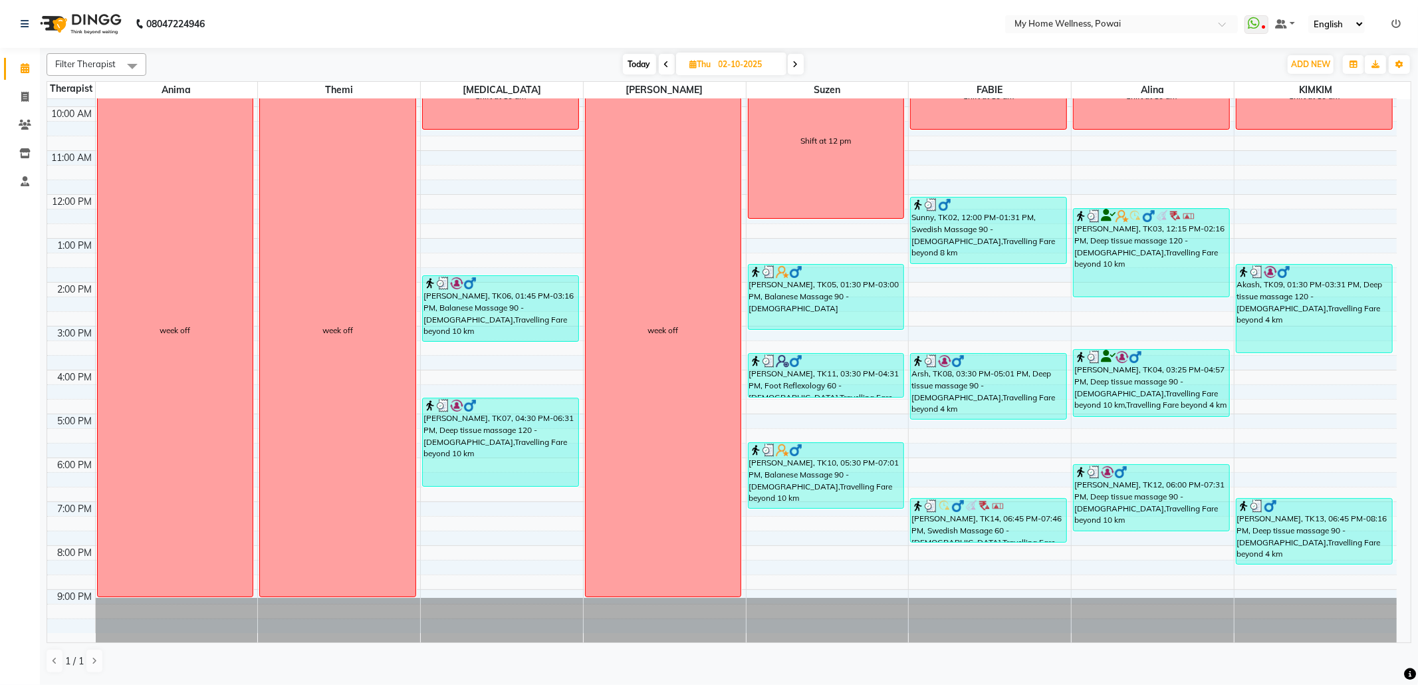
click at [633, 67] on span "Today" at bounding box center [639, 64] width 33 height 21
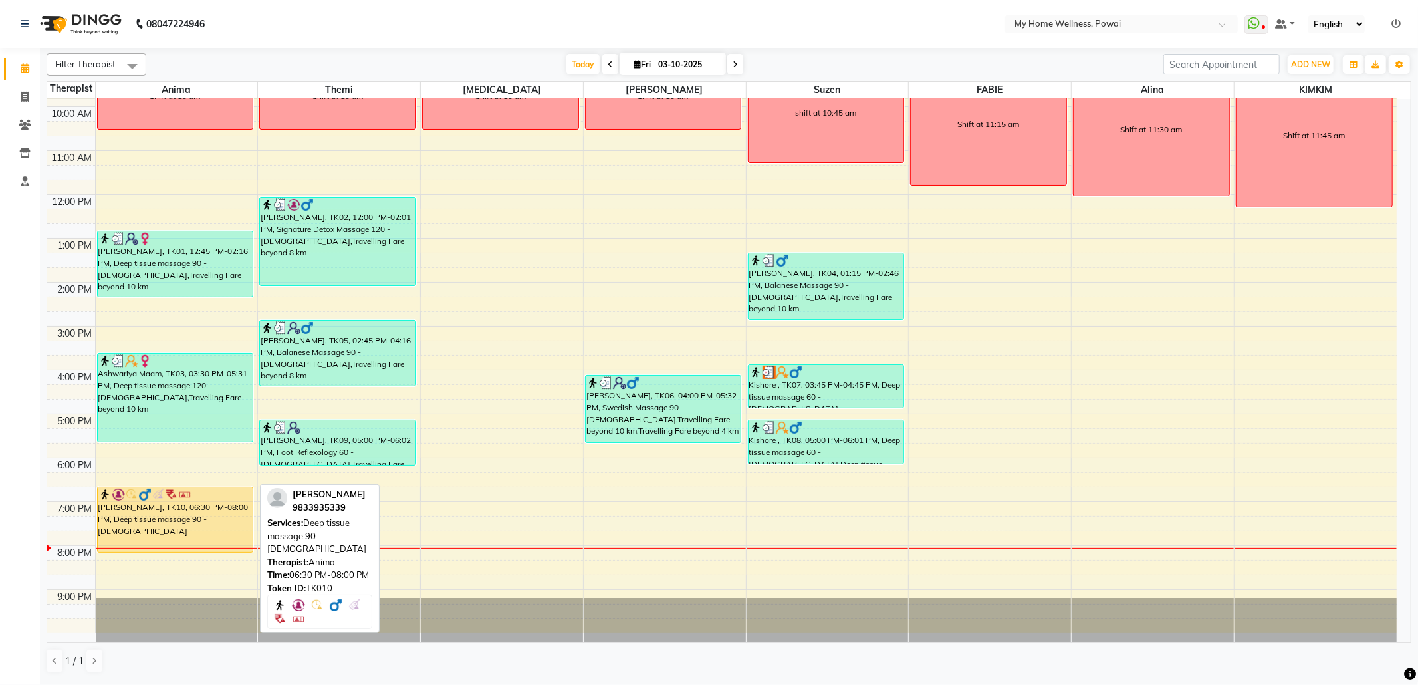
click at [198, 521] on div "[PERSON_NAME], TK10, 06:30 PM-08:00 PM, Deep tissue massage 90 - [DEMOGRAPHIC_D…" at bounding box center [176, 519] width 156 height 64
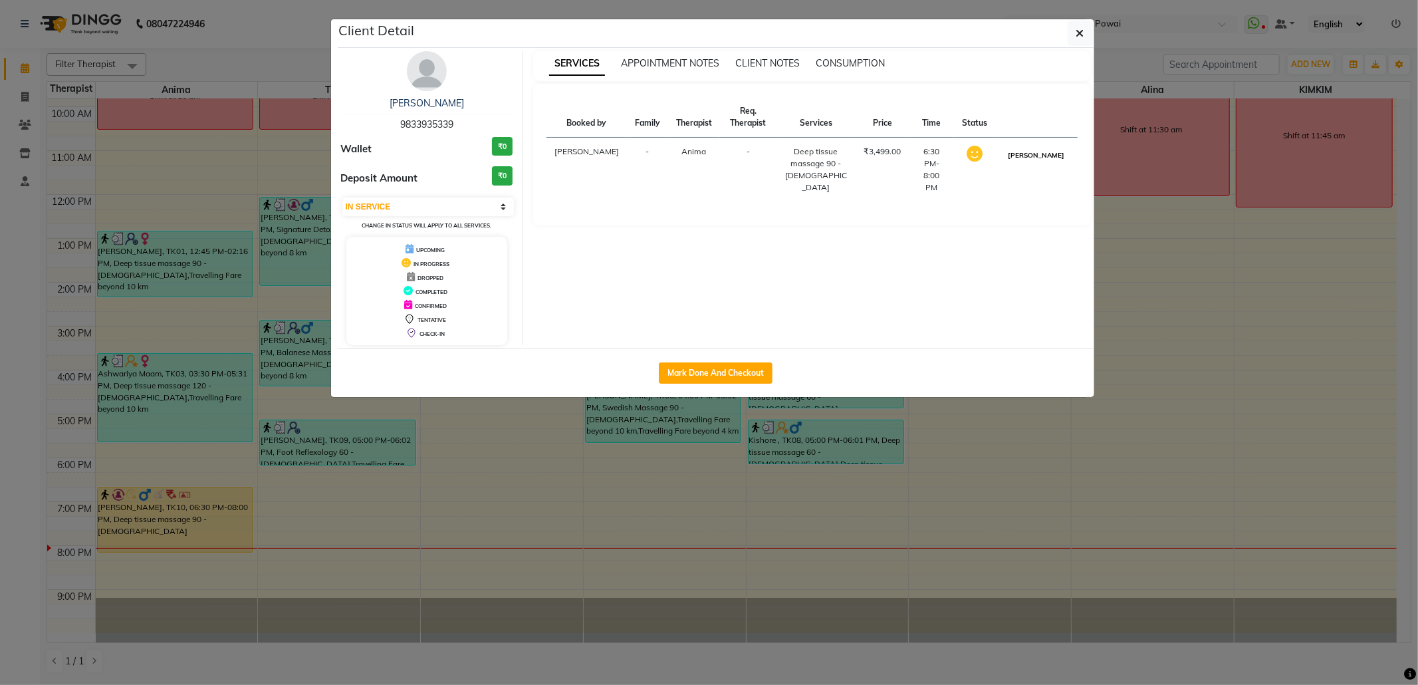
click at [1052, 158] on button "[PERSON_NAME]" at bounding box center [1036, 155] width 63 height 17
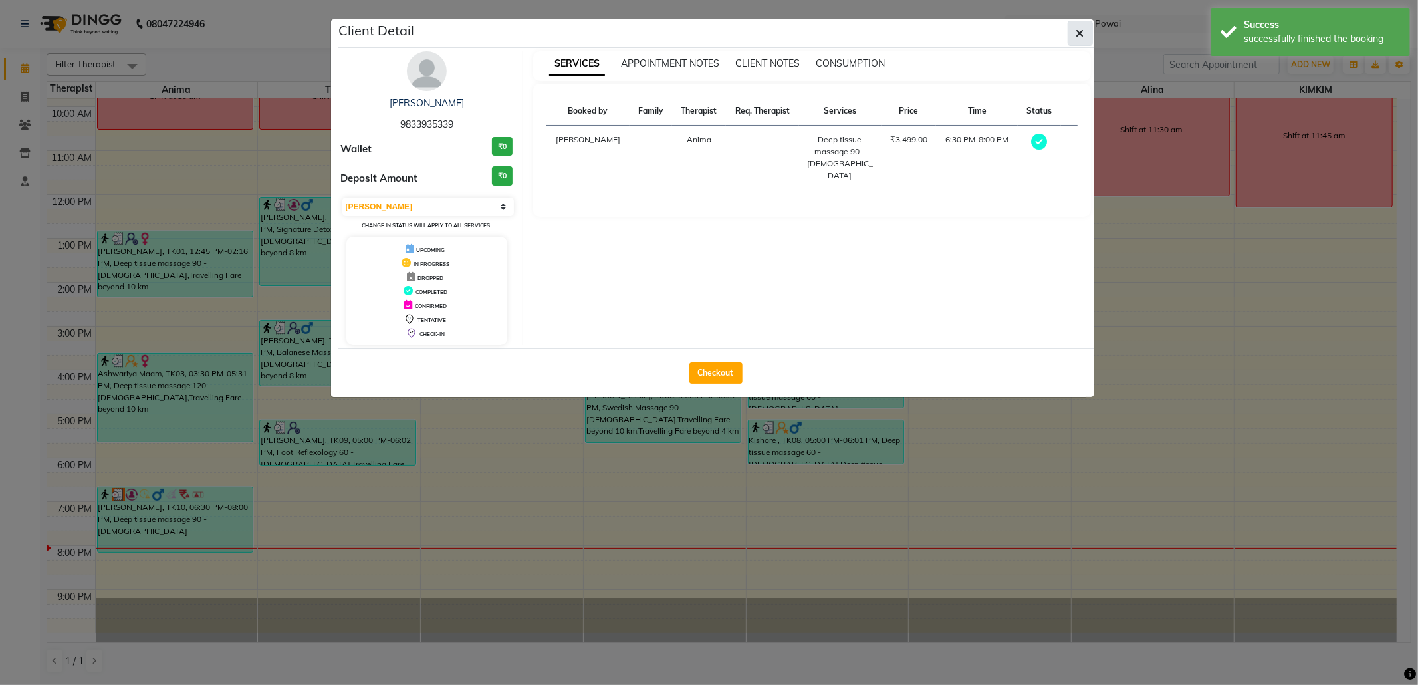
click at [1077, 33] on icon "button" at bounding box center [1080, 33] width 8 height 11
